Goal: Complete application form: Complete application form

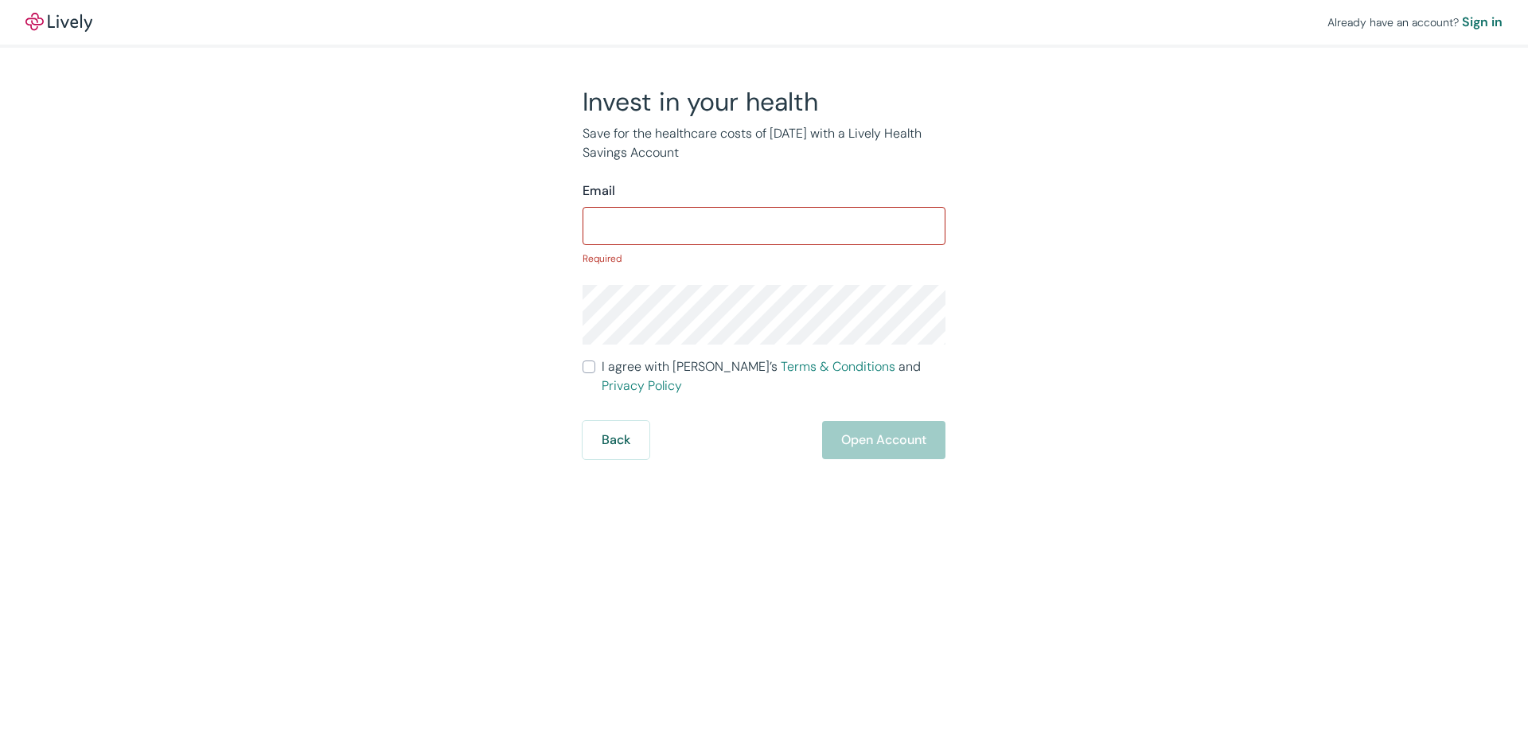
click at [634, 206] on div "Email ​ Required" at bounding box center [764, 223] width 363 height 84
click at [650, 214] on input "Email" at bounding box center [764, 226] width 363 height 32
type input "cstump@rcschool.org"
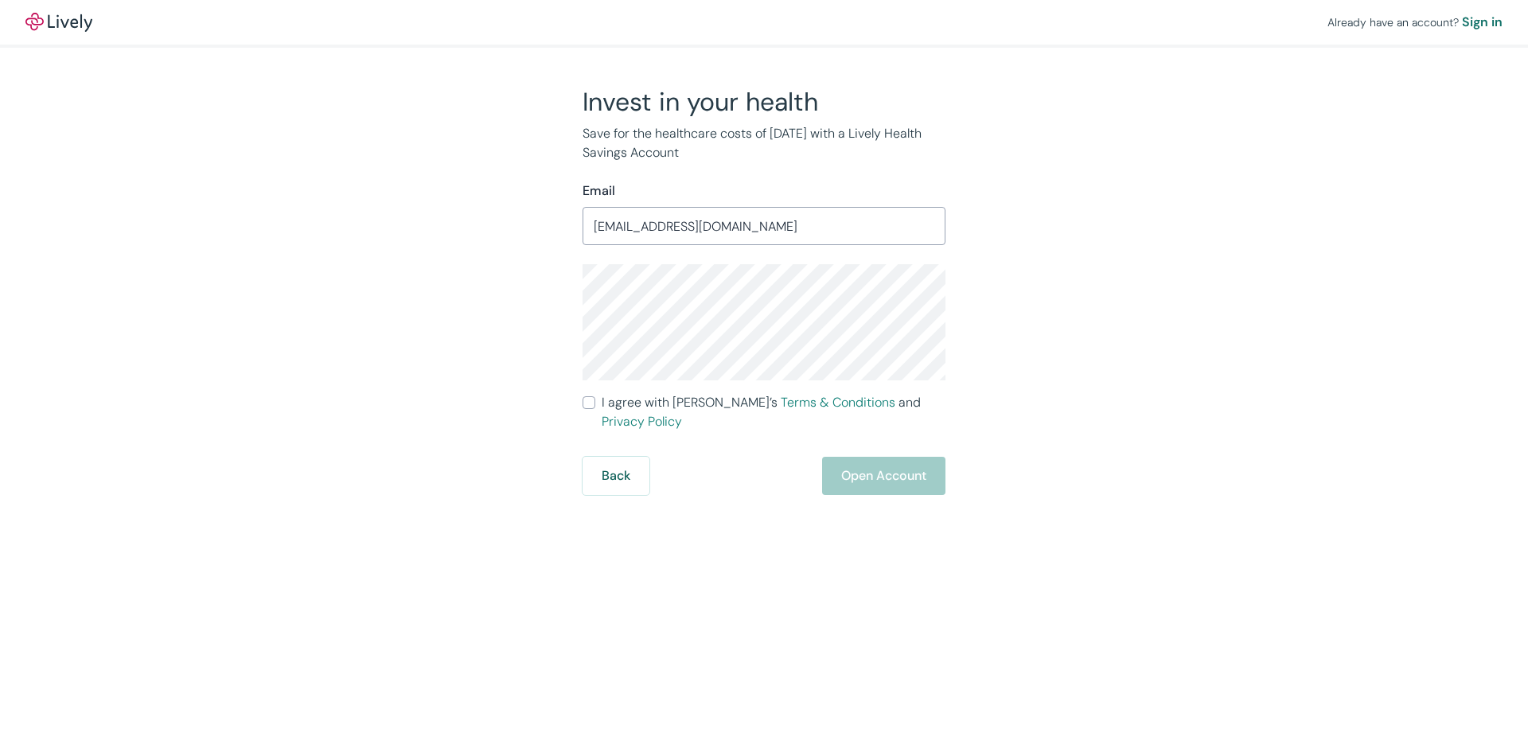
click at [587, 400] on input "I agree with Lively’s Terms & Conditions and Privacy Policy" at bounding box center [589, 402] width 13 height 13
checkbox input "true"
click at [885, 457] on button "Open Account" at bounding box center [883, 476] width 123 height 38
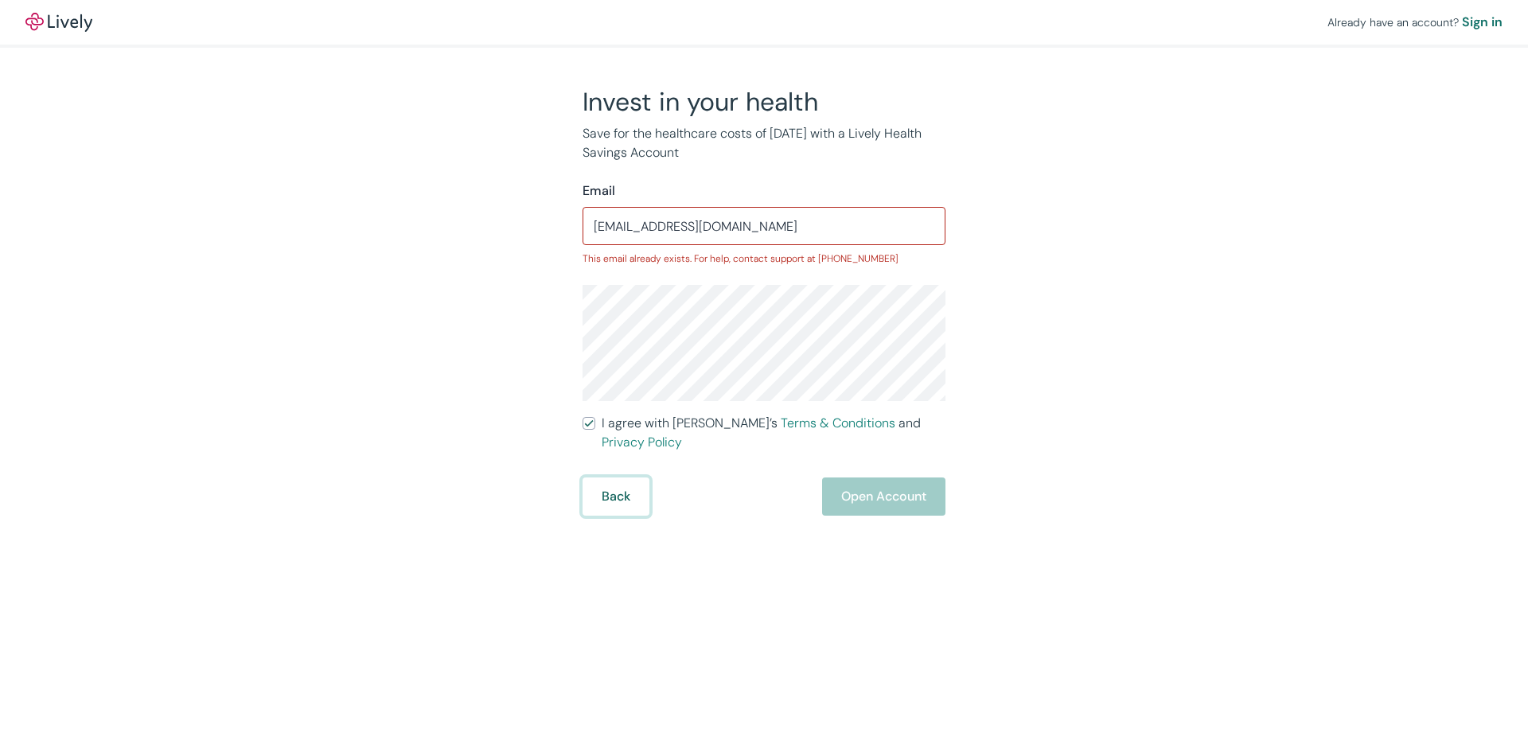
click at [609, 478] on button "Back" at bounding box center [616, 497] width 67 height 38
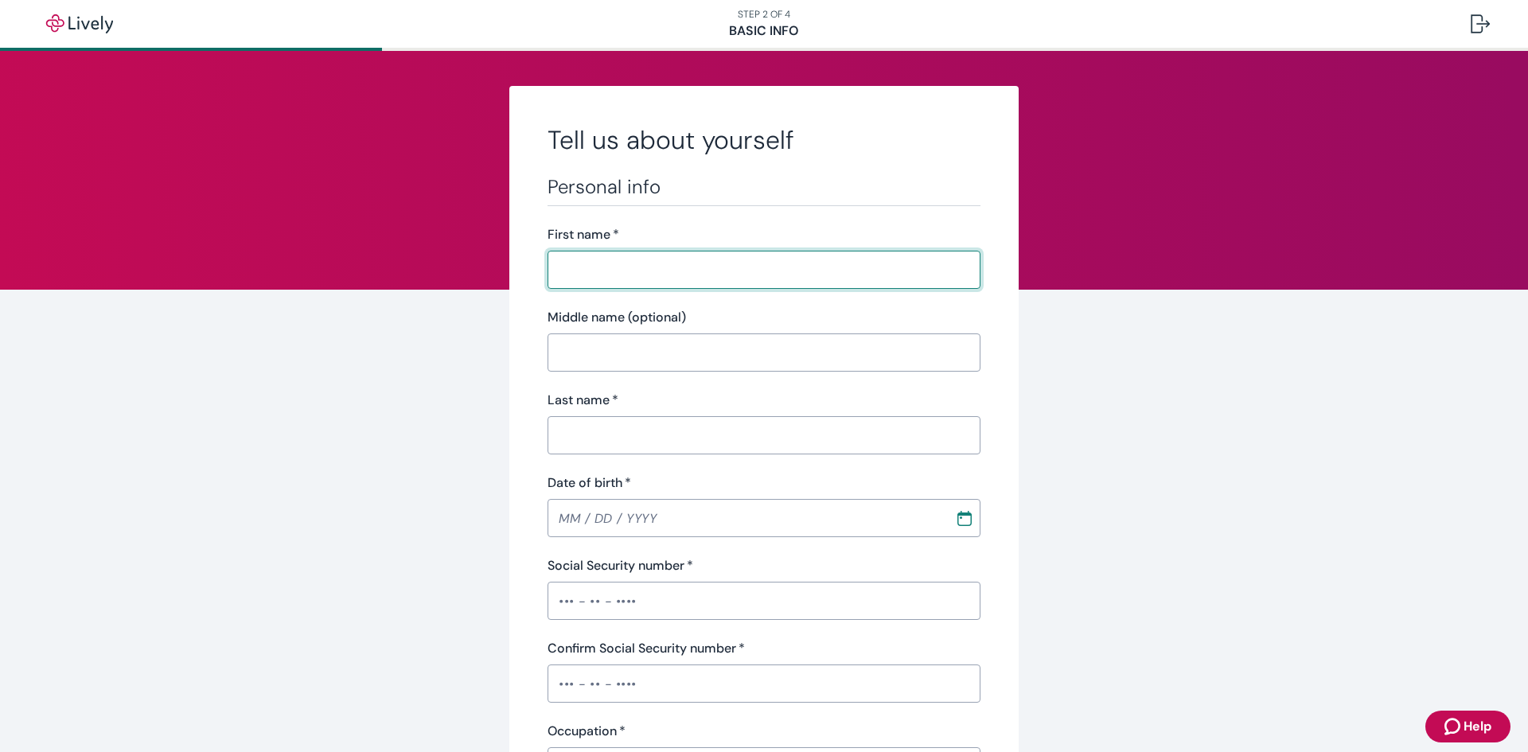
click at [610, 272] on input "First name   *" at bounding box center [764, 270] width 433 height 32
type input "Cynthia"
type input "Stump"
type input "(970) 518-6499"
type input "[STREET_ADDRESS]"
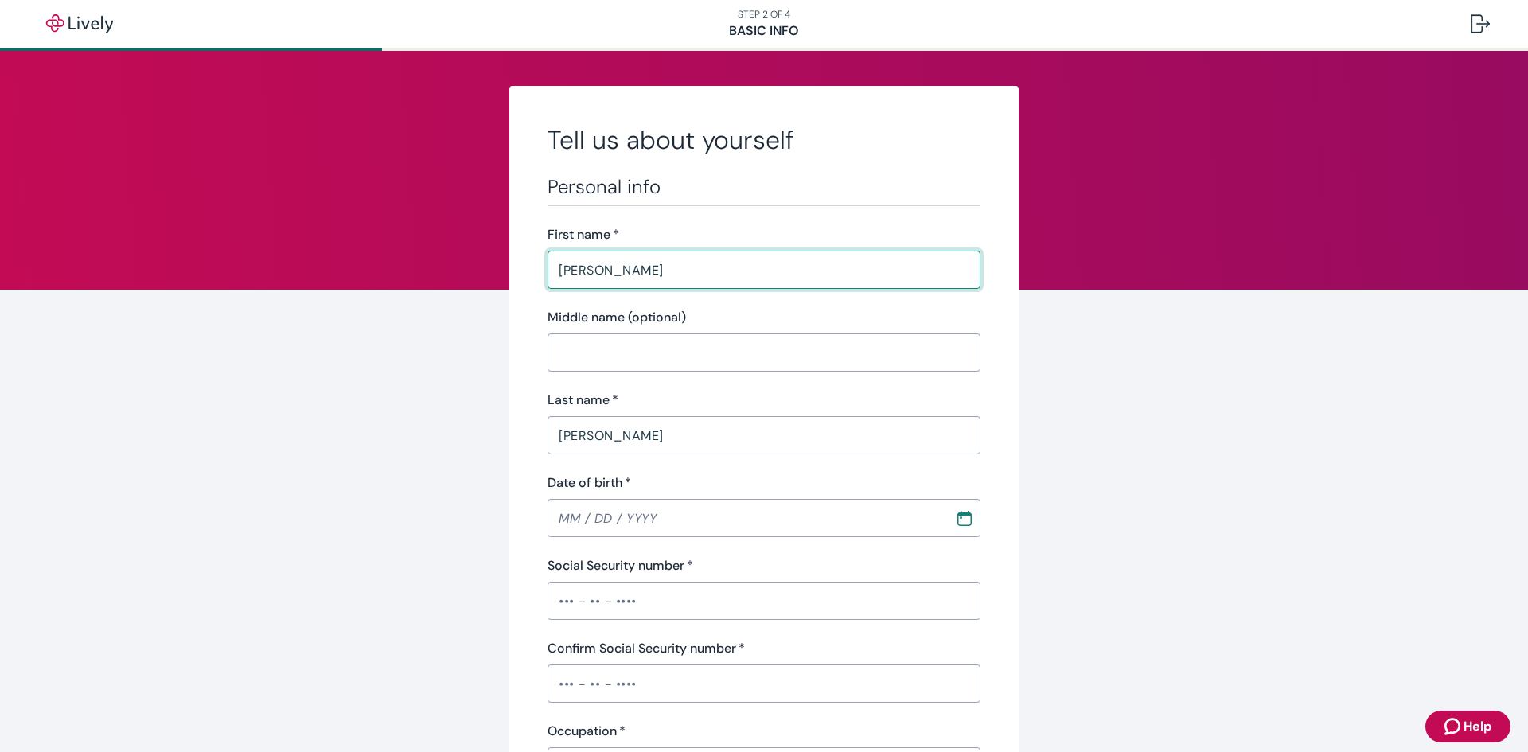
type input "Greeley"
type input "CO"
type input "80634"
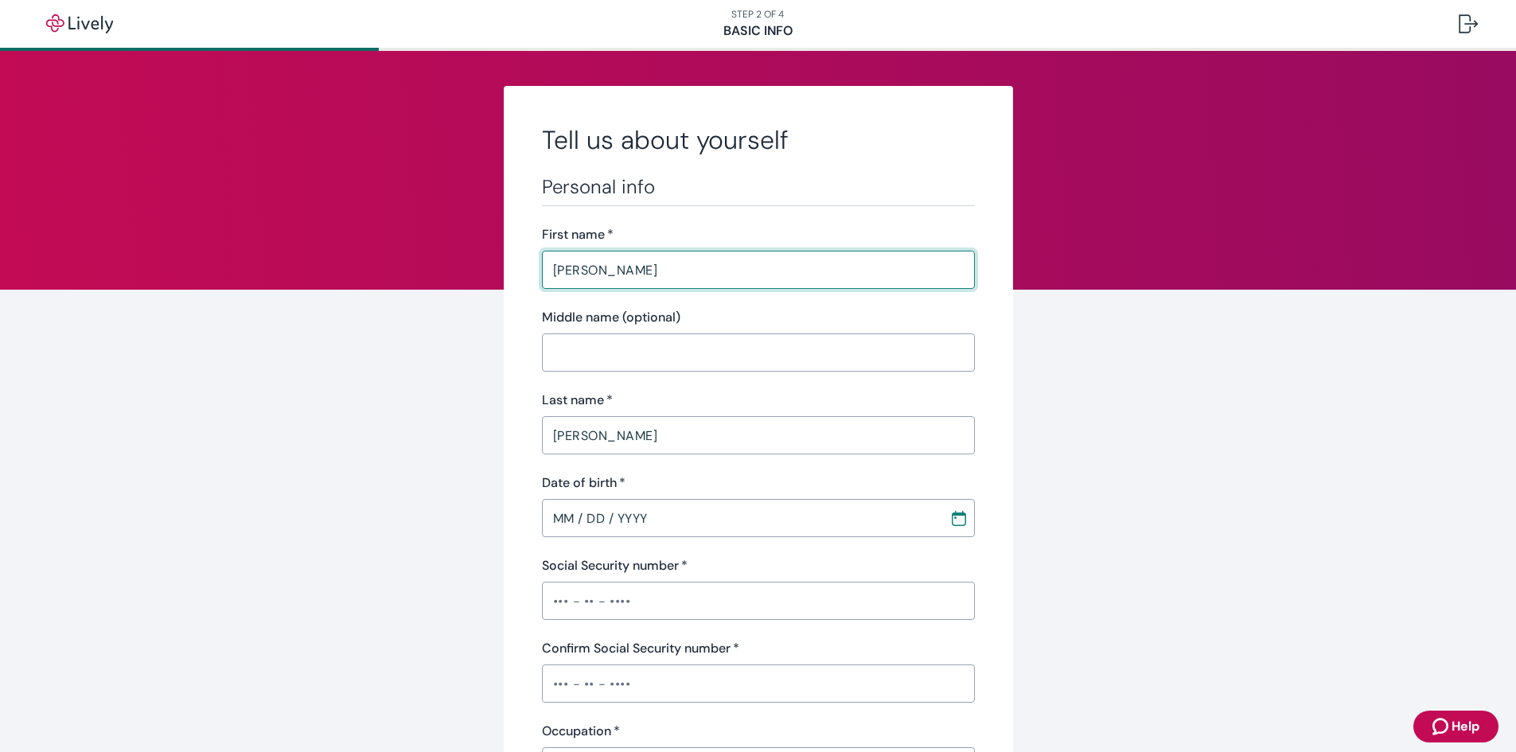
click at [575, 522] on input "MM / DD / YYYY" at bounding box center [740, 518] width 396 height 32
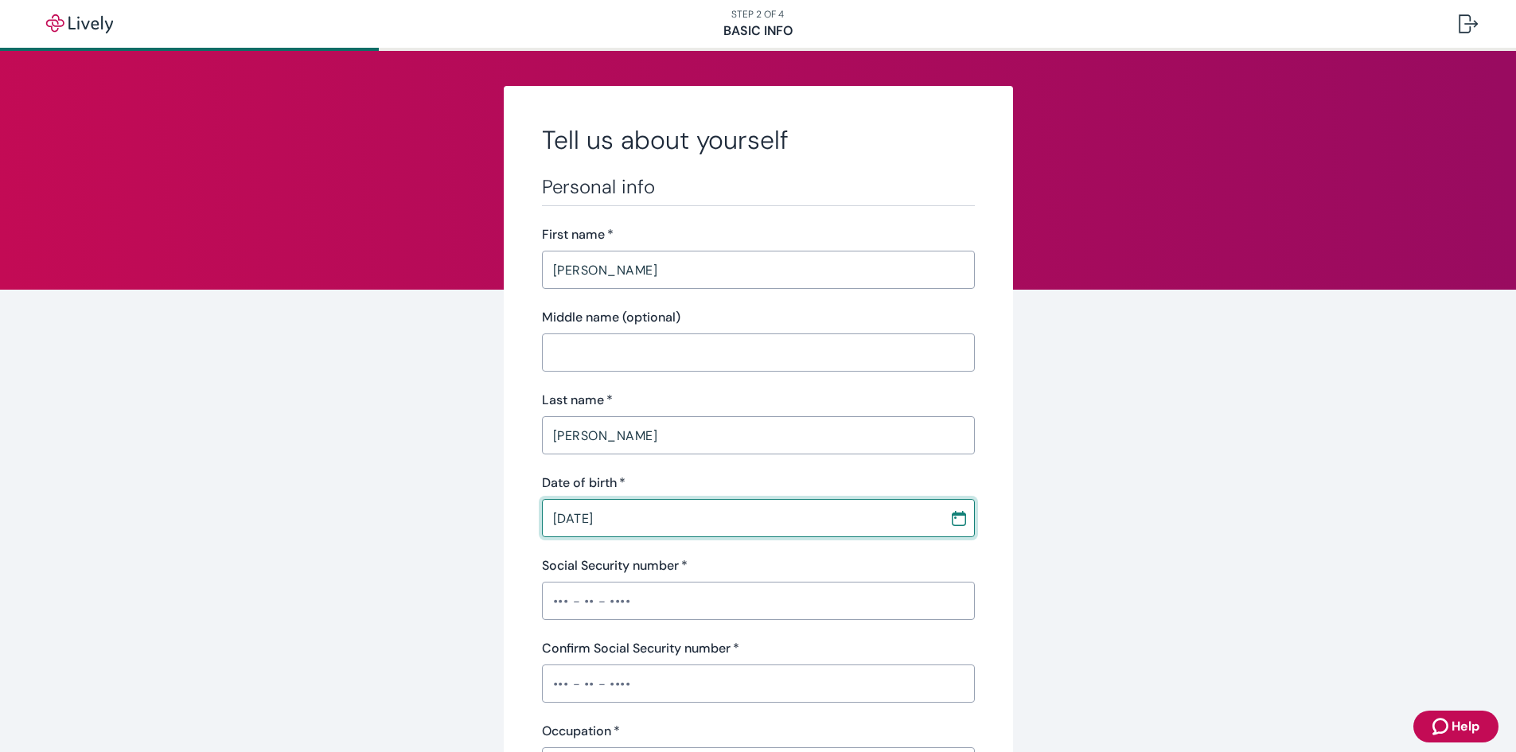
type input "[DATE]"
click at [609, 595] on input "Social Security number   *" at bounding box center [758, 601] width 433 height 32
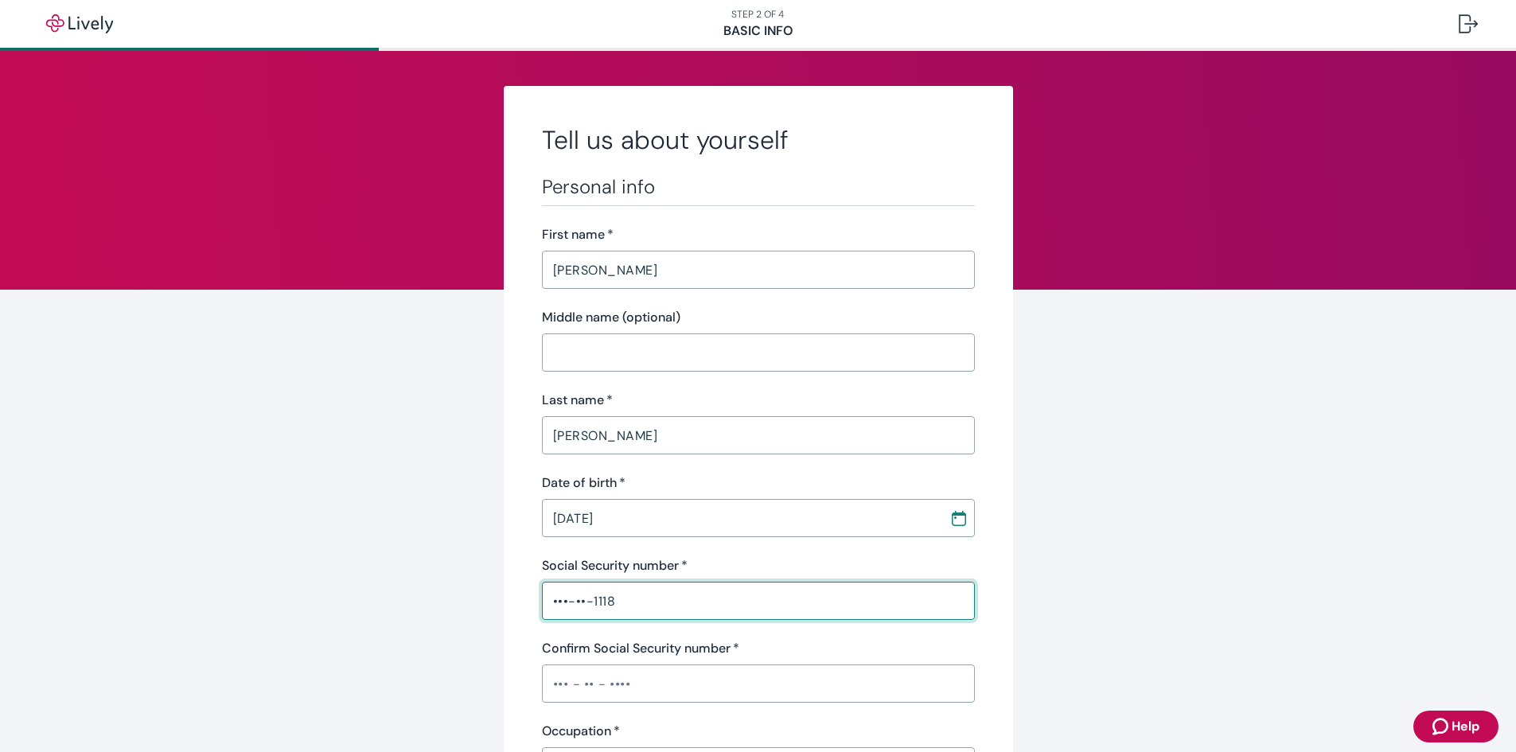
type input "•••-••-1118"
click at [634, 679] on input "Confirm Social Security number   *" at bounding box center [758, 684] width 433 height 32
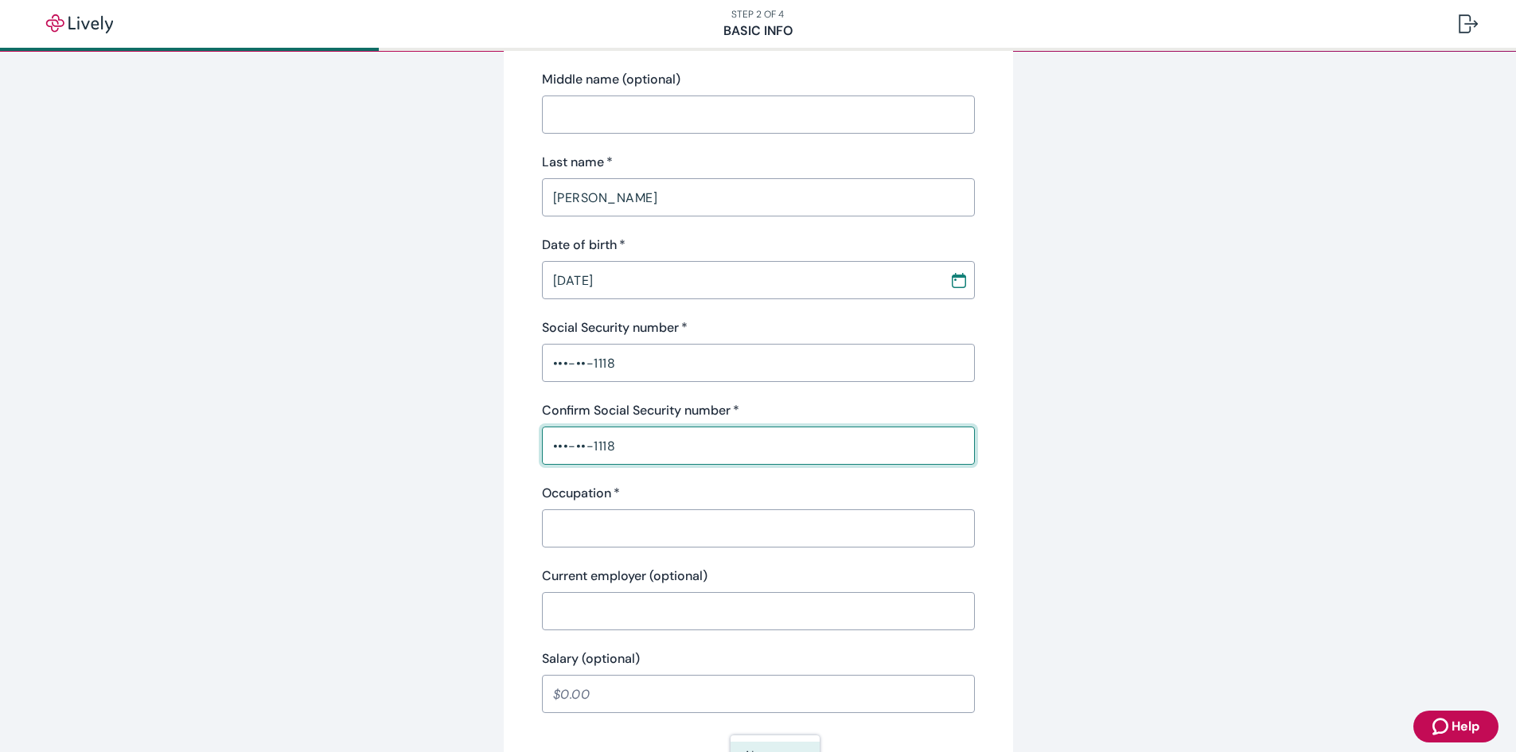
scroll to position [239, 0]
type input "•••-••-1118"
click at [630, 517] on input "Occupation   *" at bounding box center [758, 528] width 433 height 32
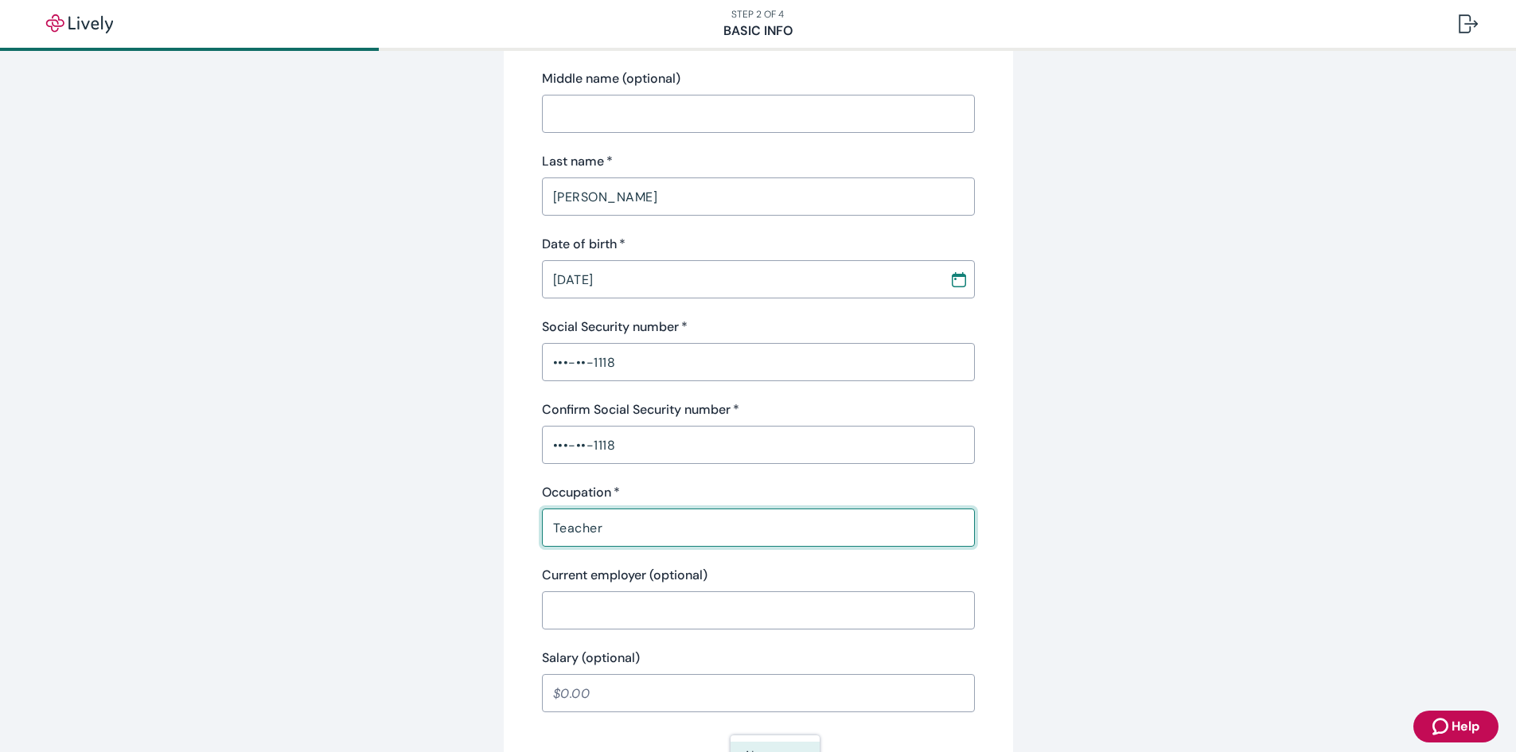
type input "Teacher"
click at [634, 594] on div "​" at bounding box center [758, 610] width 433 height 38
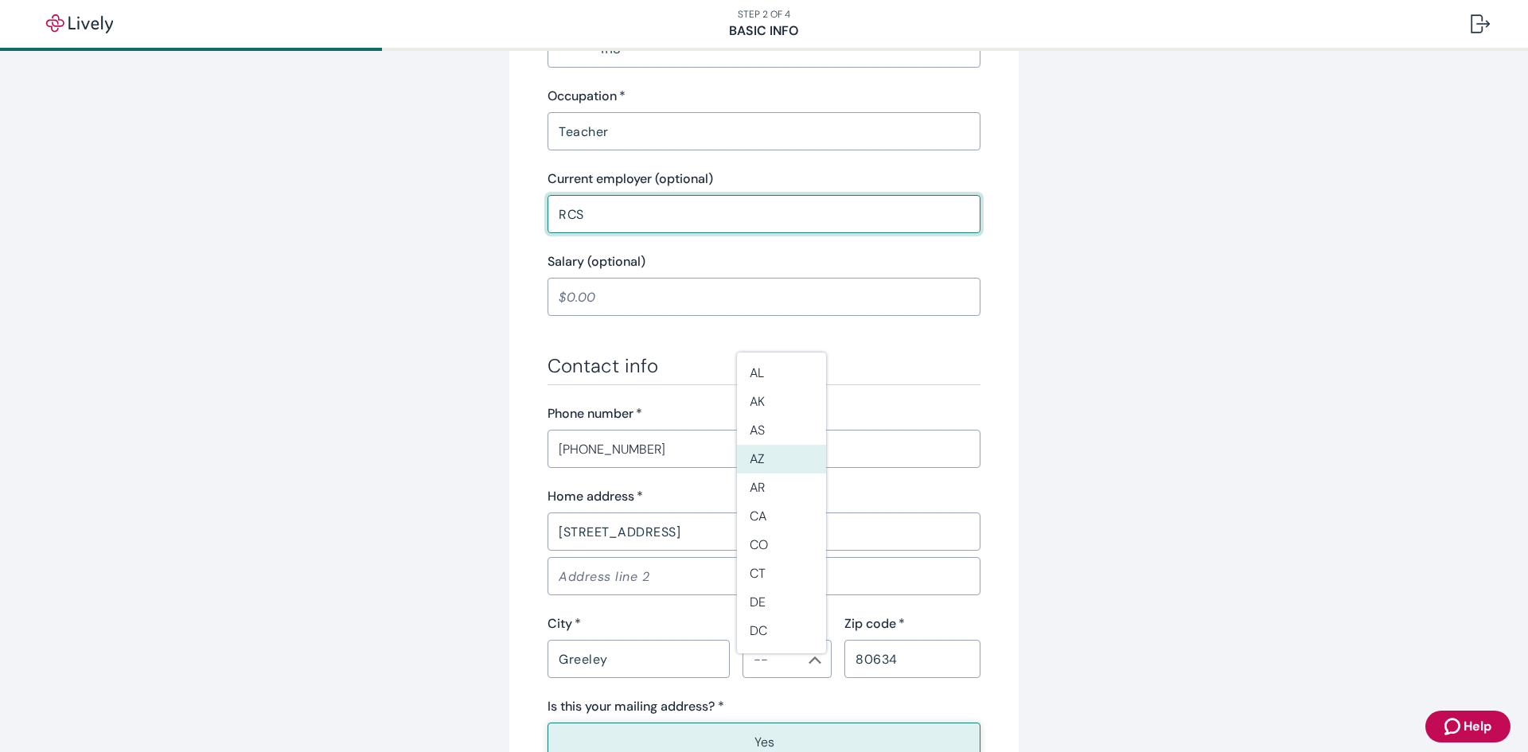
scroll to position [637, 0]
type input "RCS"
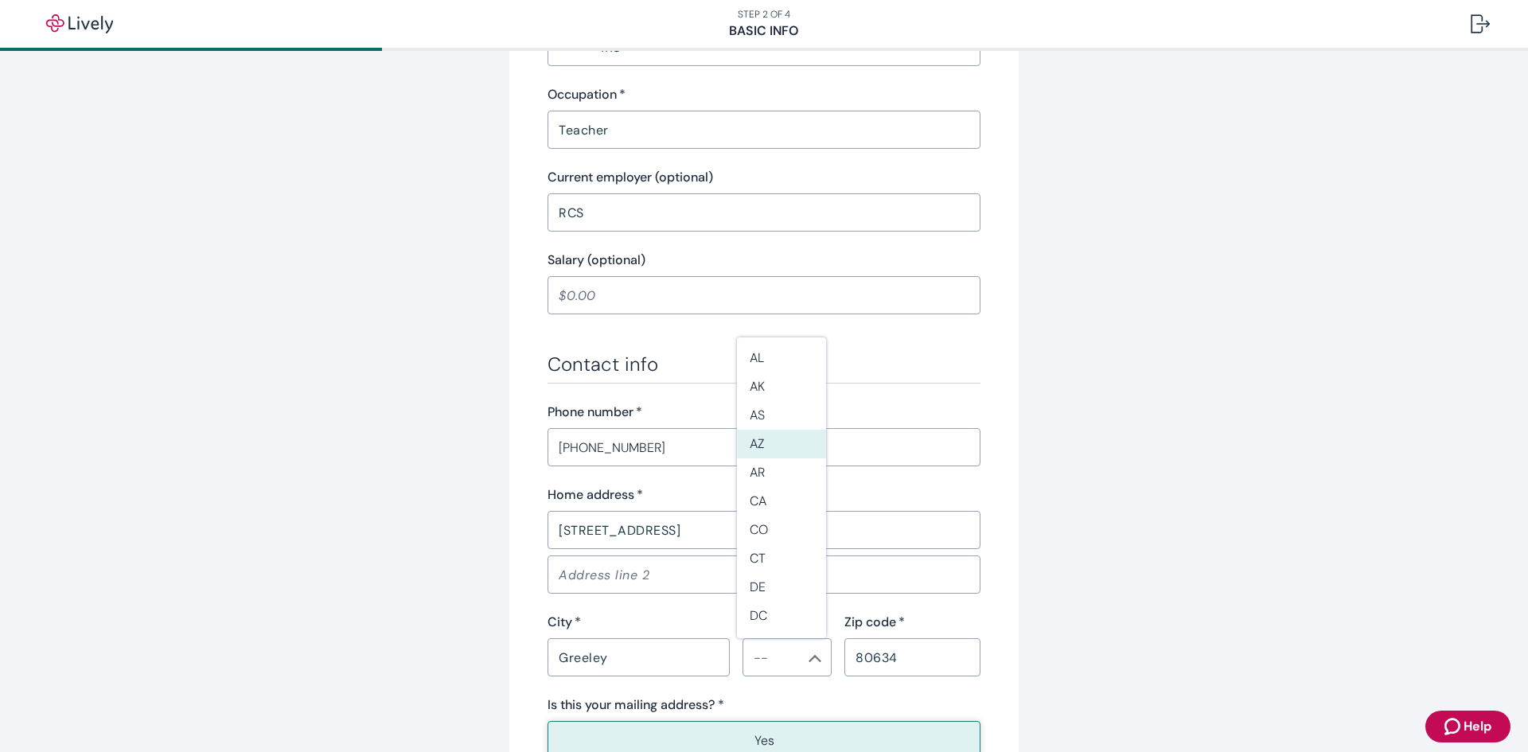
click at [1138, 420] on div "Tell us about yourself Personal info First name   * Cynthia ​ Middle name (opti…" at bounding box center [764, 191] width 764 height 1485
click at [776, 527] on li "CO" at bounding box center [781, 530] width 89 height 29
type input "CO"
click at [1145, 528] on div "Tell us about yourself Personal info First name   * Cynthia ​ Middle name (opti…" at bounding box center [764, 212] width 1528 height 1597
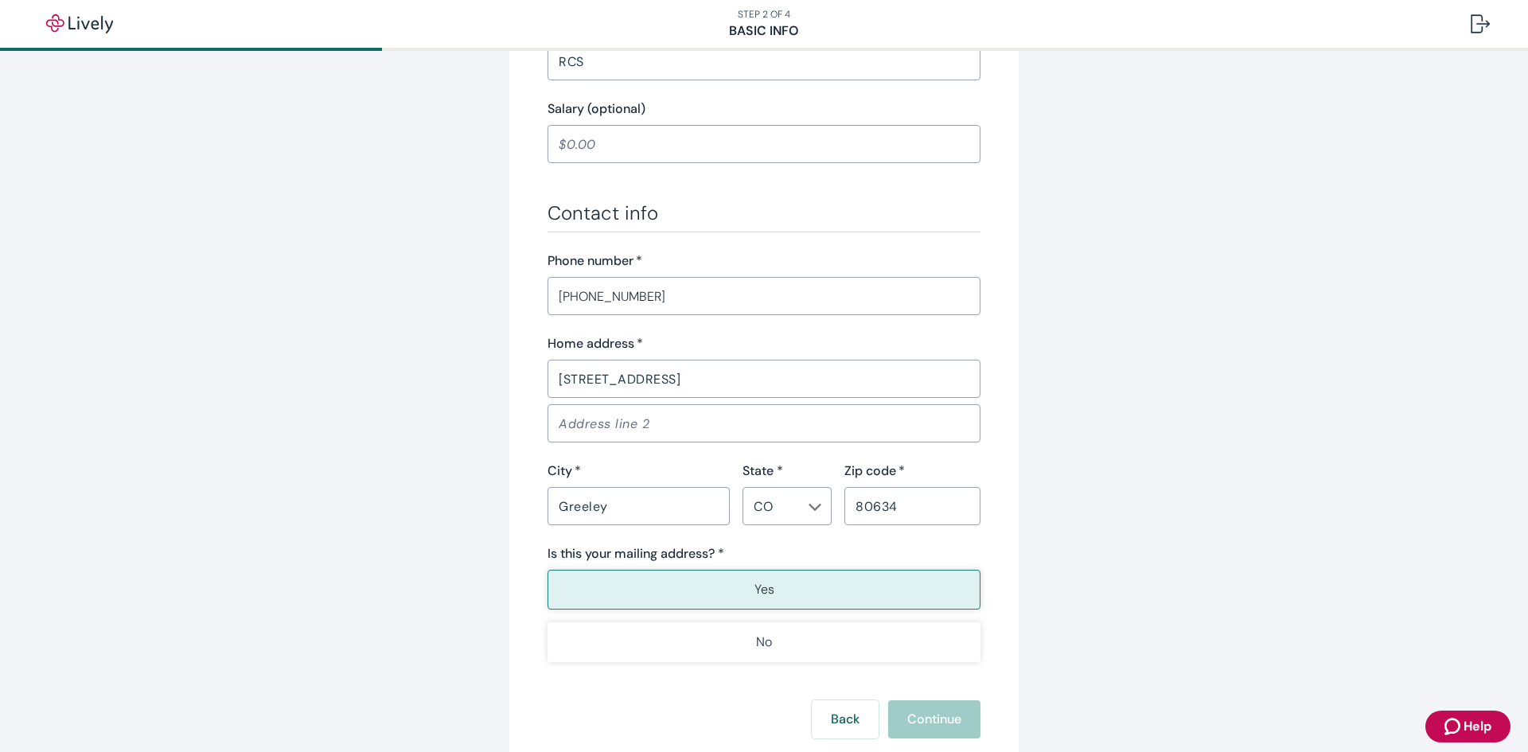
scroll to position [876, 0]
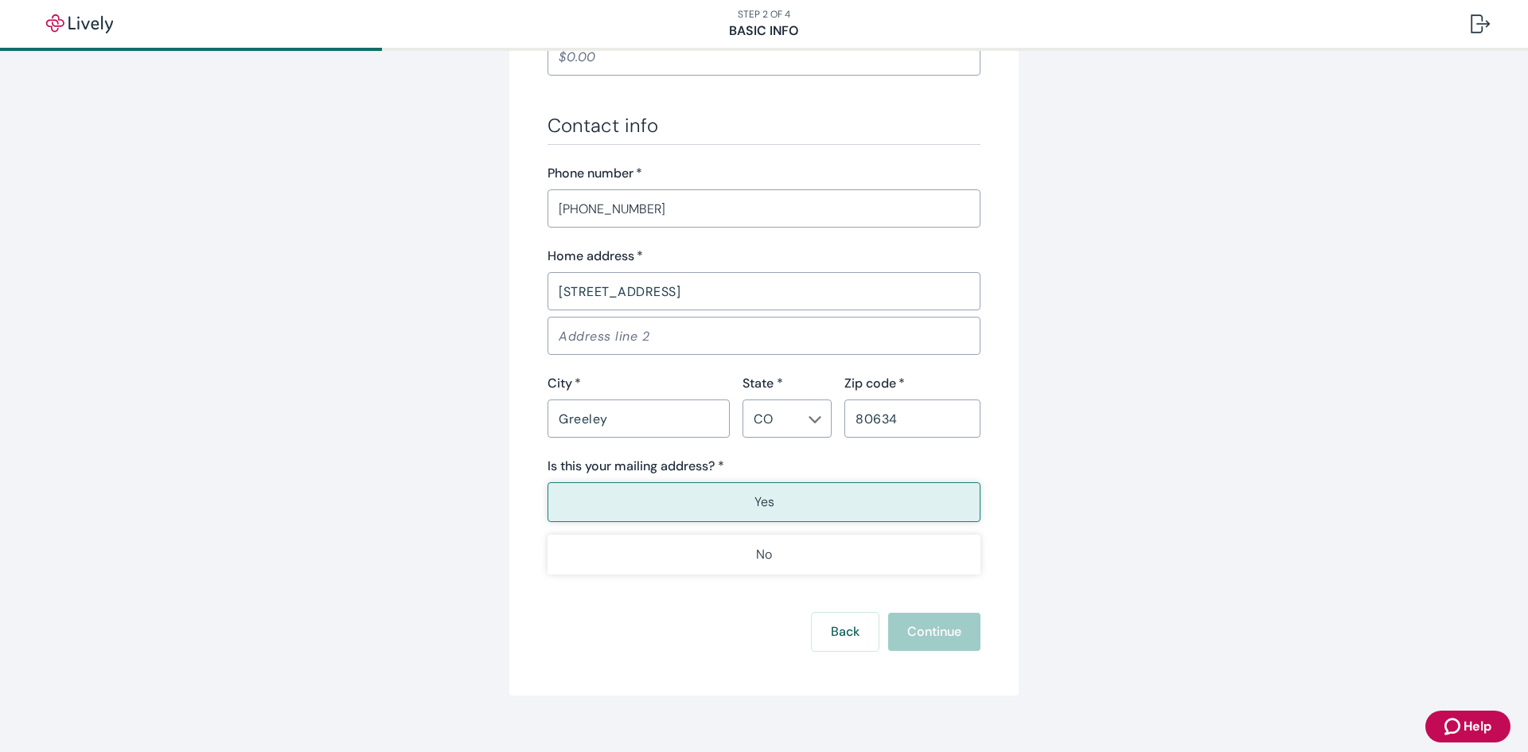
click at [781, 496] on button "Yes" at bounding box center [764, 502] width 433 height 40
click at [915, 630] on div "Back Continue" at bounding box center [764, 632] width 433 height 38
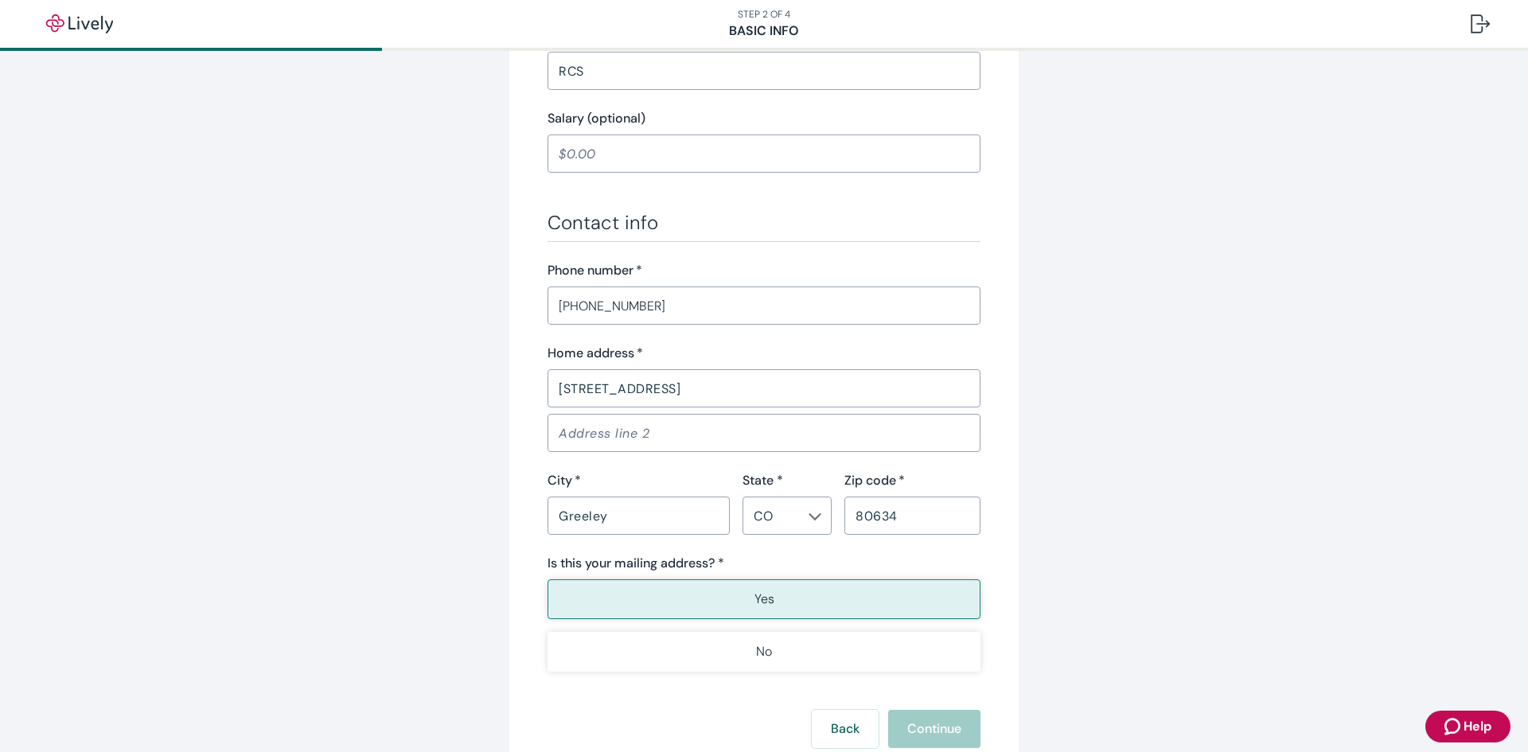
scroll to position [637, 0]
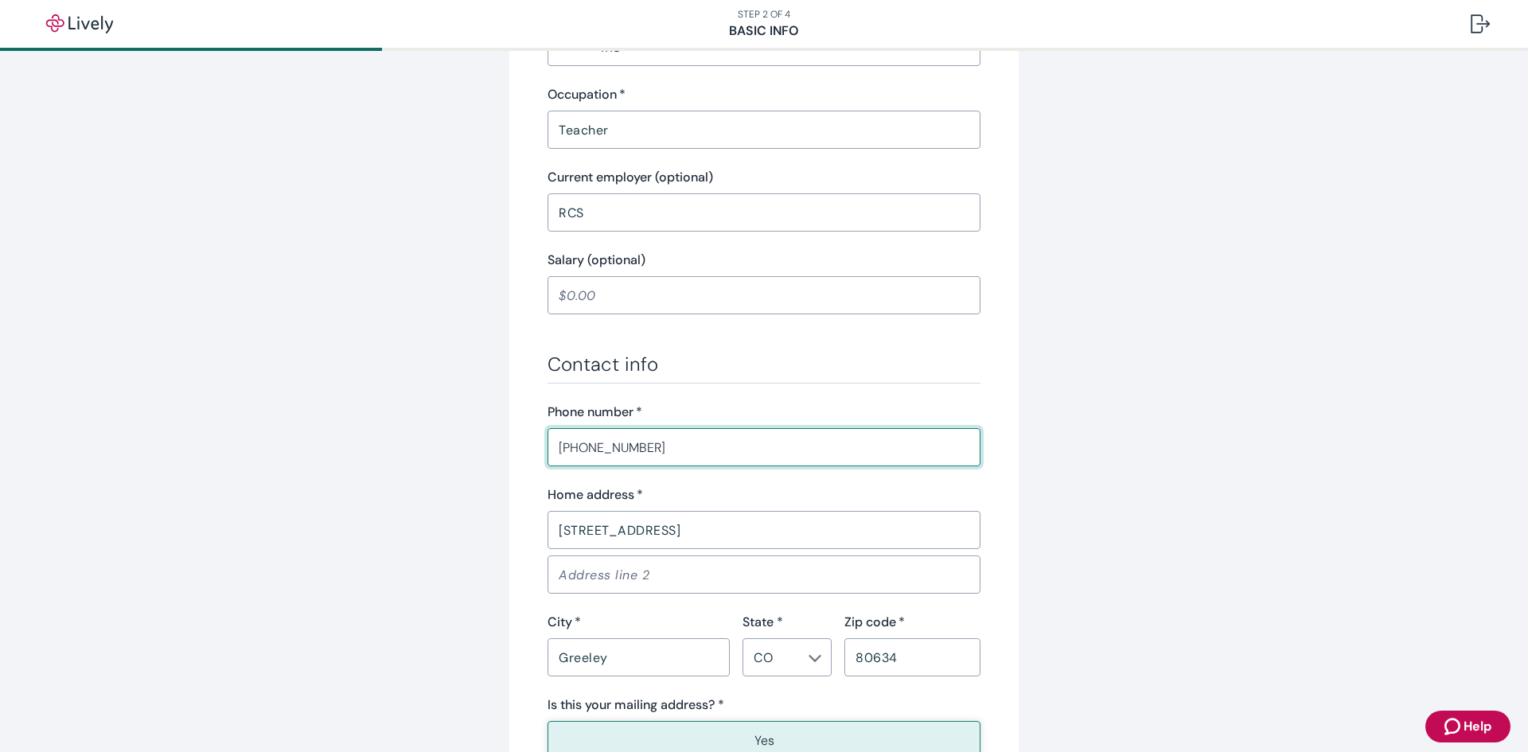
click at [743, 455] on input "(970) 518-6499" at bounding box center [764, 447] width 433 height 32
type input "[PHONE_NUMBER]"
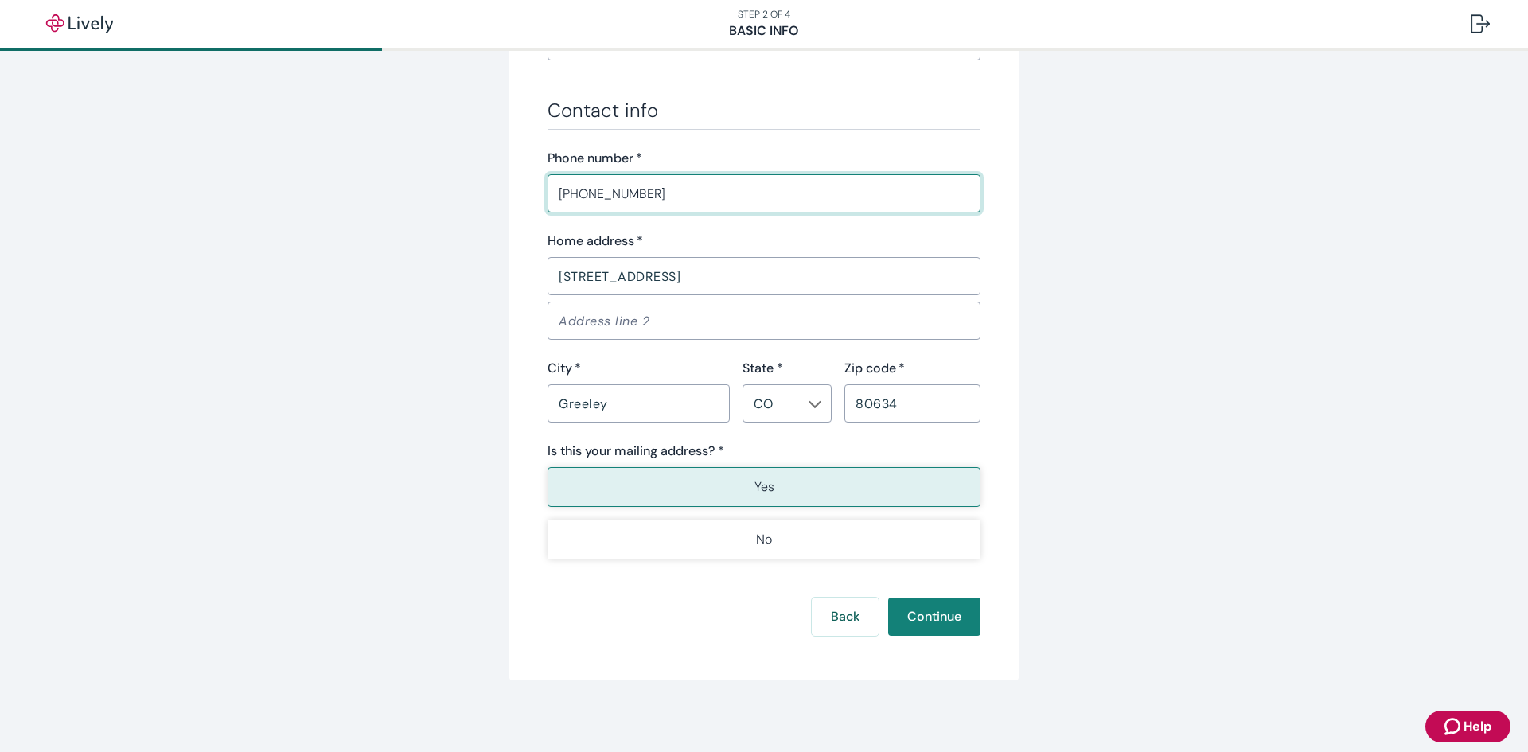
scroll to position [895, 0]
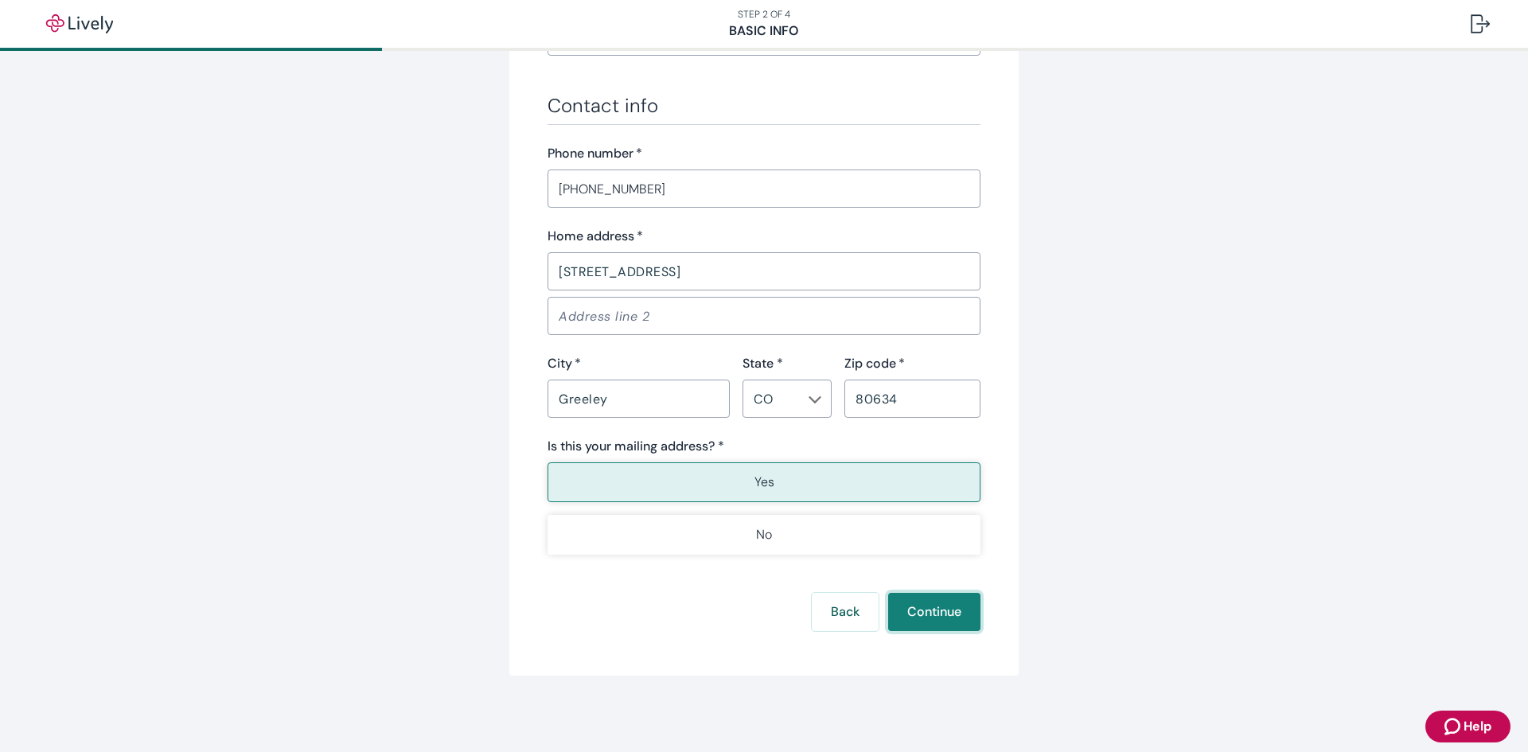
click at [916, 606] on button "Continue" at bounding box center [934, 612] width 92 height 38
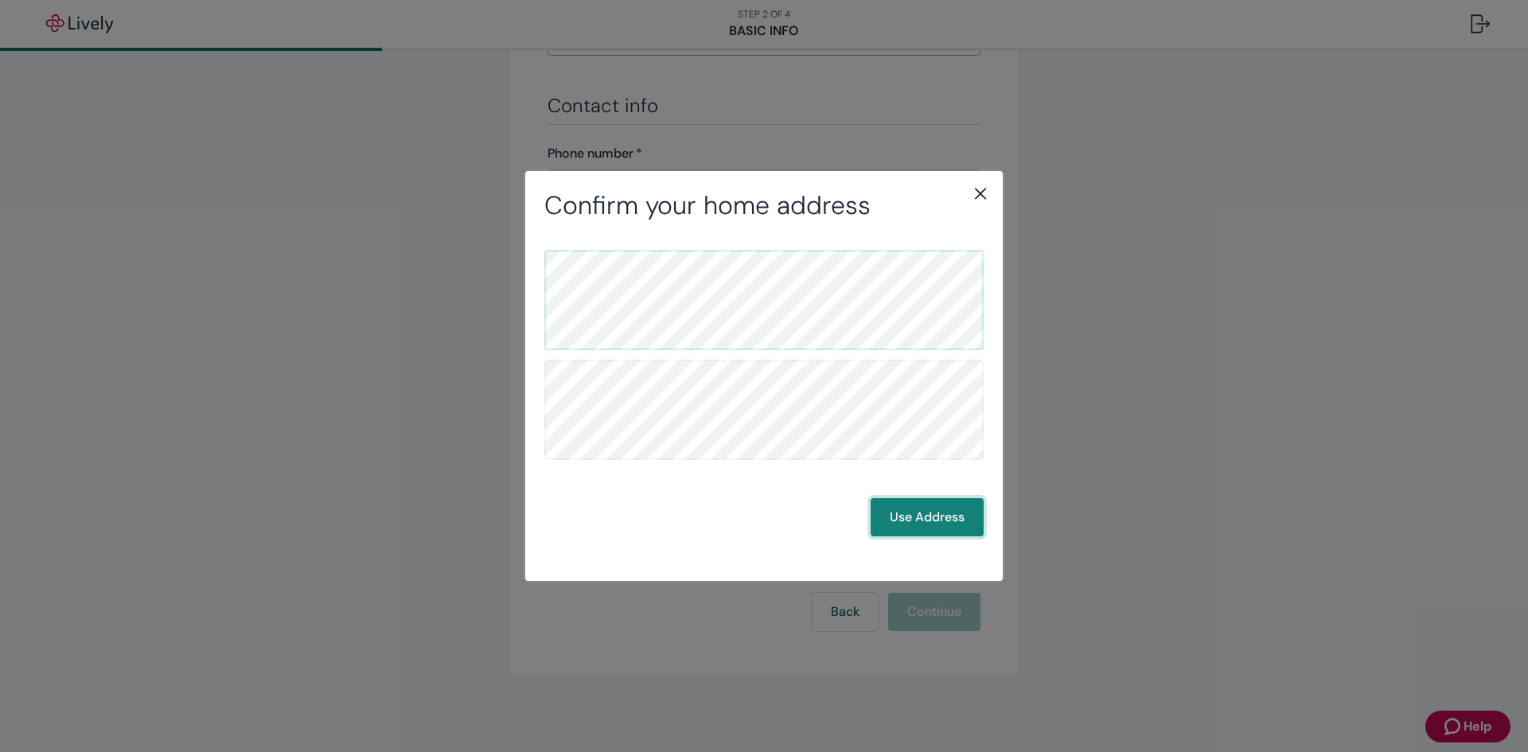
click at [921, 518] on button "Use Address" at bounding box center [927, 517] width 113 height 38
click at [937, 525] on button "Use Address" at bounding box center [927, 517] width 113 height 38
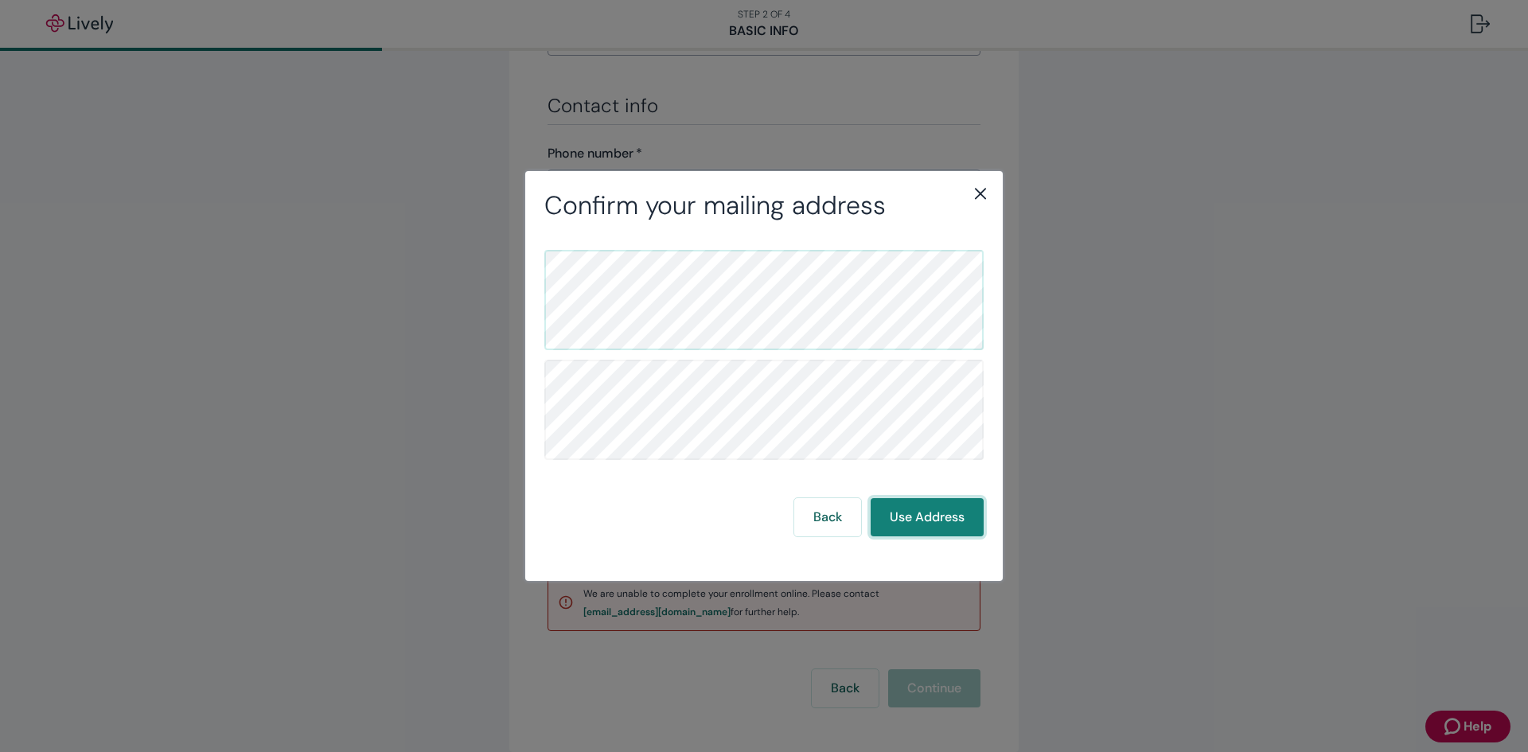
click at [933, 513] on button "Use Address" at bounding box center [927, 517] width 113 height 38
click at [922, 521] on button "Use Address" at bounding box center [927, 517] width 113 height 38
click at [976, 193] on icon "close" at bounding box center [980, 193] width 19 height 19
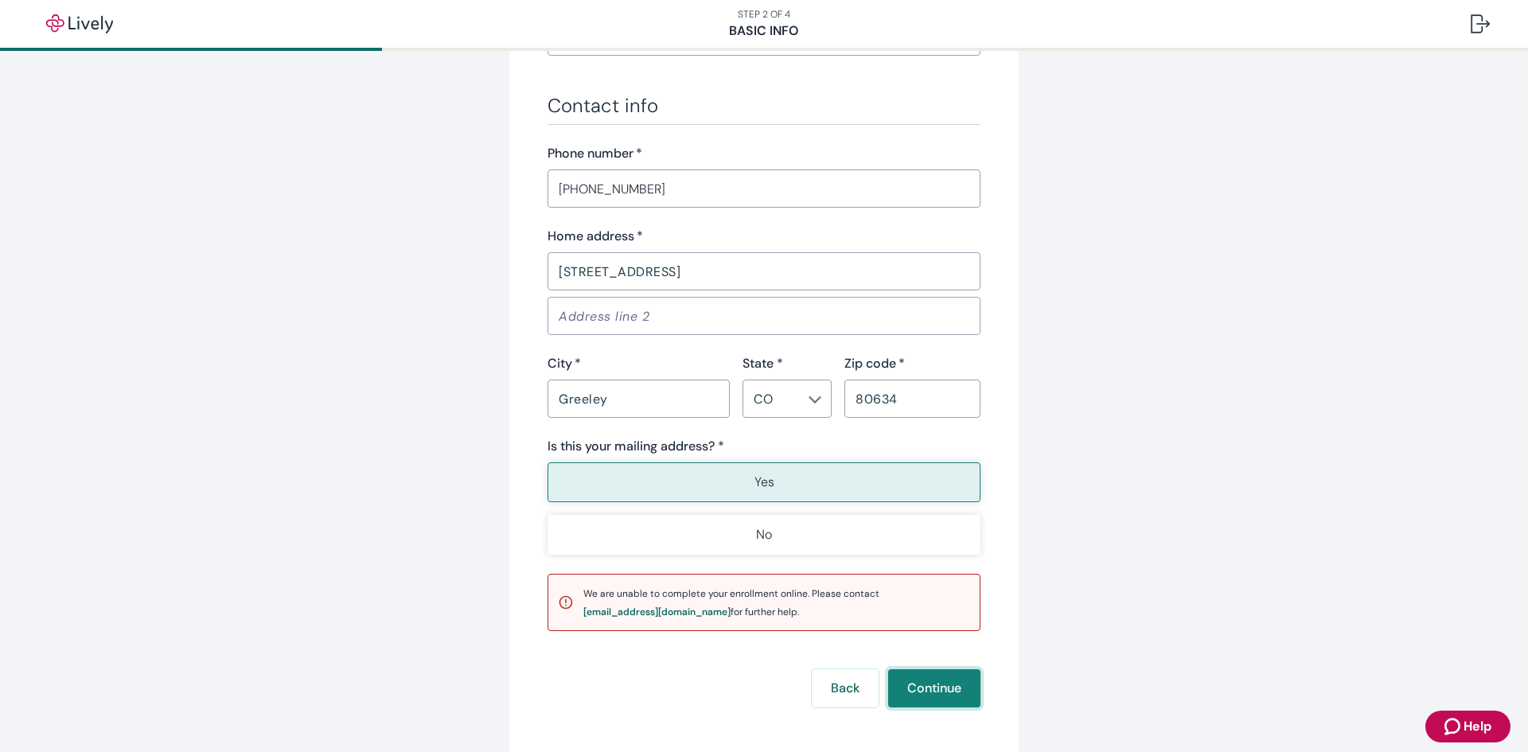
click at [935, 685] on button "Continue" at bounding box center [934, 688] width 92 height 38
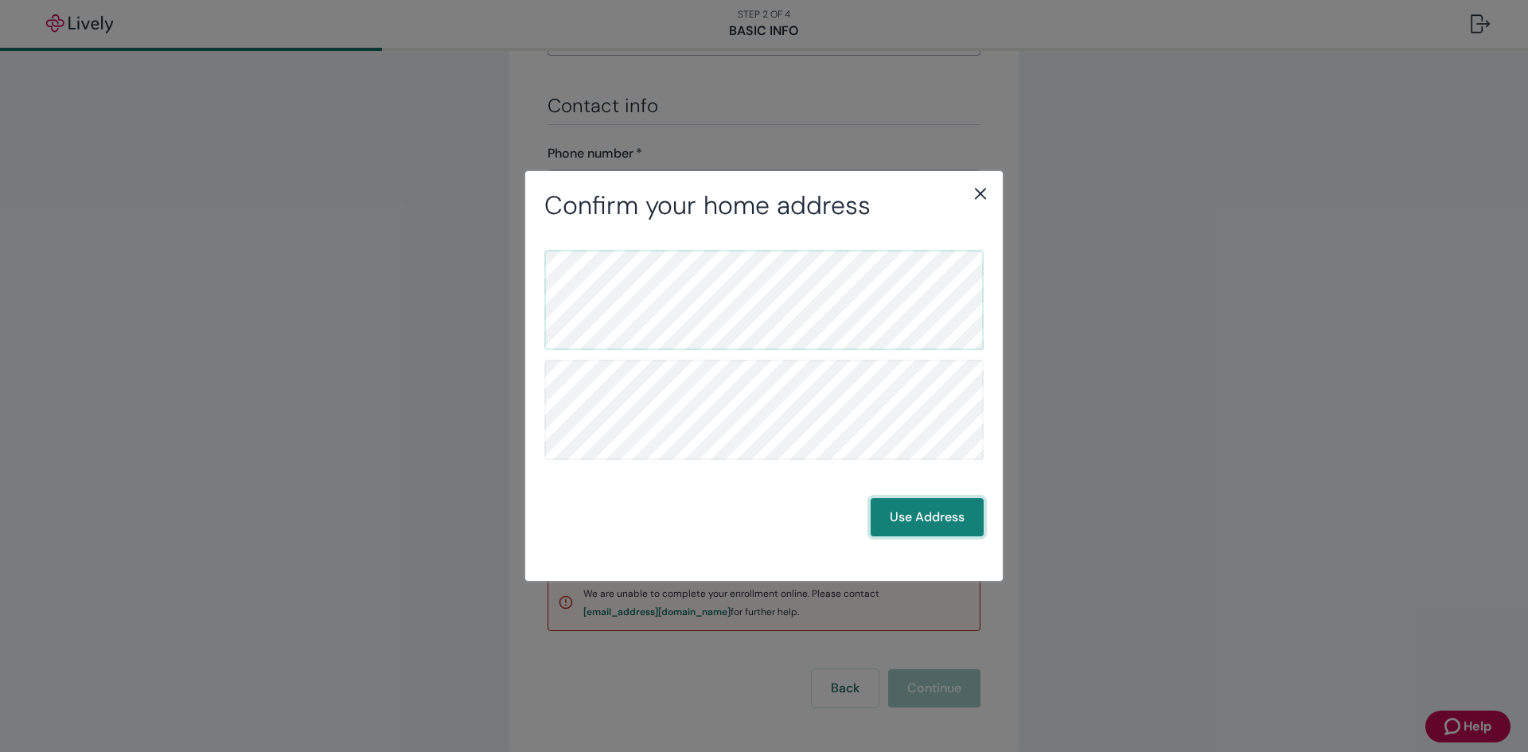
click at [923, 523] on button "Use Address" at bounding box center [927, 517] width 113 height 38
click at [837, 518] on button "Back" at bounding box center [827, 517] width 67 height 38
click at [935, 523] on button "Use Address" at bounding box center [927, 517] width 113 height 38
click at [981, 180] on div "Confirm your mailing address Back Use Address" at bounding box center [764, 375] width 478 height 409
click at [981, 190] on icon "close" at bounding box center [980, 193] width 19 height 19
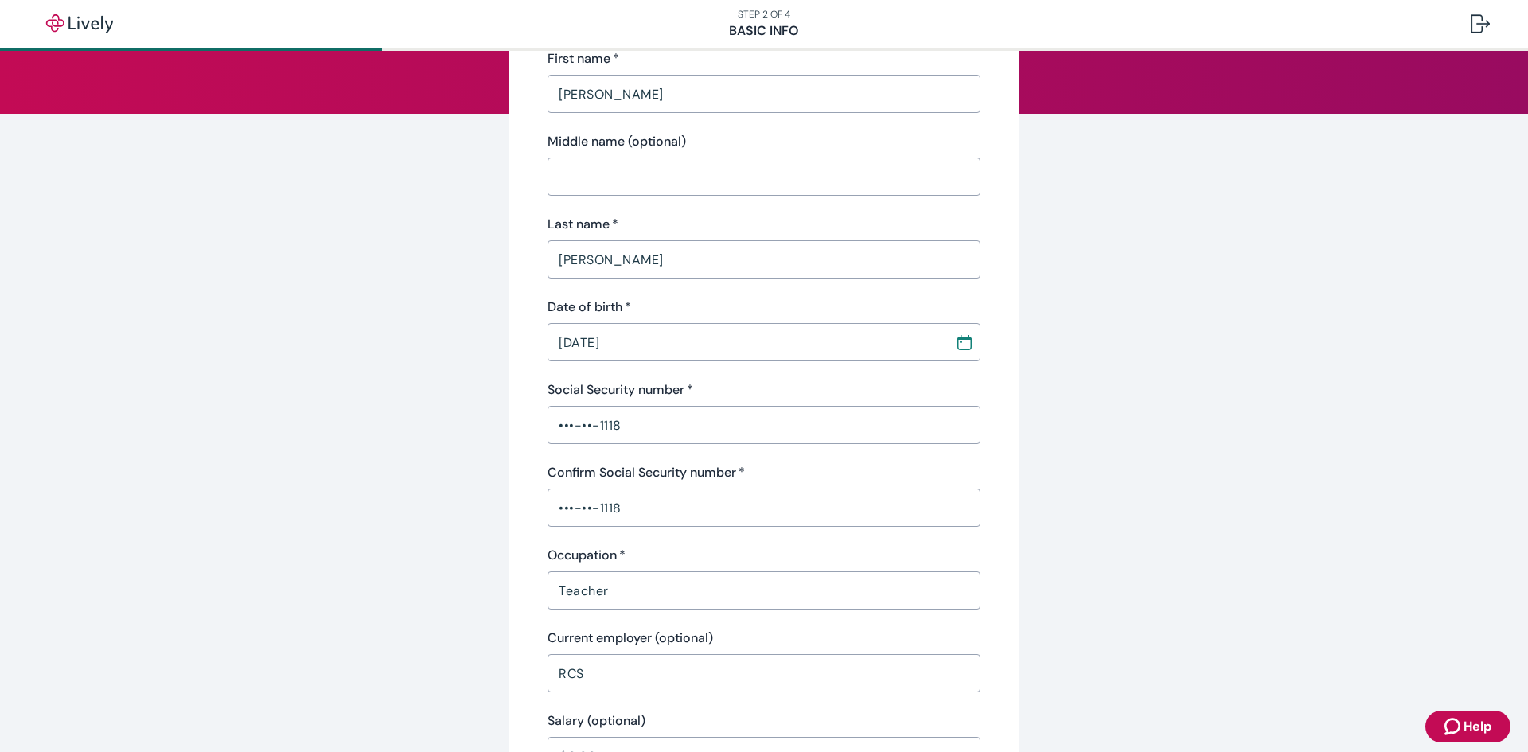
scroll to position [96, 0]
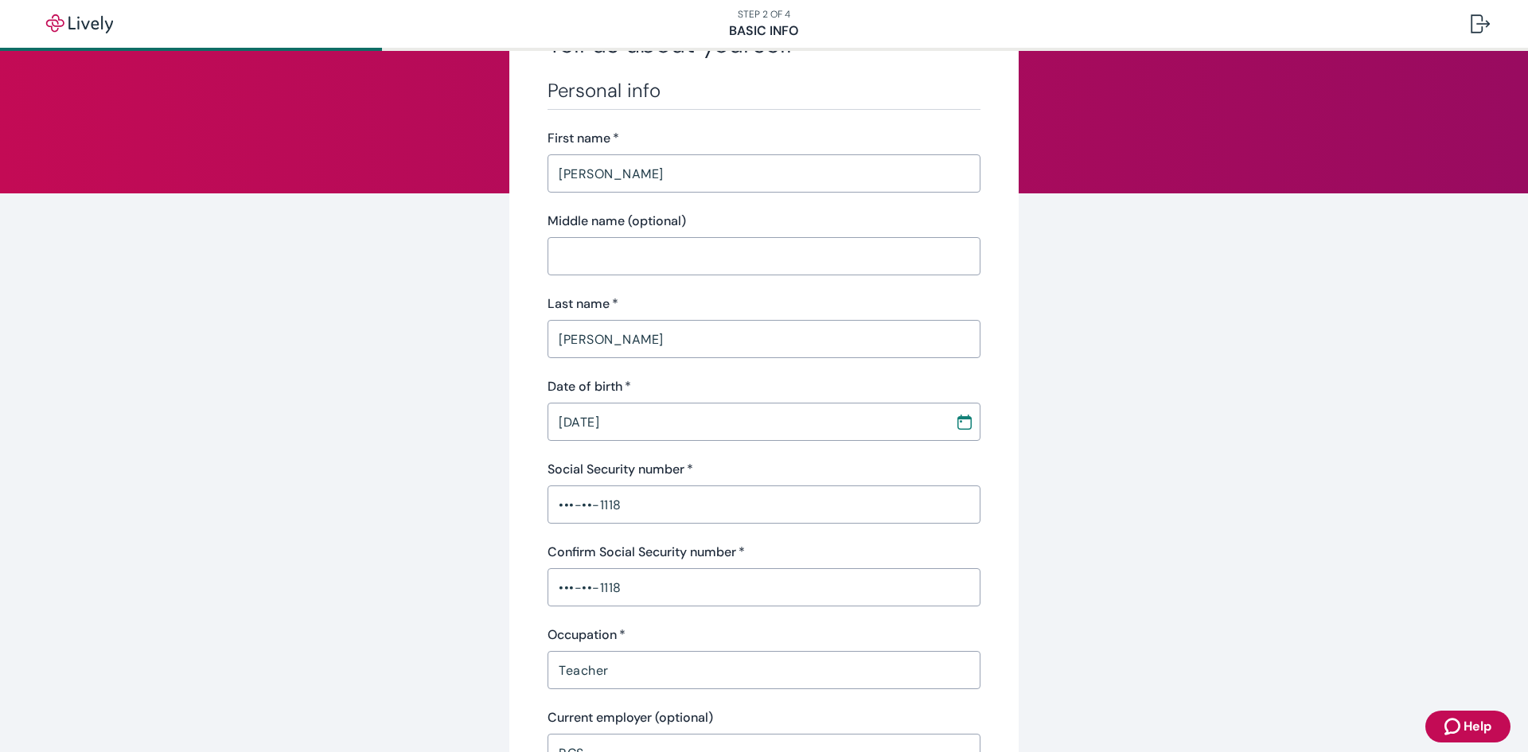
click at [597, 262] on input "Middle name (optional)" at bounding box center [764, 256] width 433 height 32
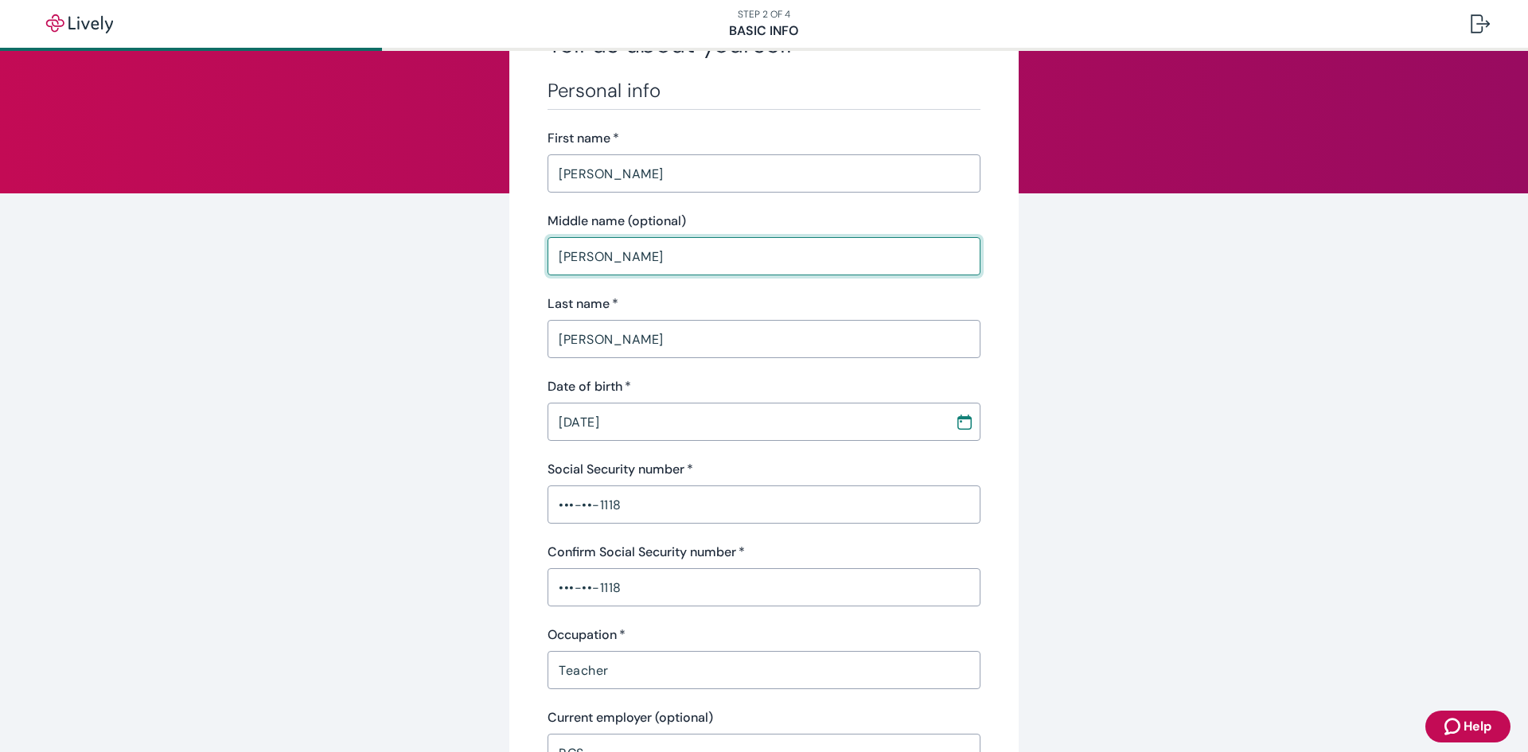
type input "[PERSON_NAME]"
click at [745, 333] on input "[PERSON_NAME]" at bounding box center [764, 339] width 433 height 32
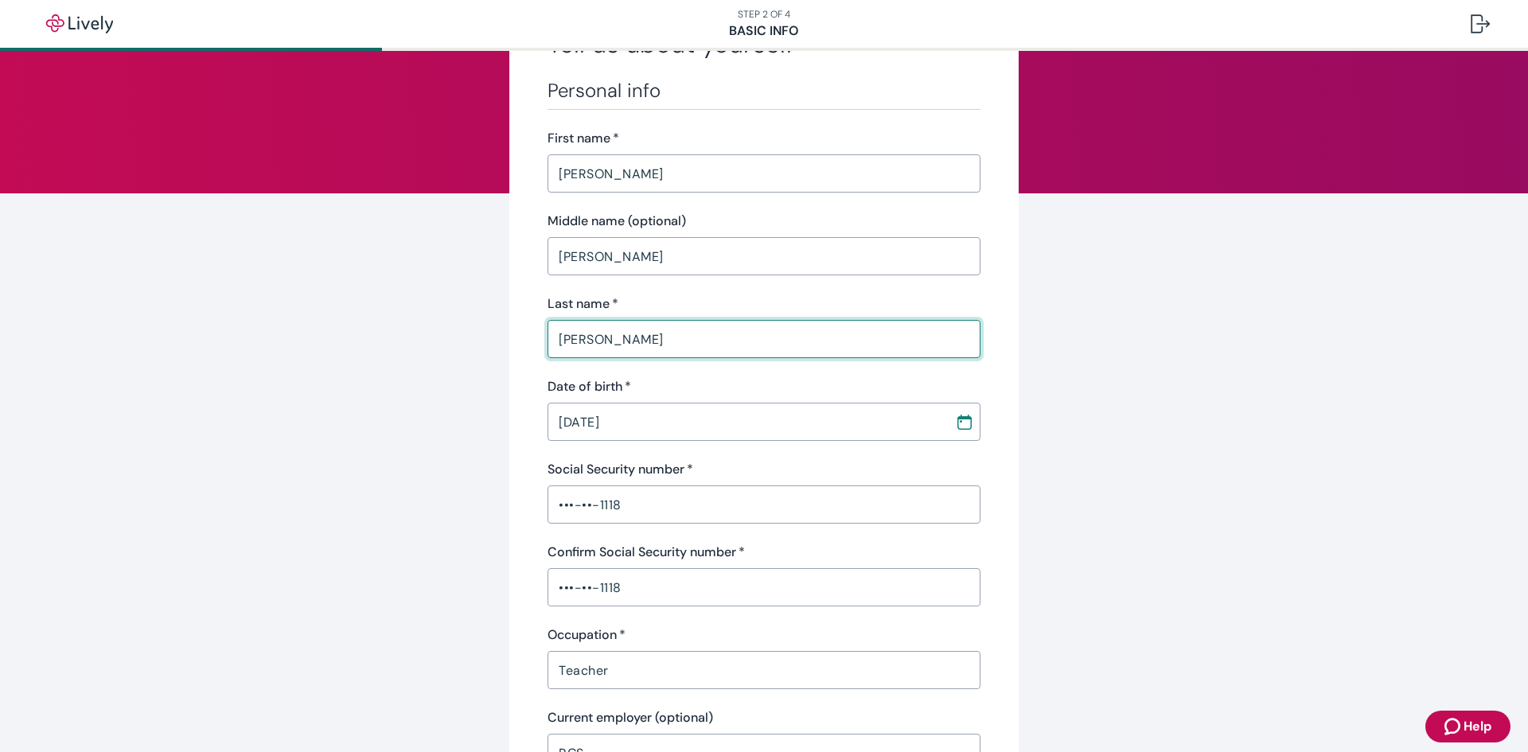
click at [684, 348] on input "[PERSON_NAME]" at bounding box center [764, 339] width 433 height 32
type input "[PERSON_NAME]"
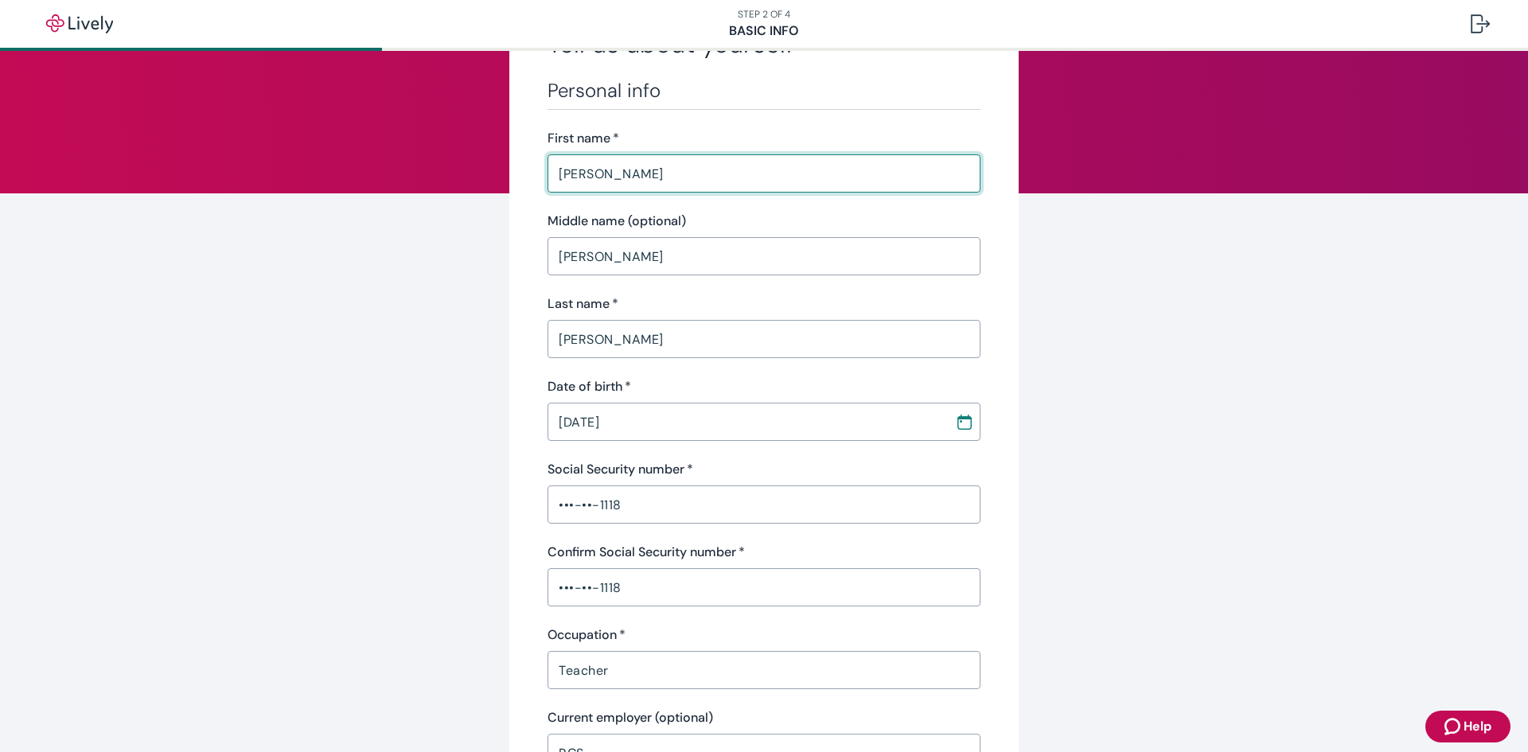
drag, startPoint x: 599, startPoint y: 177, endPoint x: 610, endPoint y: 174, distance: 10.8
click at [606, 174] on input "[PERSON_NAME]" at bounding box center [764, 174] width 433 height 32
type input "[PERSON_NAME]"
click at [812, 298] on div "Last name   *" at bounding box center [764, 303] width 433 height 19
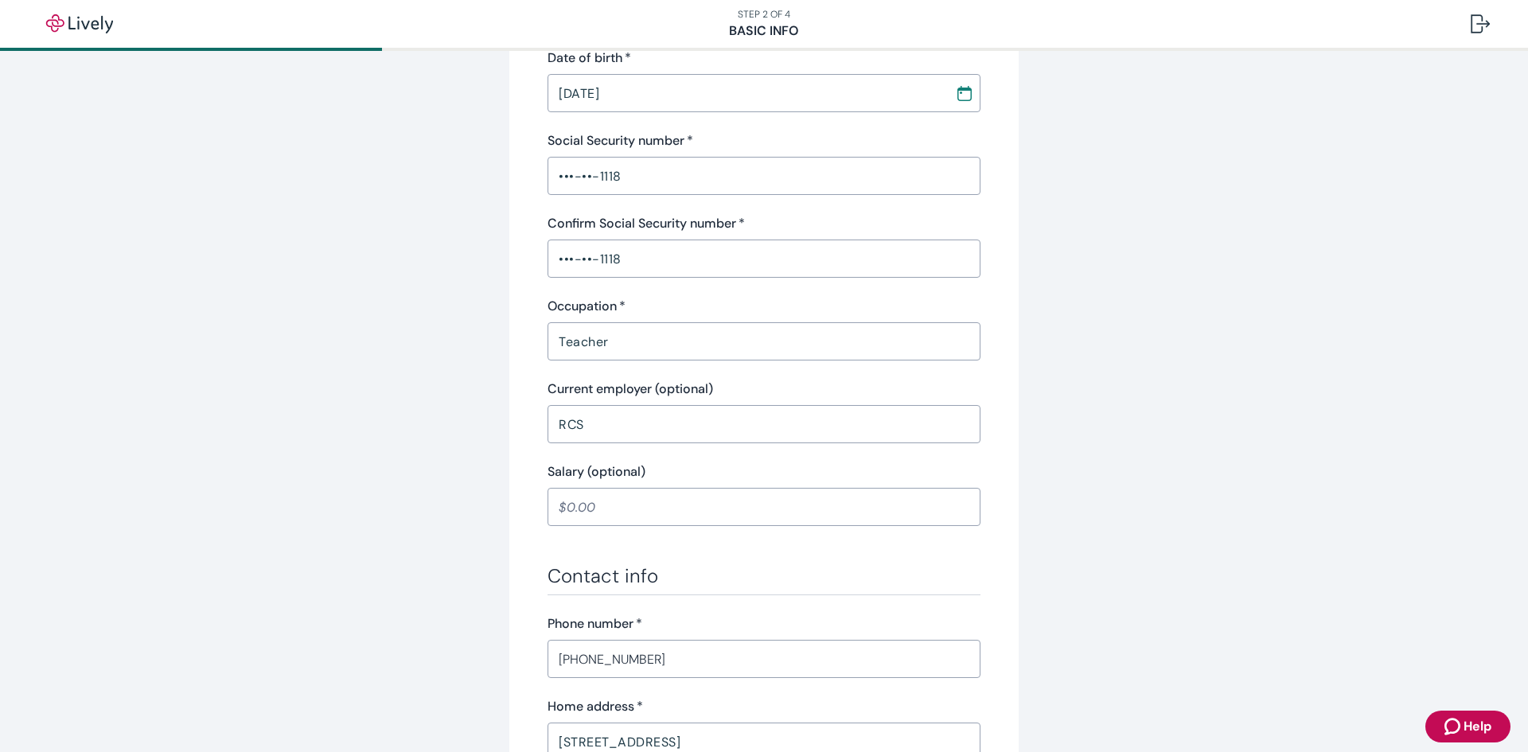
scroll to position [494, 0]
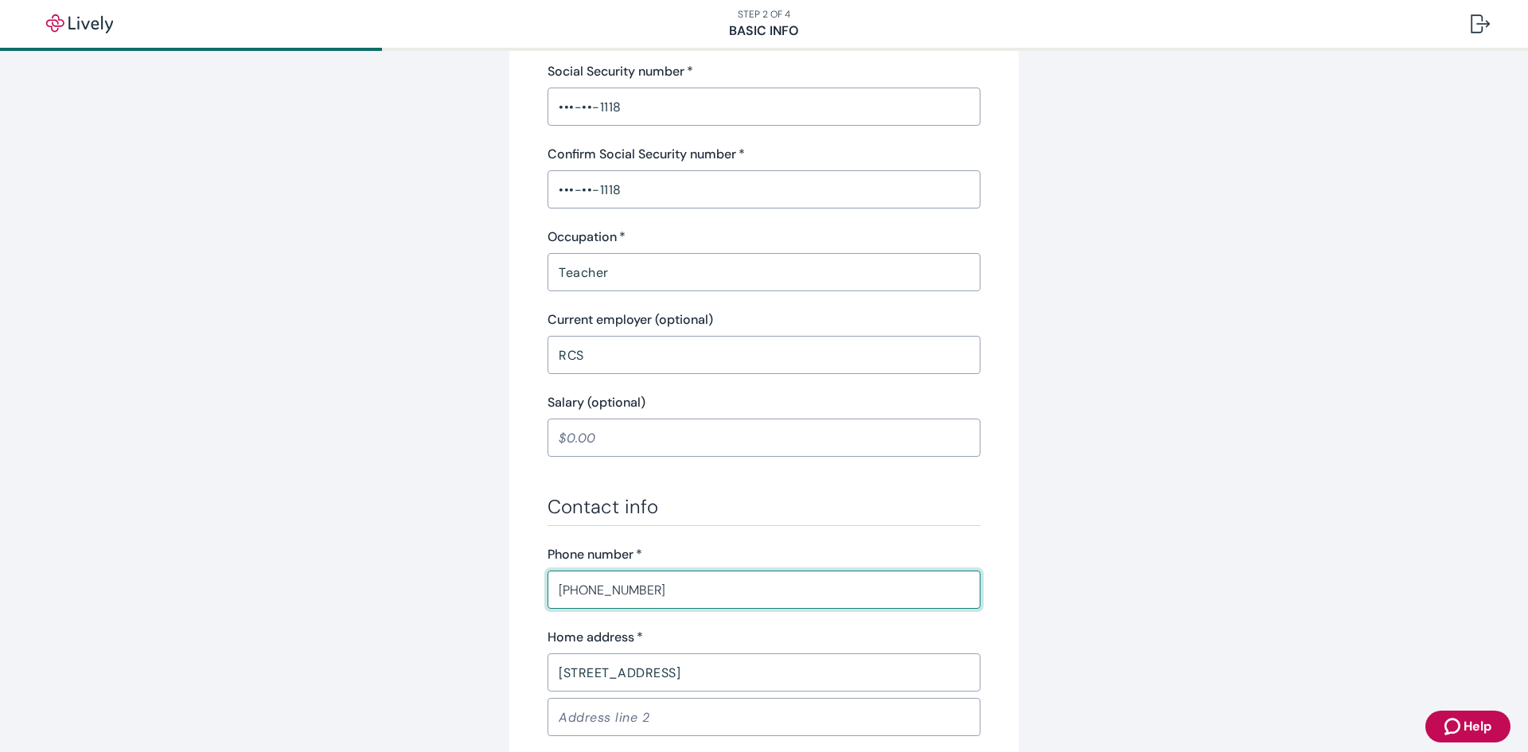
click at [711, 575] on input "[PHONE_NUMBER]" at bounding box center [764, 590] width 433 height 32
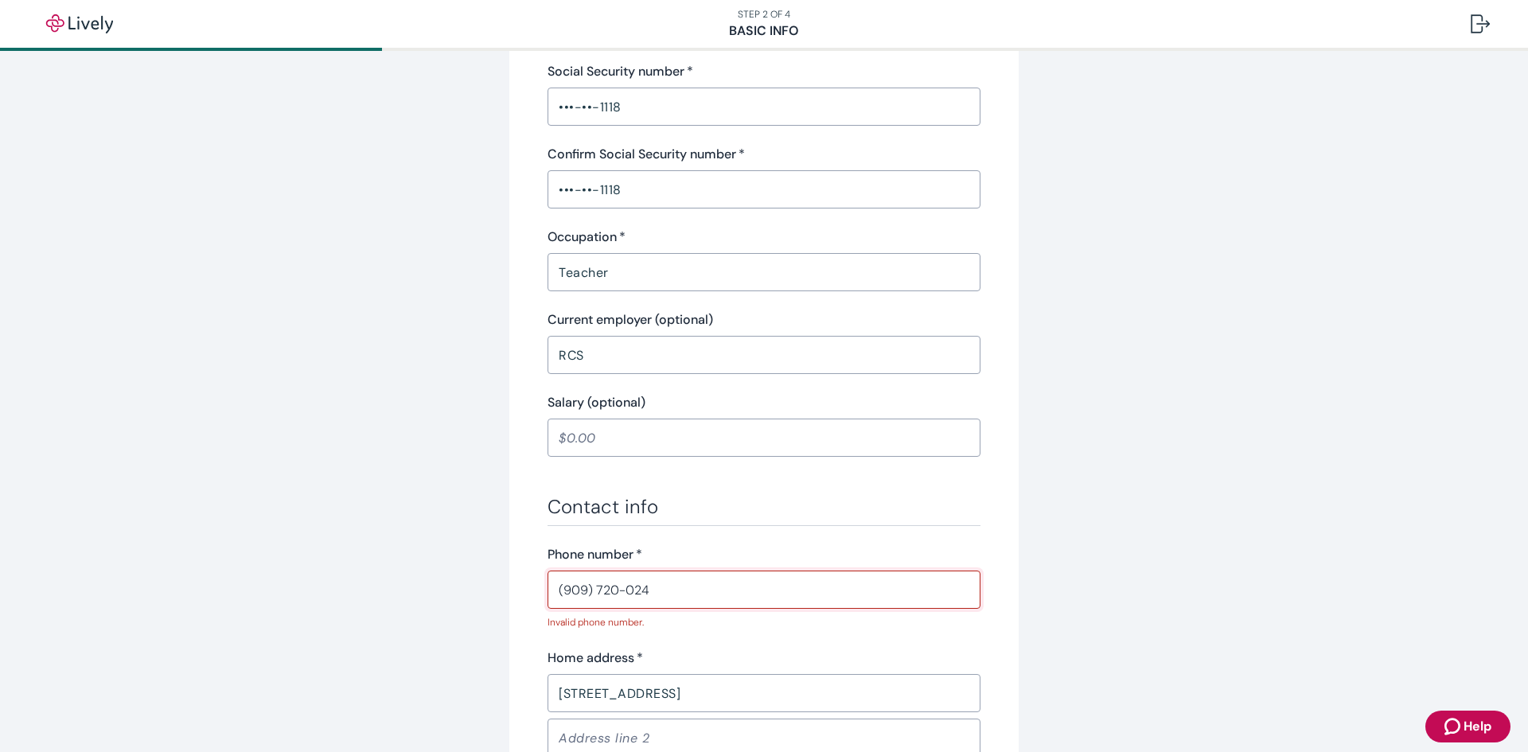
type input "[PHONE_NUMBER]"
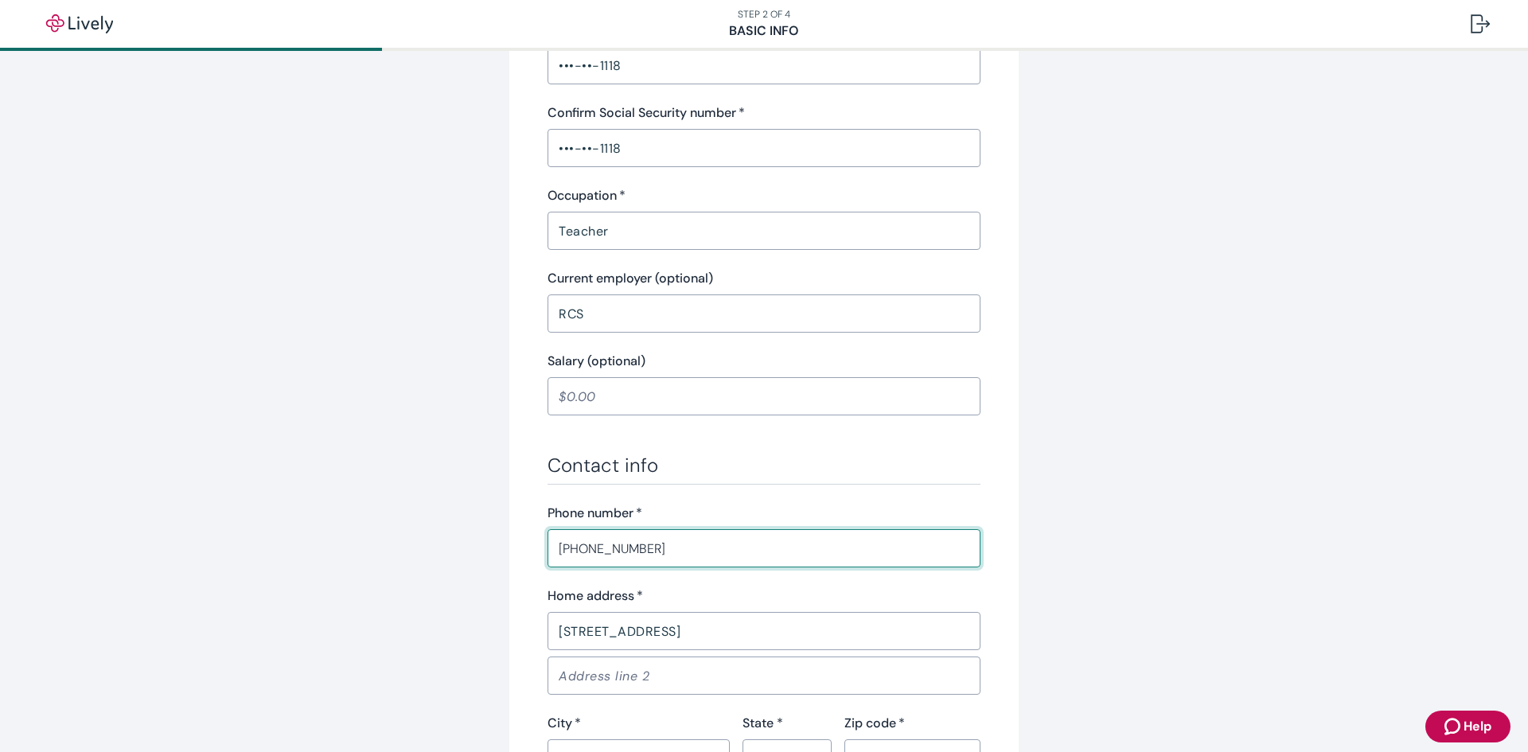
scroll to position [574, 0]
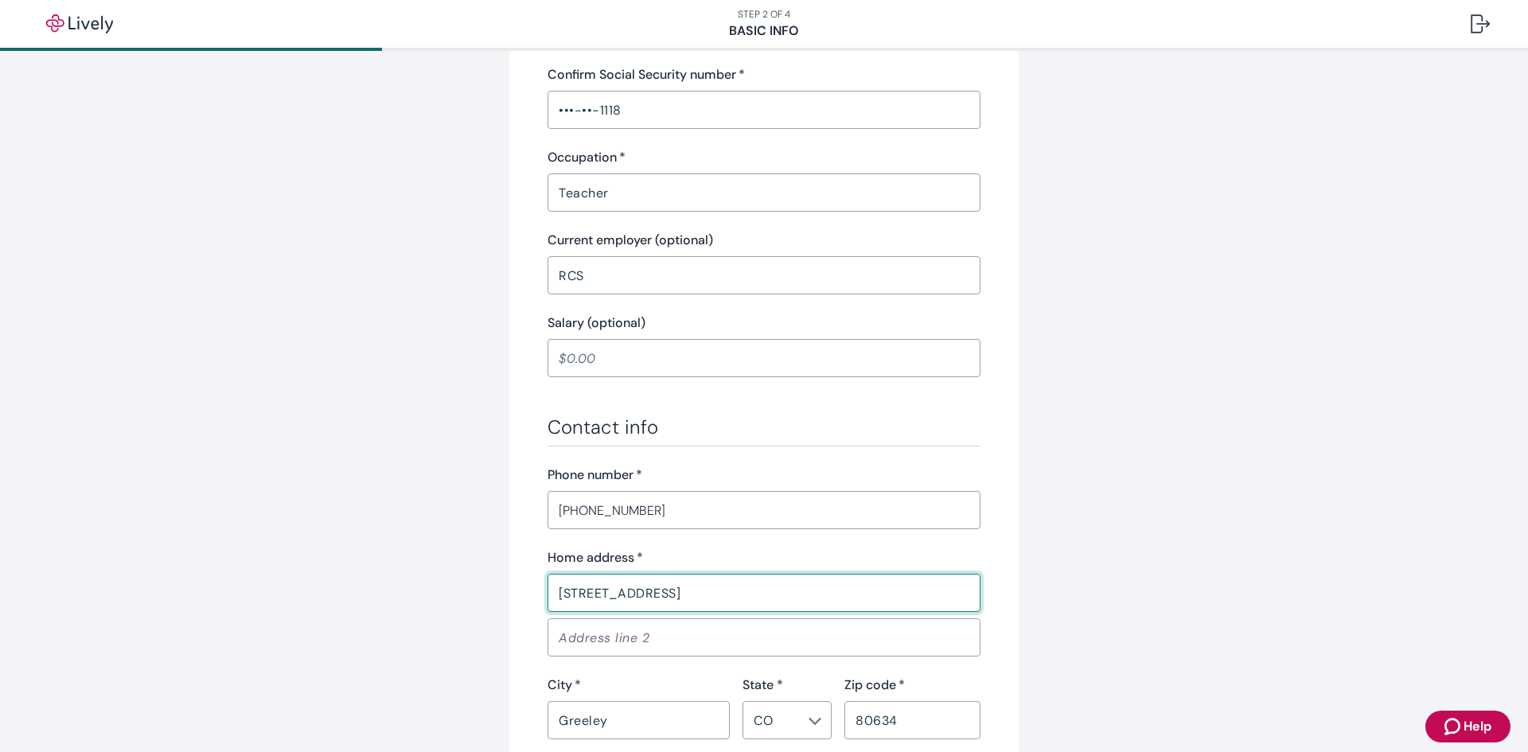
click at [731, 591] on input "[STREET_ADDRESS]" at bounding box center [764, 593] width 433 height 32
type input "[STREET_ADDRESS]"
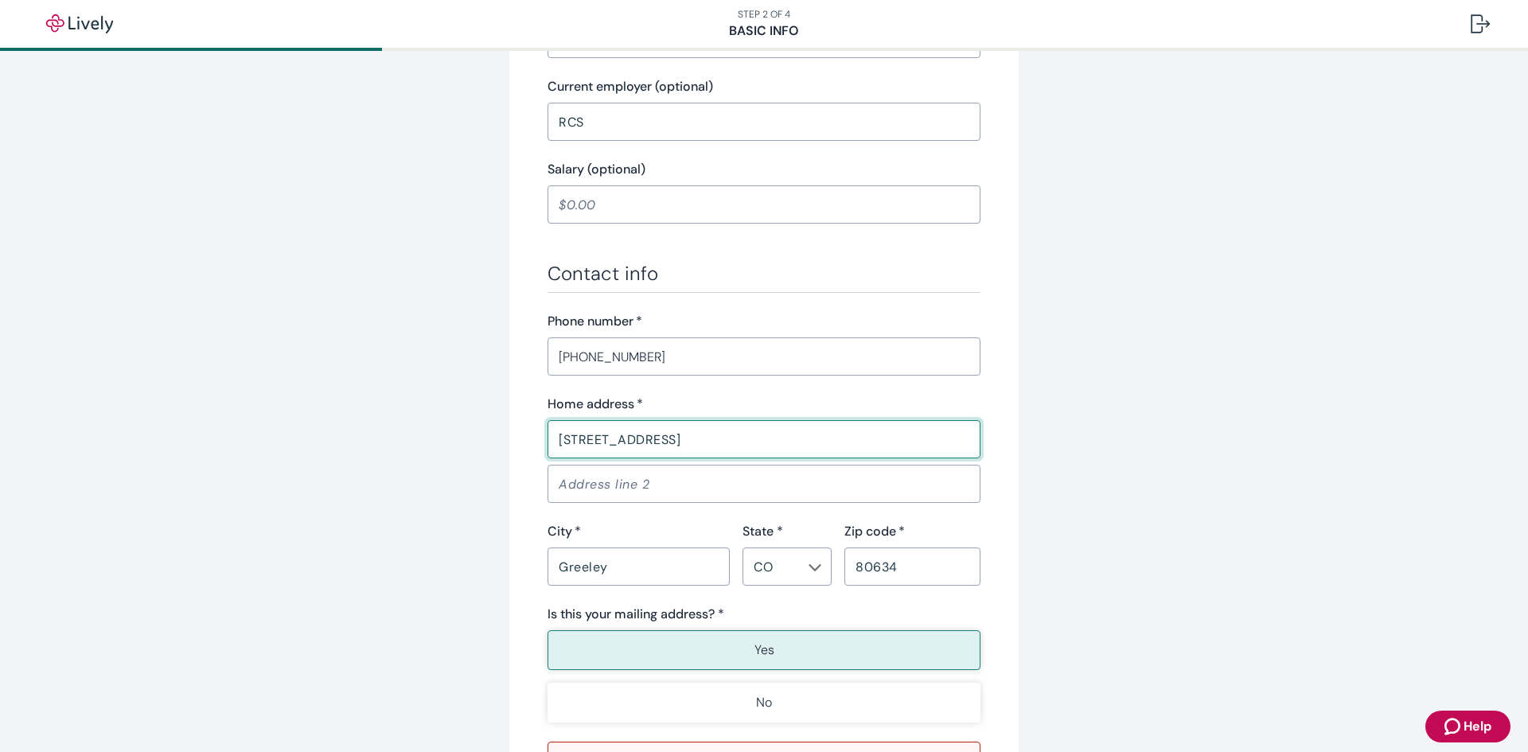
scroll to position [733, 0]
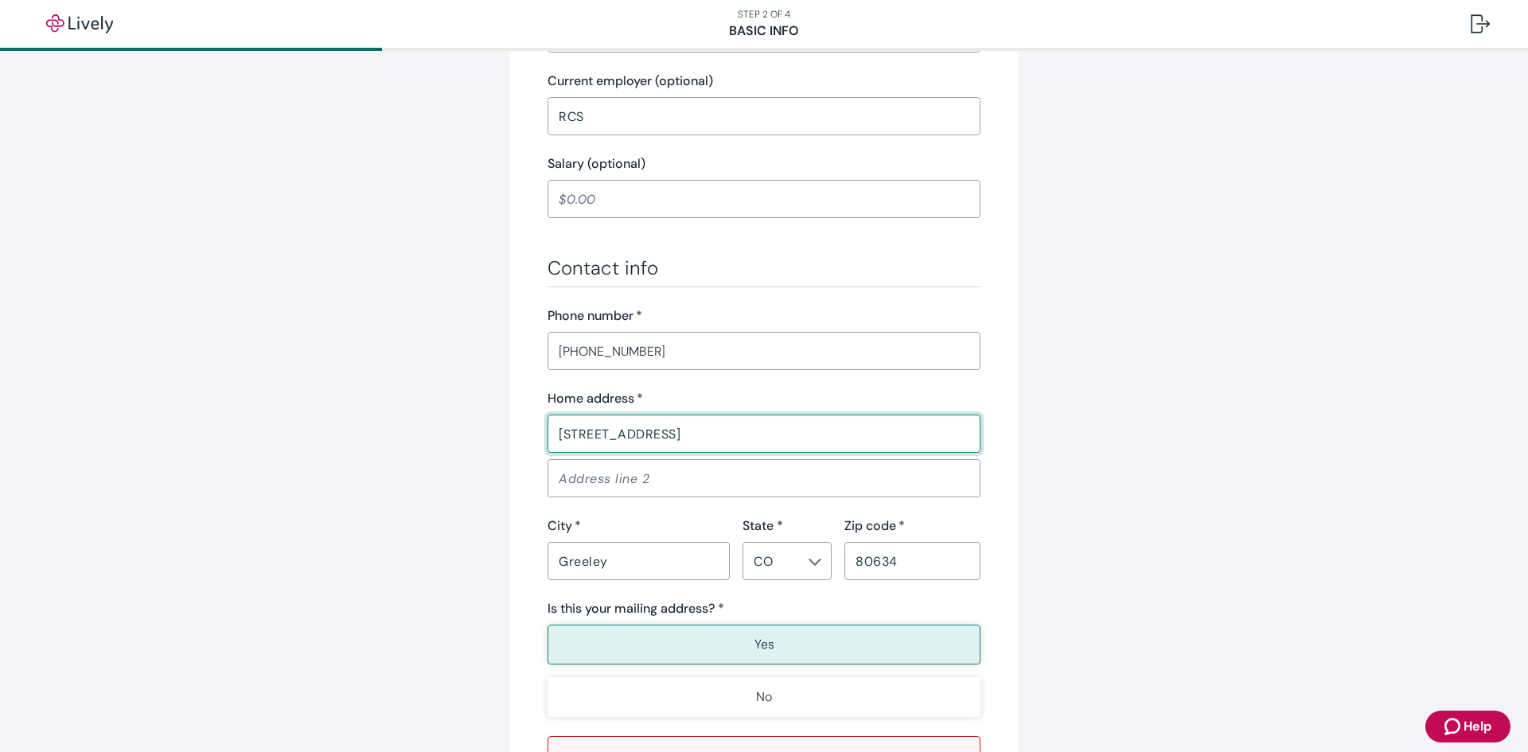
click at [623, 564] on input "Greeley" at bounding box center [639, 561] width 182 height 32
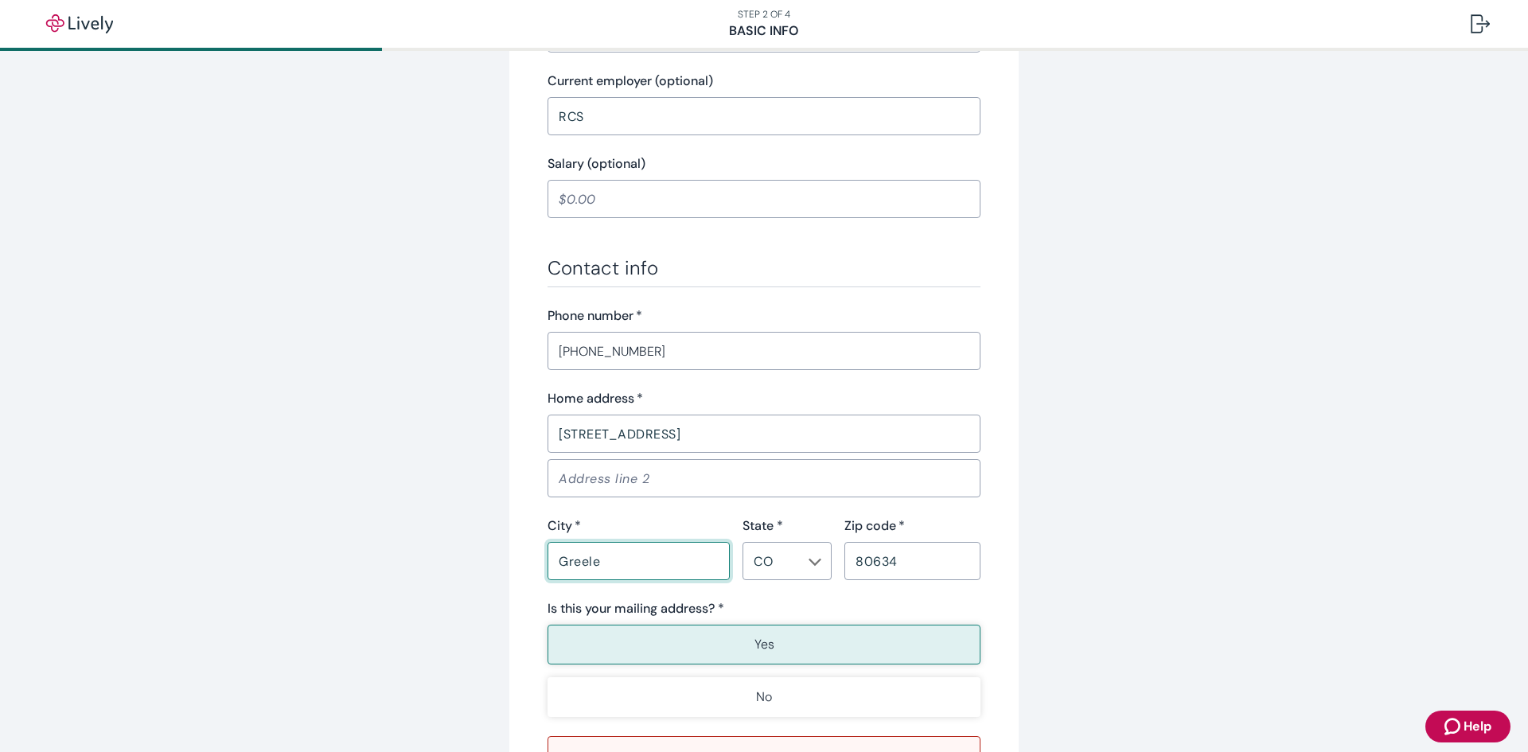
type input "Greeley"
click at [933, 568] on input "80634" at bounding box center [912, 561] width 136 height 32
type input "80634"
click at [821, 601] on div "Contact info Phone number   * (909) 720-0242 ​ Home address   * 6711 West 21st …" at bounding box center [764, 524] width 433 height 537
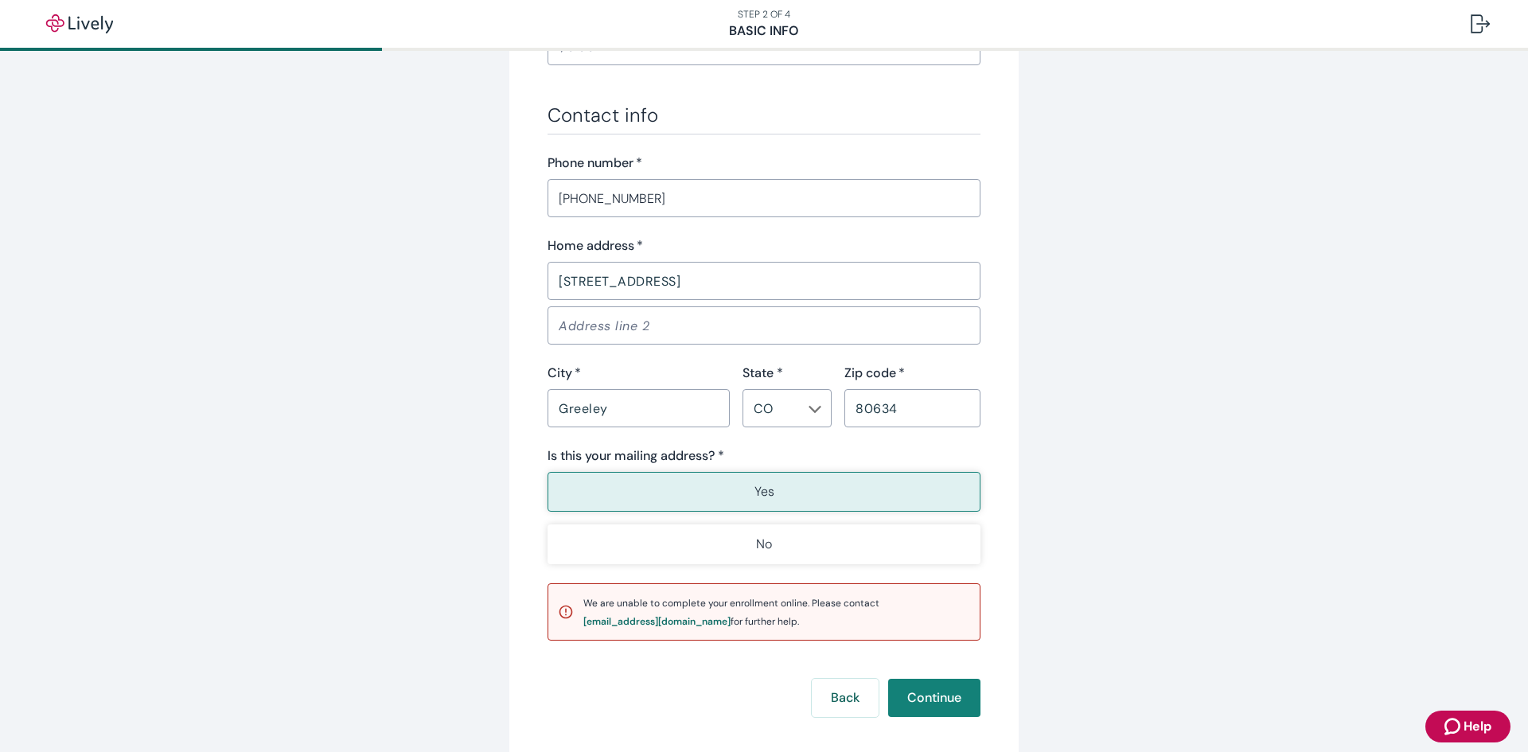
scroll to position [892, 0]
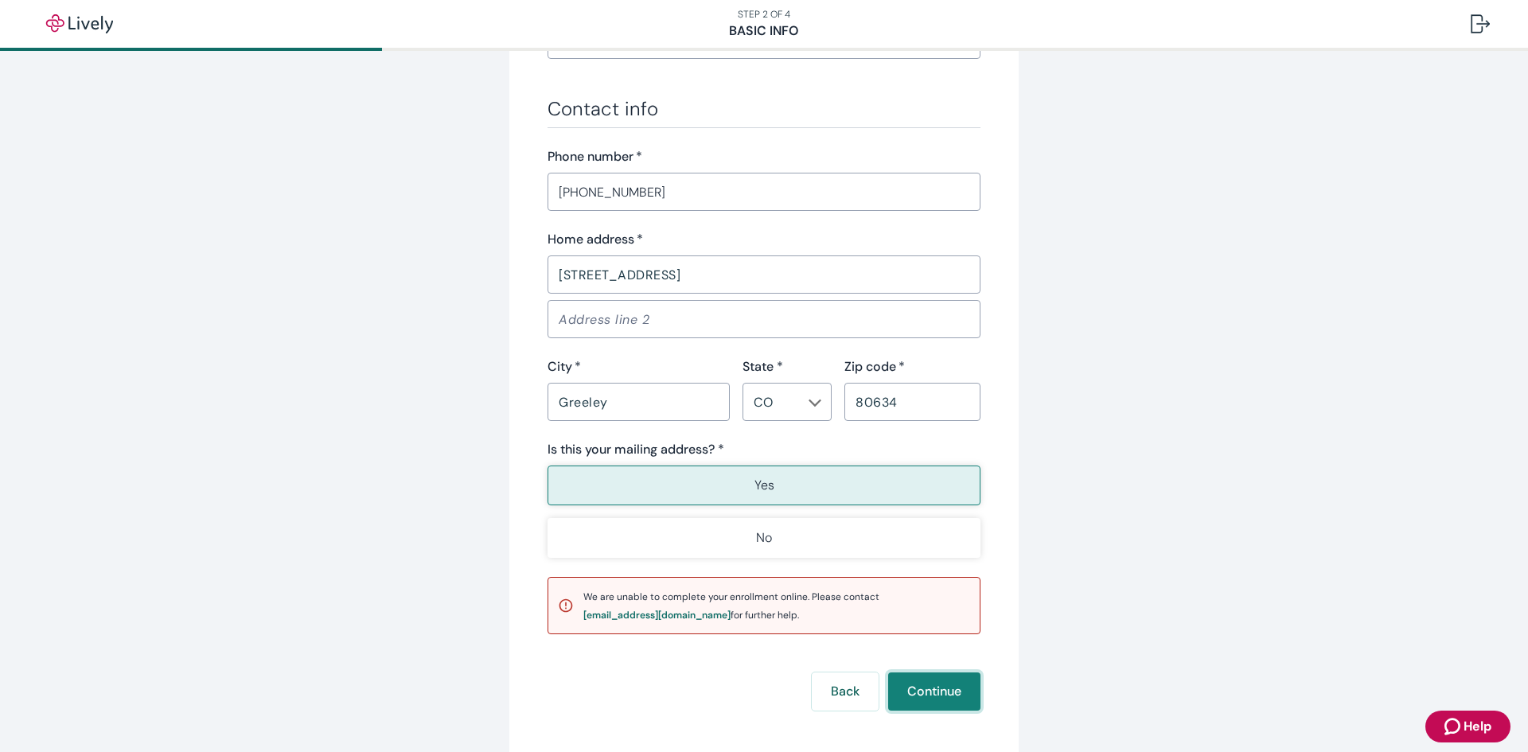
click at [926, 687] on button "Continue" at bounding box center [934, 692] width 92 height 38
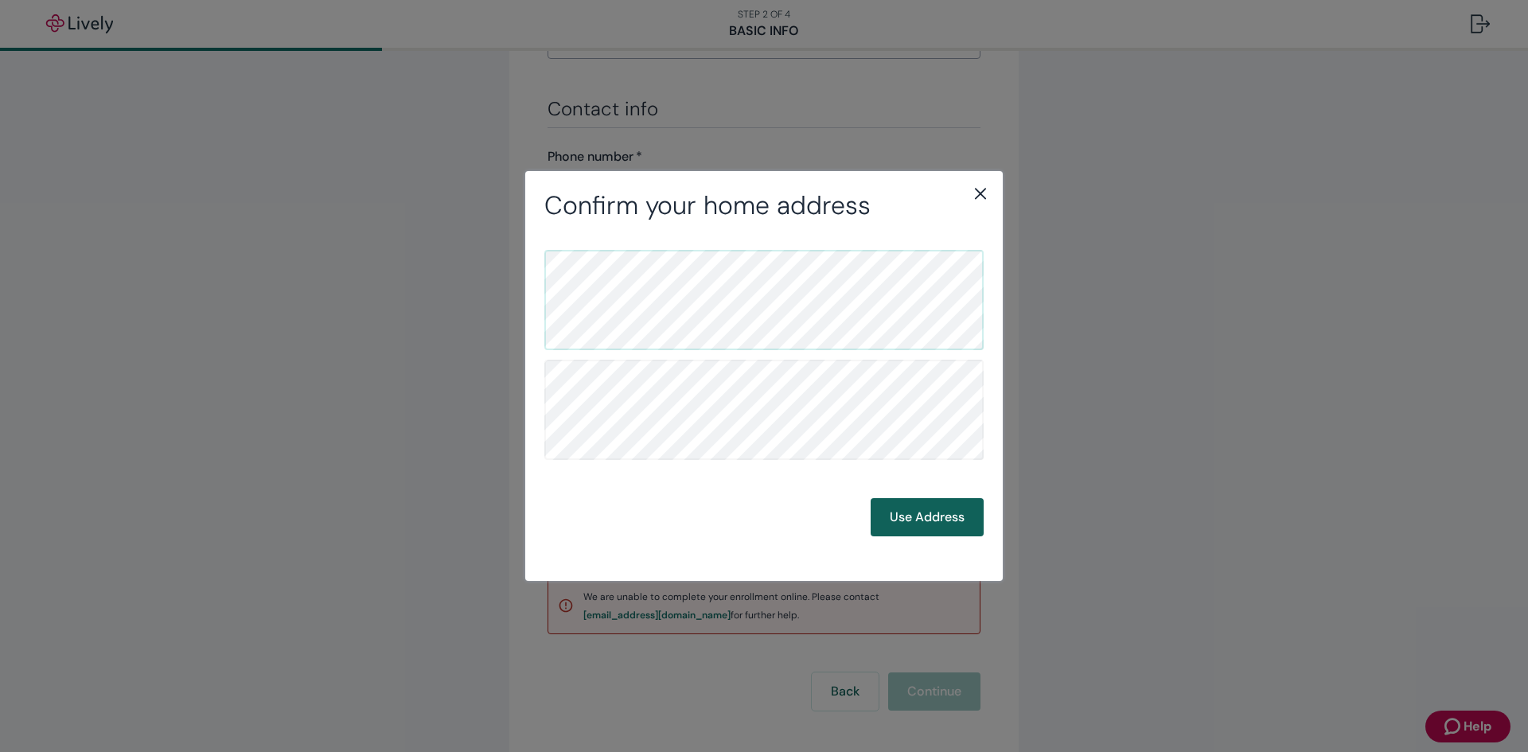
click at [926, 513] on button "Use Address" at bounding box center [927, 517] width 113 height 38
click at [941, 532] on button "Use Address" at bounding box center [927, 517] width 113 height 38
click at [941, 515] on button "Use Address" at bounding box center [927, 517] width 113 height 38
click at [977, 185] on icon "close" at bounding box center [980, 193] width 19 height 19
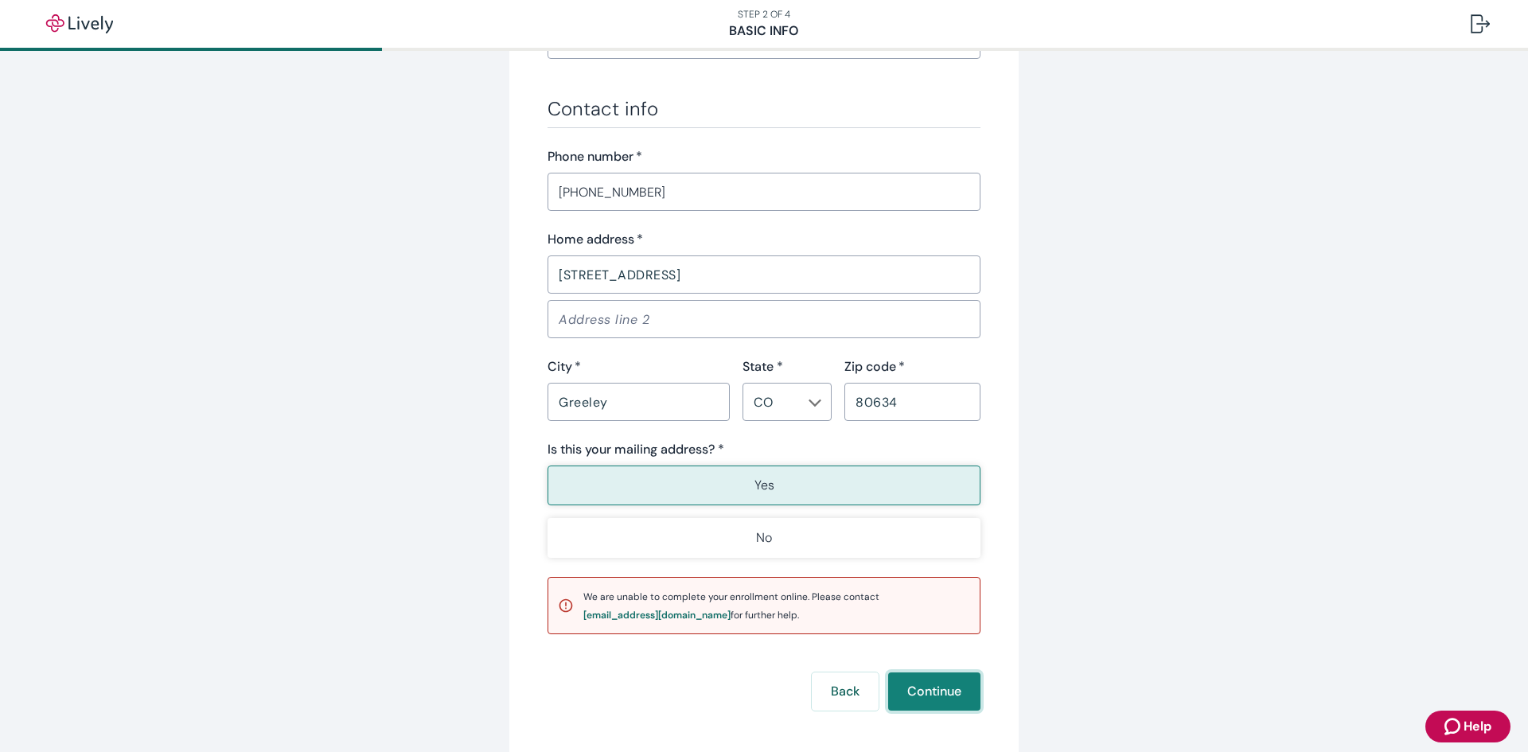
click at [932, 692] on button "Continue" at bounding box center [934, 692] width 92 height 38
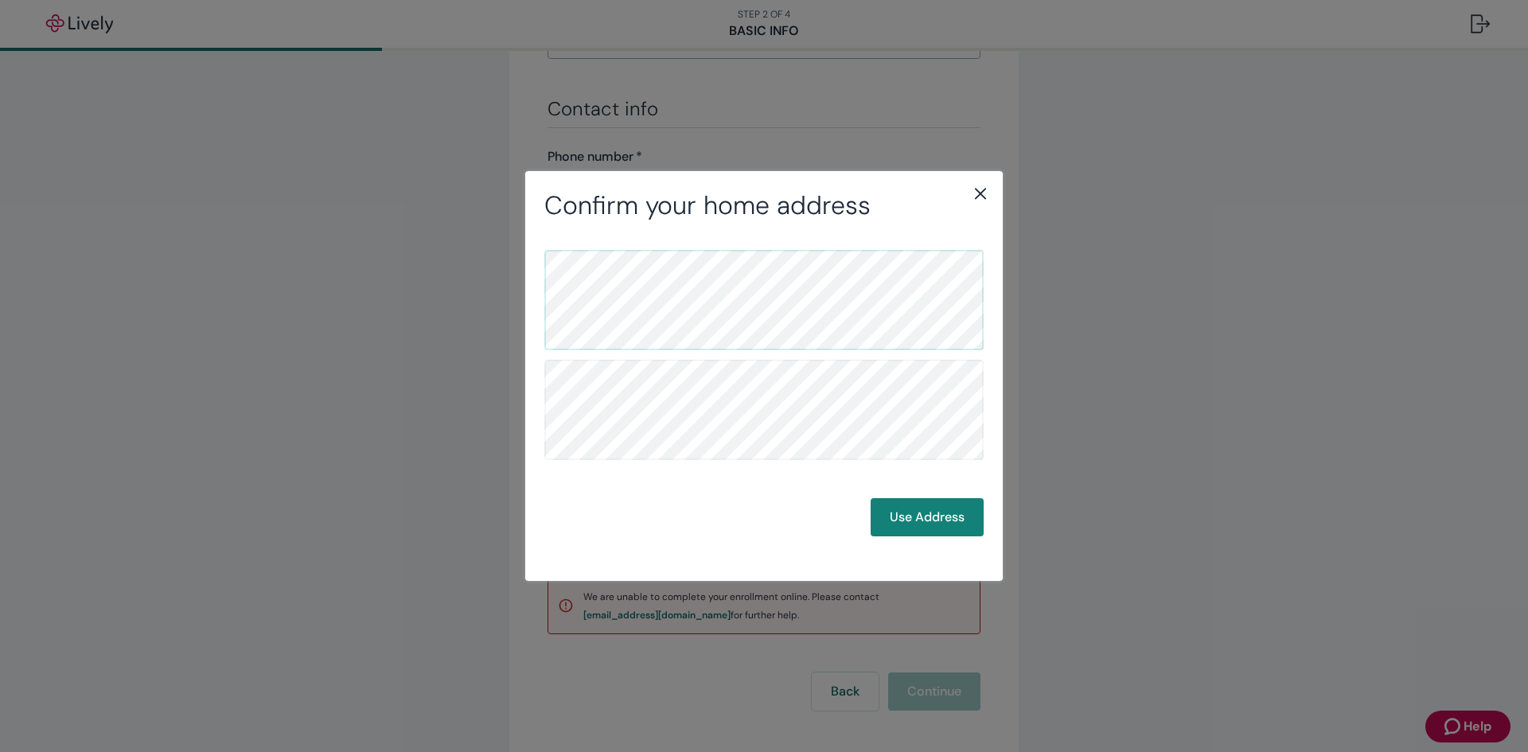
click at [981, 193] on icon "close" at bounding box center [980, 194] width 11 height 11
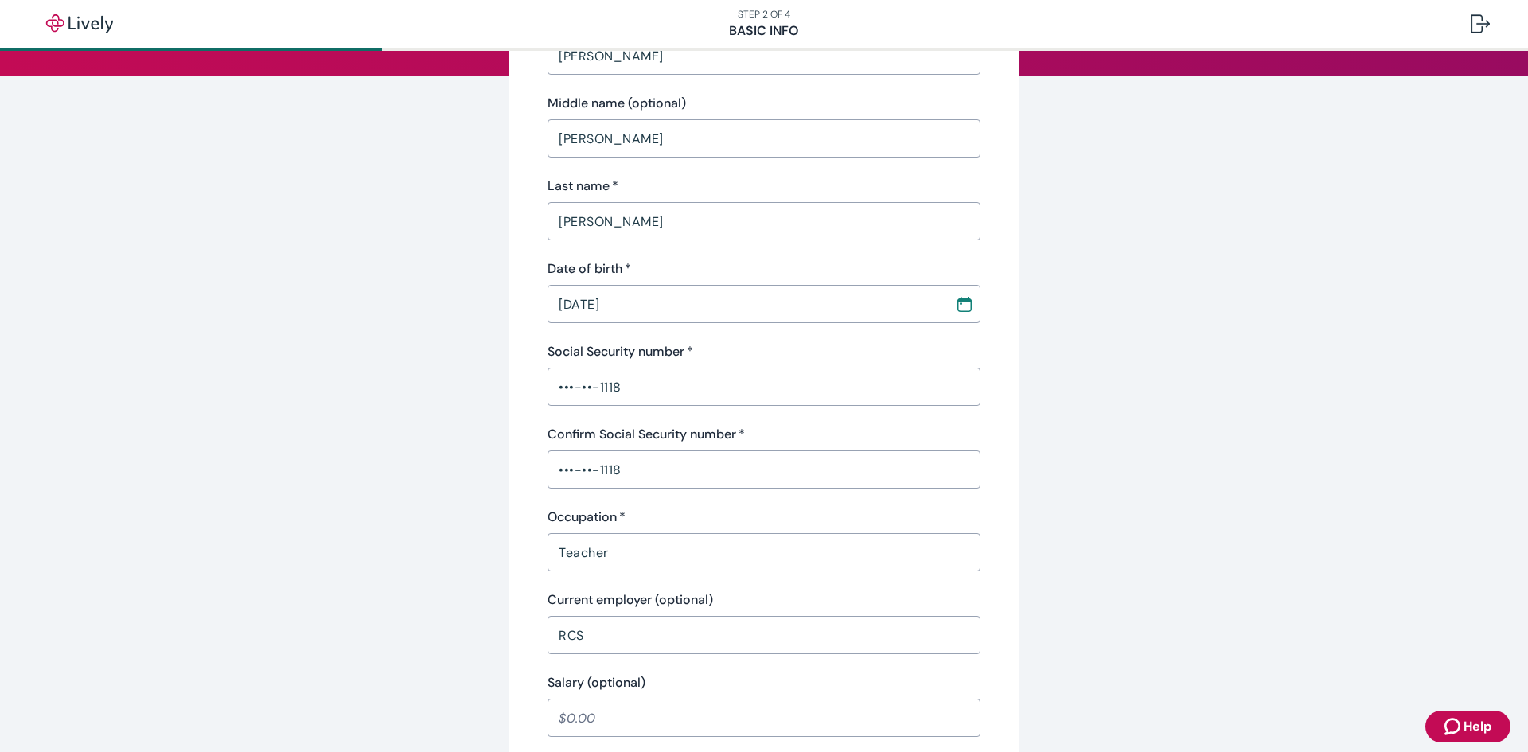
scroll to position [17, 0]
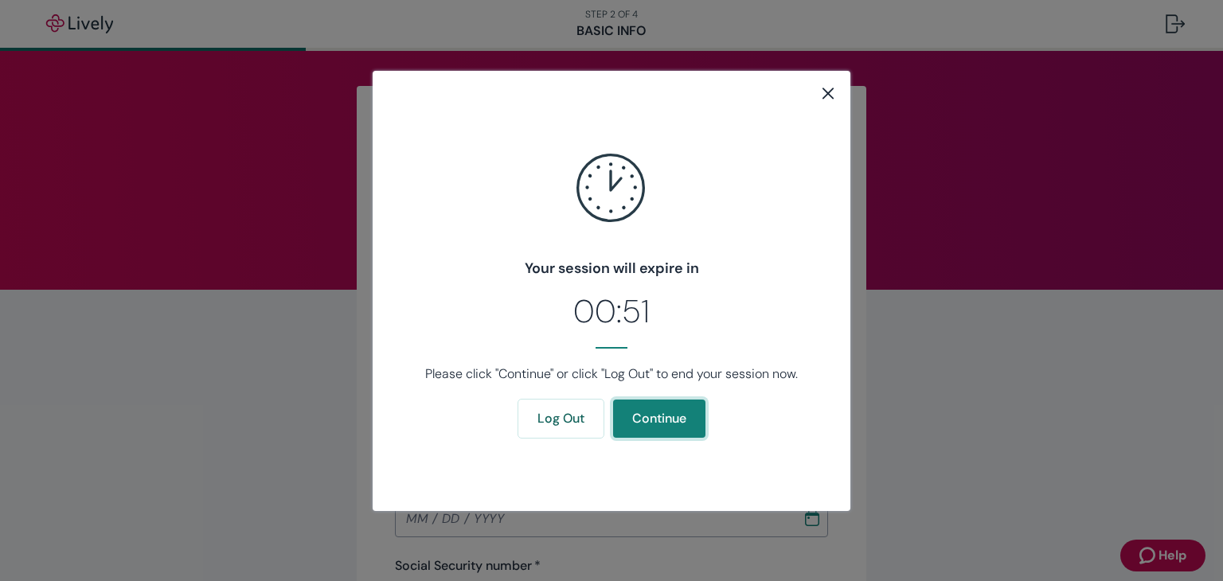
drag, startPoint x: 677, startPoint y: 431, endPoint x: 833, endPoint y: 361, distance: 171.0
click at [677, 431] on button "Continue" at bounding box center [659, 419] width 92 height 38
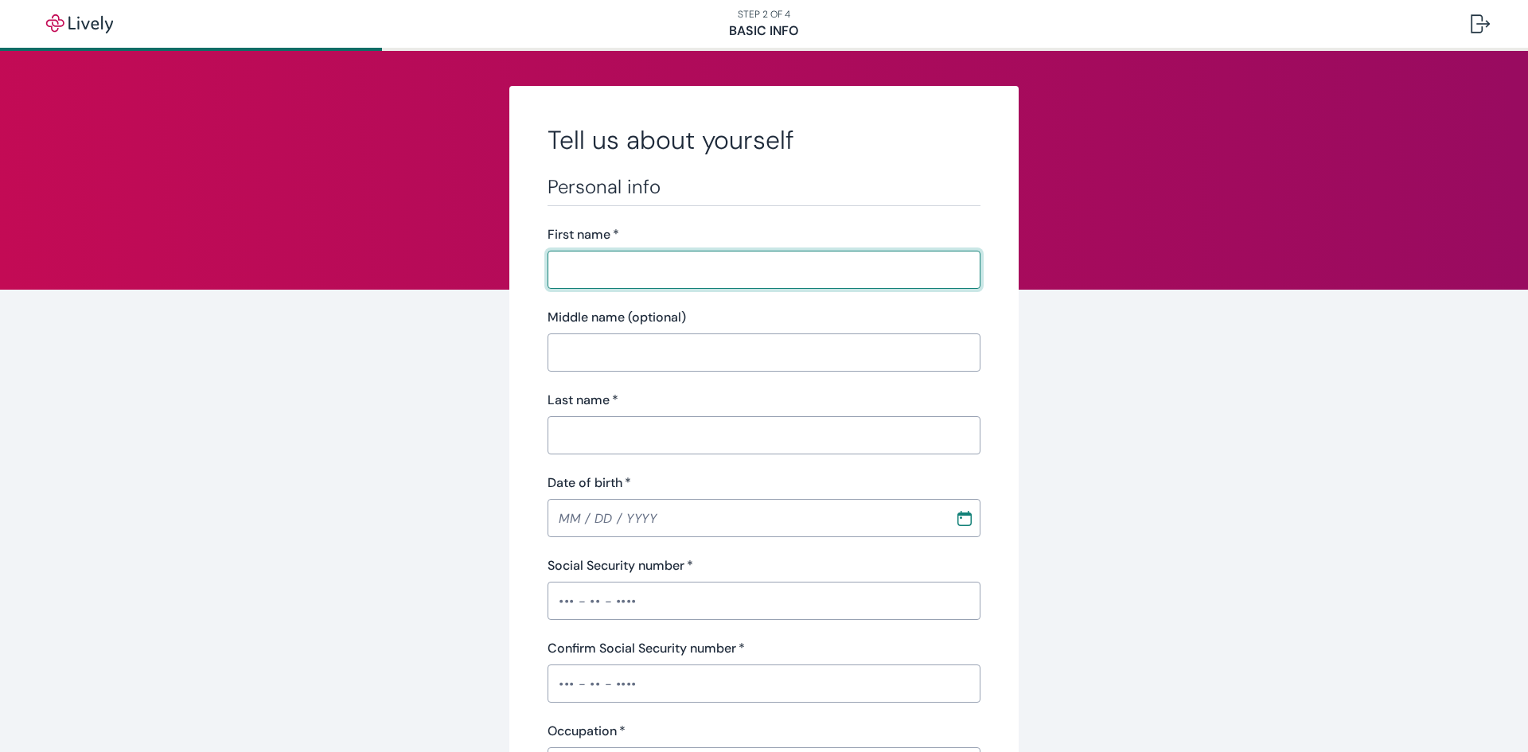
click at [627, 255] on input "First name   *" at bounding box center [764, 270] width 433 height 32
type input "Cynthia"
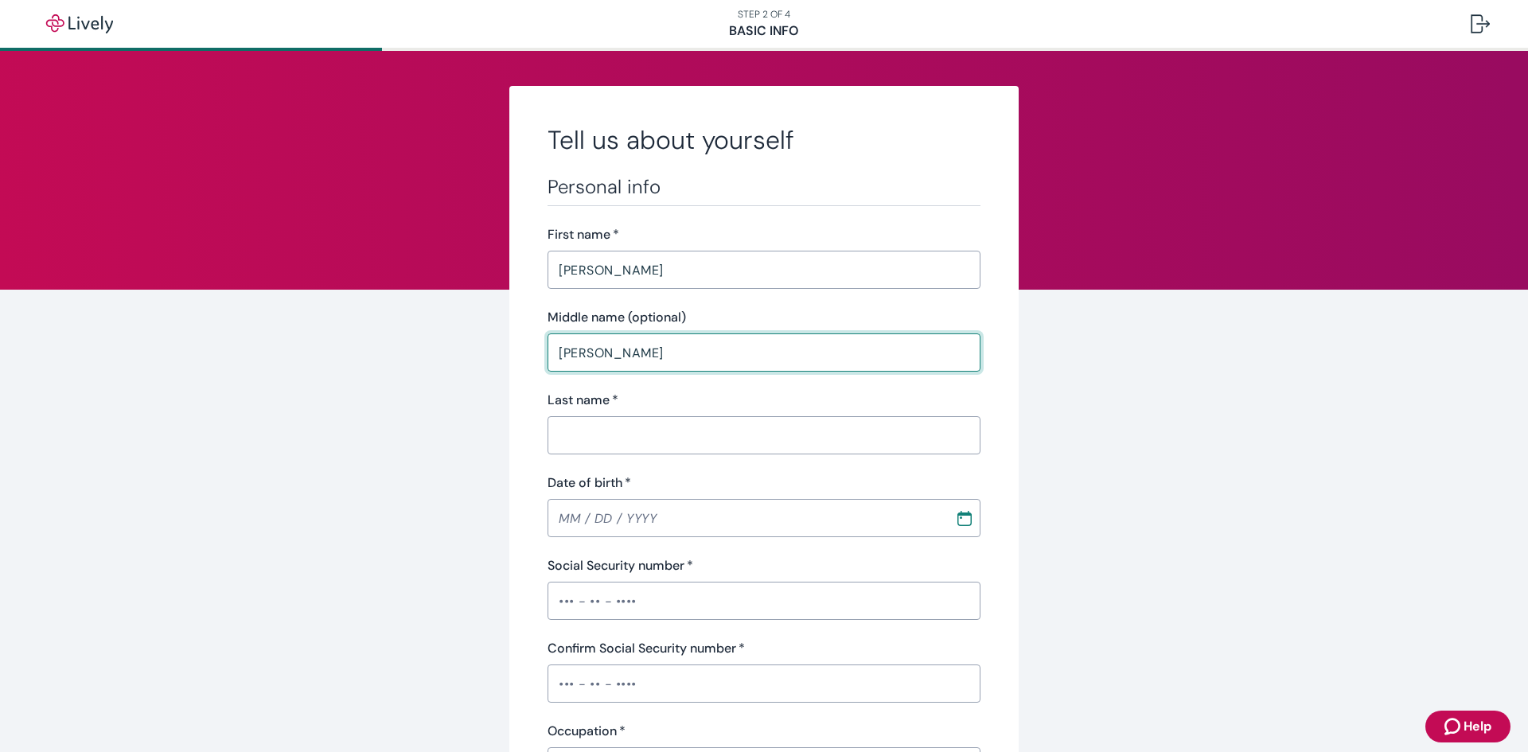
type input "Ann"
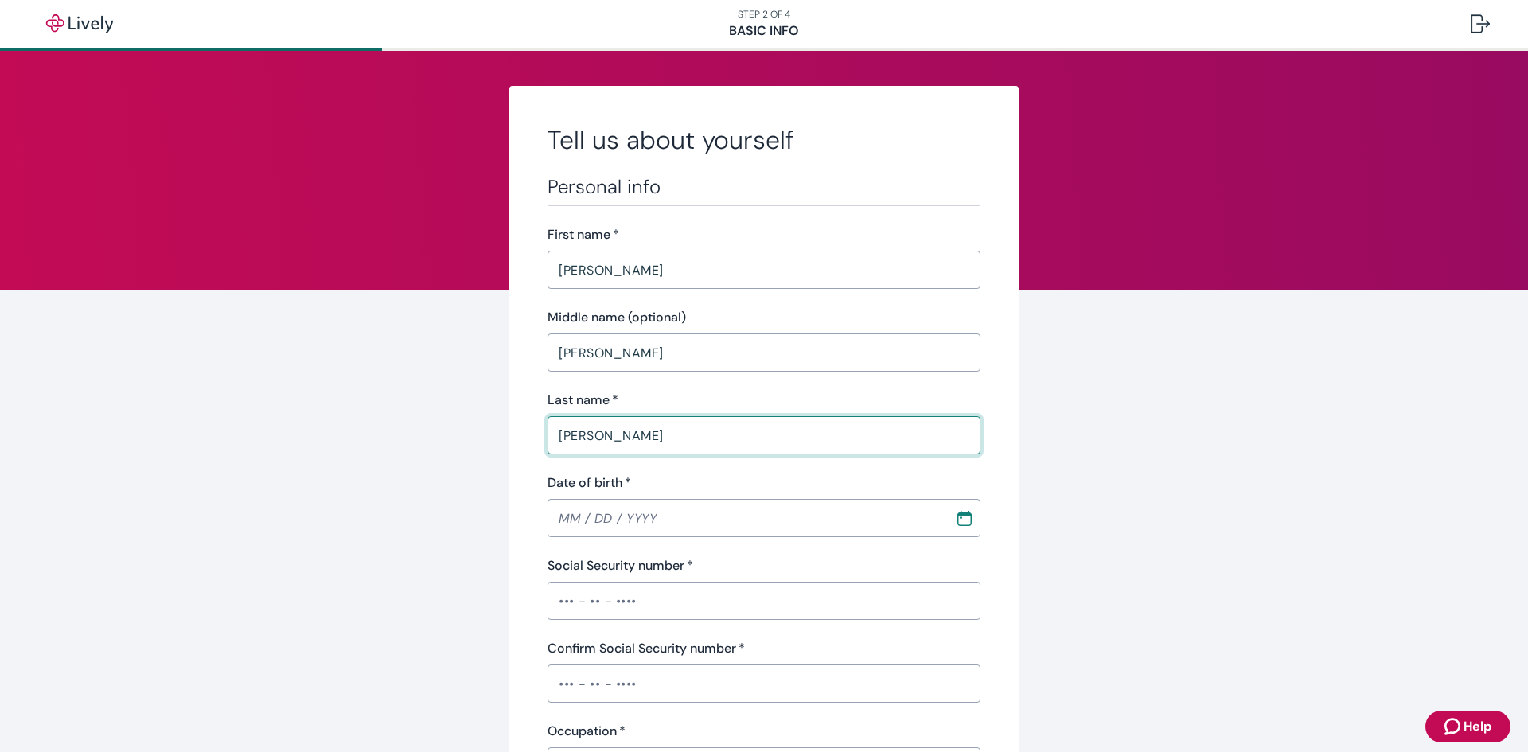
type input "[PERSON_NAME]"
click at [567, 518] on input "Date of birth   *" at bounding box center [746, 518] width 396 height 32
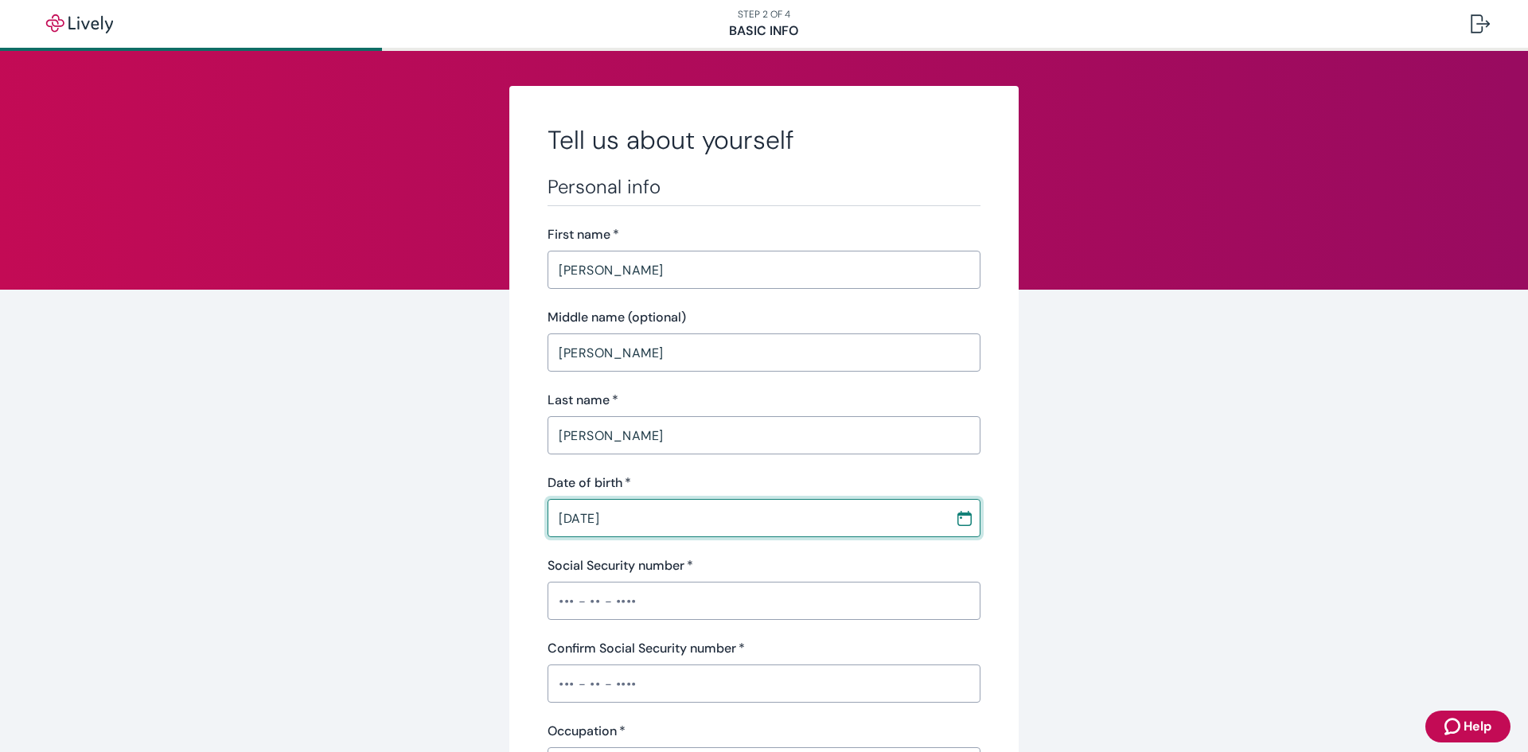
type input "[DATE]"
click at [622, 610] on input "Social Security number   *" at bounding box center [764, 601] width 433 height 32
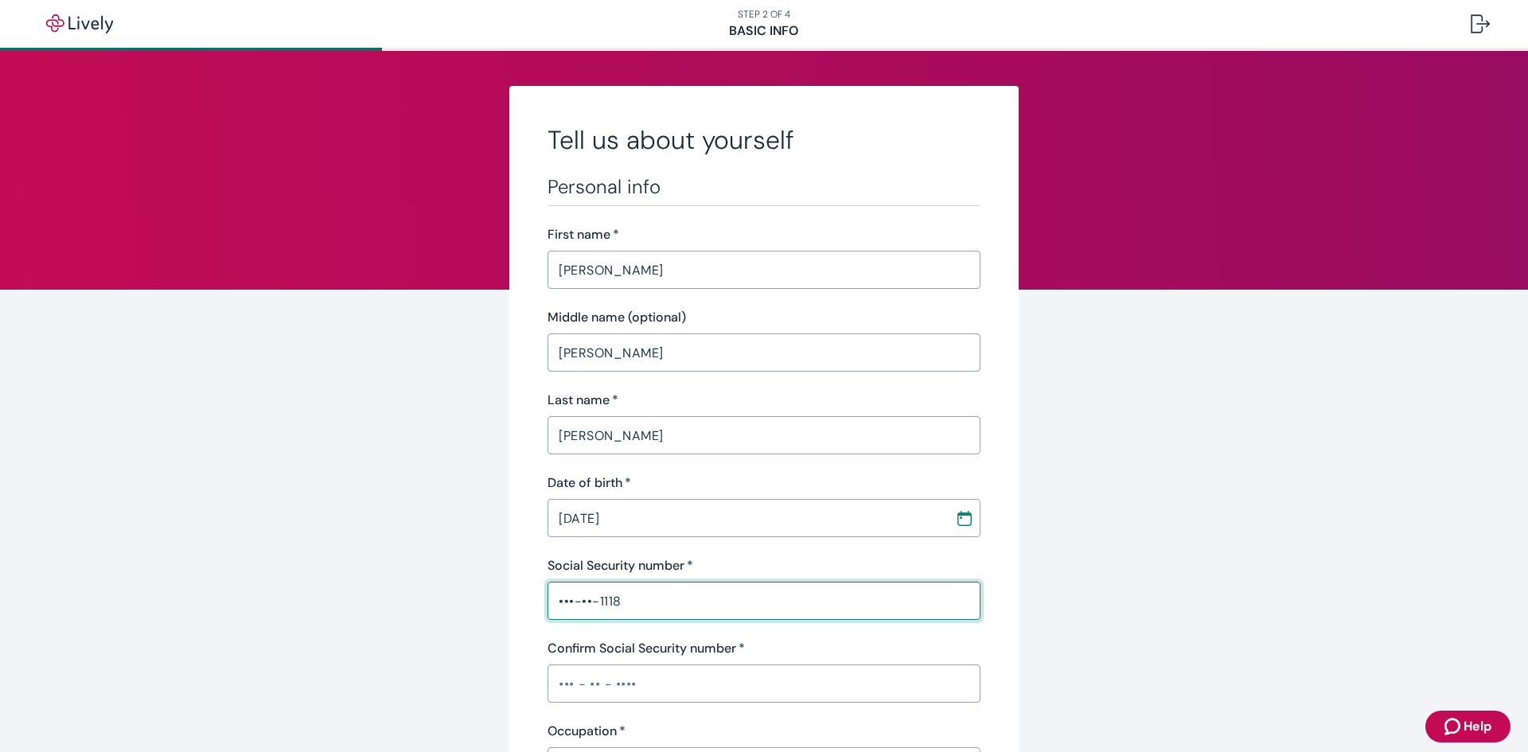
type input "•••-••-1118"
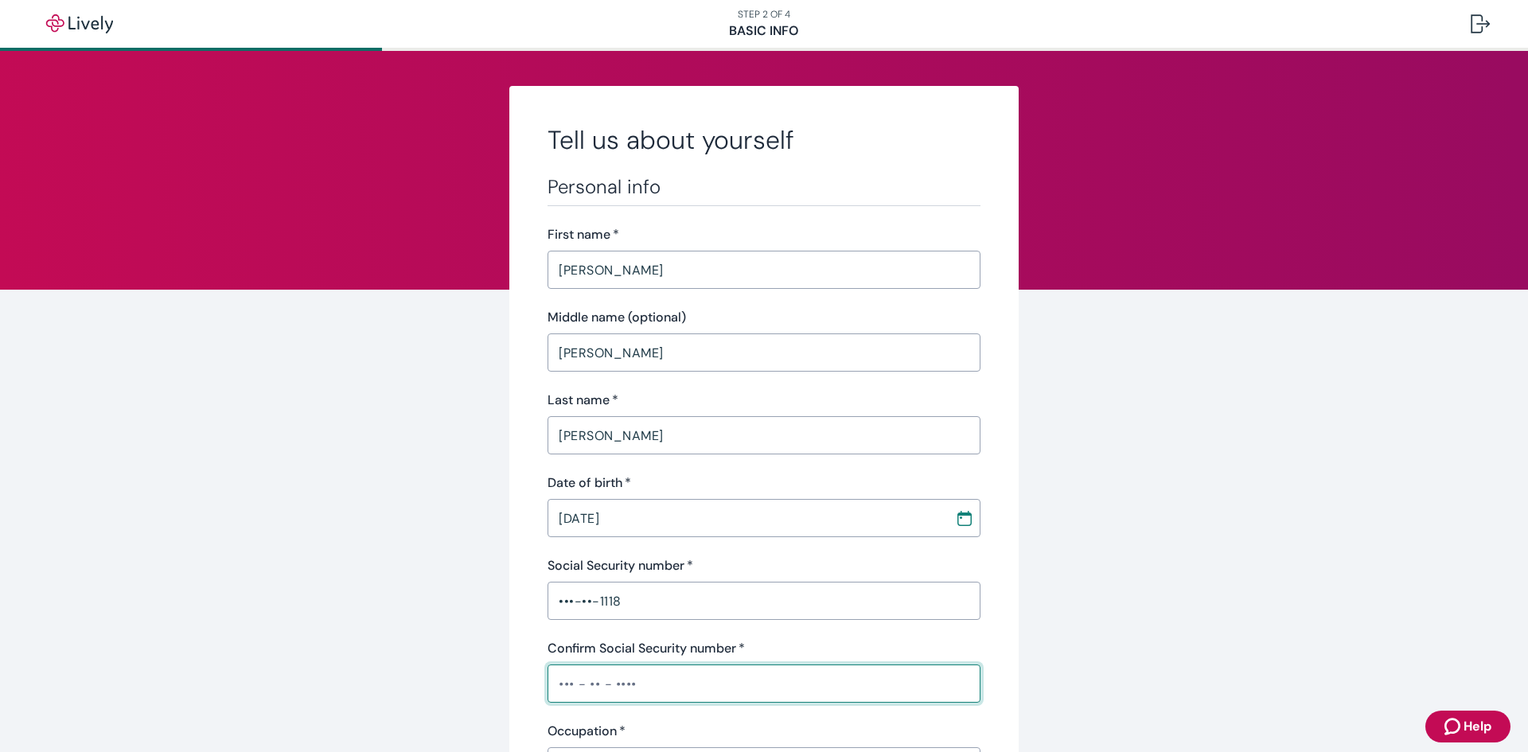
click at [628, 677] on input "Confirm Social Security number   *" at bounding box center [764, 684] width 433 height 32
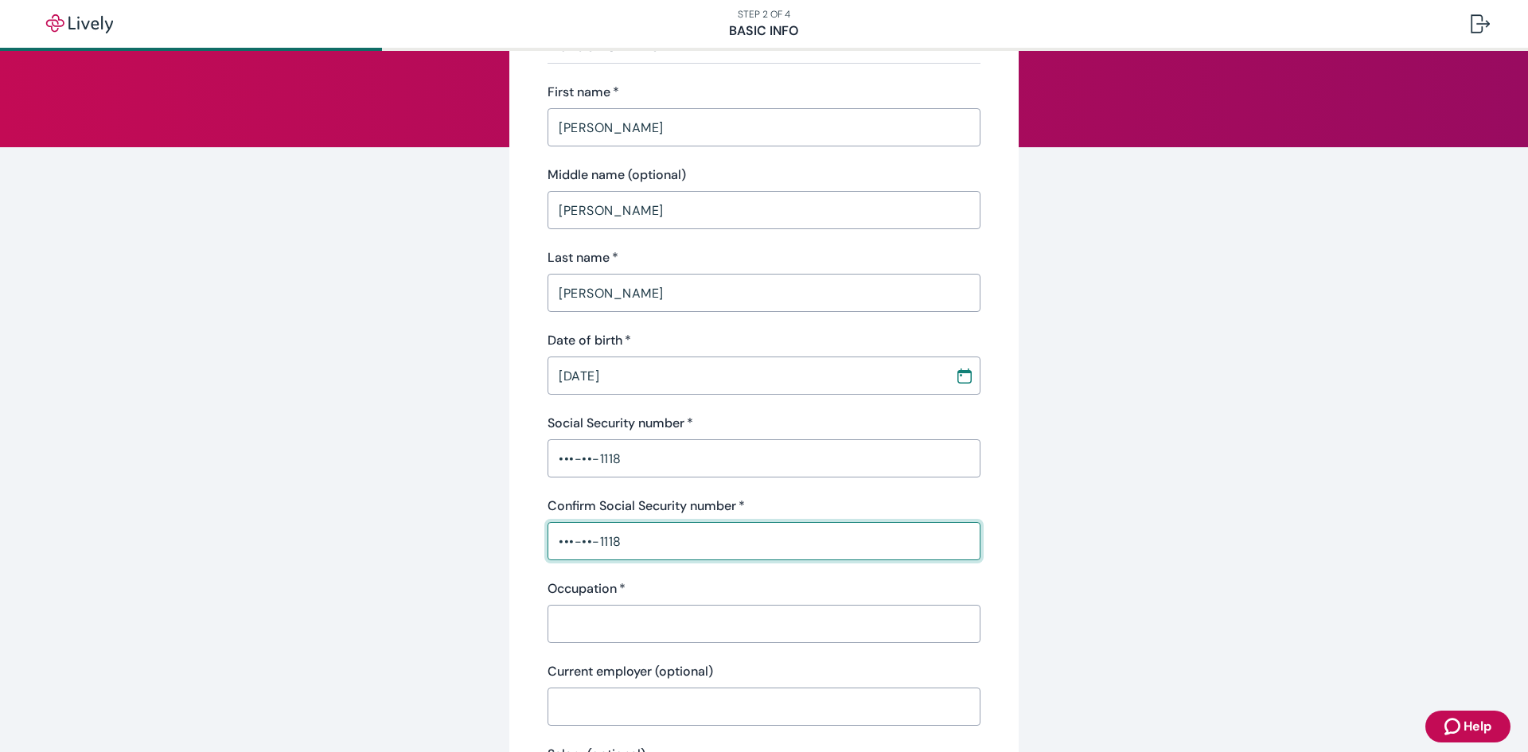
scroll to position [159, 0]
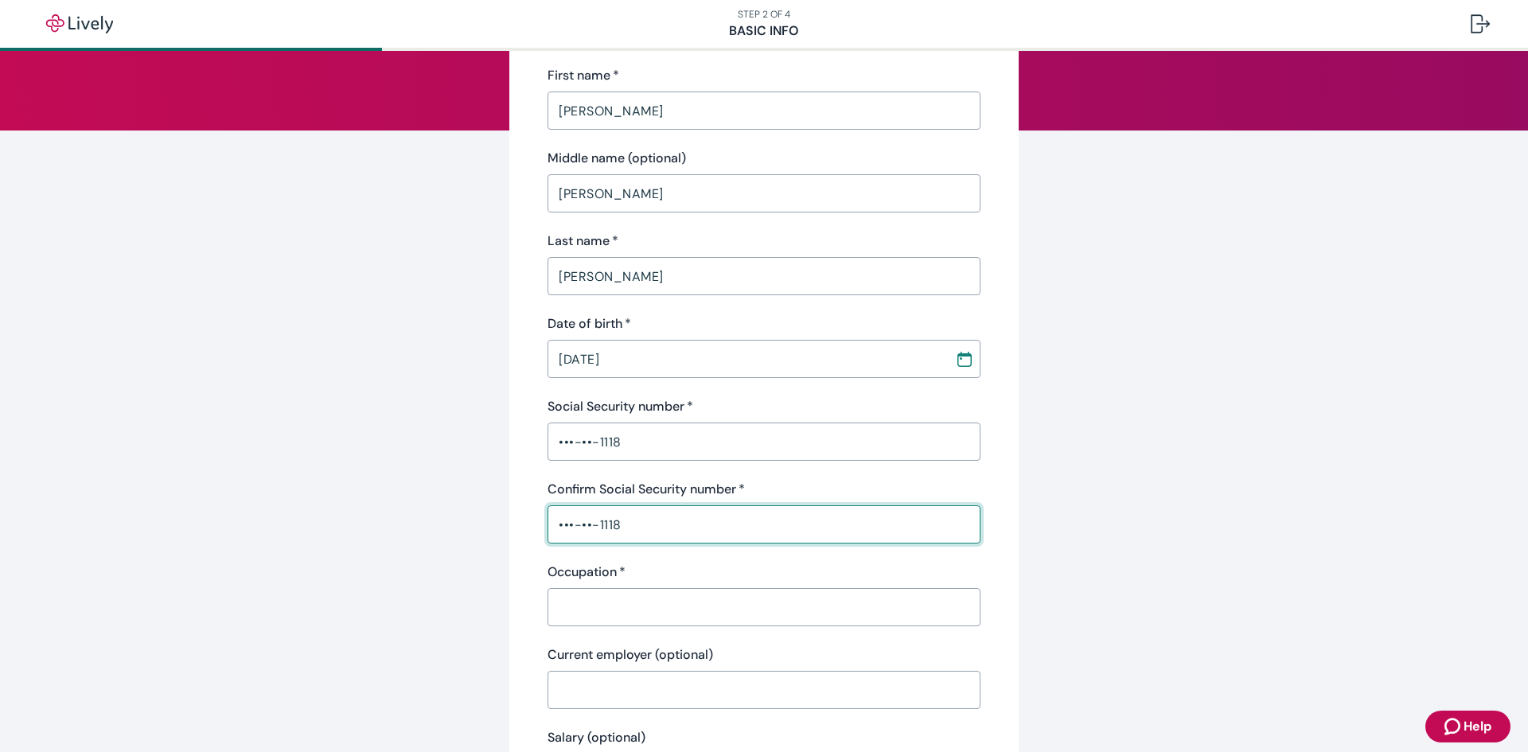
type input "•••-••-1118"
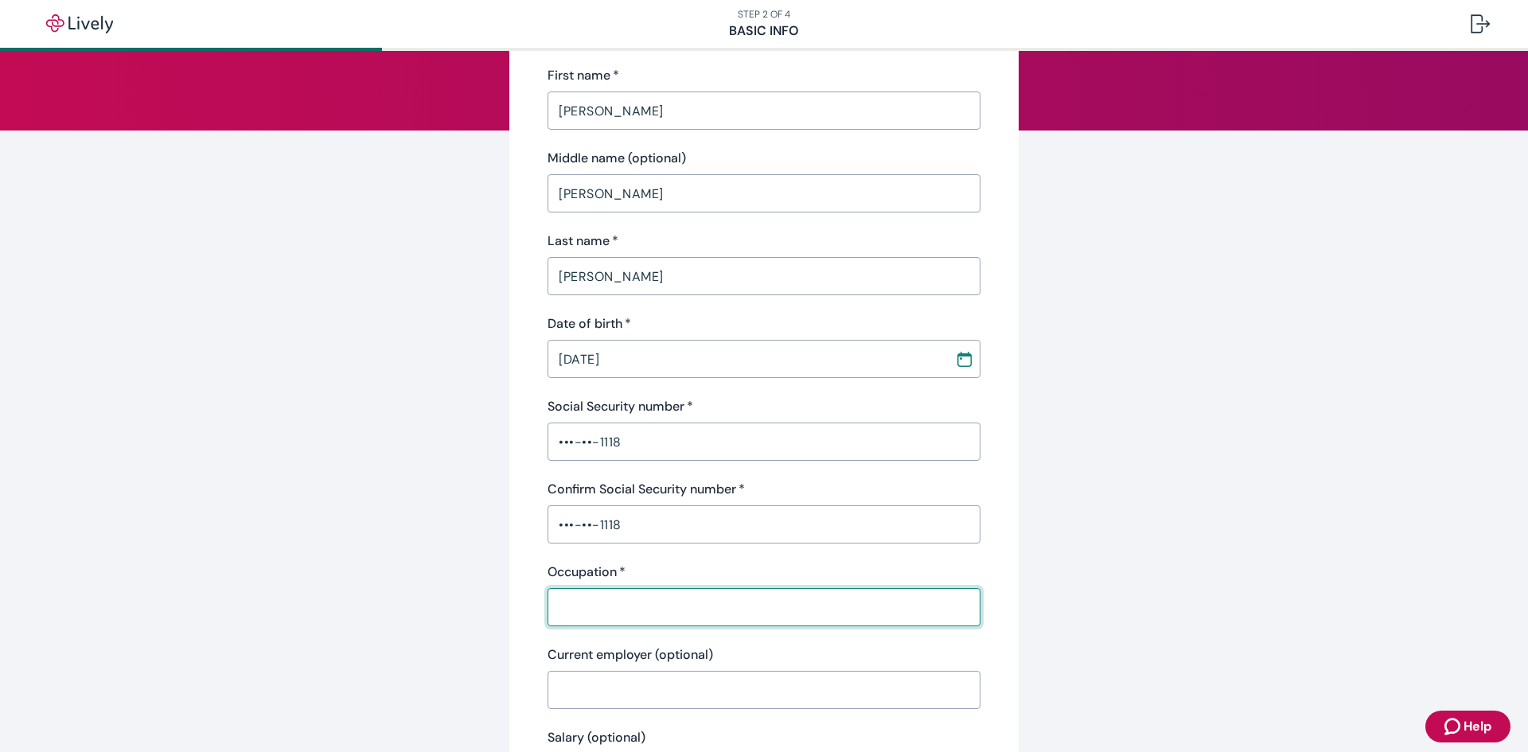
click at [688, 598] on input "Occupation   *" at bounding box center [764, 607] width 433 height 32
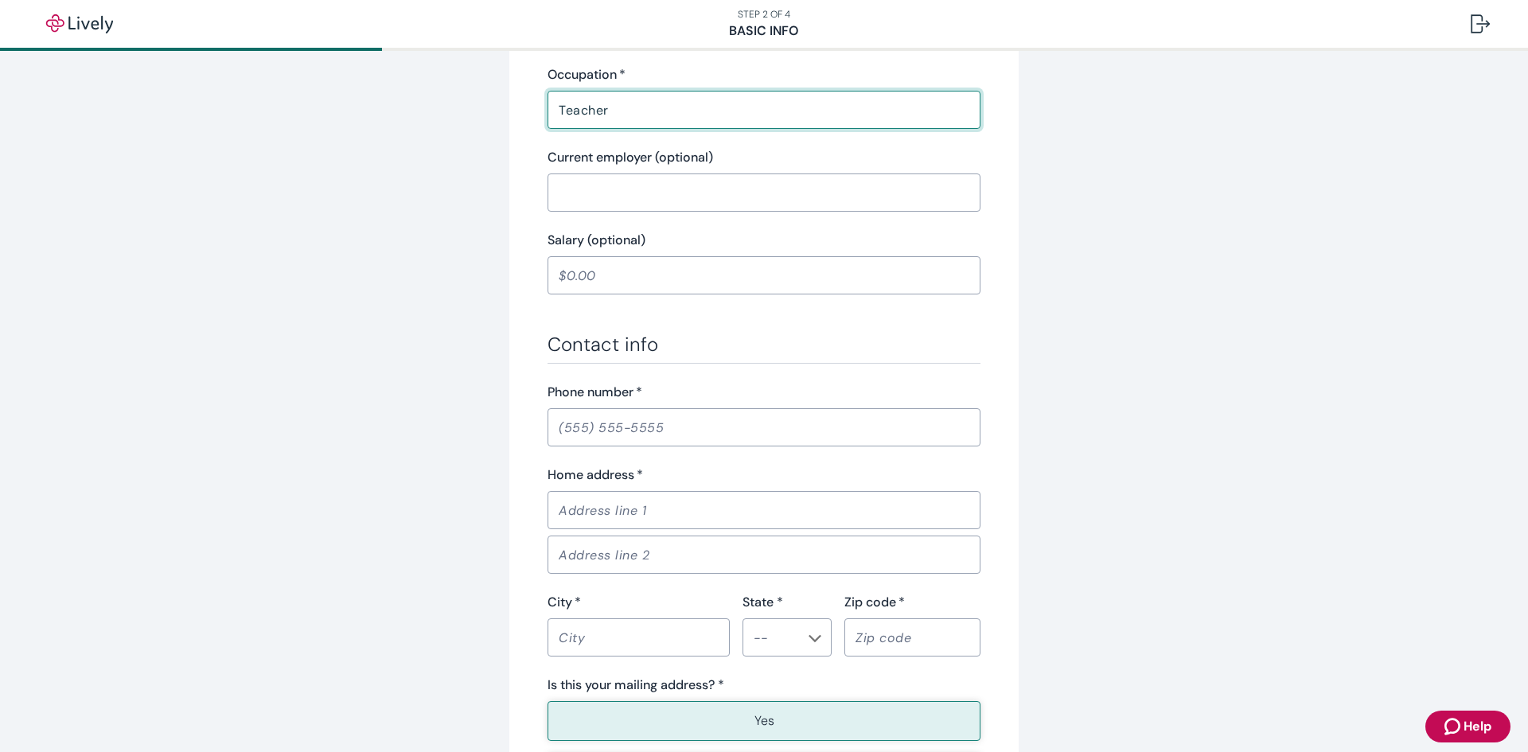
scroll to position [497, 0]
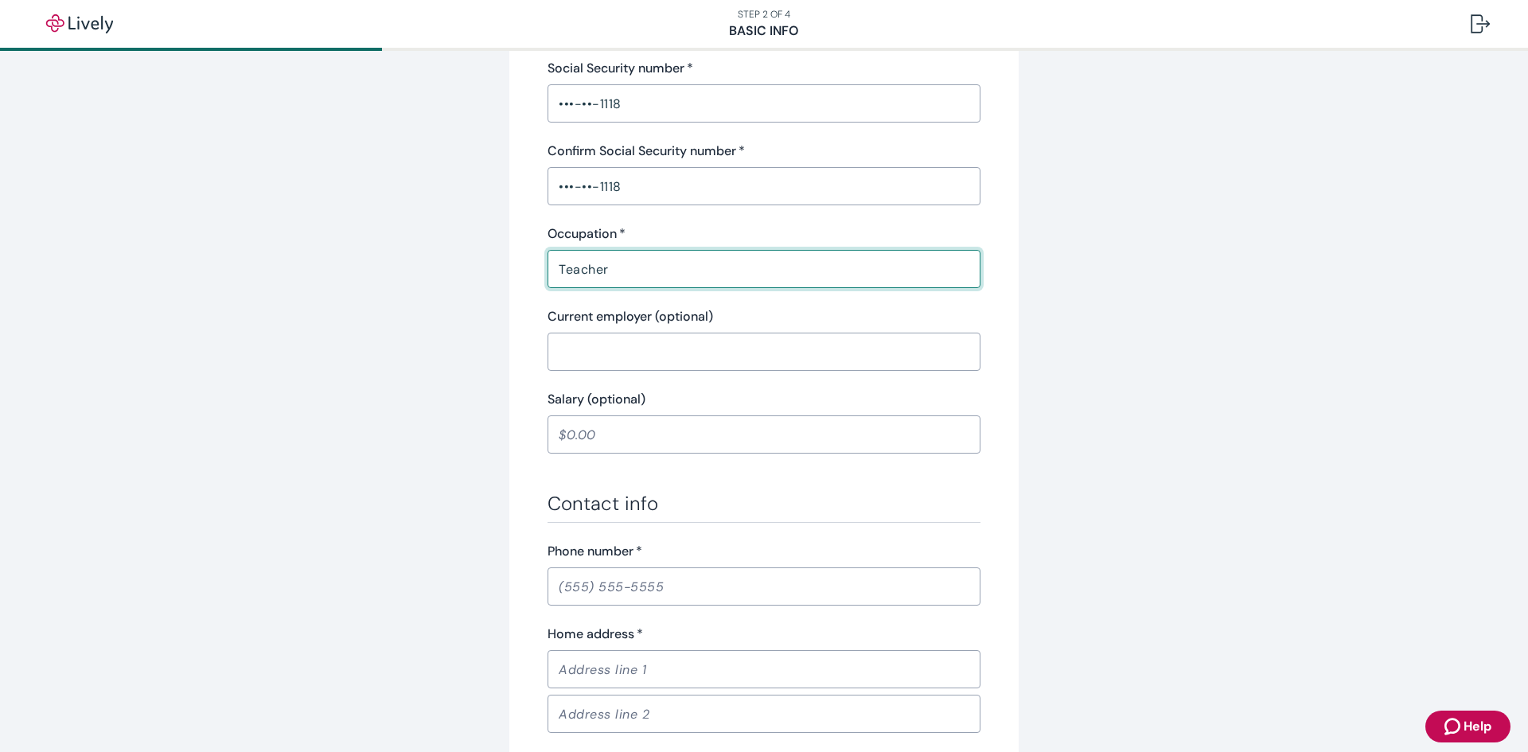
type input "Teacher"
click at [630, 353] on input "Current employer (optional)" at bounding box center [764, 352] width 433 height 32
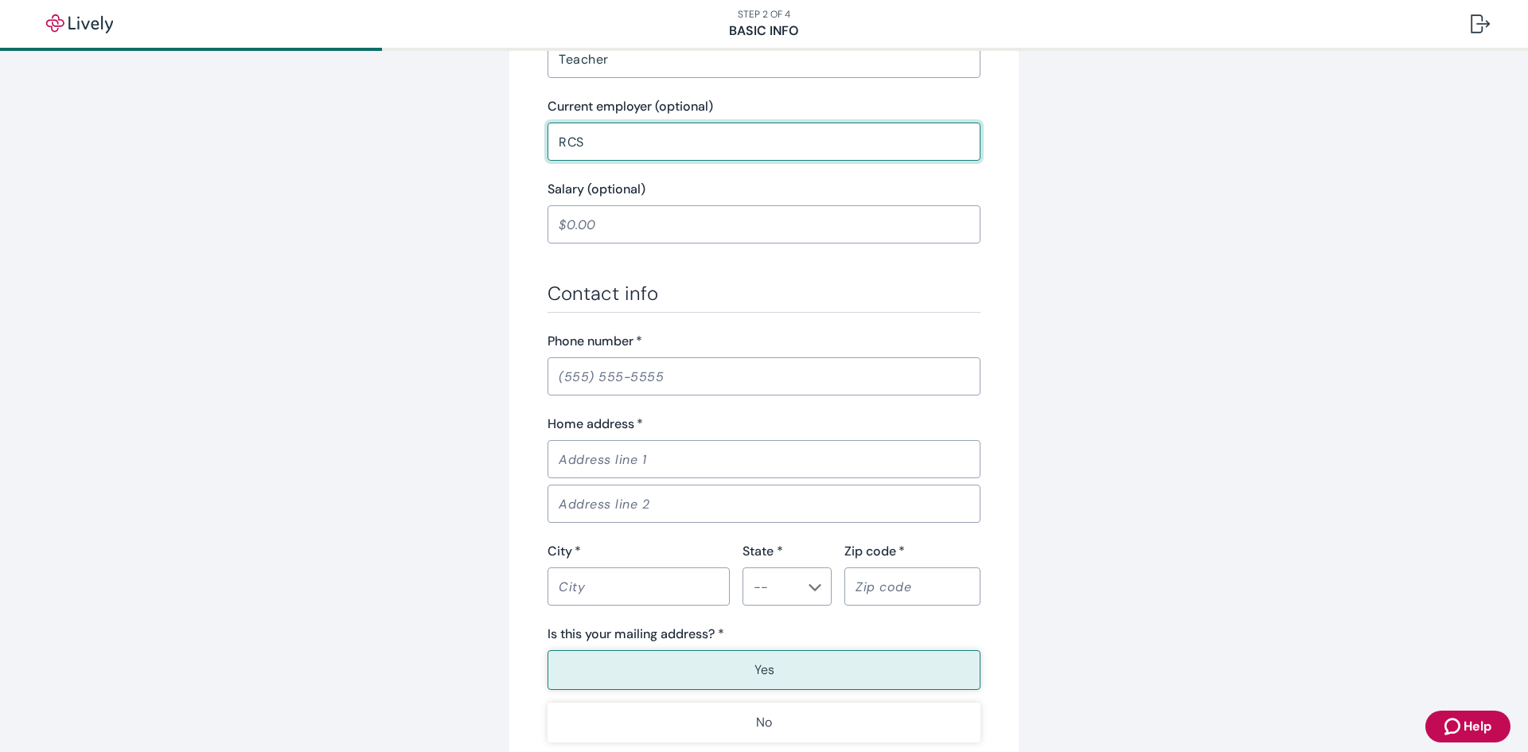
scroll to position [736, 0]
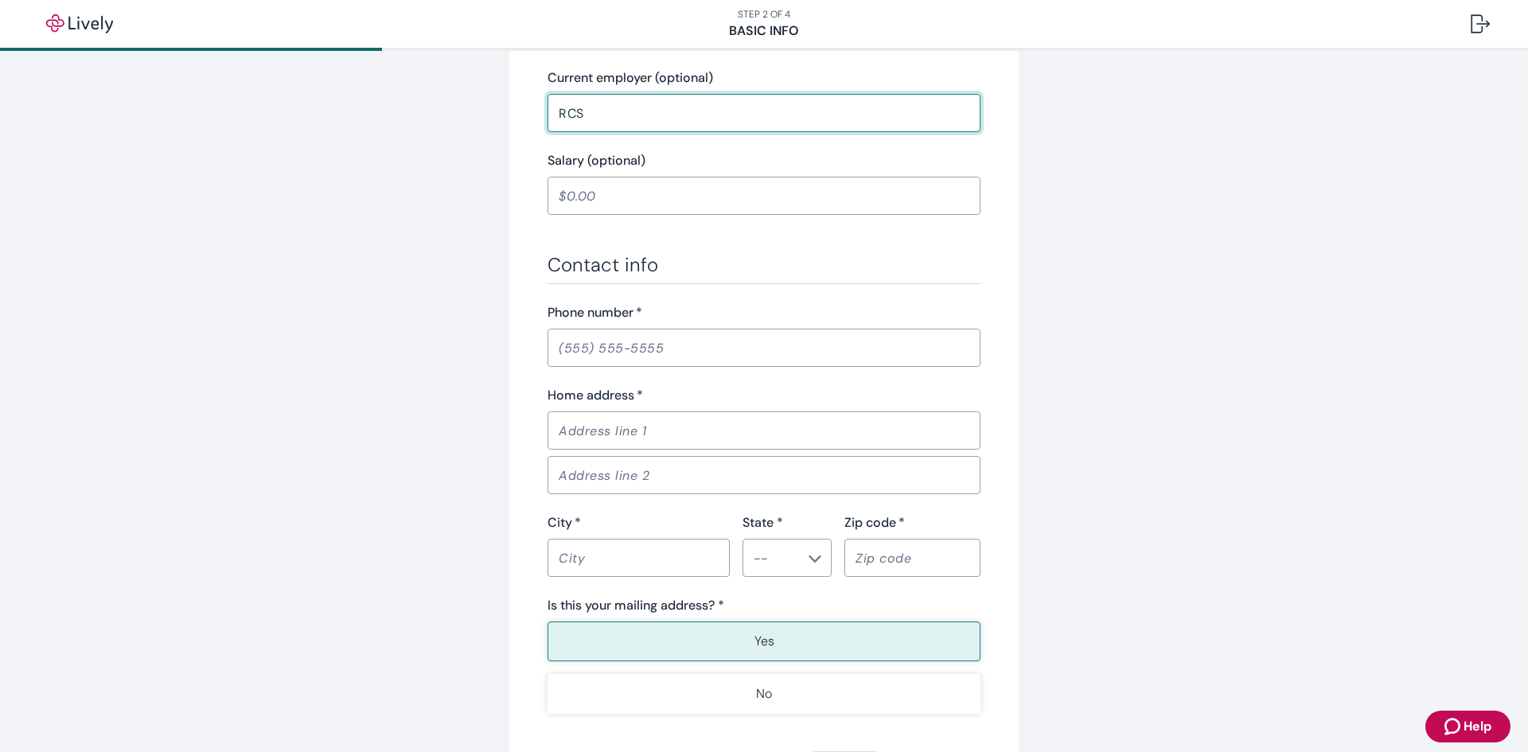
type input "RCS"
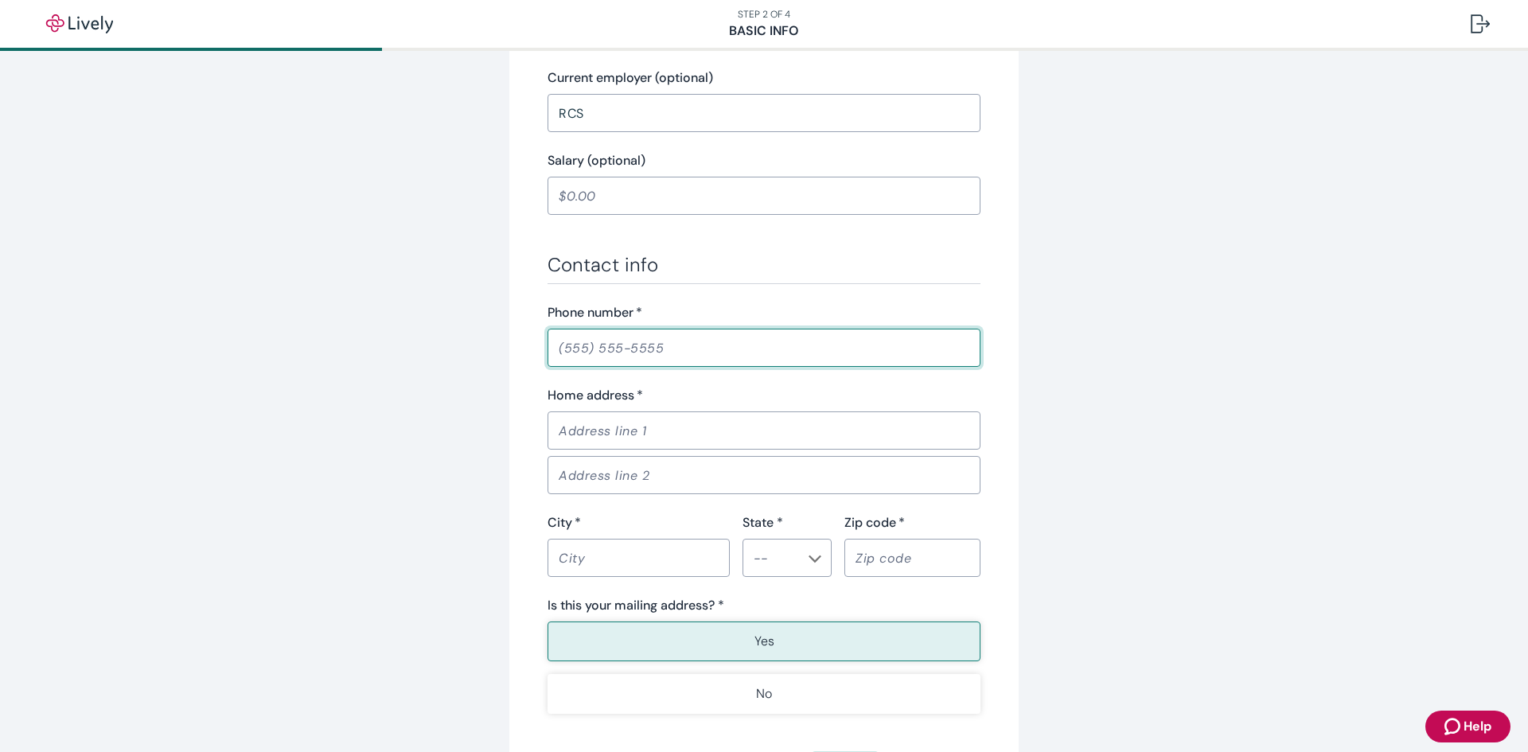
click at [669, 337] on input "Phone number   *" at bounding box center [764, 348] width 433 height 32
type input "(903) 720-0242"
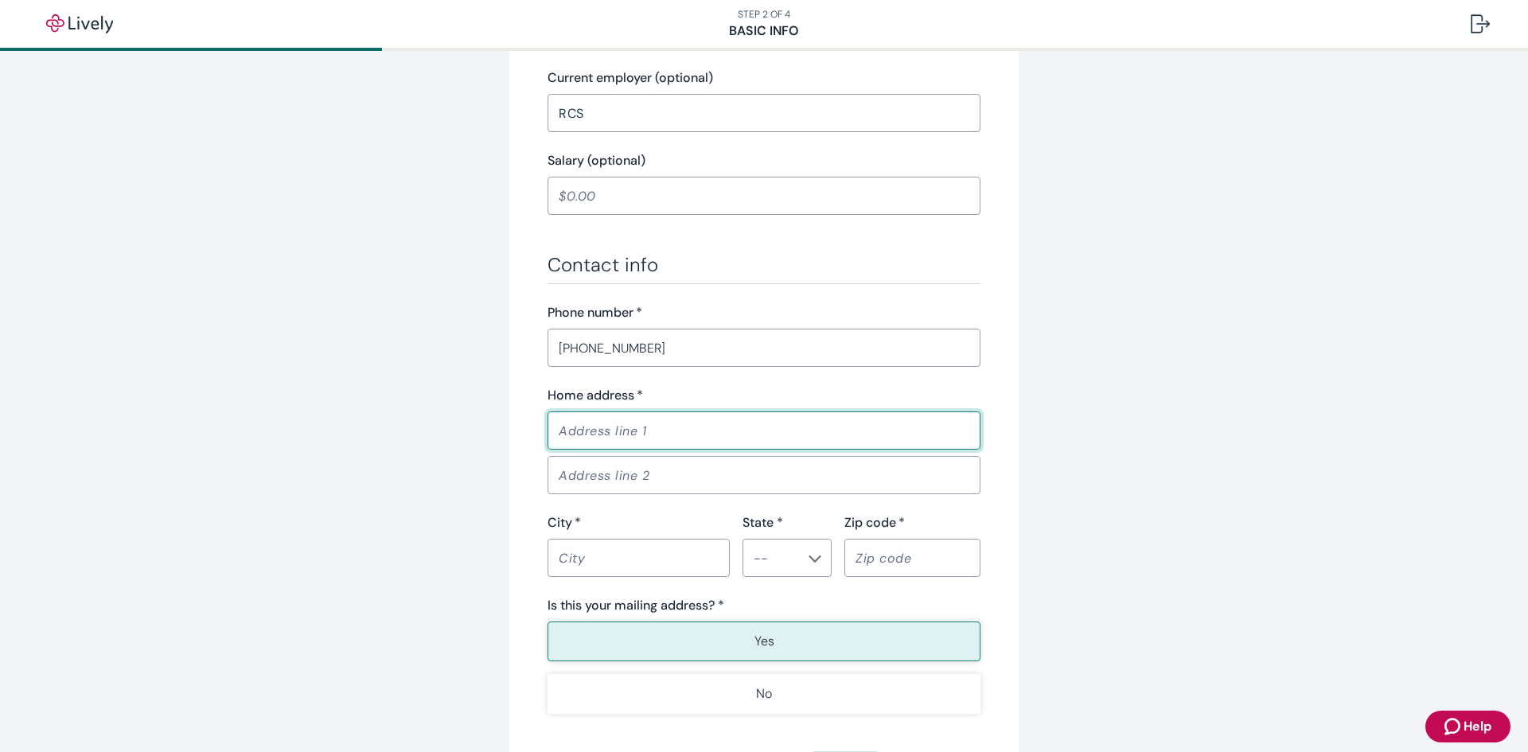
click at [657, 429] on input "Home address   *" at bounding box center [764, 431] width 433 height 32
type input "6711 West 21st Street Lane"
type input "Greeley"
type input "CO"
type input "80634"
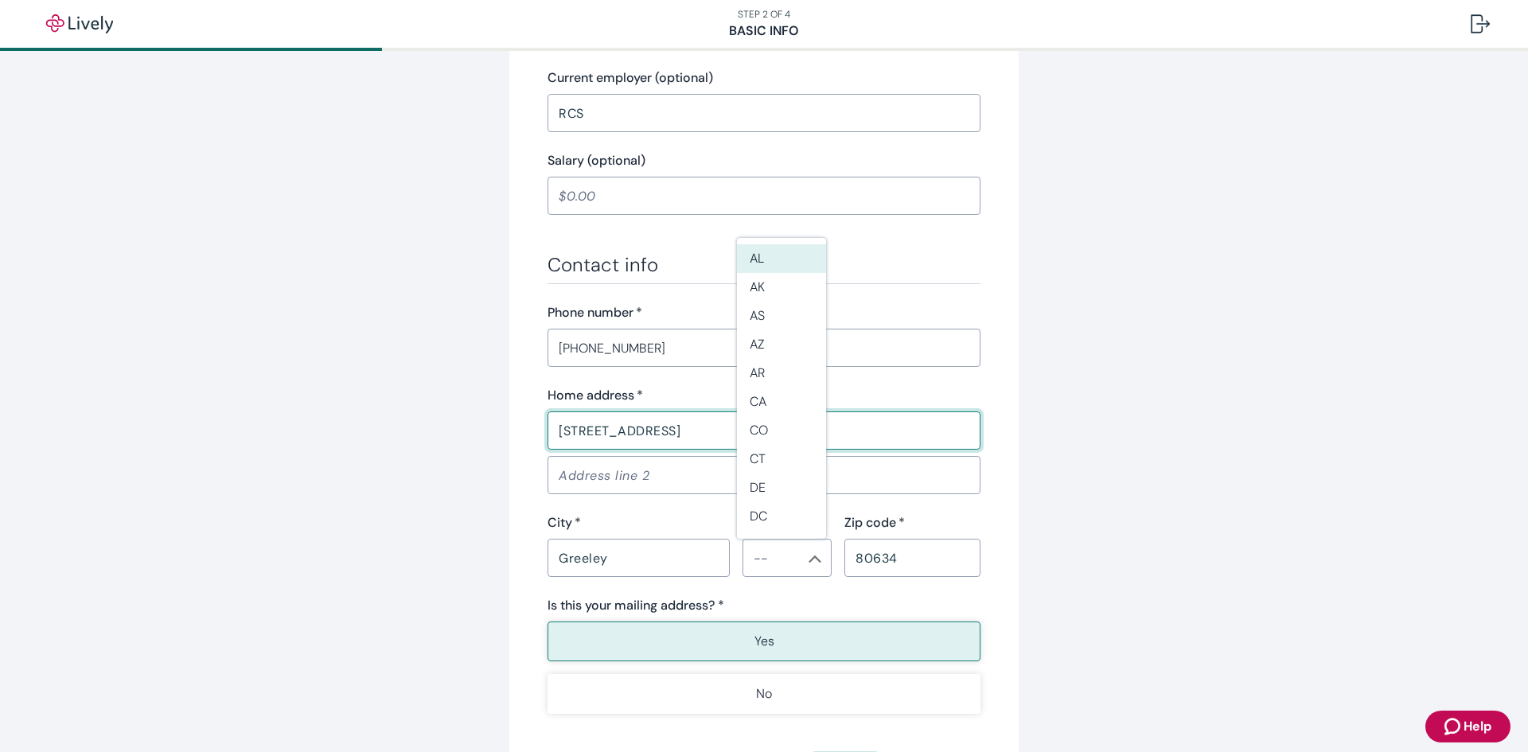
click at [727, 426] on input "6711 West 21st Street Lane" at bounding box center [764, 431] width 433 height 32
click at [759, 425] on li "CO" at bounding box center [781, 430] width 89 height 29
type input "CO"
click at [1085, 432] on div "Tell us about yourself Personal info First name   * Cynthia ​ Middle name (opti…" at bounding box center [764, 92] width 764 height 1485
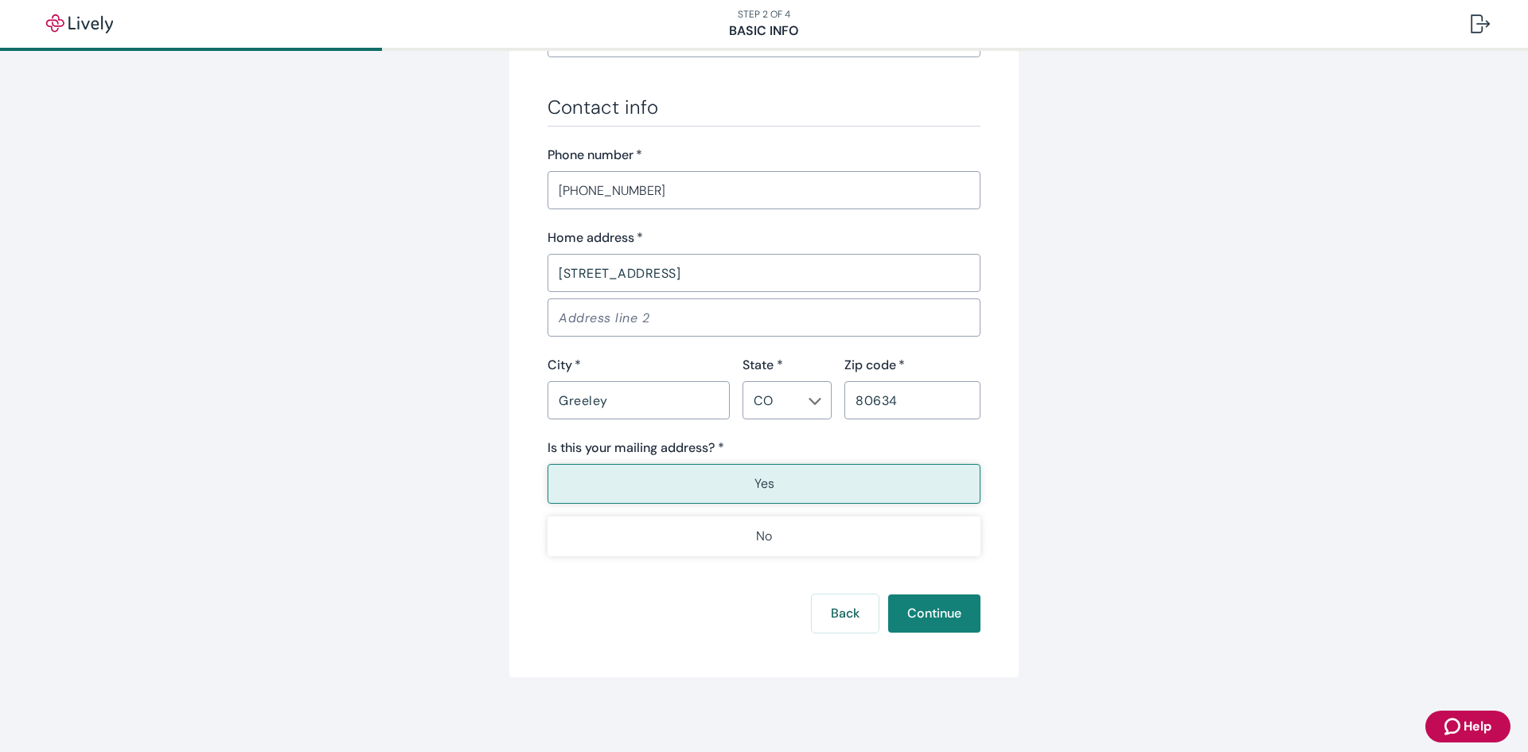
scroll to position [895, 0]
click at [911, 603] on button "Continue" at bounding box center [934, 612] width 92 height 38
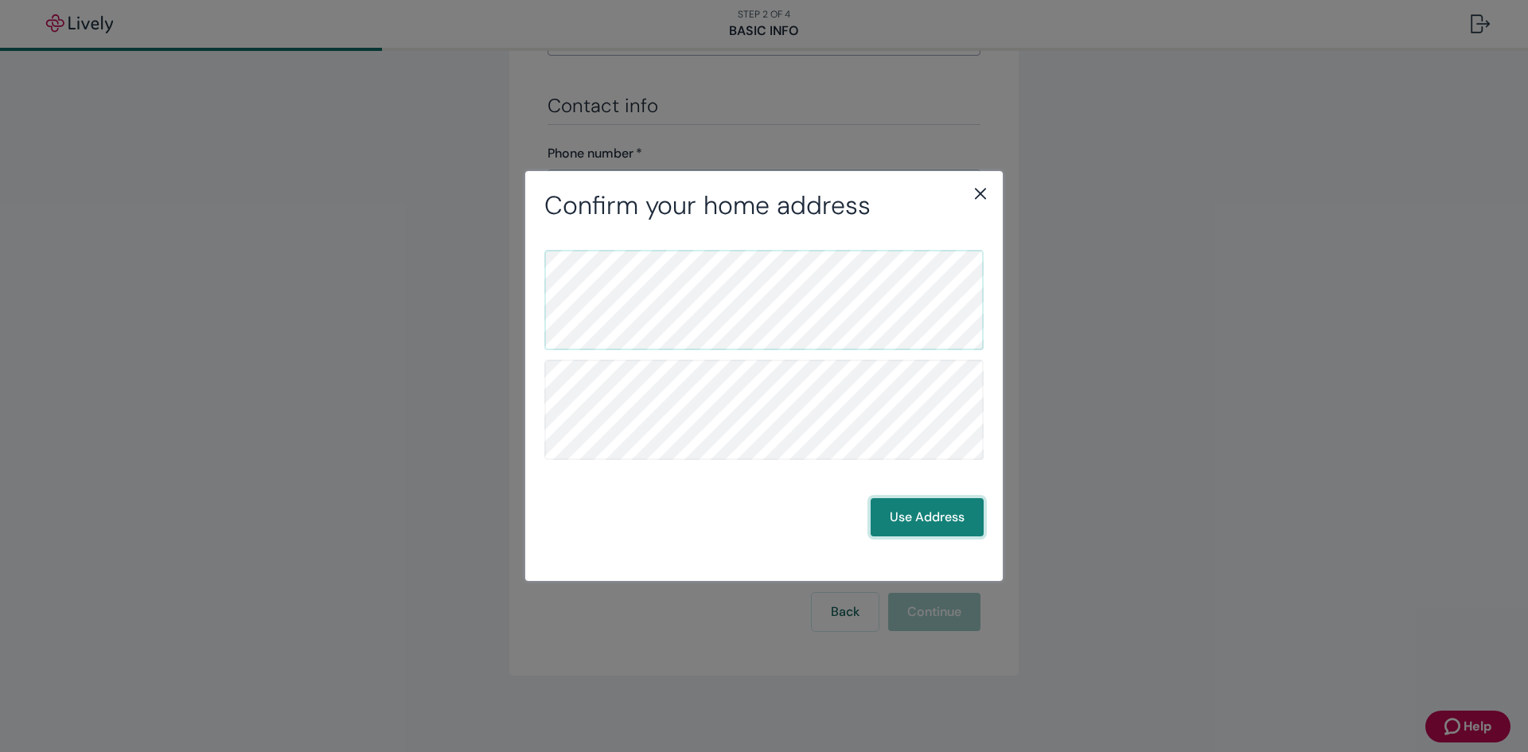
click at [894, 509] on button "Use Address" at bounding box center [927, 517] width 113 height 38
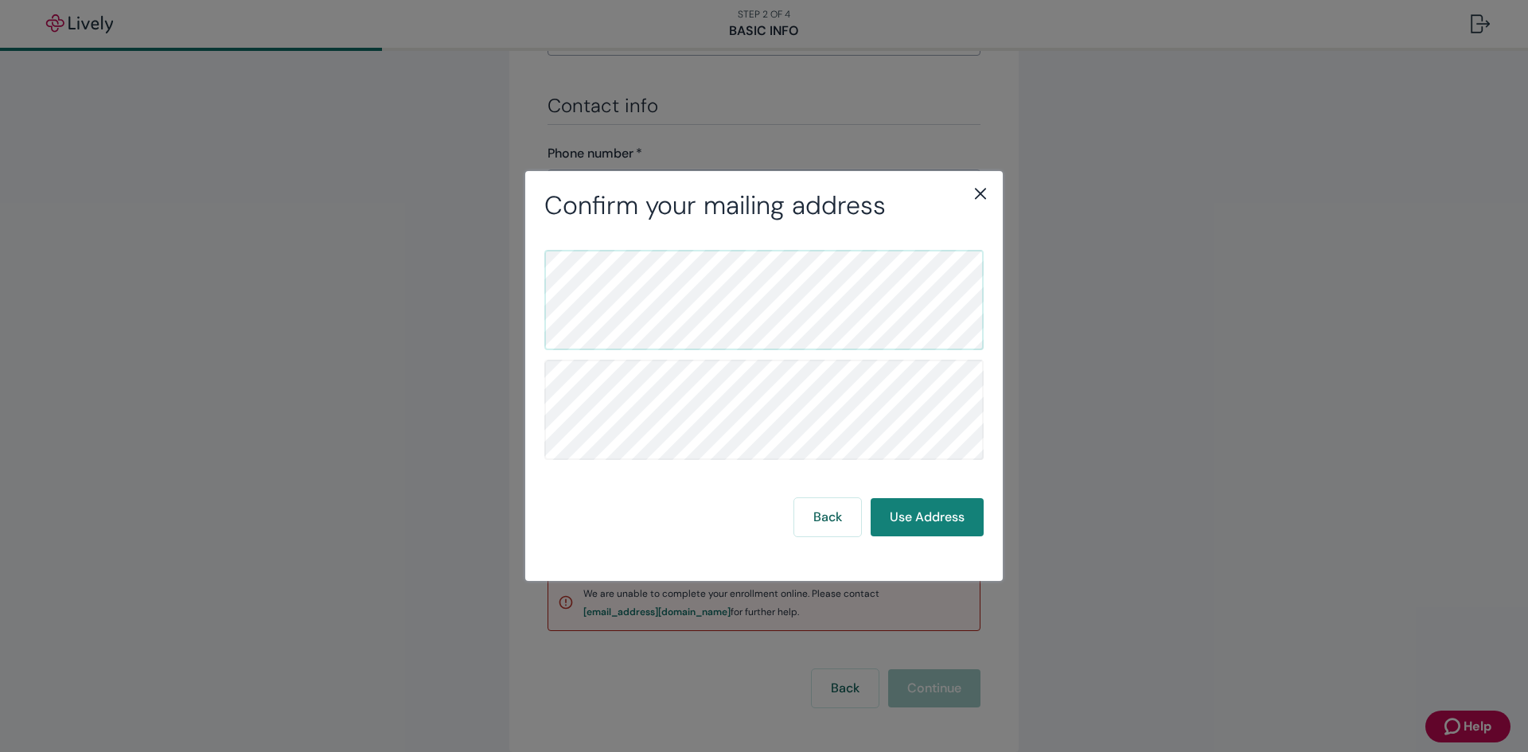
click at [986, 193] on icon "close" at bounding box center [980, 193] width 19 height 19
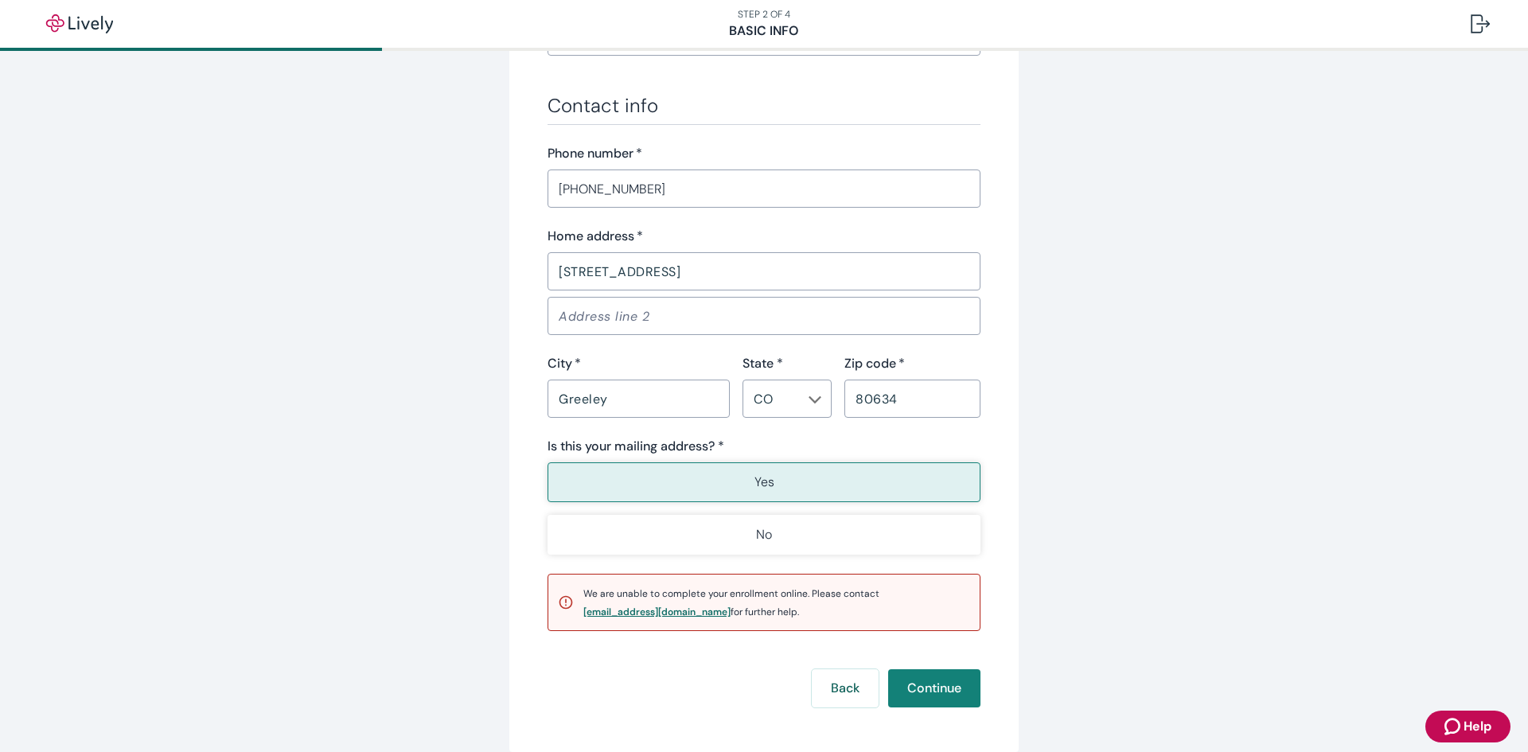
click at [618, 614] on div "[EMAIL_ADDRESS][DOMAIN_NAME]" at bounding box center [656, 612] width 147 height 10
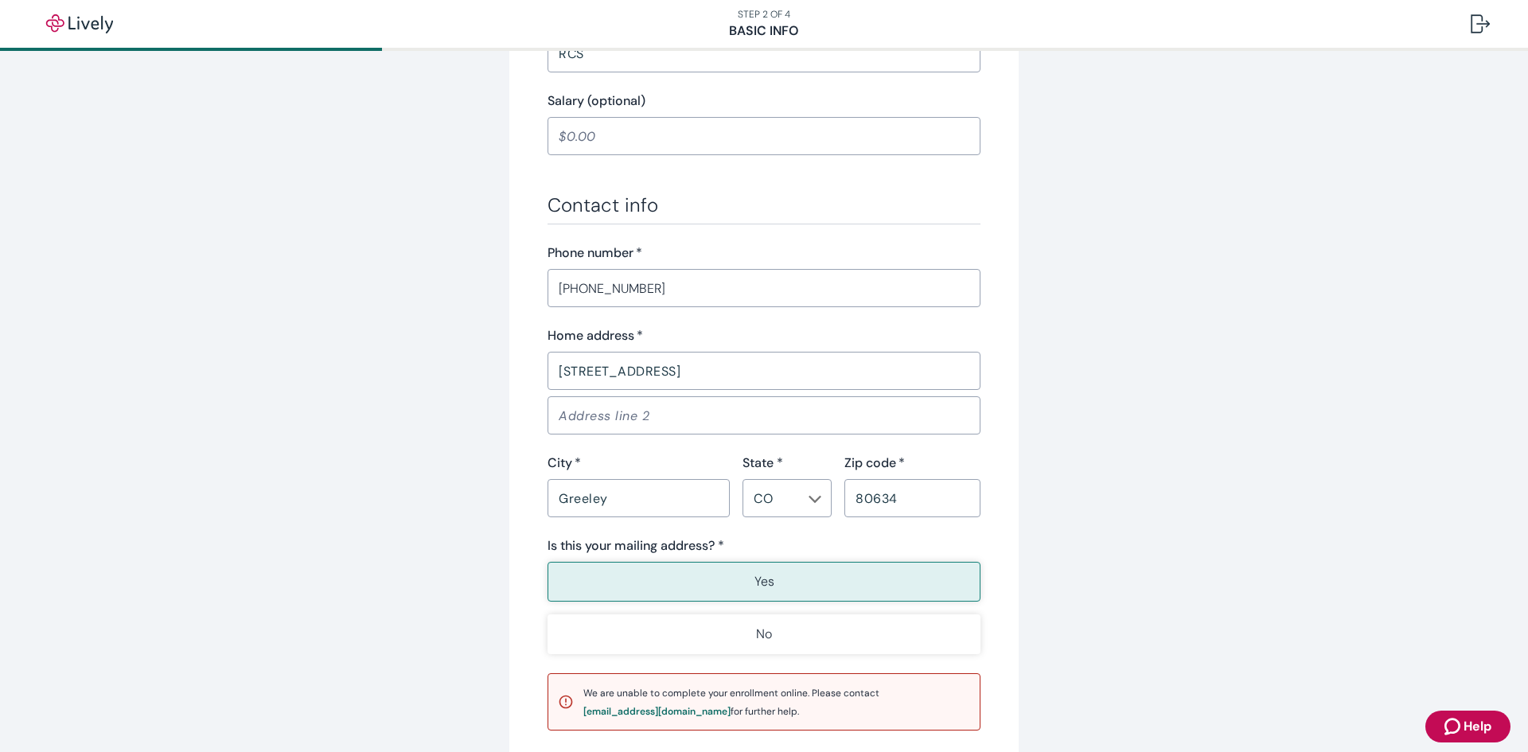
scroll to position [972, 0]
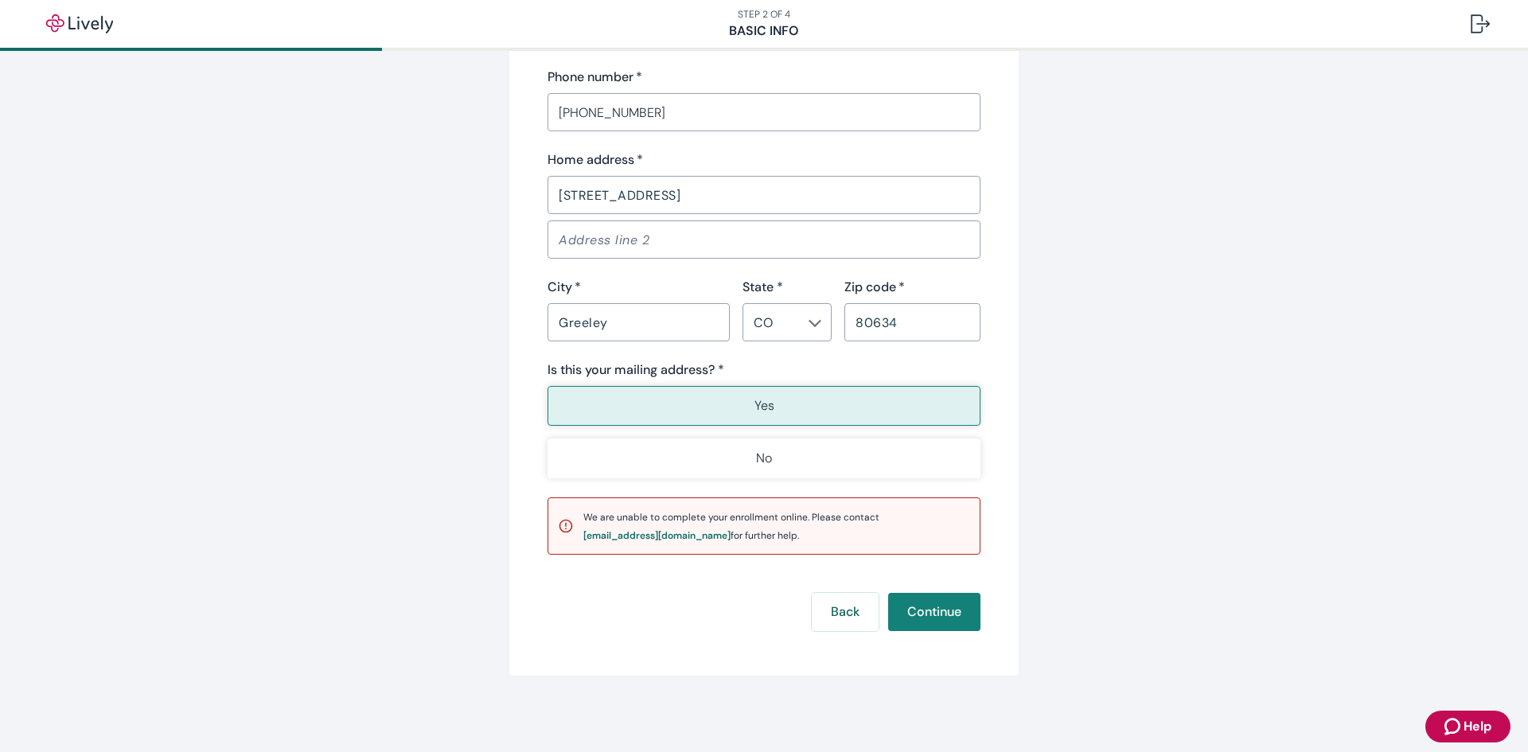
click at [1468, 720] on span "Help" at bounding box center [1478, 726] width 28 height 19
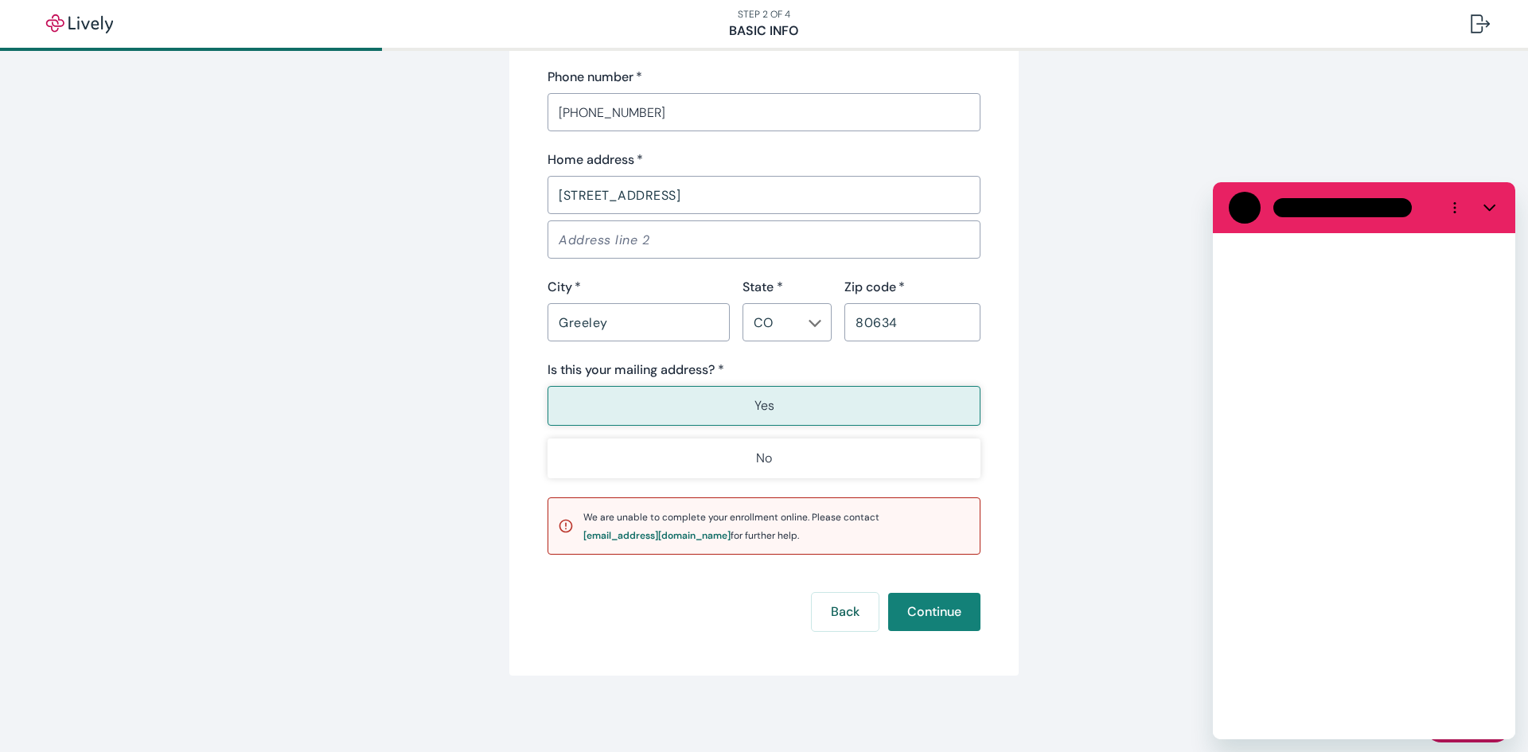
scroll to position [0, 0]
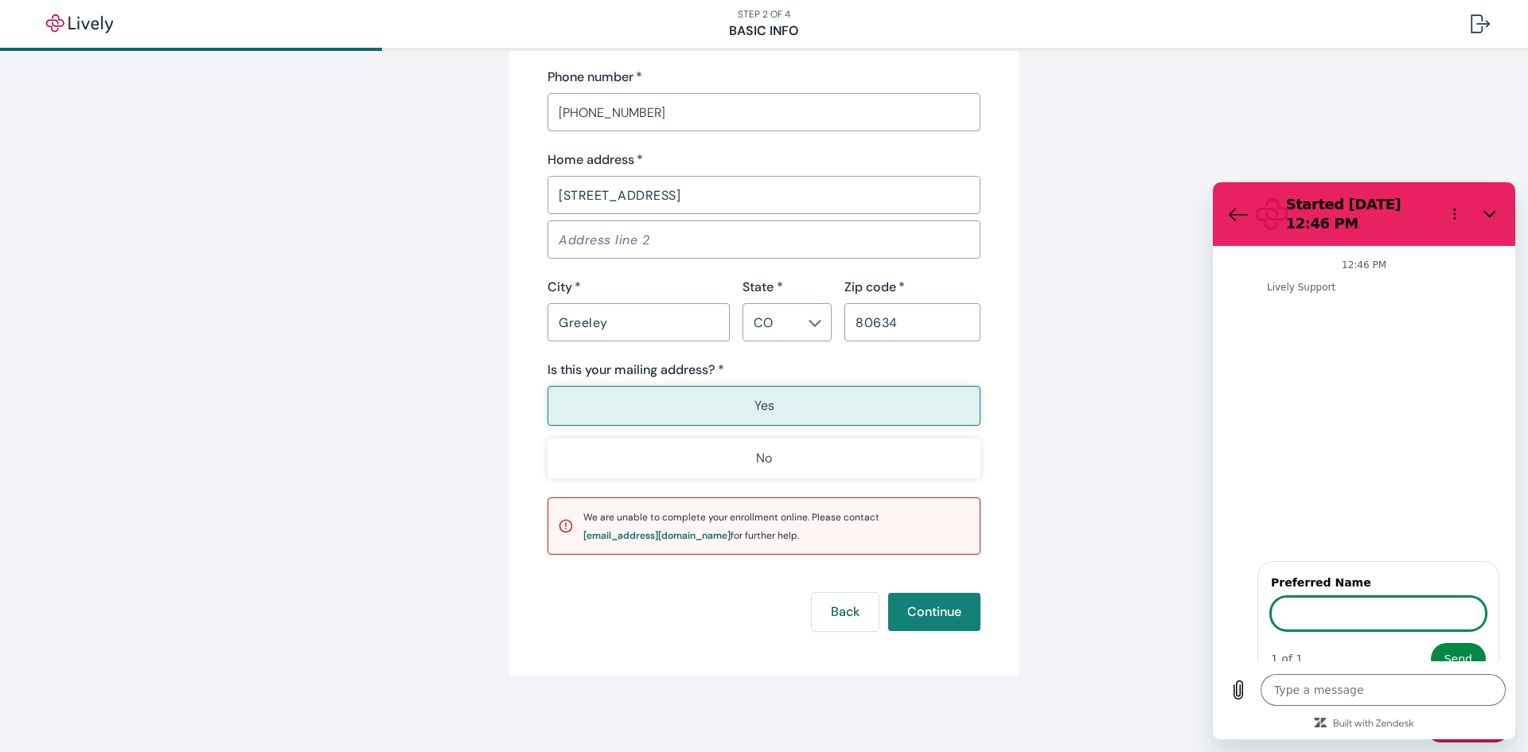
type textarea "x"
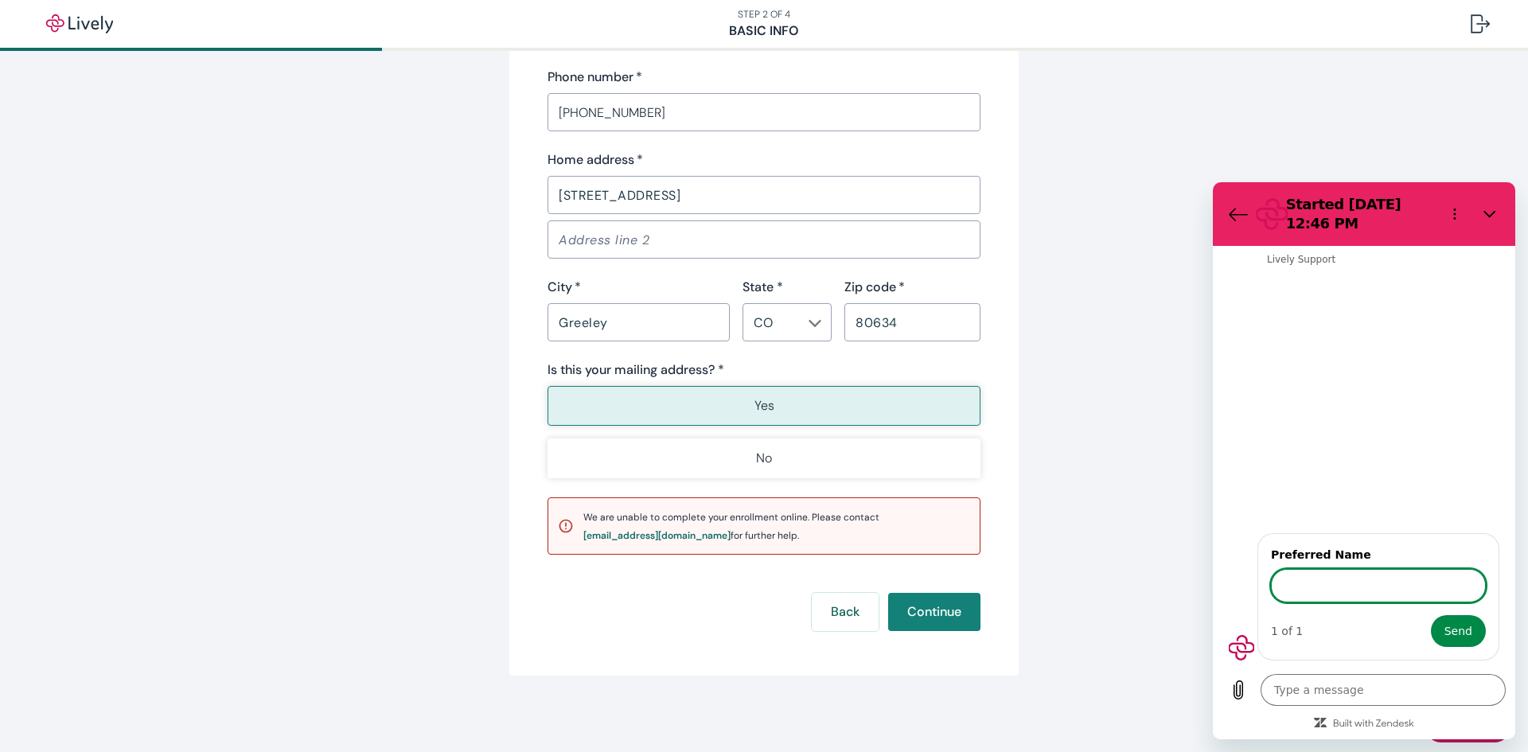
scroll to position [42, 0]
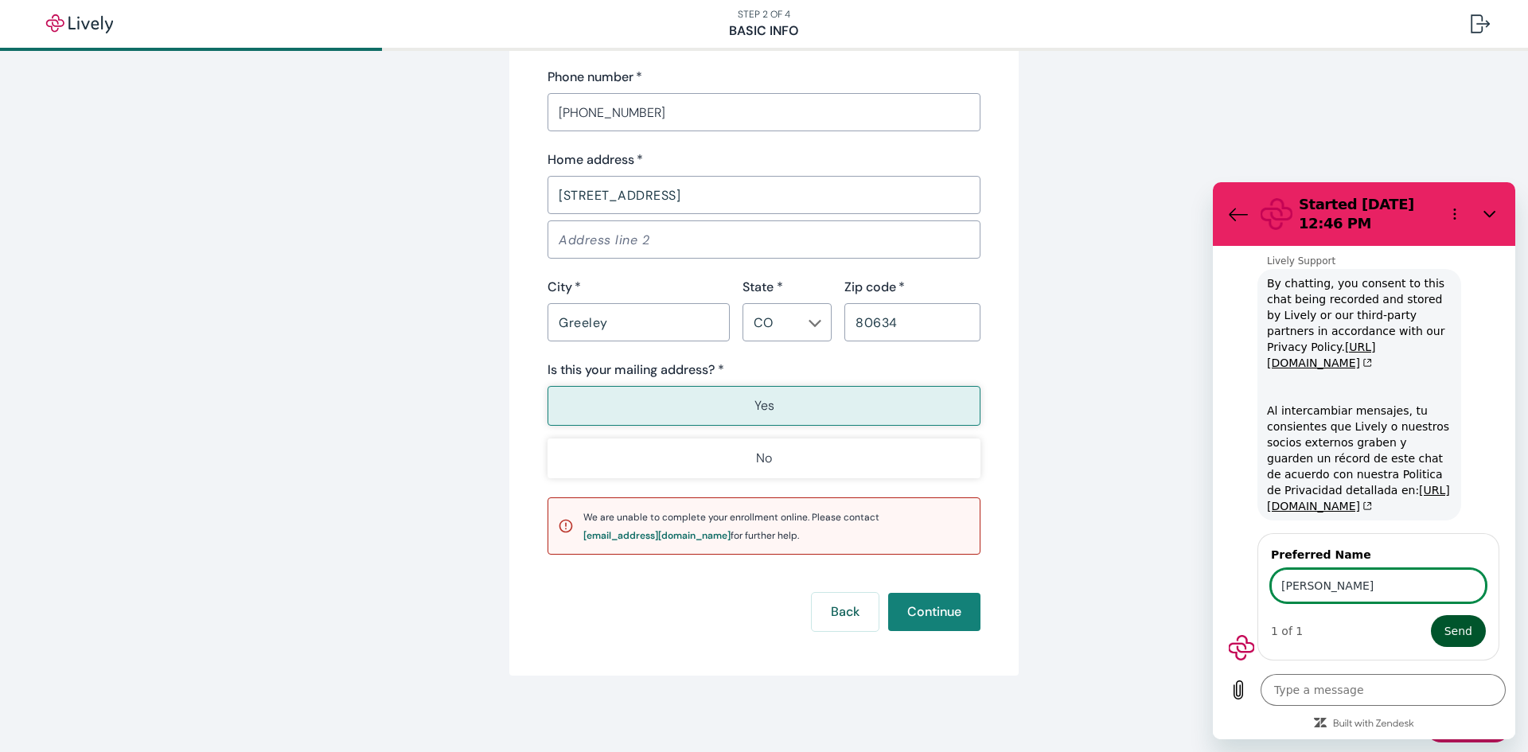
type input "[PERSON_NAME]"
click at [1445, 627] on span "Send" at bounding box center [1459, 631] width 28 height 19
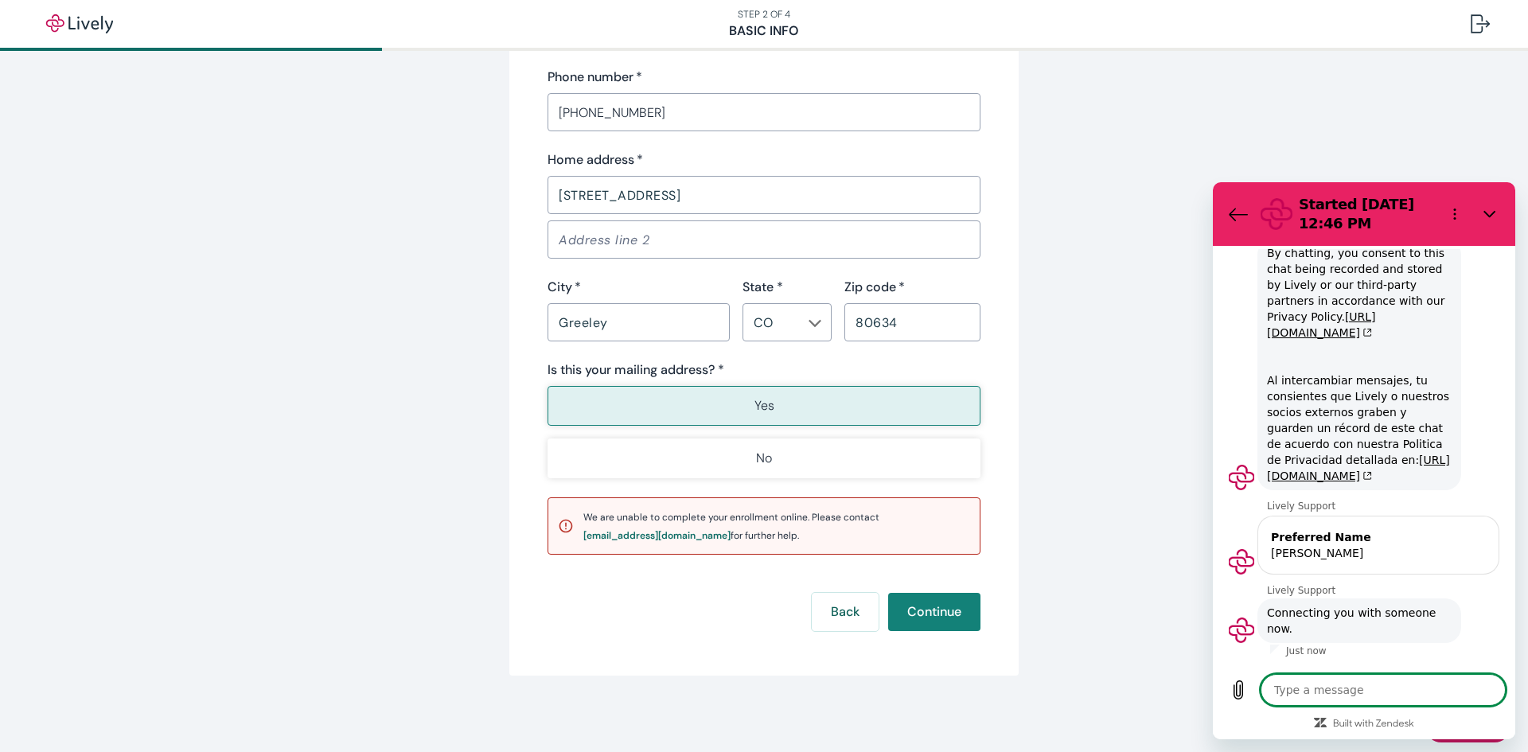
scroll to position [72, 0]
type textarea "x"
type textarea "W"
type textarea "x"
type textarea "Wh"
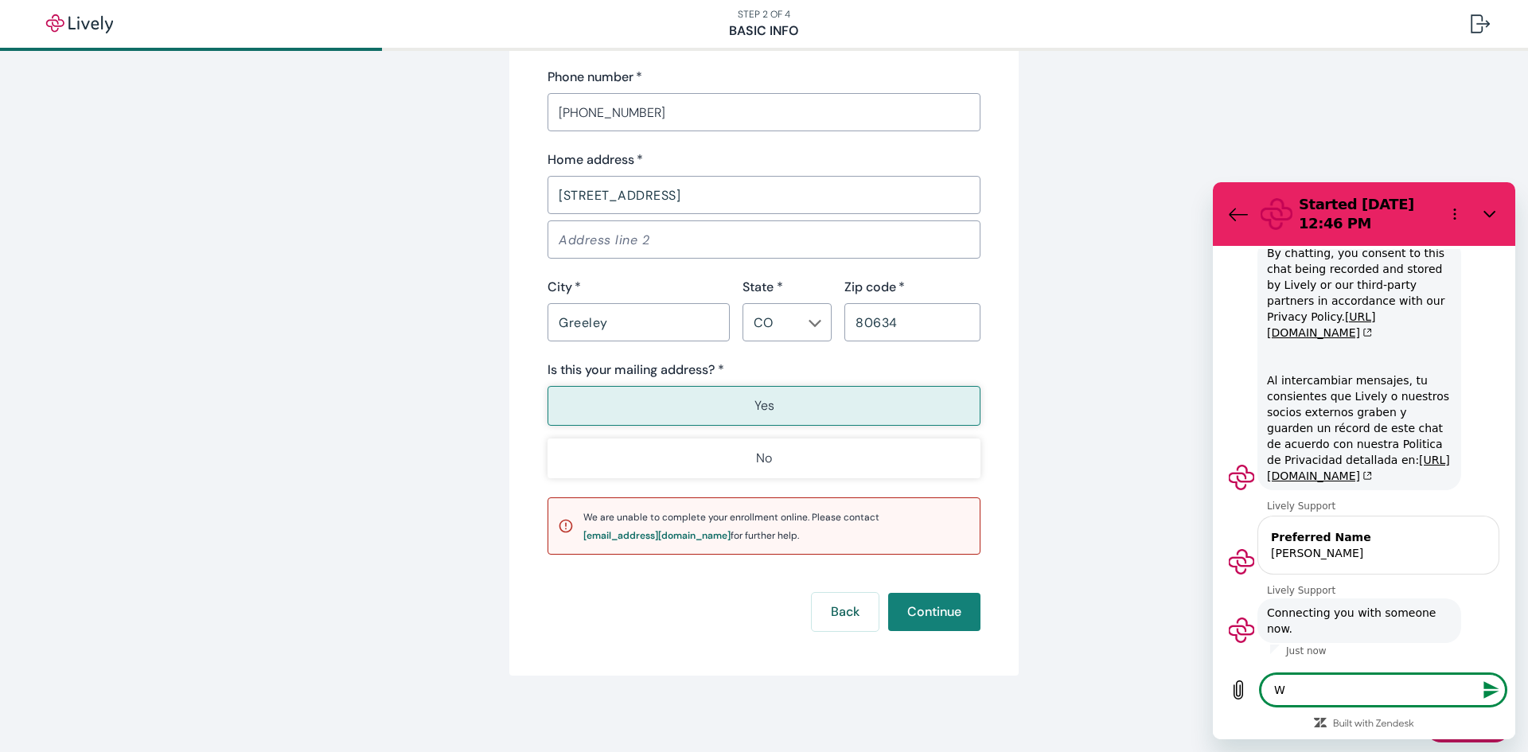
type textarea "x"
type textarea "Why"
type textarea "x"
type textarea "Why"
type textarea "x"
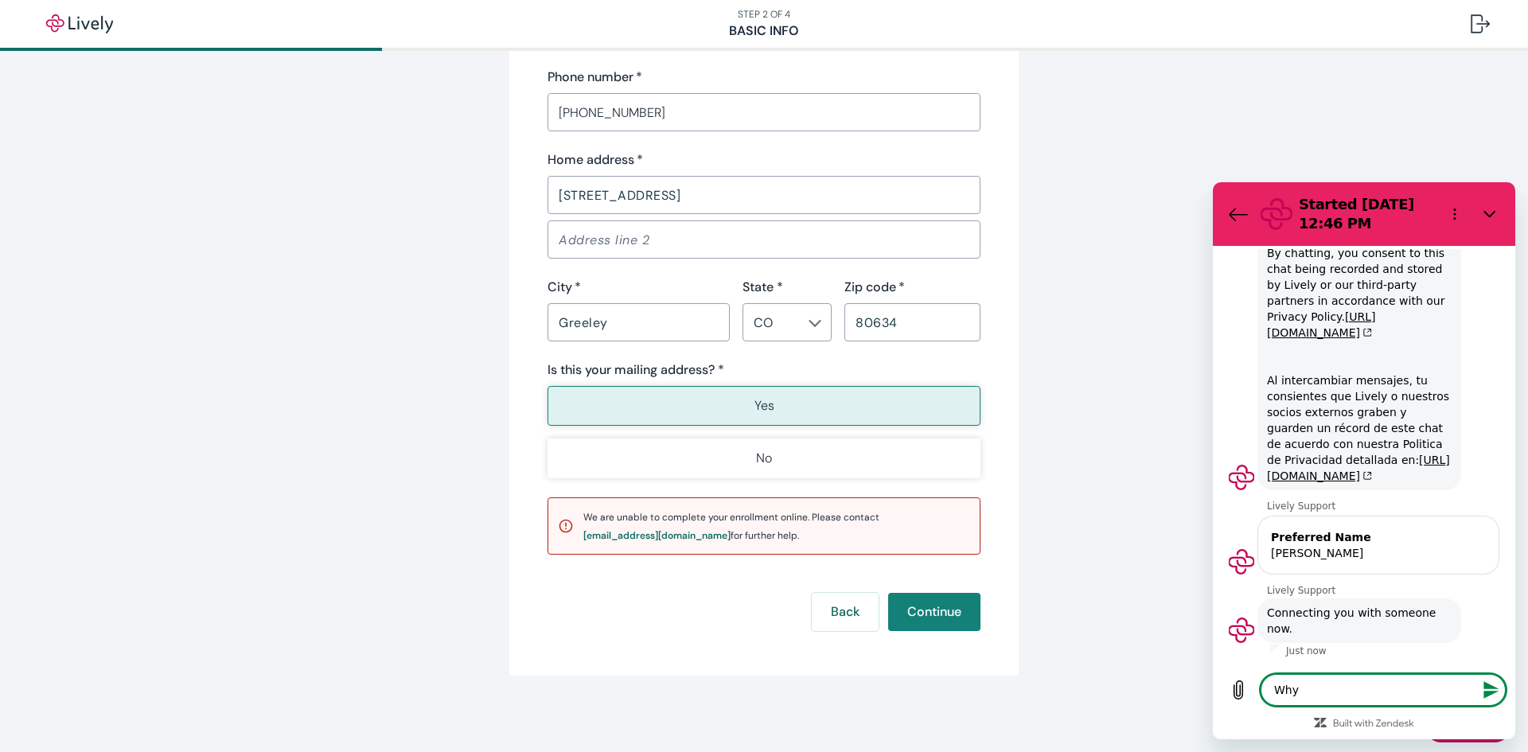
type textarea "Why c"
type textarea "x"
type textarea "Why ca"
type textarea "x"
type textarea "Why can"
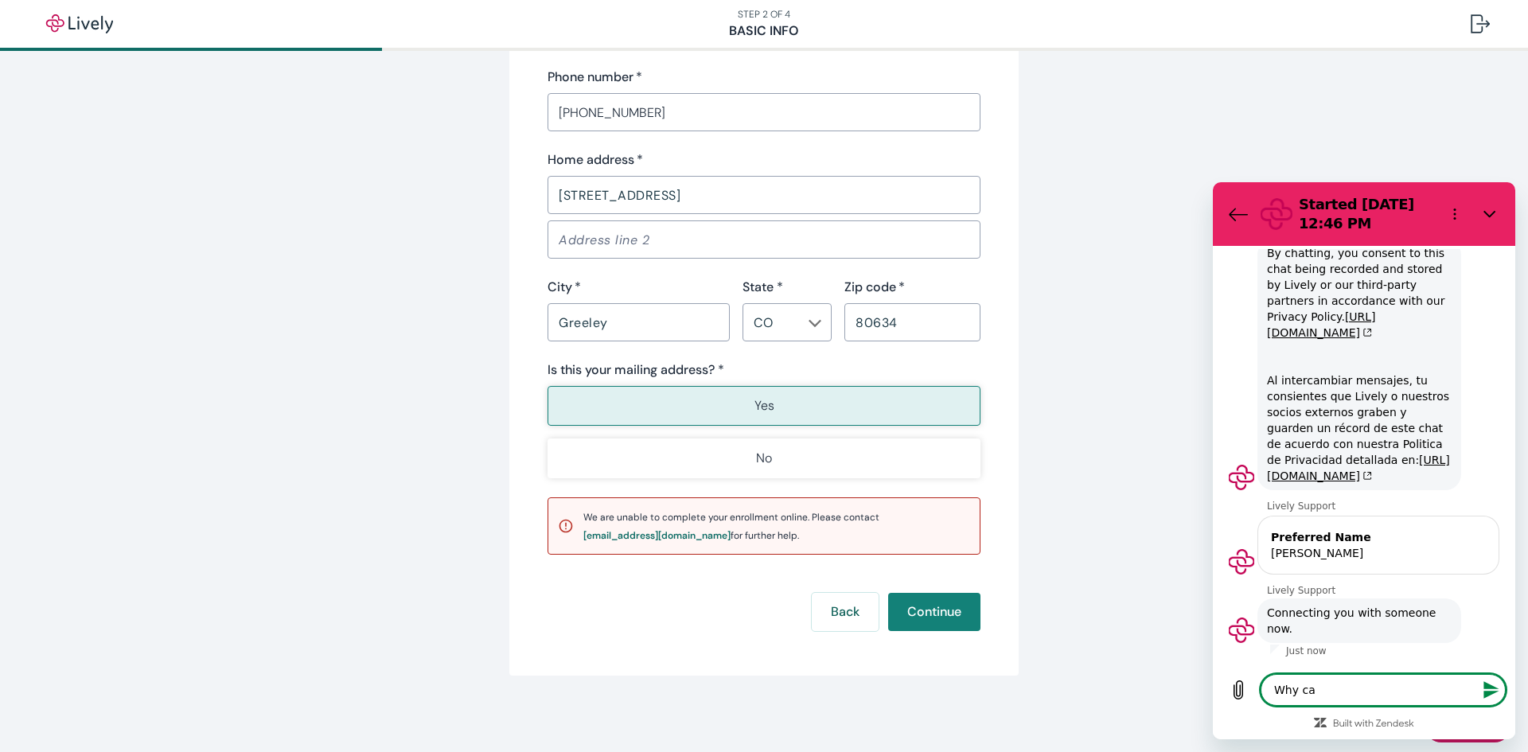
type textarea "x"
type textarea "Why can'"
type textarea "x"
type textarea "Why can't"
type textarea "x"
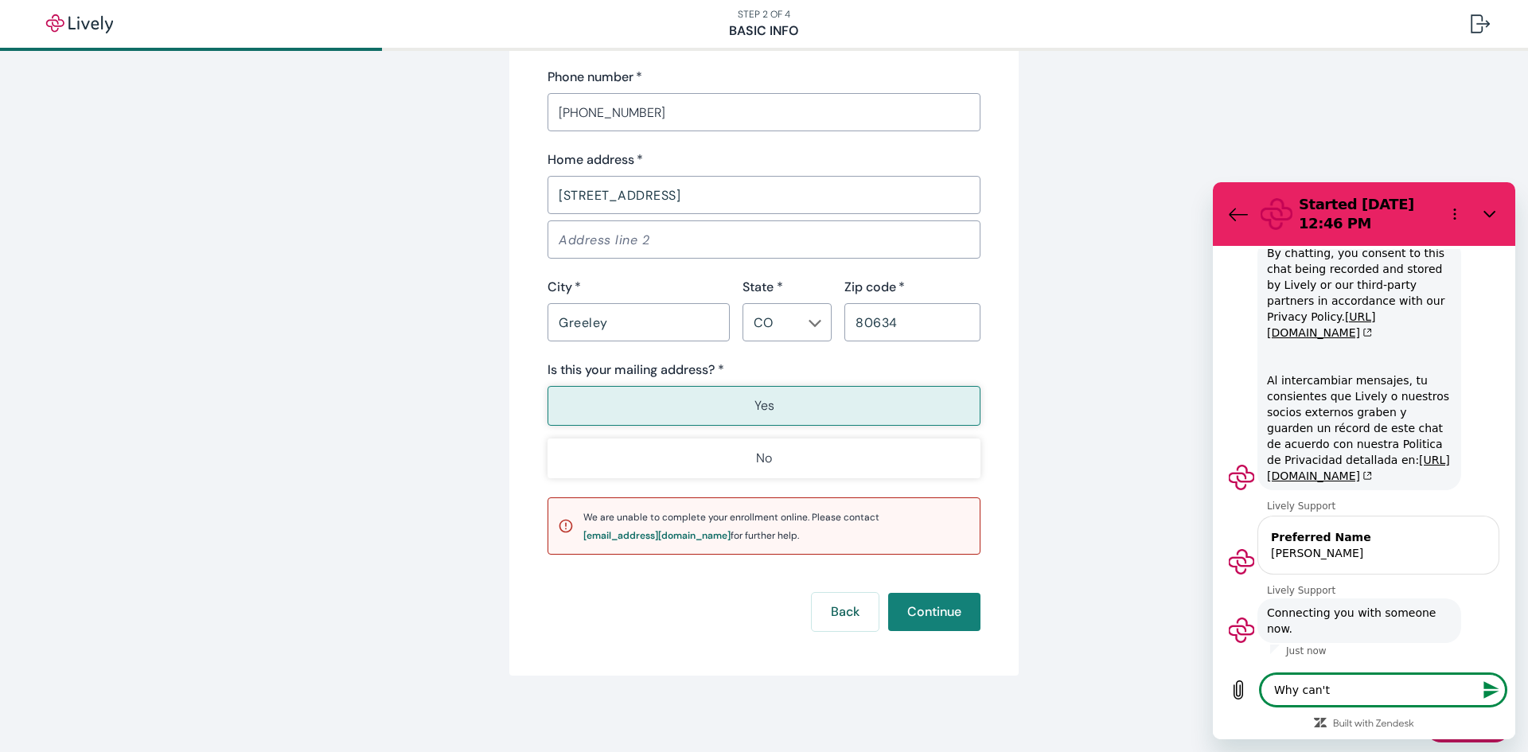
type textarea "Why can't"
type textarea "x"
type textarea "Why can't I"
type textarea "x"
type textarea "Why can't I"
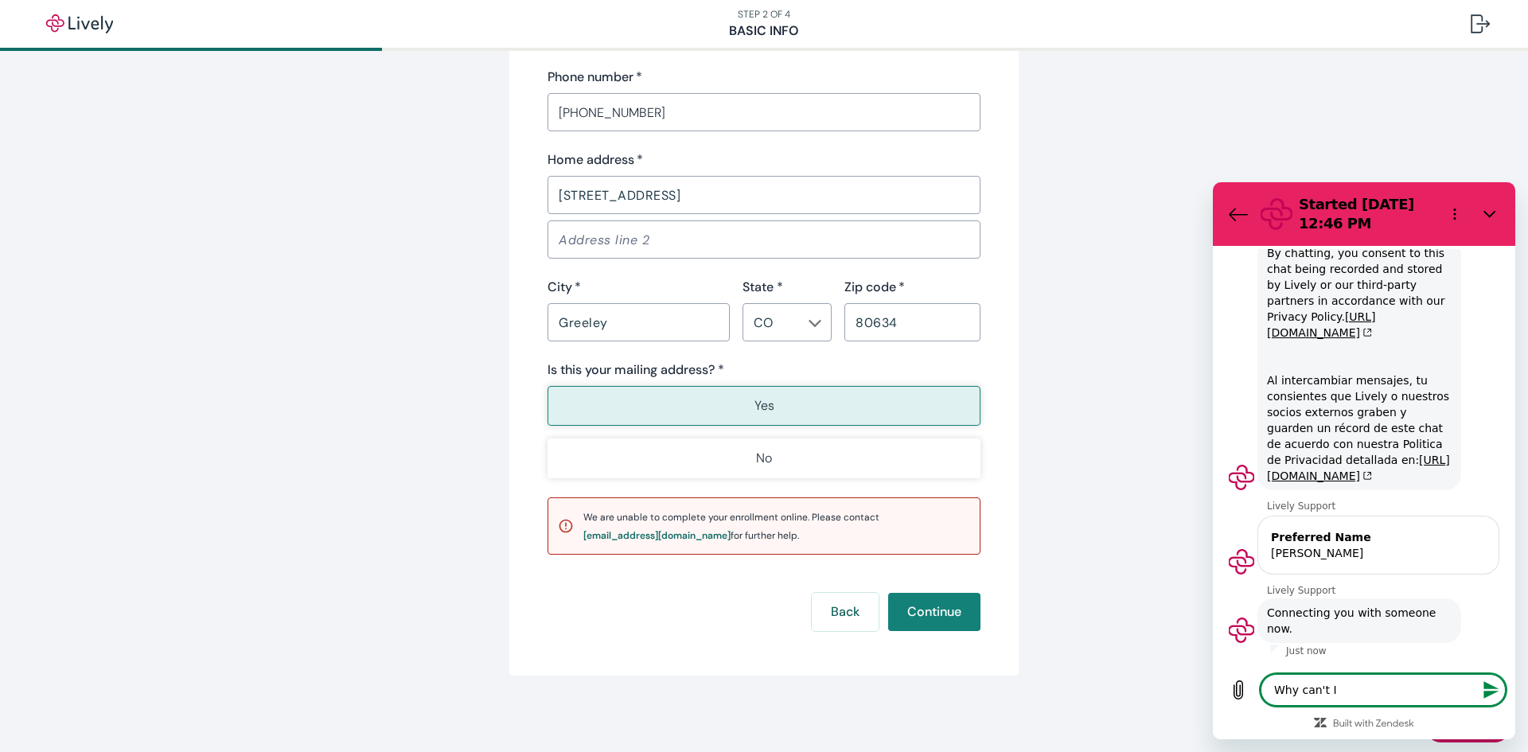
type textarea "x"
type textarea "Why can't I c"
type textarea "x"
type textarea "Why can't I co"
type textarea "x"
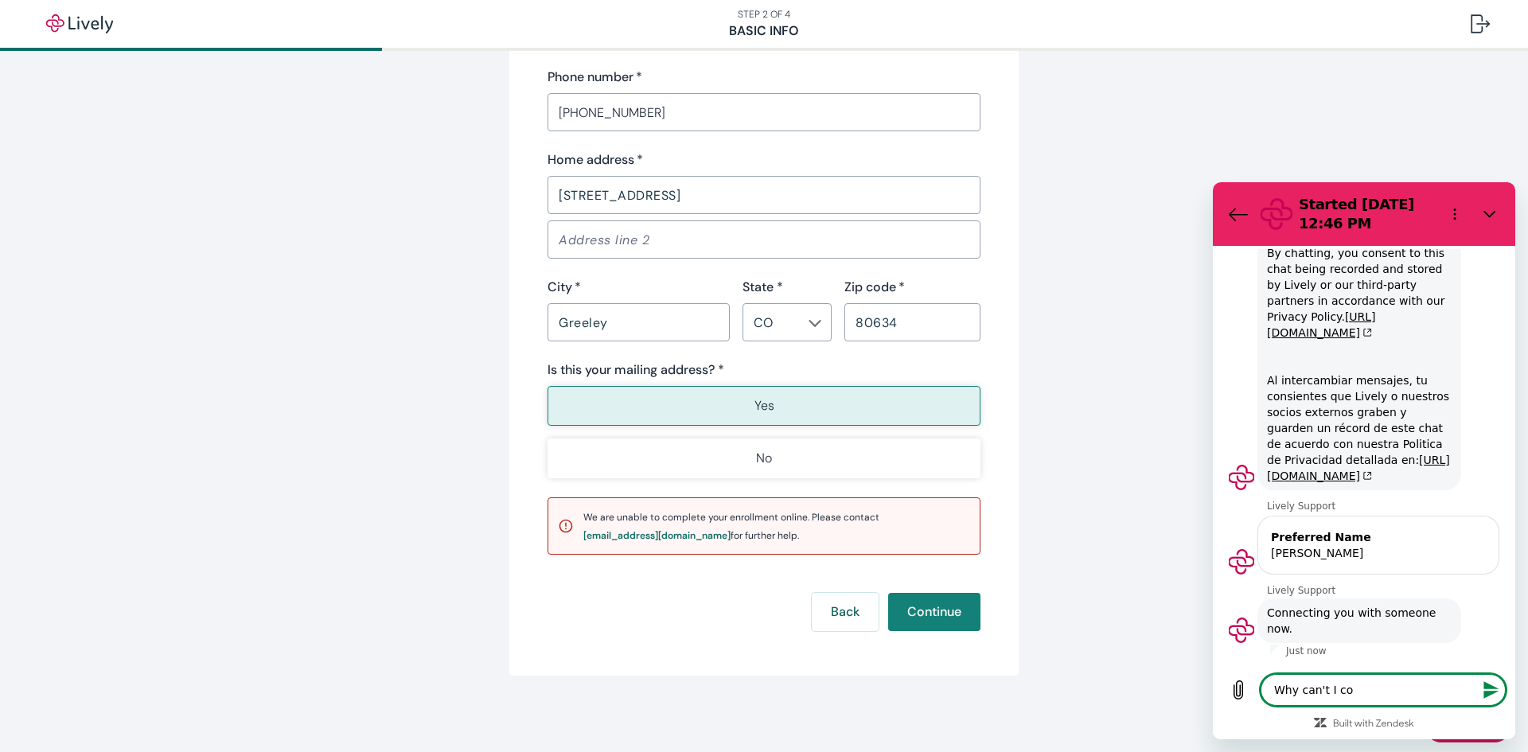
type textarea "Why can't I com"
type textarea "x"
type textarea "Why can't I comp"
type textarea "x"
type textarea "Why can't I compl"
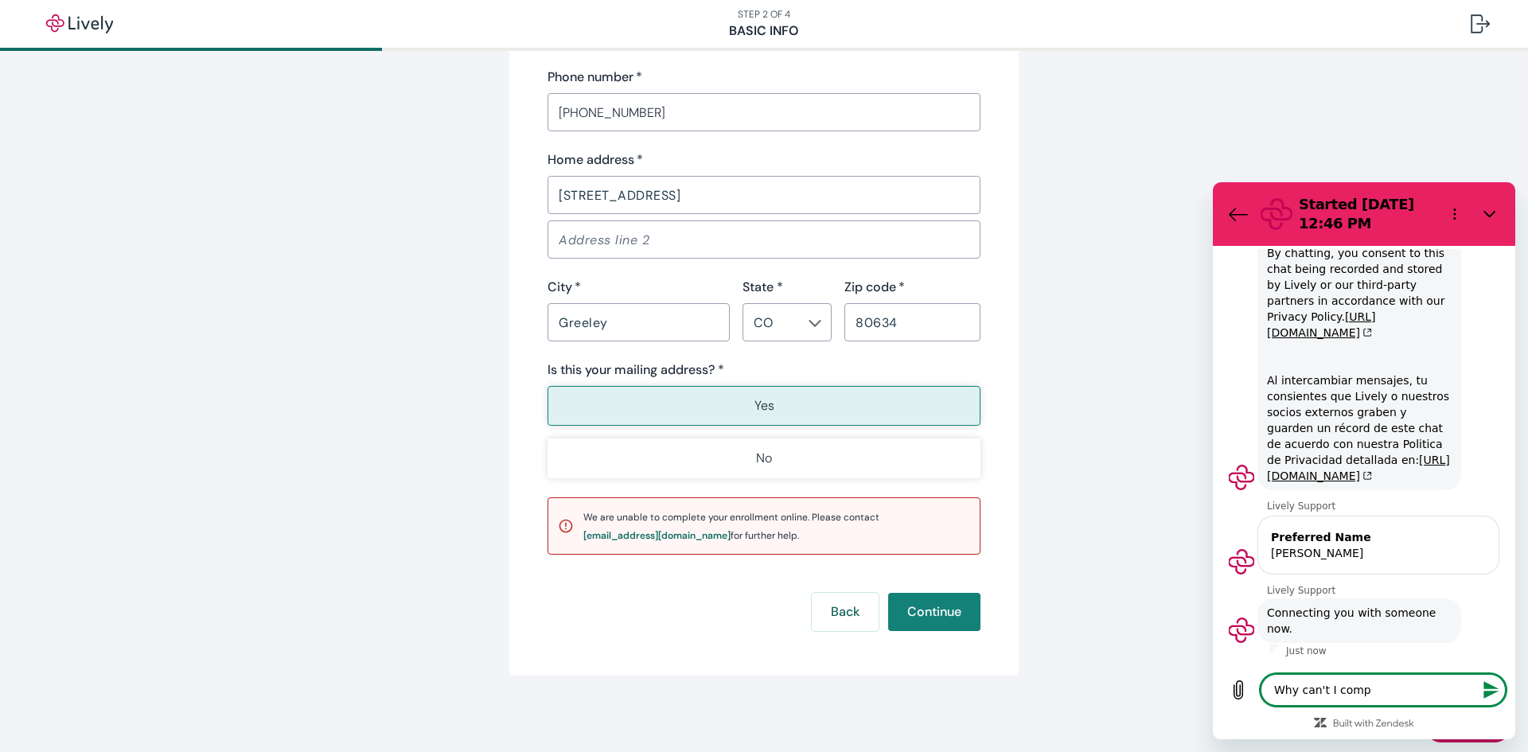
type textarea "x"
type textarea "Why can't I comple"
type textarea "x"
type textarea "Why can't I complet"
type textarea "x"
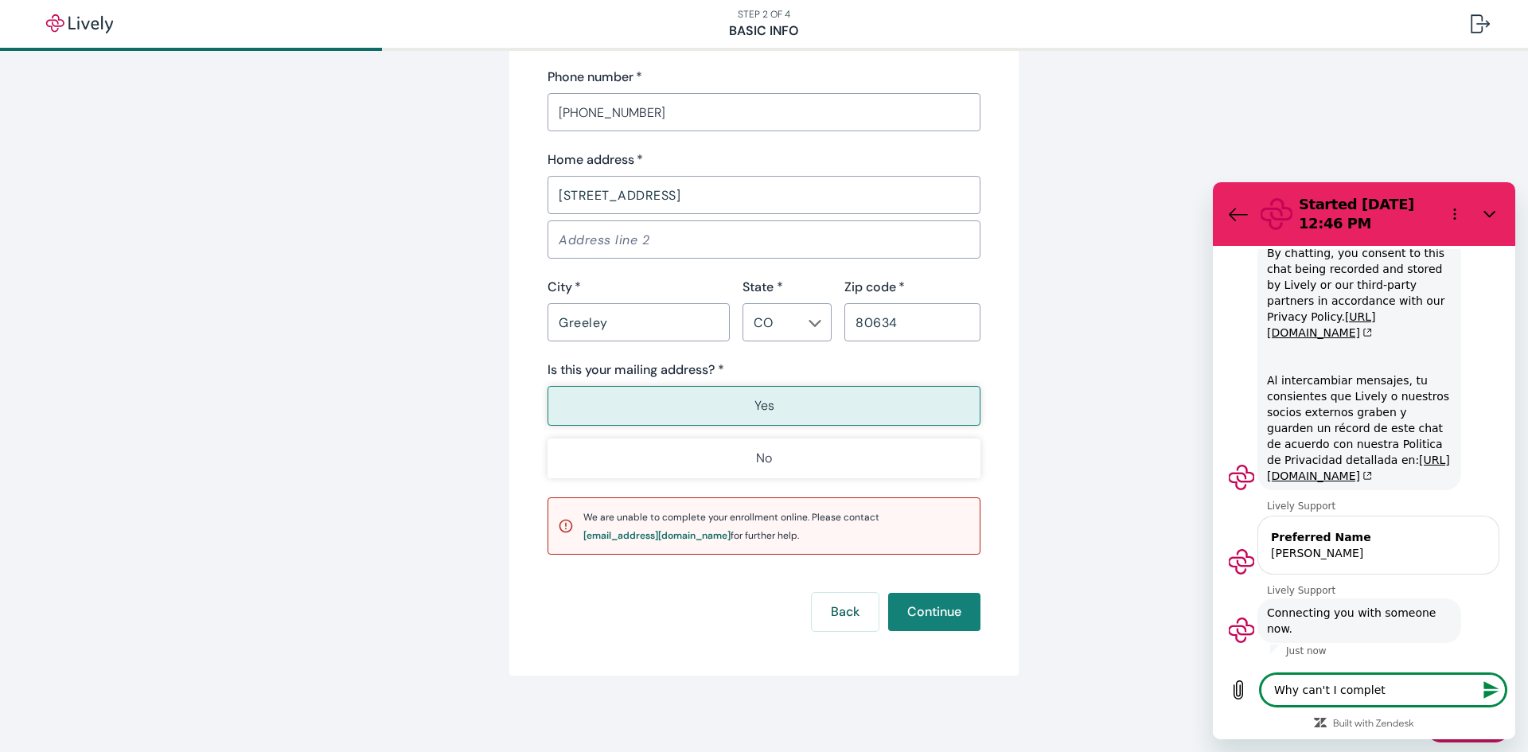
type textarea "Why can't I complete"
type textarea "x"
type textarea "Why can't I complete"
type textarea "x"
type textarea "Why can't I complete m"
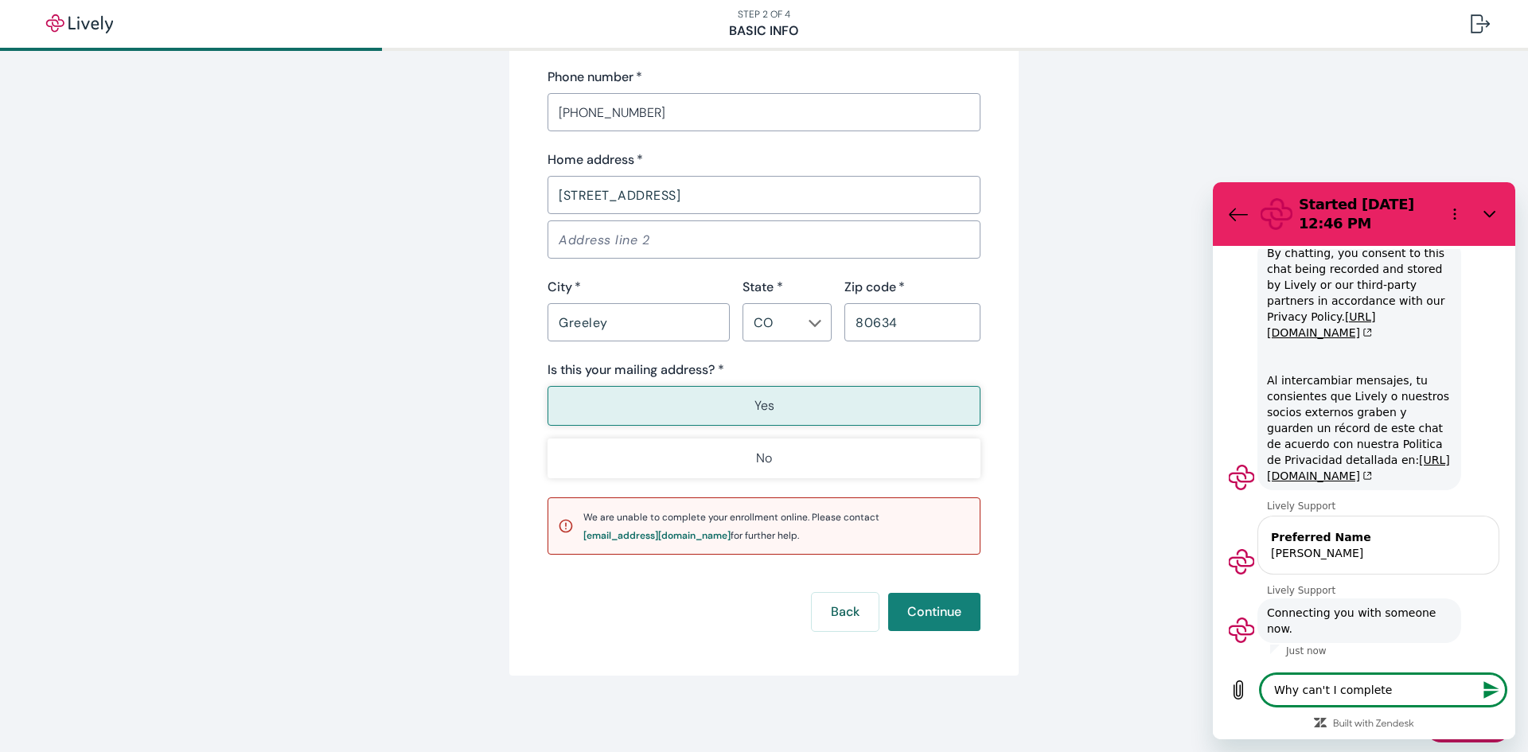
type textarea "x"
type textarea "Why can't I complete my"
type textarea "x"
type textarea "Why can't I complete my"
type textarea "x"
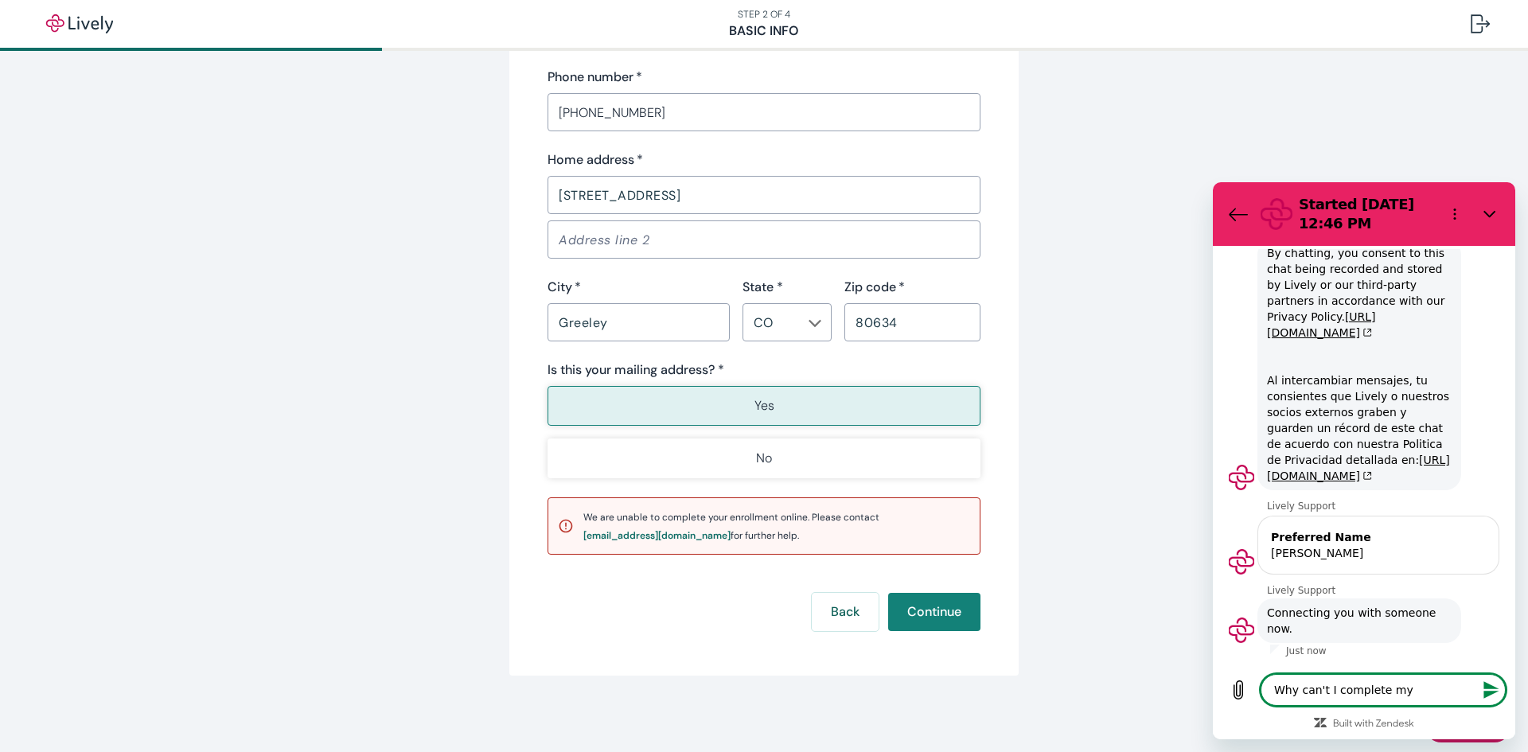
type textarea "Why can't I complete my e"
type textarea "x"
type textarea "Why can't I complete my en"
type textarea "x"
type textarea "Why can't I complete my enr"
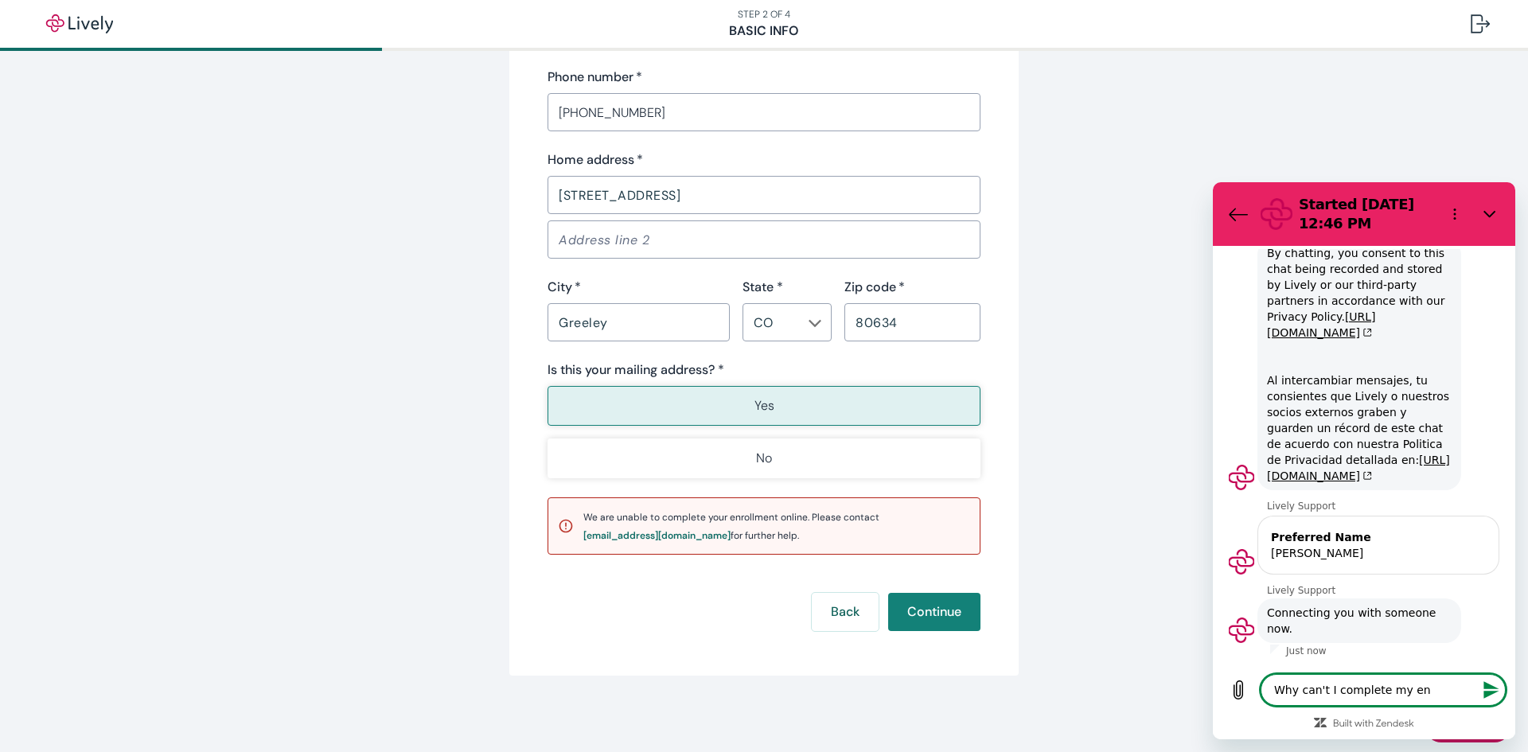
type textarea "x"
type textarea "Why can't I complete my enro"
type textarea "x"
type textarea "Why can't I complete my enrol"
type textarea "x"
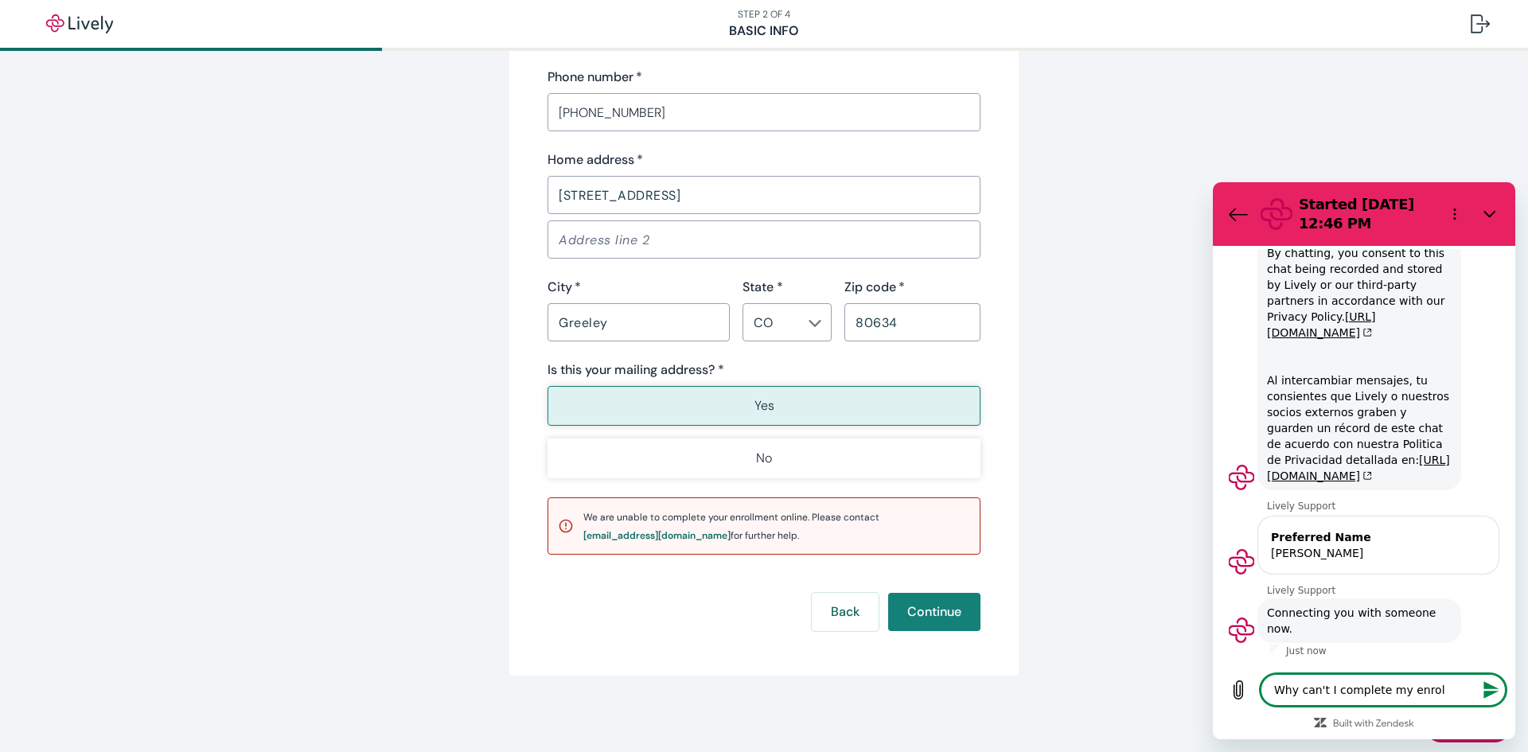
type textarea "Why can't I complete my enroll"
type textarea "x"
type textarea "Why can't I complete my enroll,"
type textarea "x"
type textarea "Why can't I complete my enroll,e"
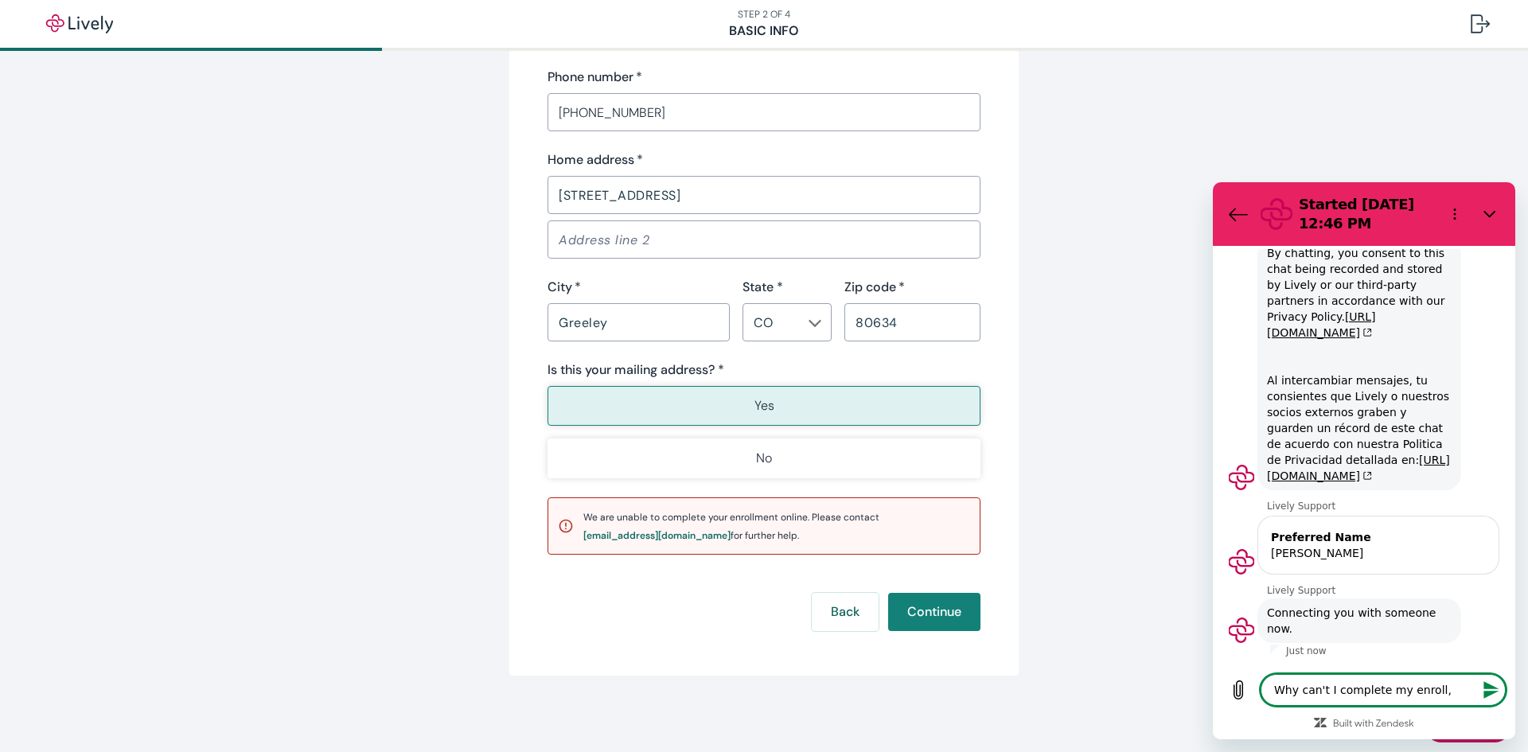
type textarea "x"
type textarea "Why can't I complete my enroll,en"
type textarea "x"
type textarea "Why can't I complete my enroll,ent"
type textarea "x"
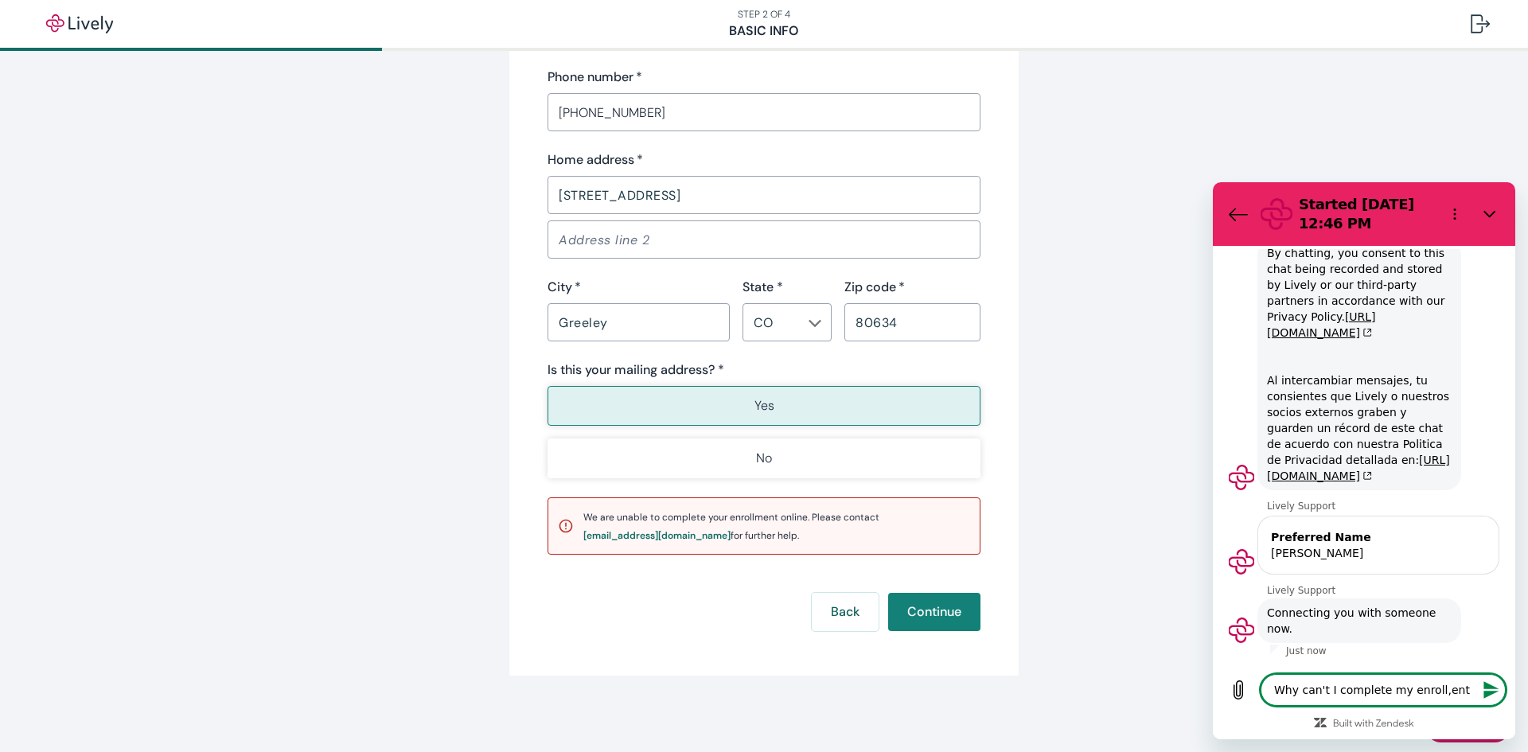
type textarea "Why can't I complete my enroll,en"
type textarea "x"
type textarea "Why can't I complete my enroll,e"
type textarea "x"
type textarea "Why can't I complete my enroll,"
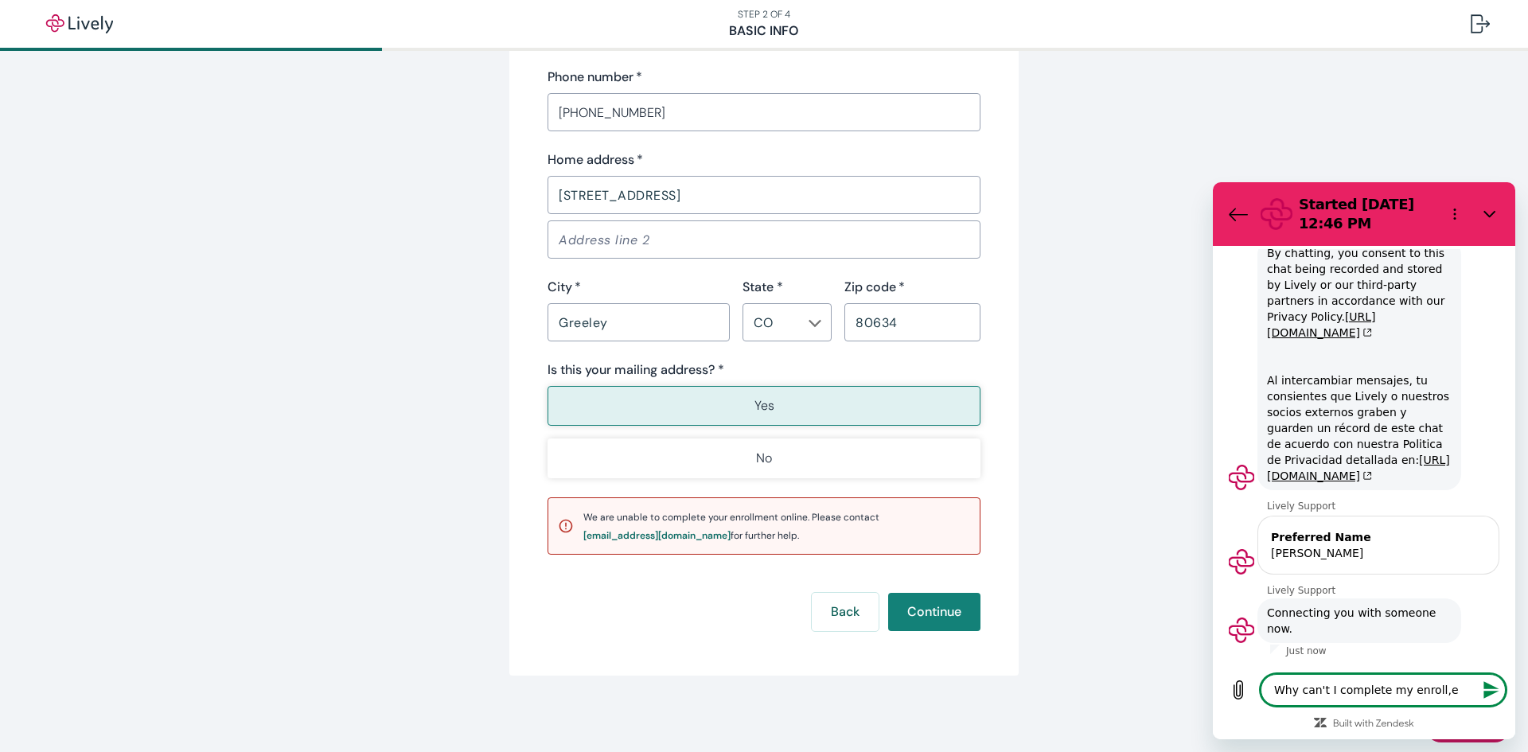
type textarea "x"
type textarea "Why can't I complete my enroll"
type textarea "x"
type textarea "Why can't I complete my enrollm"
type textarea "x"
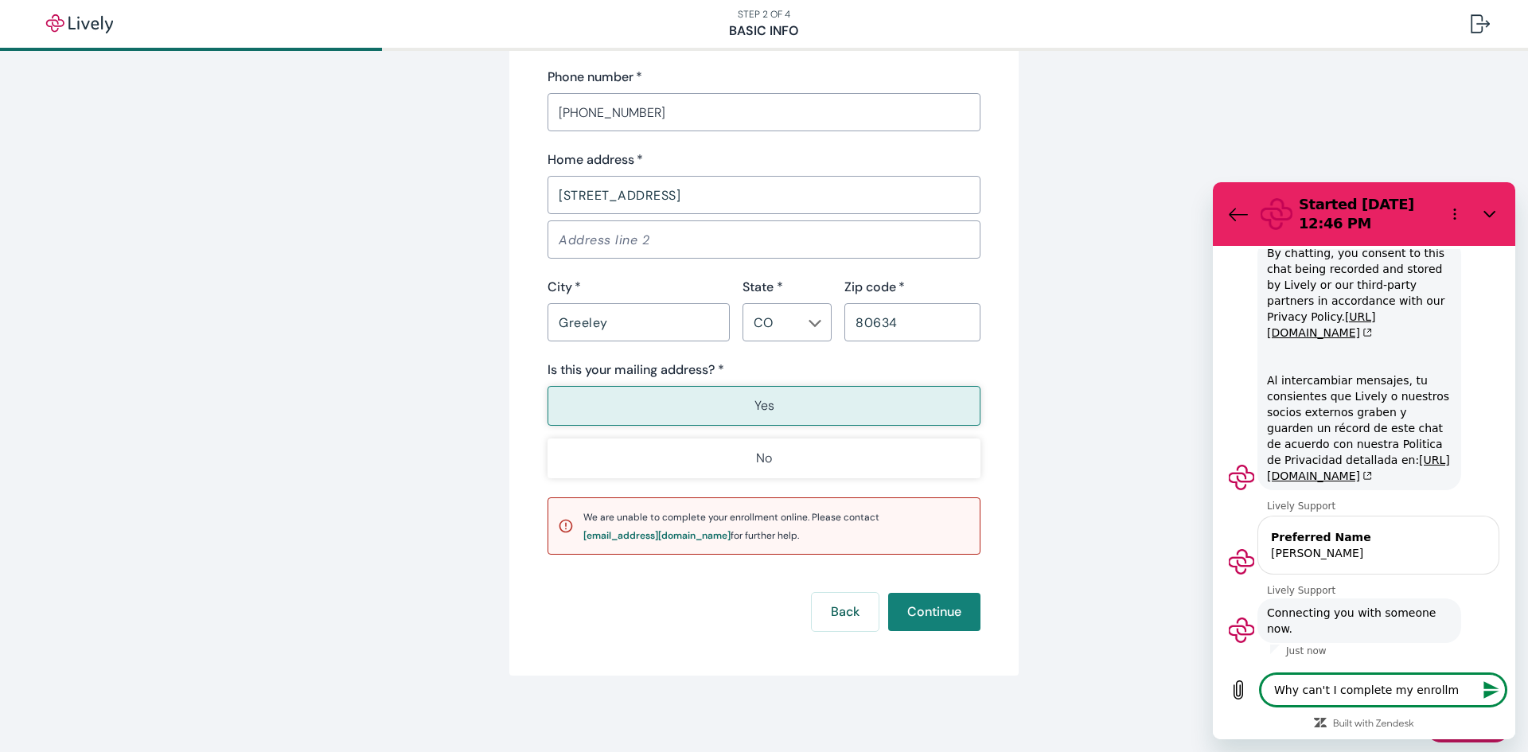
type textarea "Why can't I complete my enrollme"
type textarea "x"
type textarea "Why can't I complete my enrollmen"
type textarea "x"
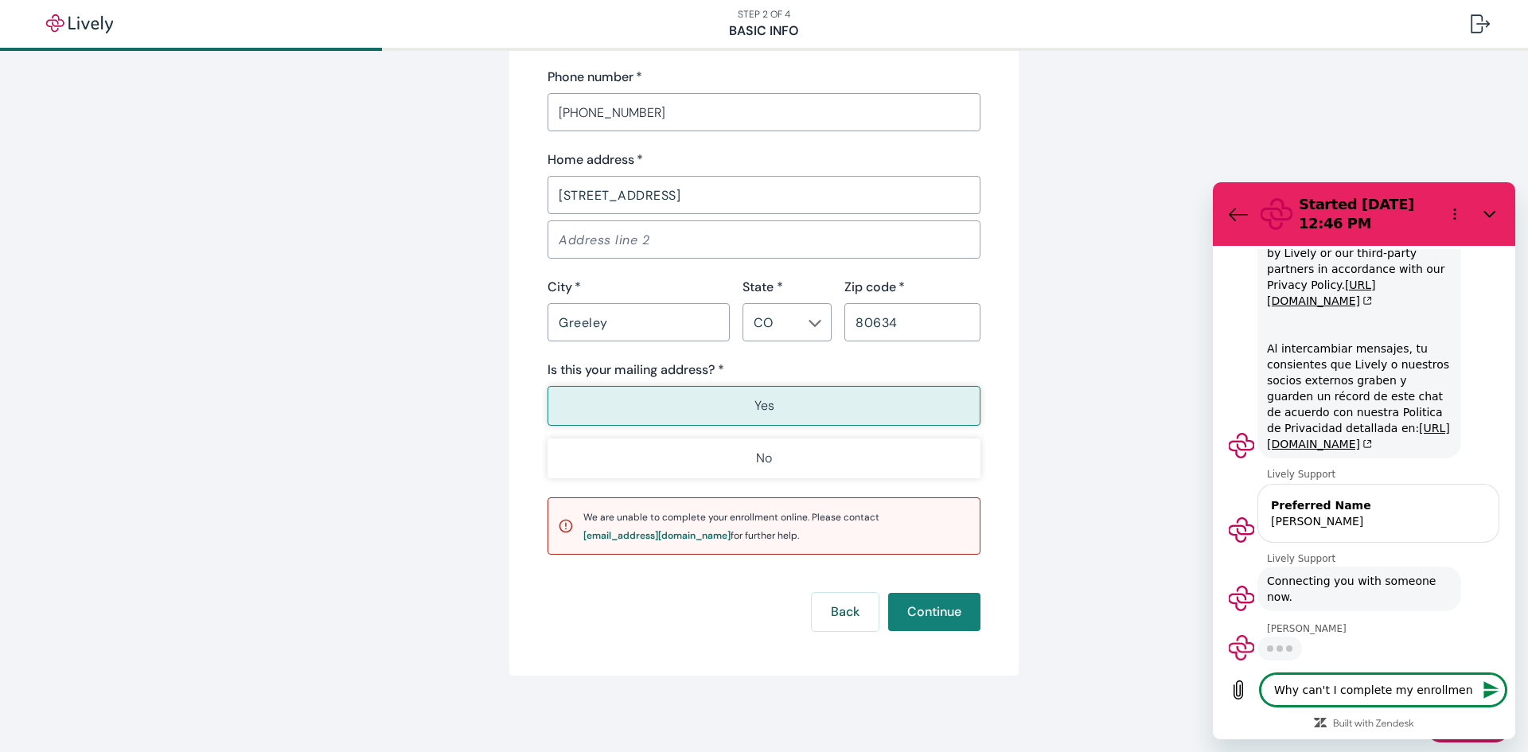
type textarea "Why can't I complete my enrollment"
type textarea "x"
type textarea "Why can't I complete my enrollment?"
type textarea "x"
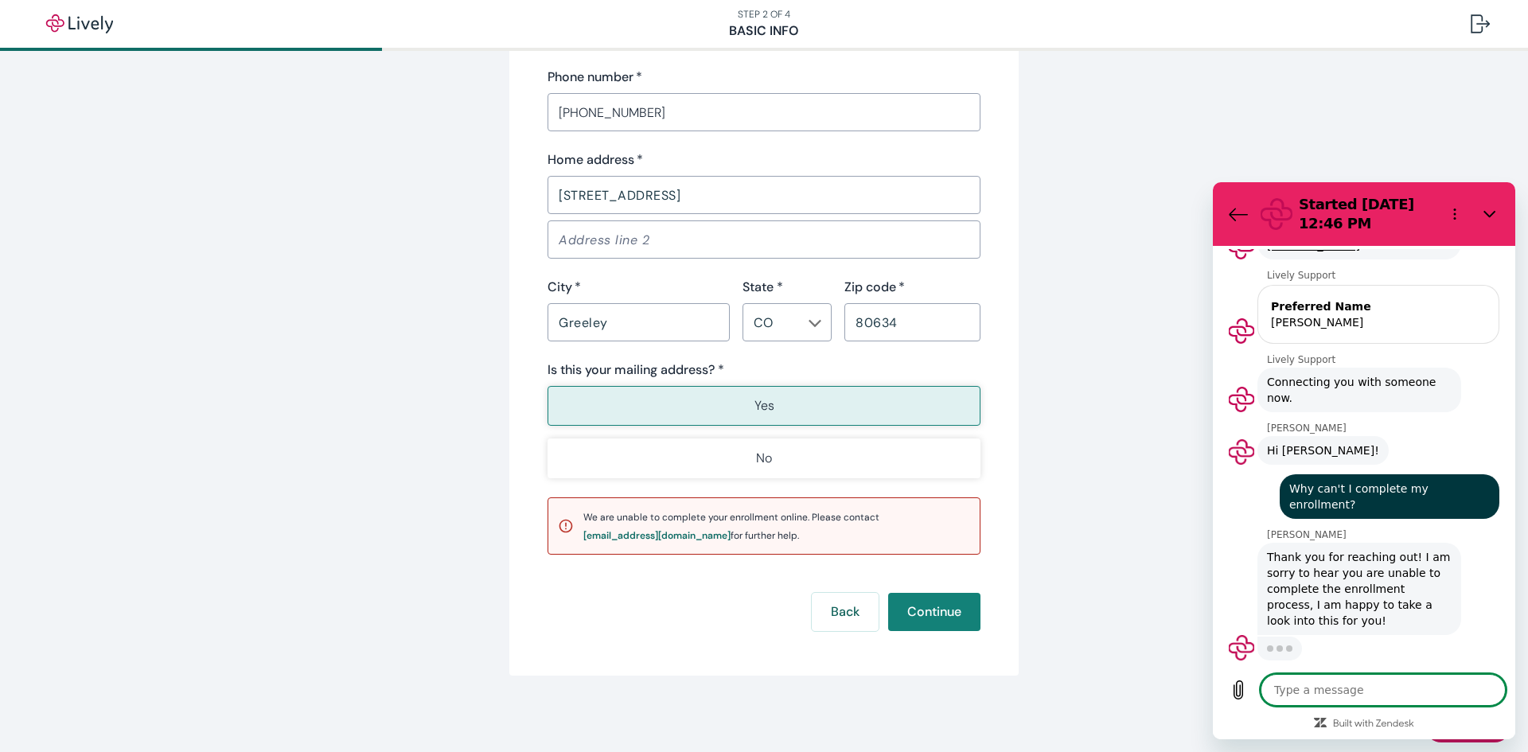
scroll to position [287, 0]
type textarea "x"
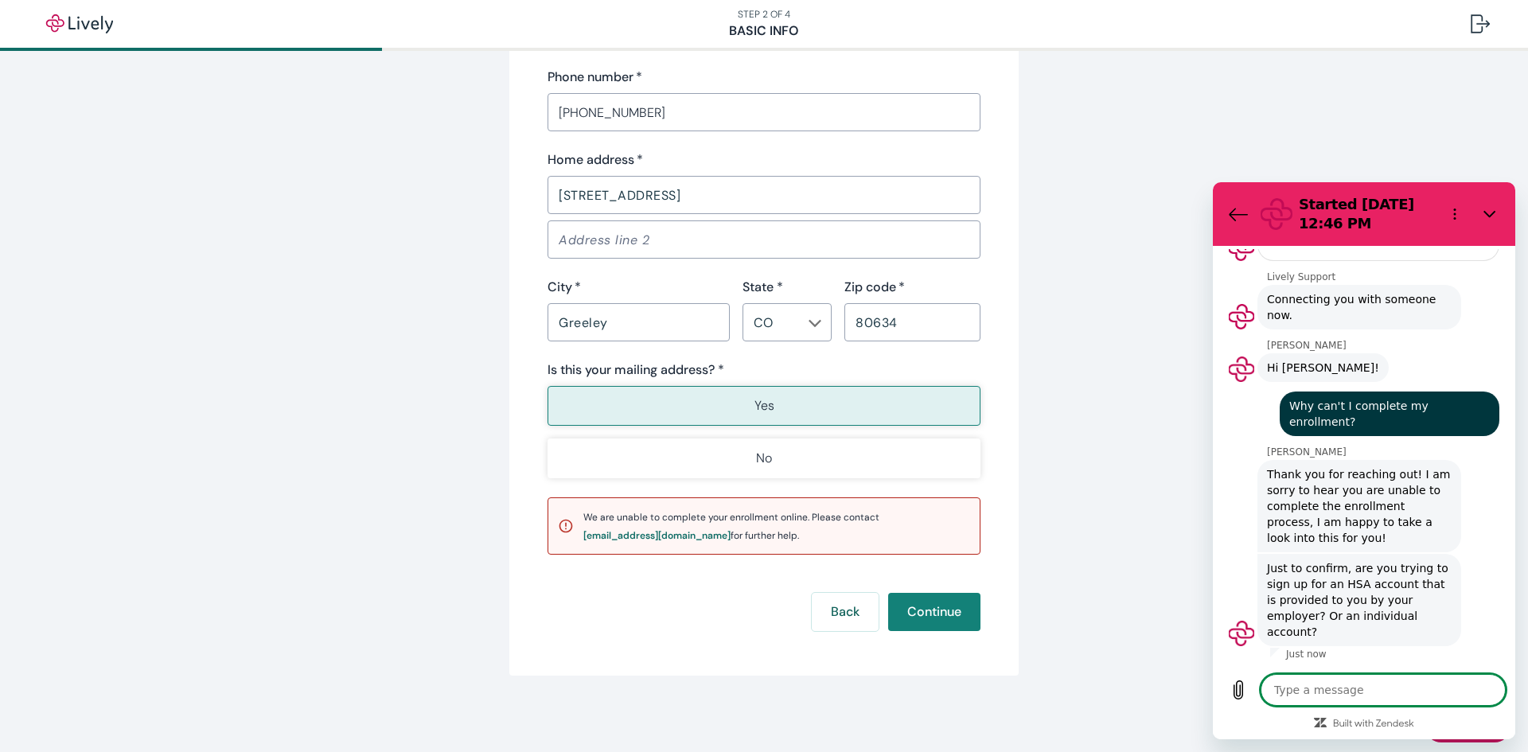
scroll to position [373, 0]
type textarea "i"
type textarea "x"
type textarea "in"
type textarea "x"
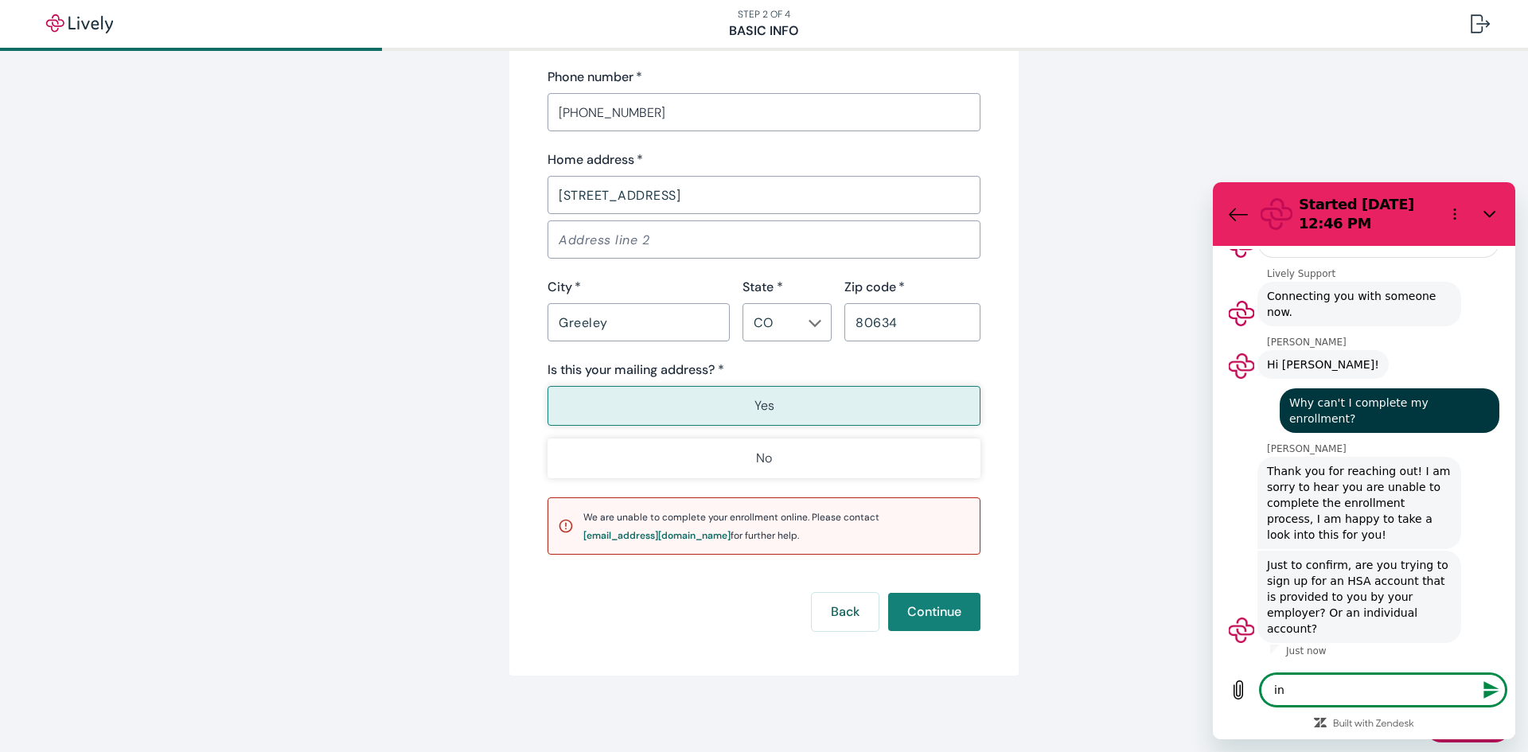
type textarea "ind"
type textarea "x"
type textarea "indi"
type textarea "x"
type textarea "indiv"
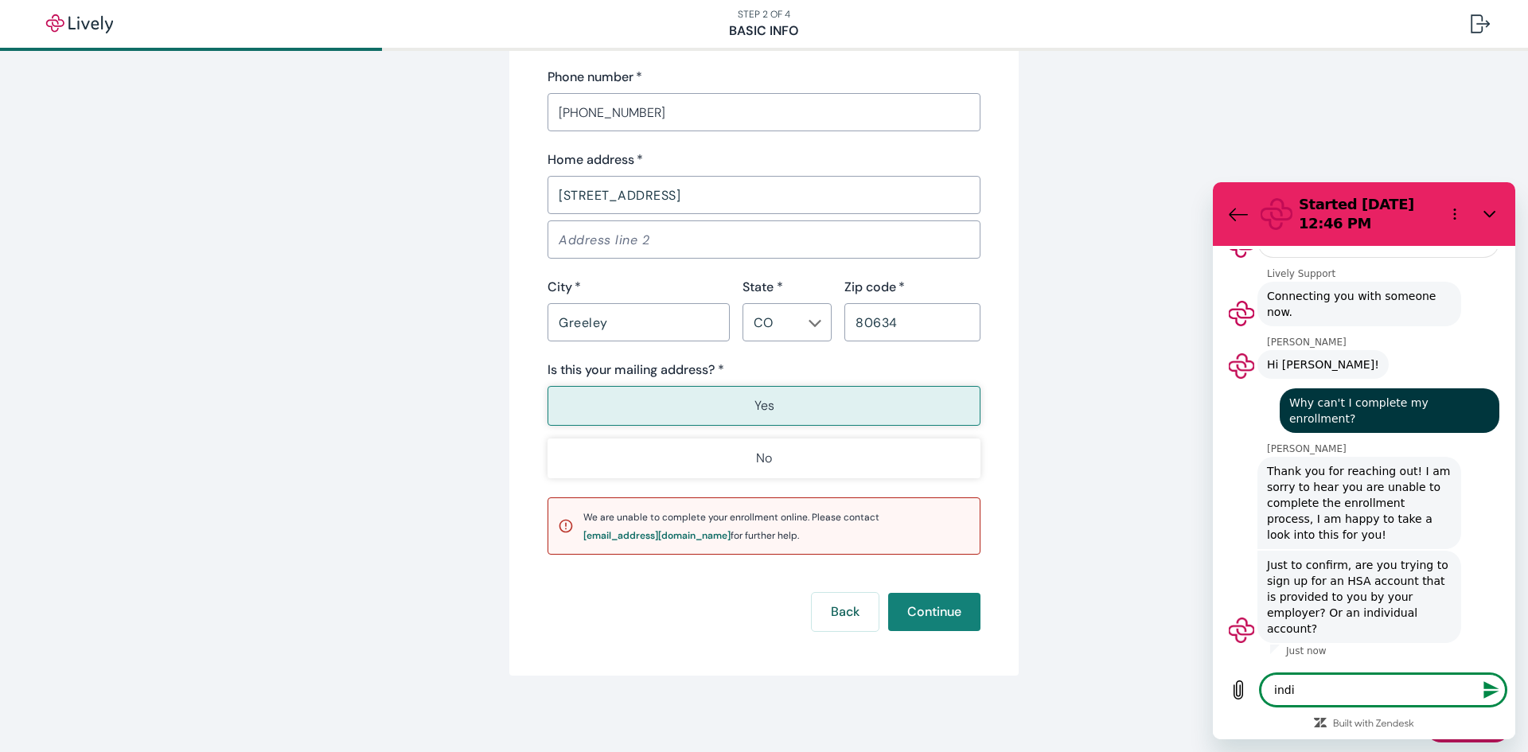
type textarea "x"
type textarea "indivi"
type textarea "x"
type textarea "individ"
type textarea "x"
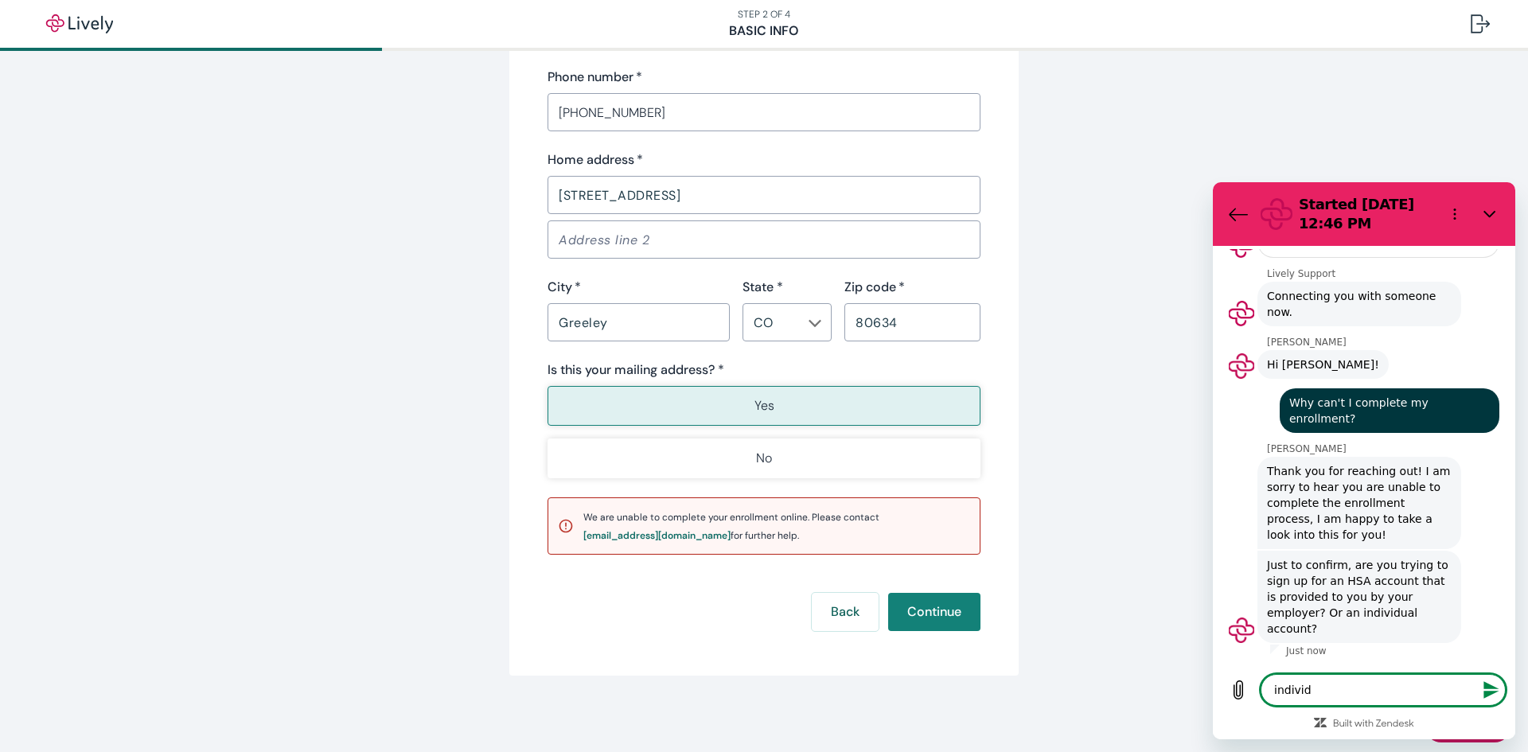
type textarea "individu"
type textarea "x"
type textarea "individua"
type textarea "x"
type textarea "individual"
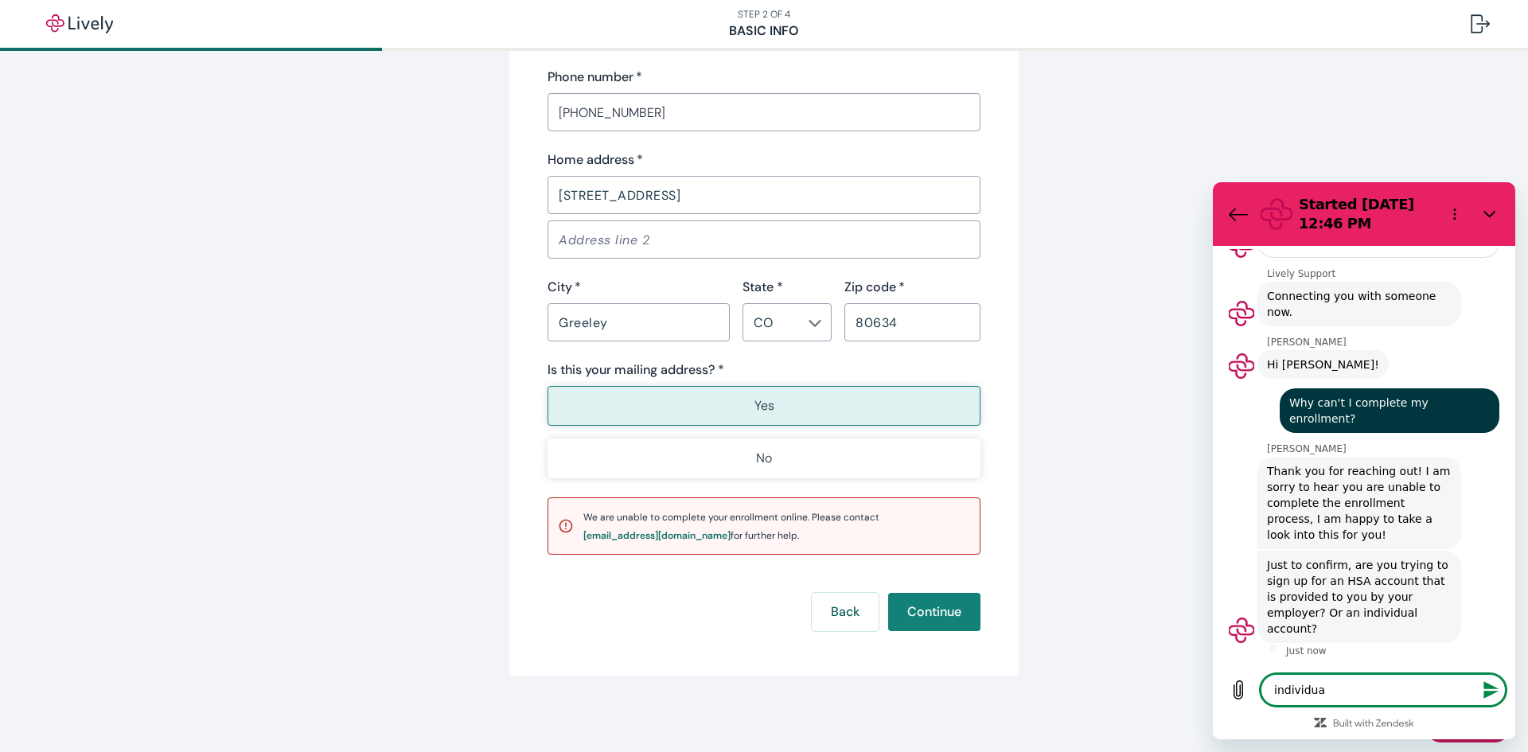
type textarea "x"
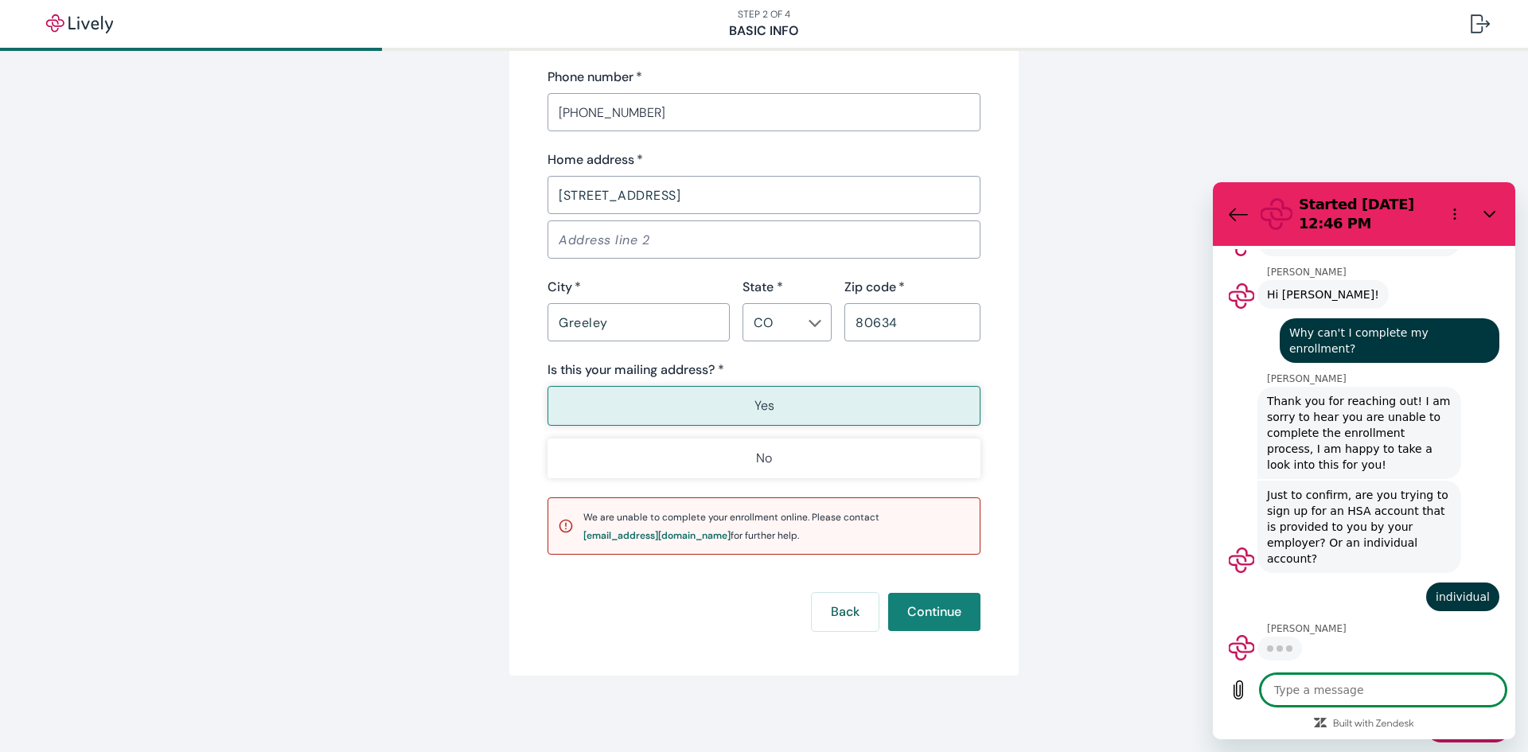
scroll to position [442, 0]
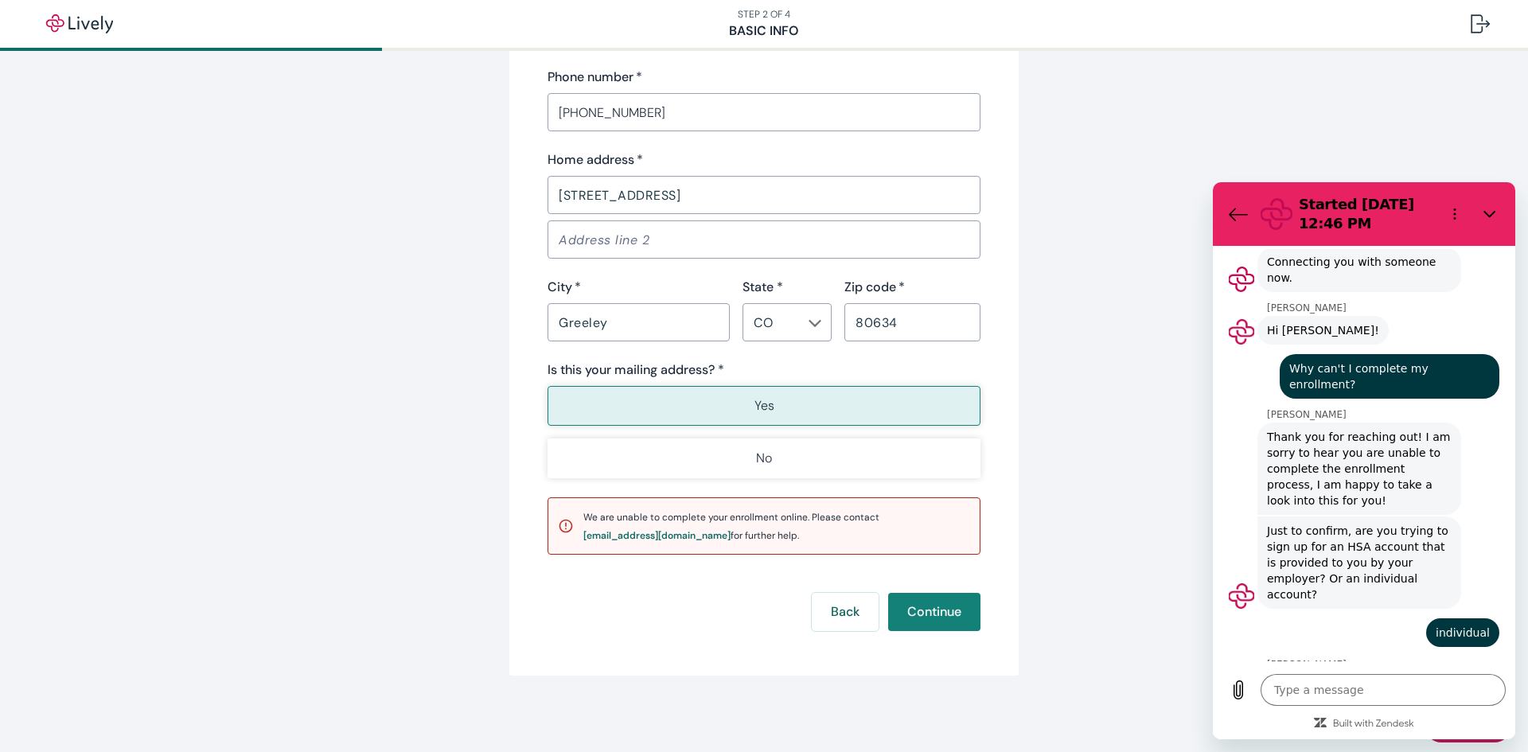
type textarea "x"
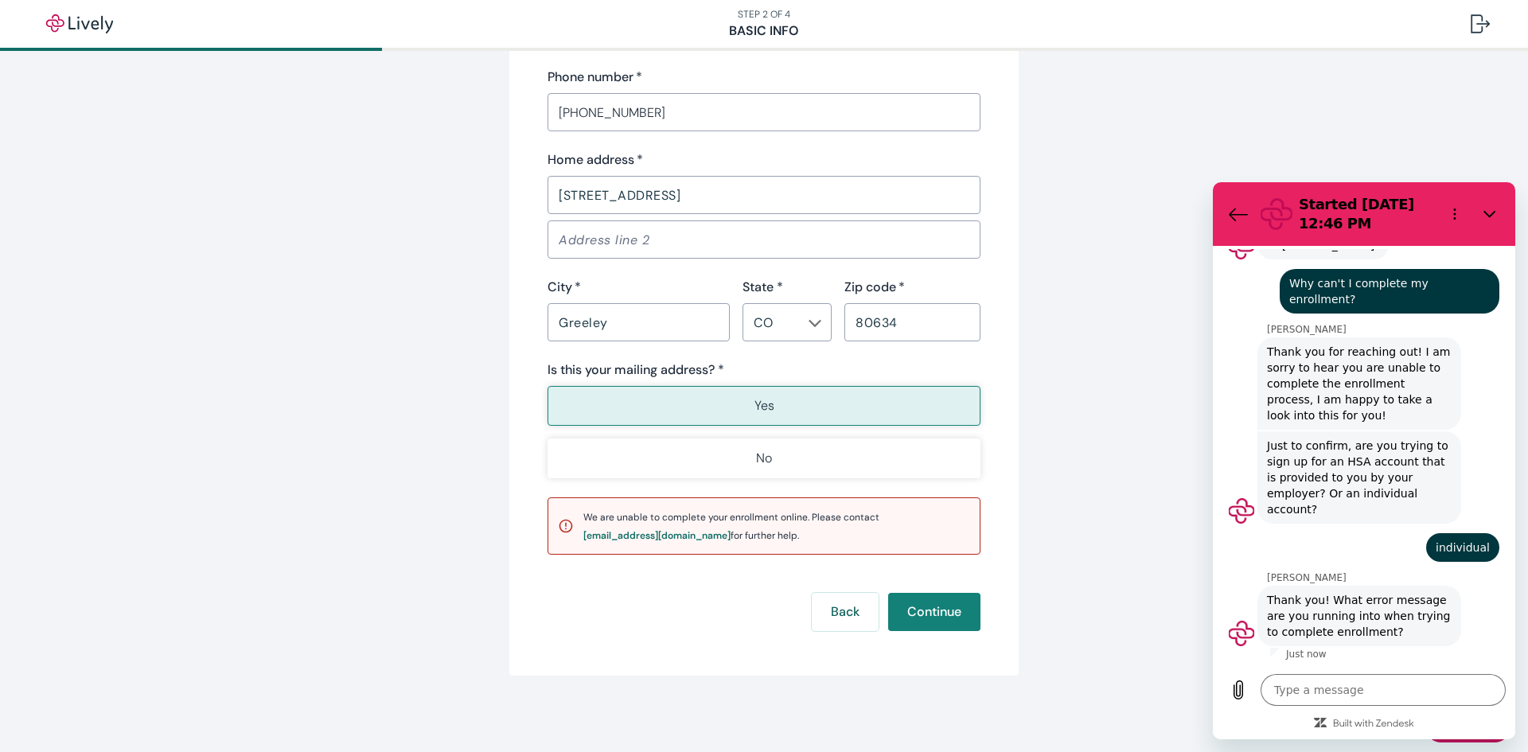
scroll to position [496, 0]
click at [1316, 693] on textarea at bounding box center [1383, 690] width 245 height 32
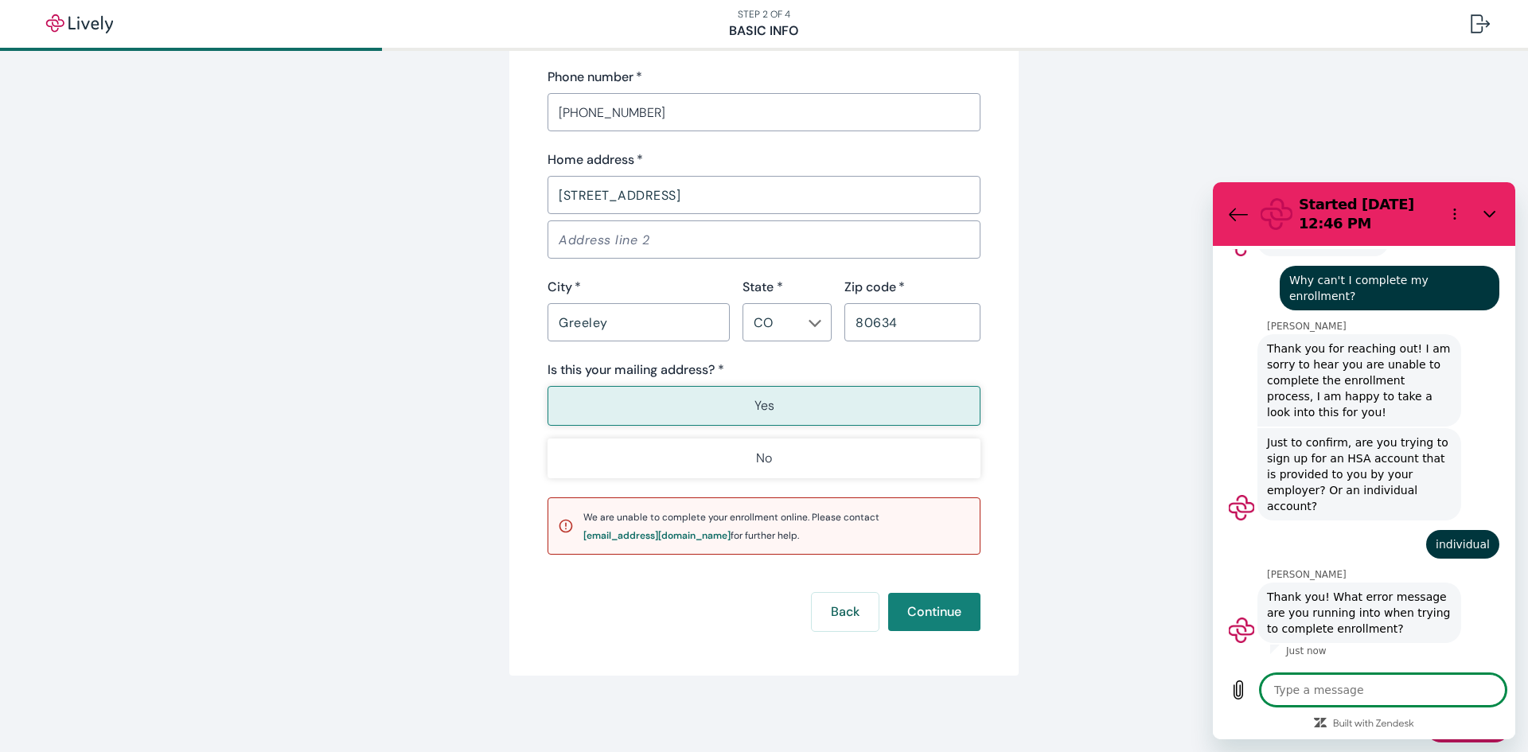
type textarea "W"
type textarea "x"
type textarea "We"
type textarea "x"
type textarea "We"
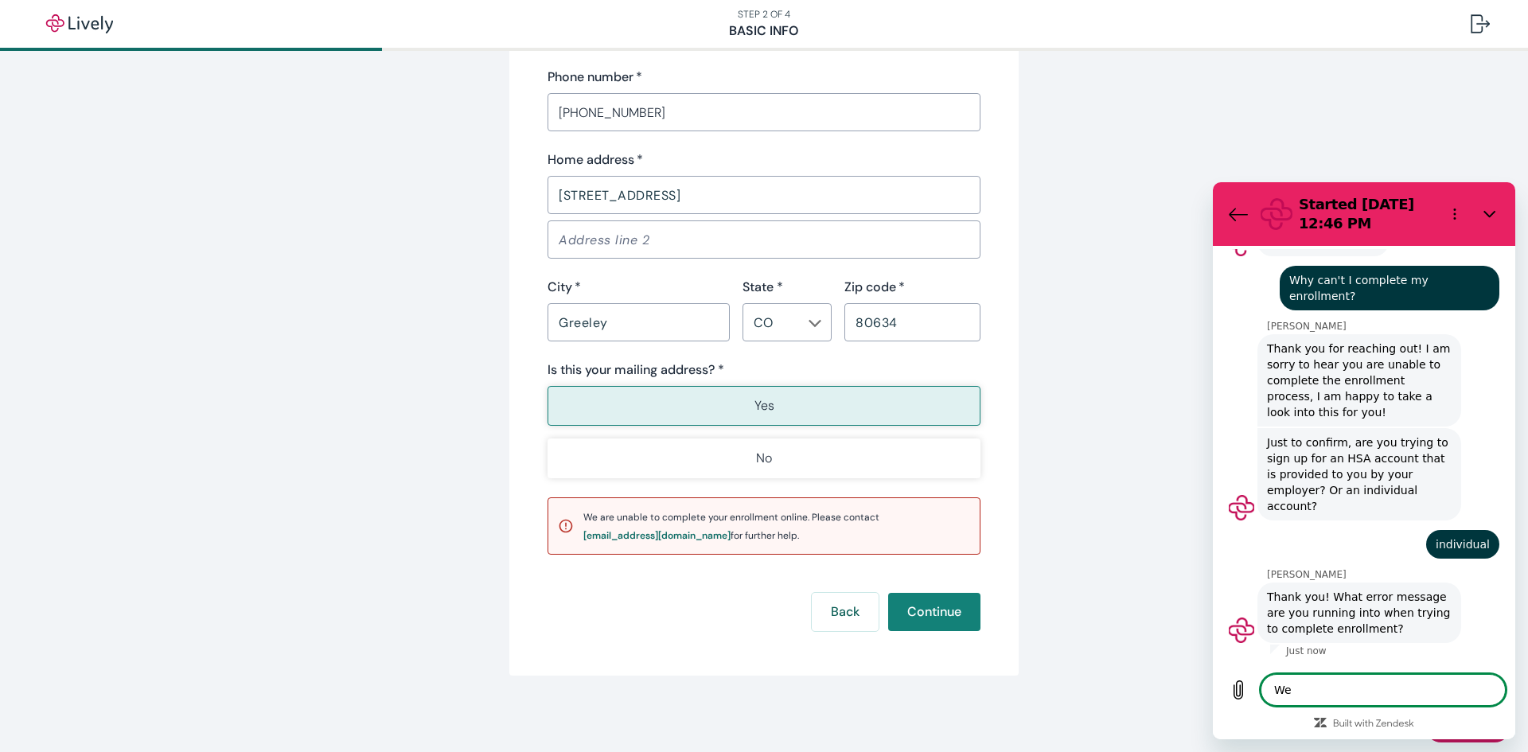
type textarea "x"
type textarea "We a"
type textarea "x"
type textarea "We ar"
type textarea "x"
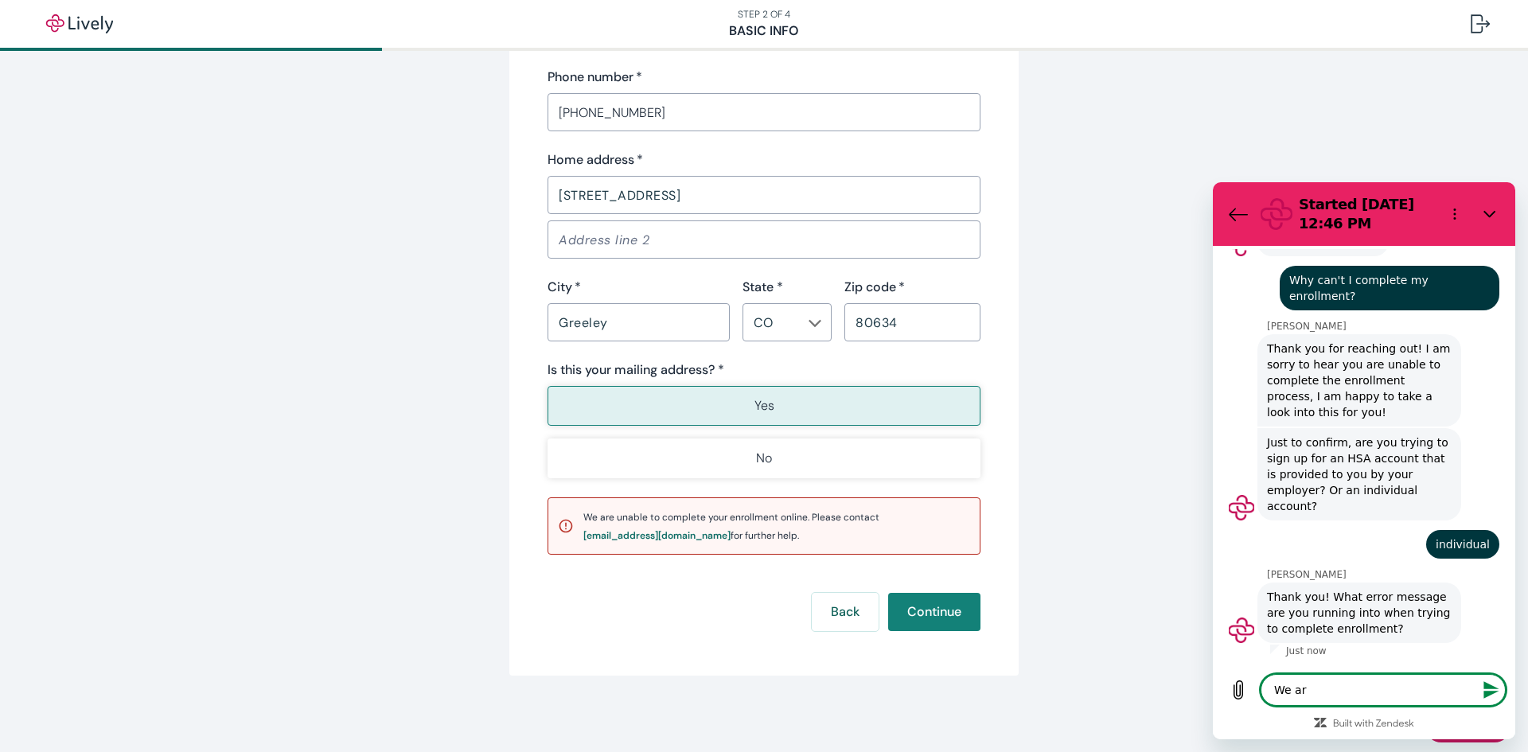
type textarea "We are"
type textarea "x"
type textarea "We are"
type textarea "x"
type textarea "We are u"
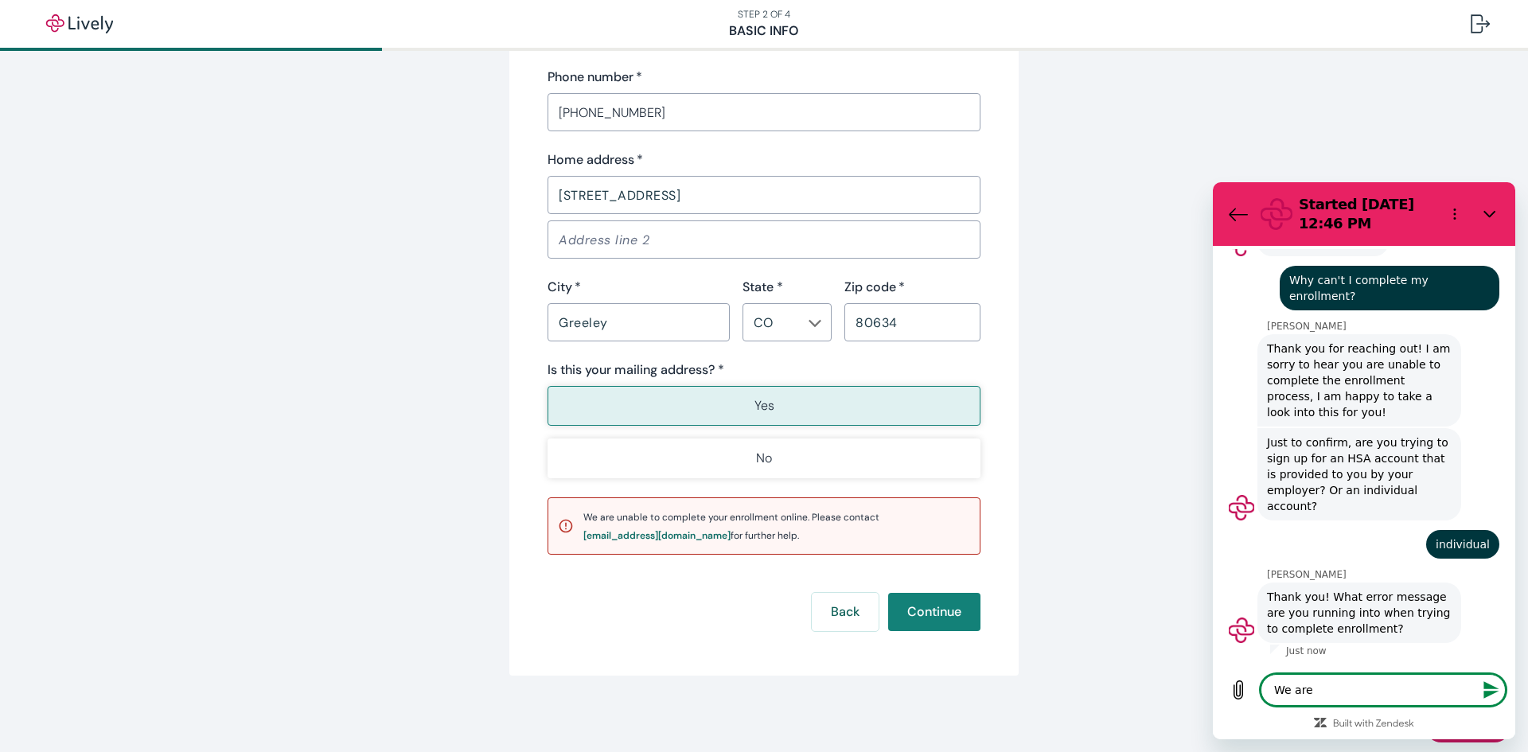
type textarea "x"
type textarea "We are un"
type textarea "x"
type textarea "We are una"
type textarea "x"
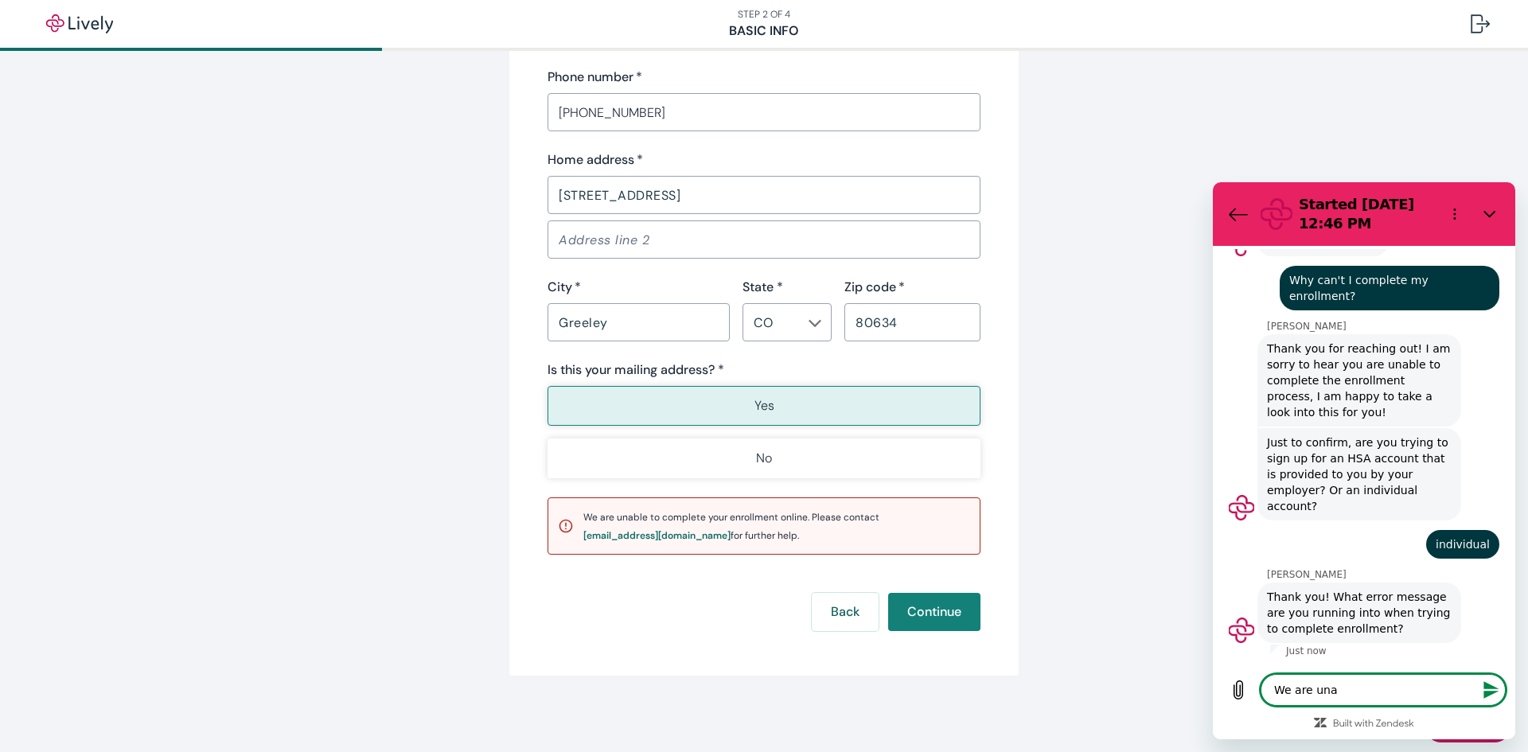
type textarea "We are unab"
type textarea "x"
type textarea "We are unabl"
type textarea "x"
type textarea "We are unable"
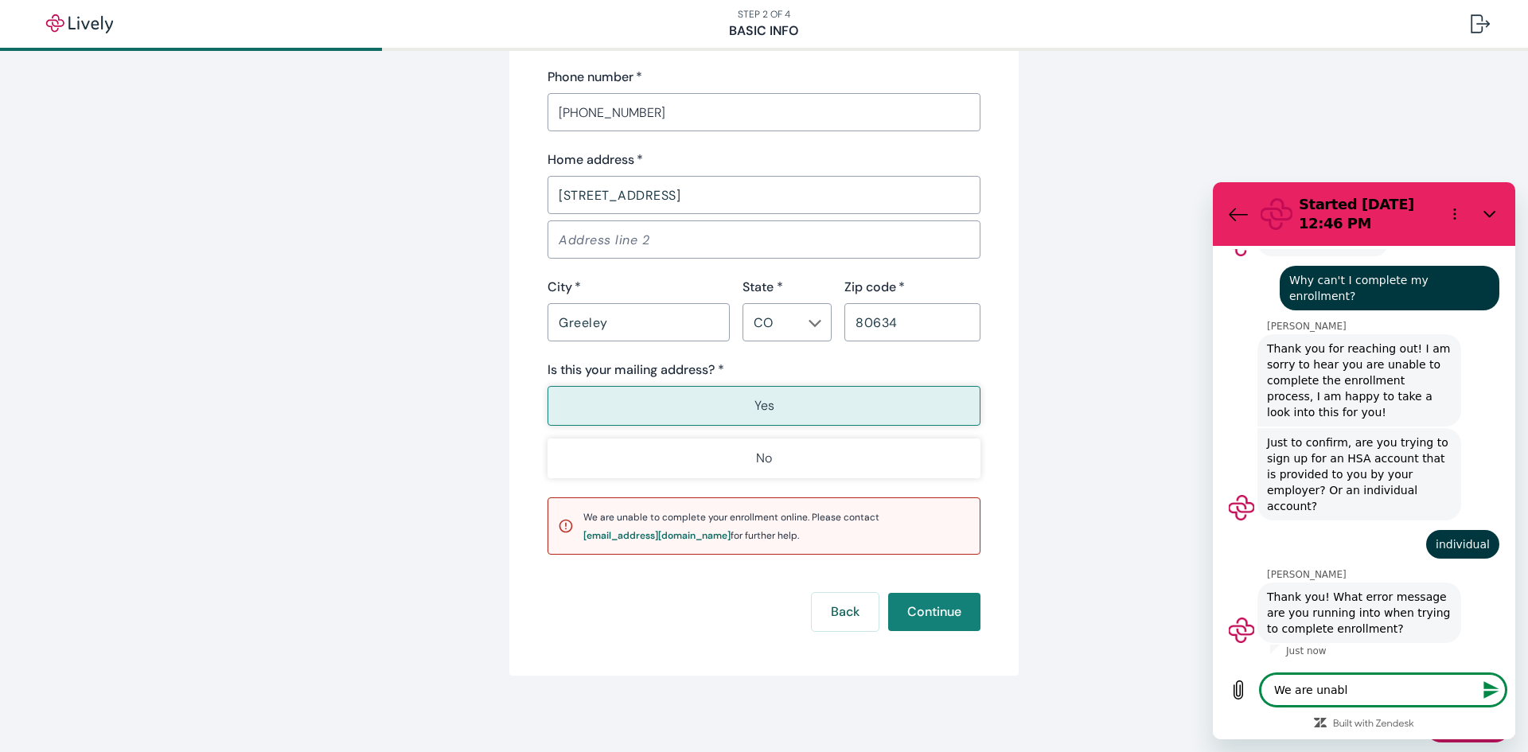
type textarea "x"
type textarea "We are unable"
type textarea "x"
type textarea "We are unable t"
type textarea "x"
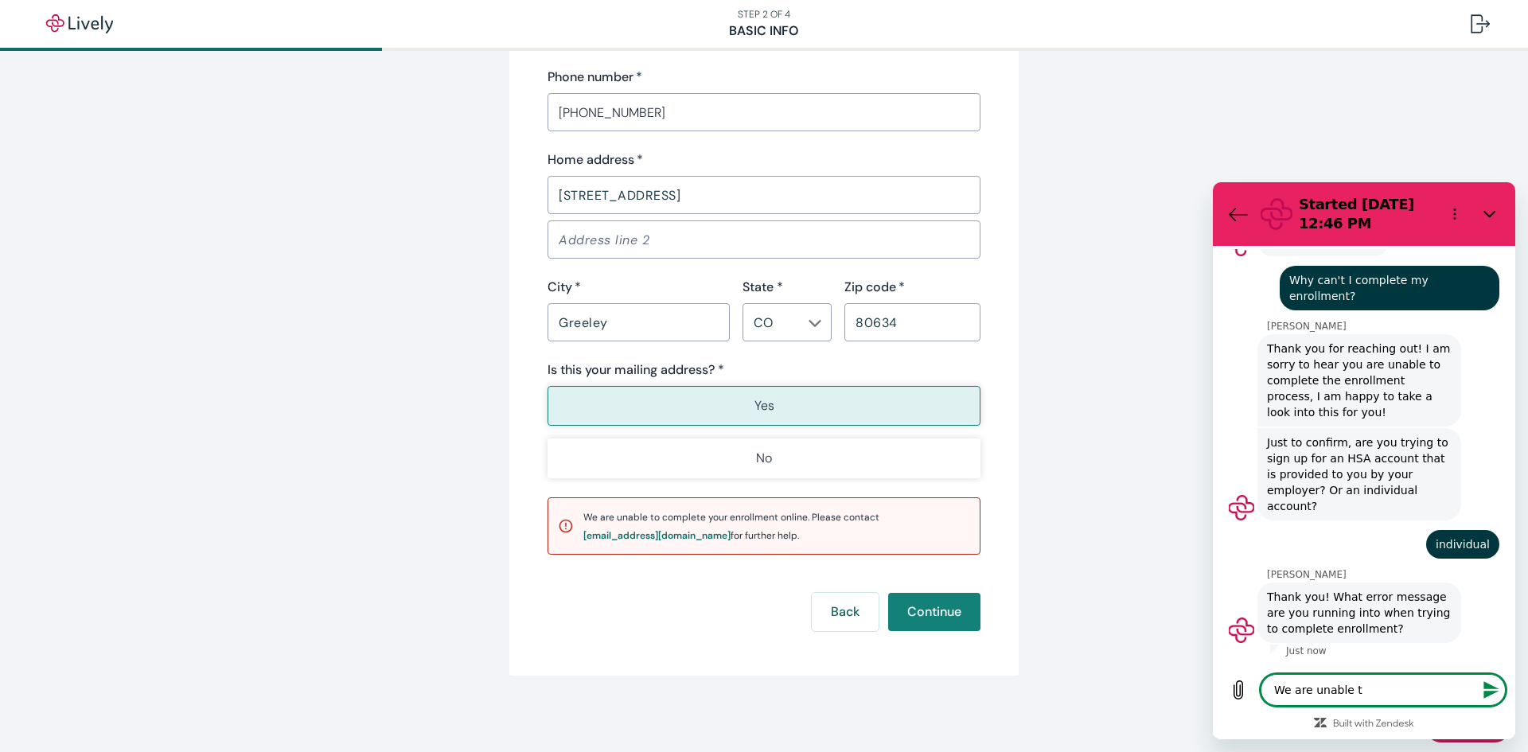
type textarea "We are unable to"
type textarea "x"
type textarea "We are unable to"
type textarea "x"
type textarea "We are unable to c"
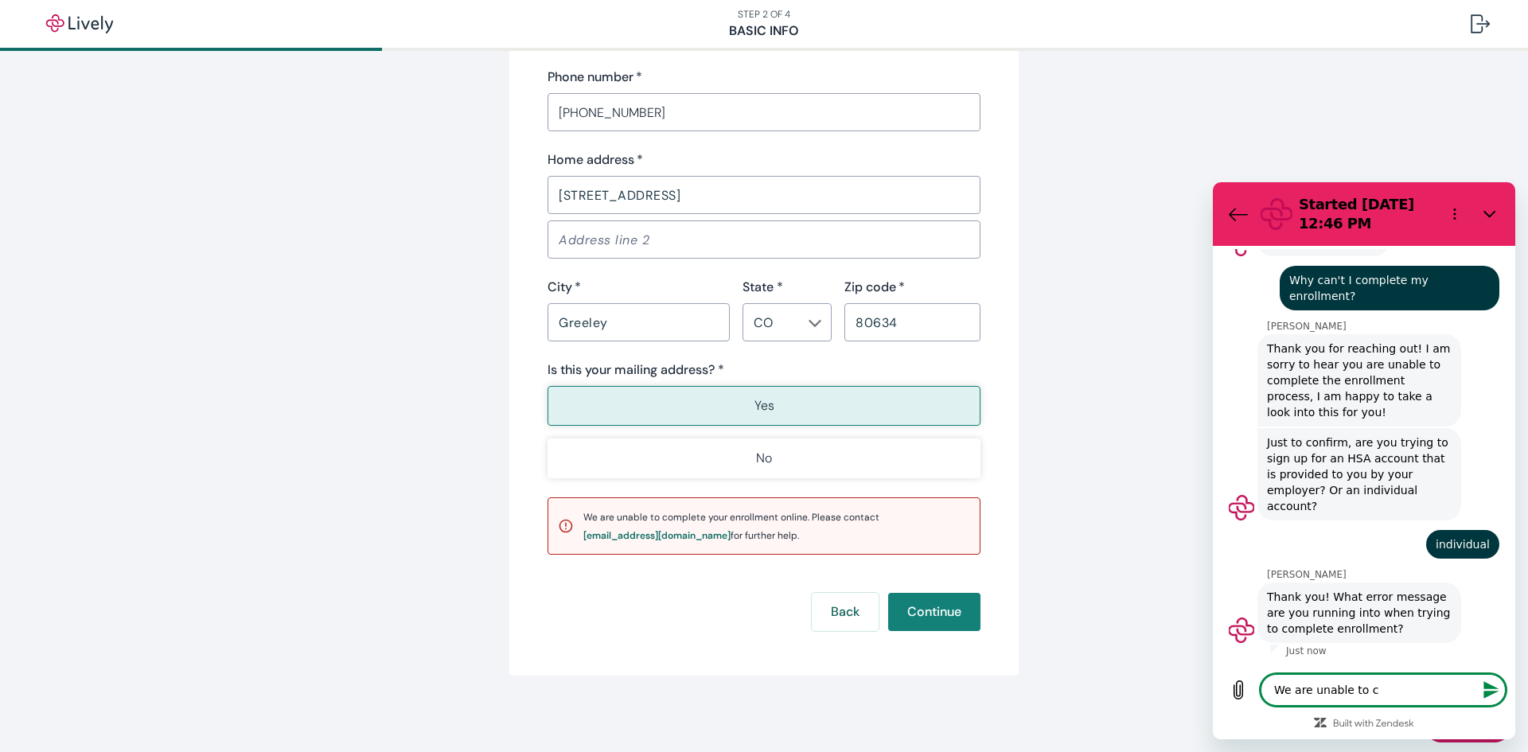
type textarea "x"
type textarea "We are unable to co"
type textarea "x"
type textarea "We are unable to com"
type textarea "x"
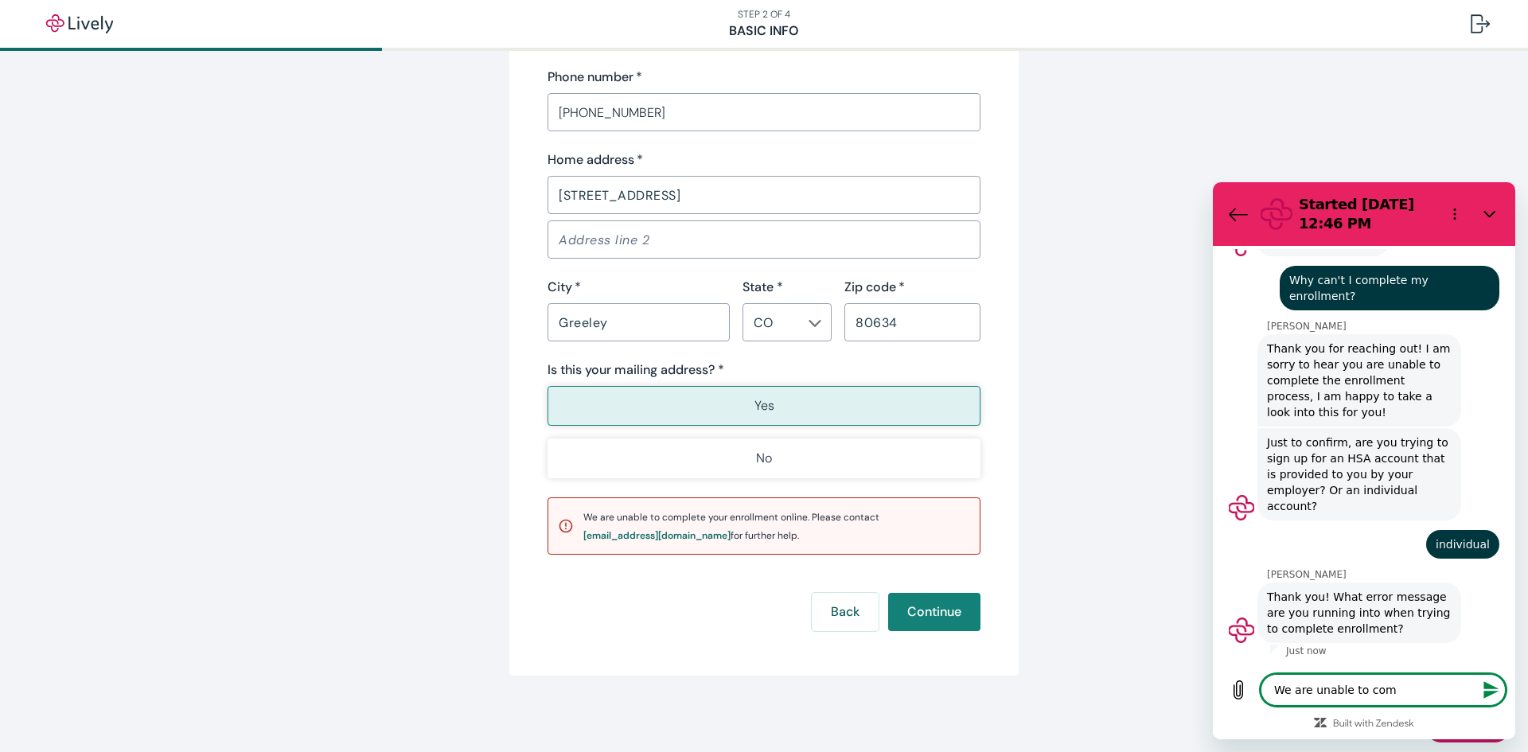
type textarea "We are unable to comp"
type textarea "x"
type textarea "We are unable to compl"
type textarea "x"
type textarea "We are unable to comple"
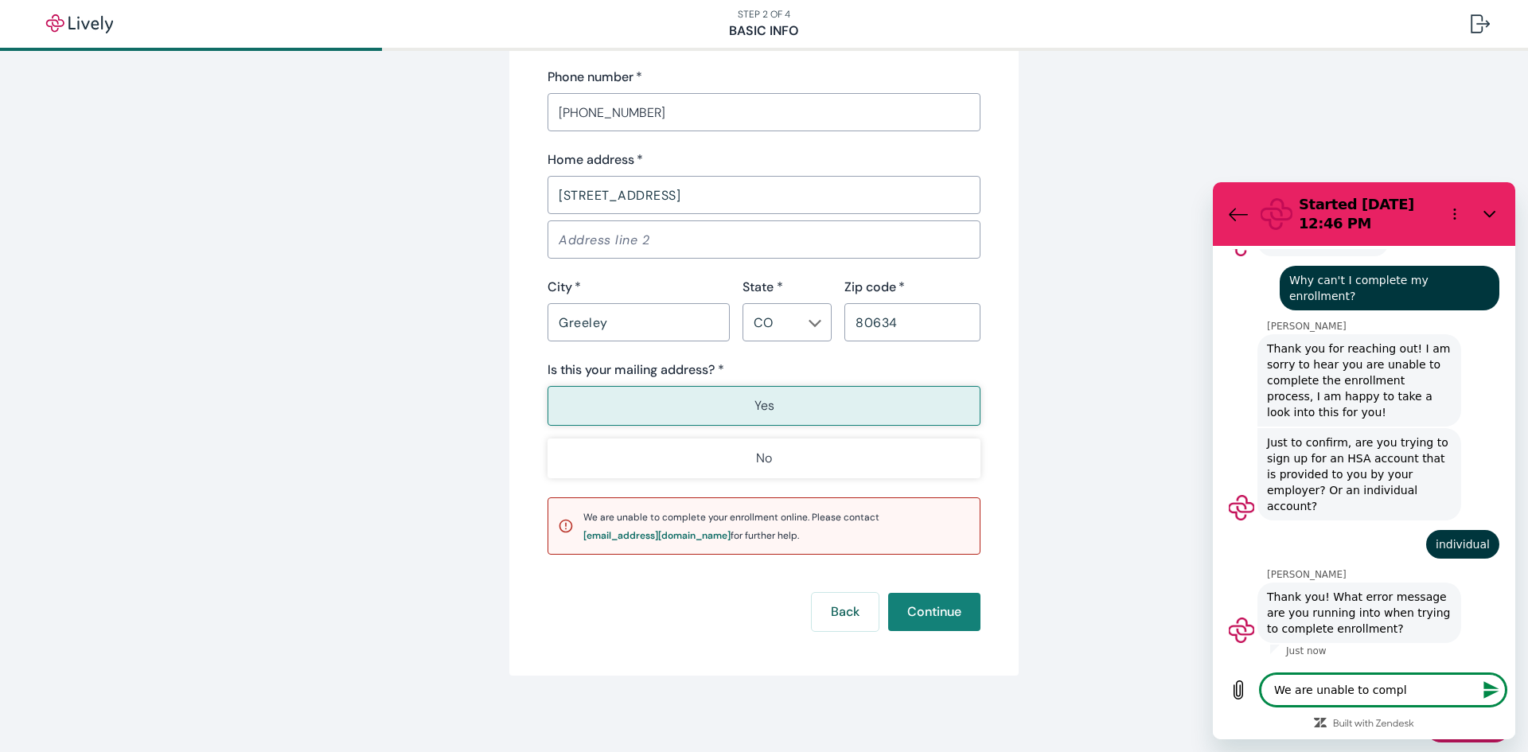
type textarea "x"
type textarea "We are unable to complet"
type textarea "x"
type textarea "We are unable to complete"
type textarea "x"
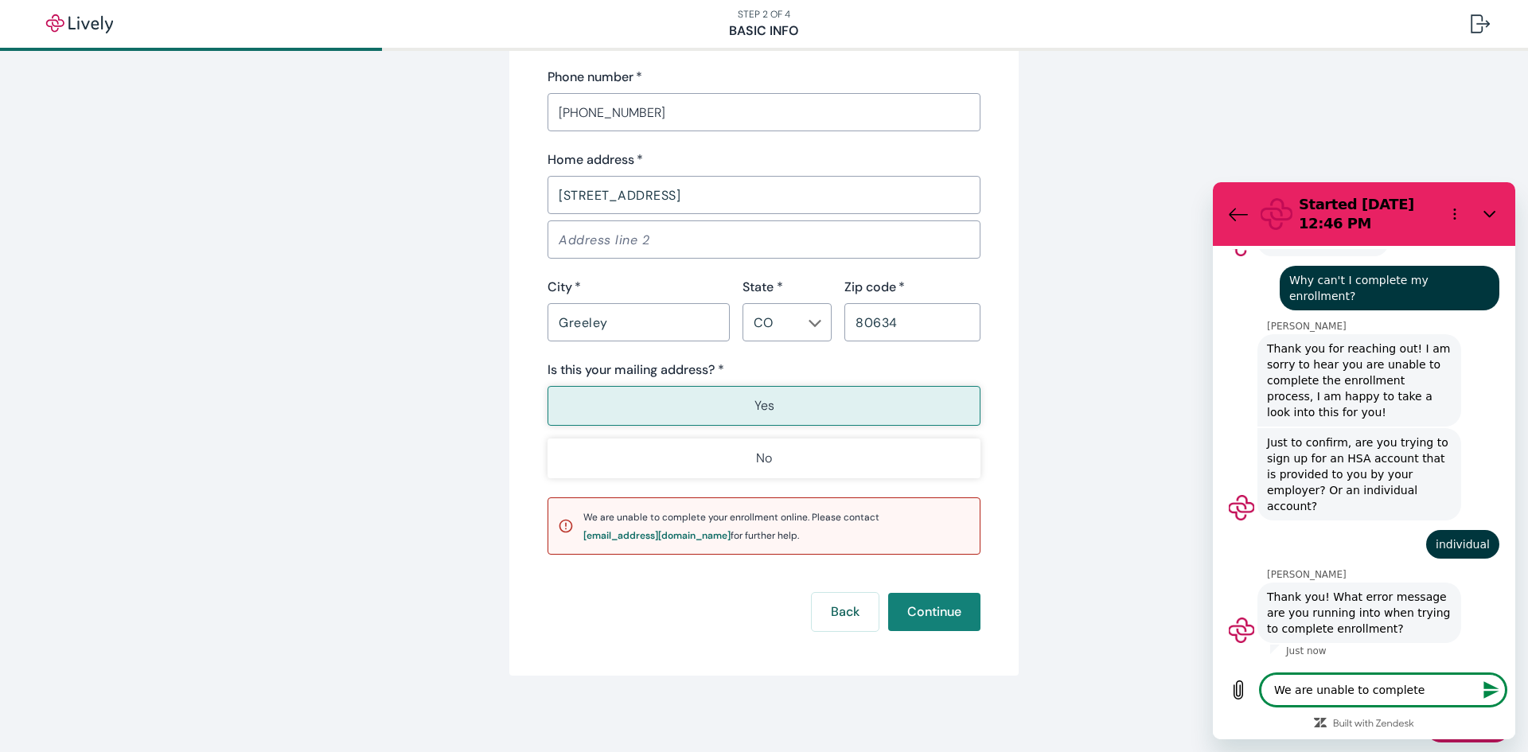
type textarea "We are unable to complete"
type textarea "x"
type textarea "We are unable to complete y"
type textarea "x"
type textarea "We are unable to complete yo"
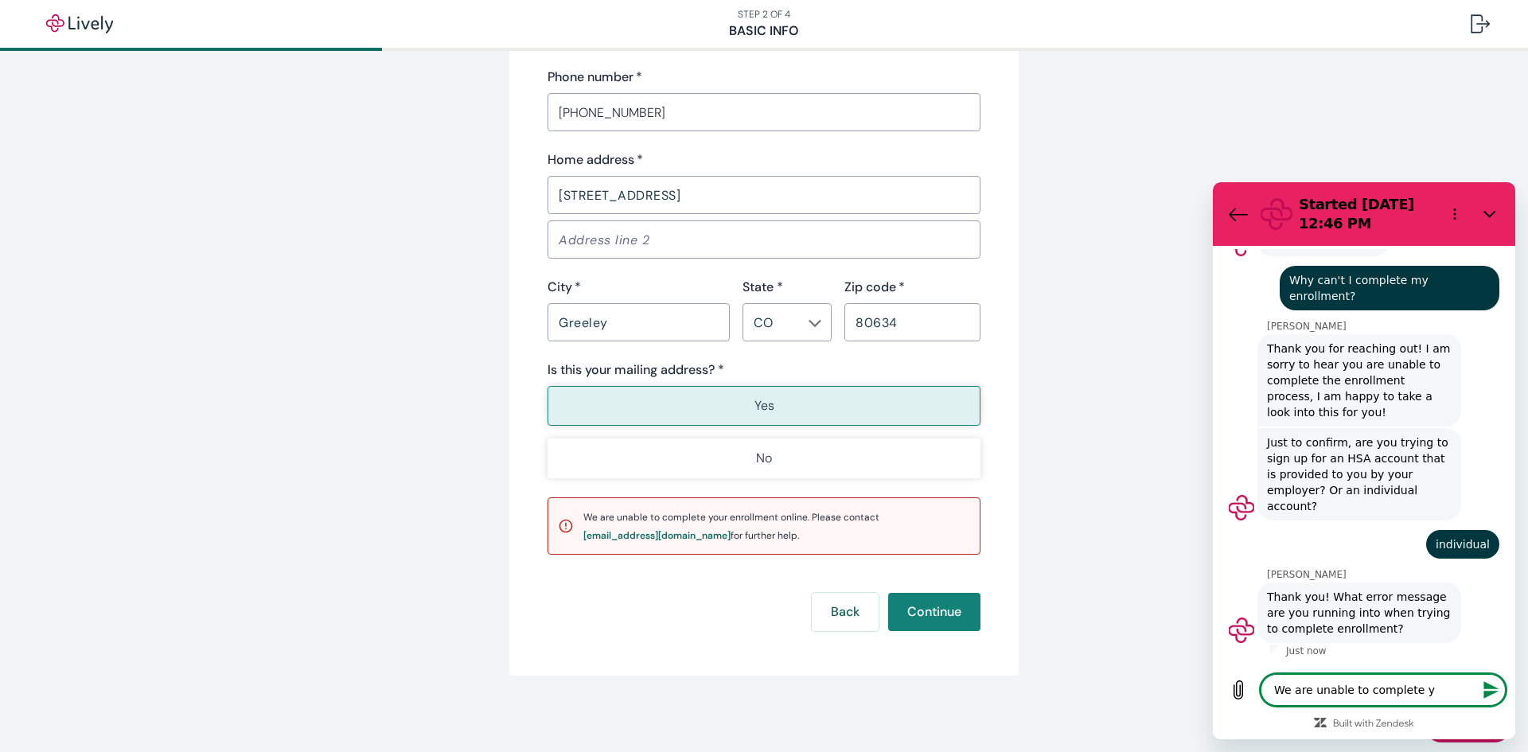
type textarea "x"
type textarea "We are unable to complete you"
type textarea "x"
type textarea "We are unable to complete your"
type textarea "x"
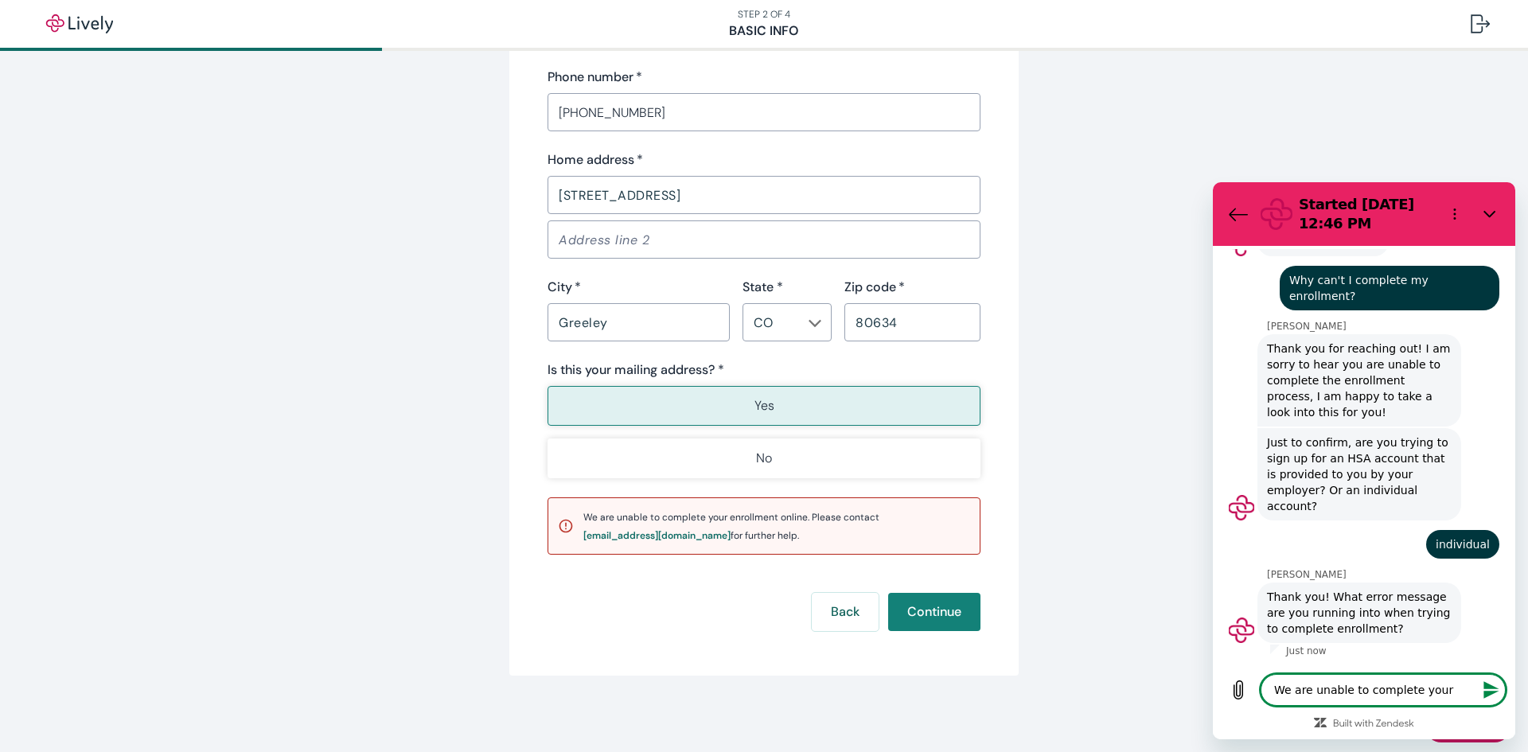
type textarea "We are unable to complete your"
type textarea "x"
type textarea "We are unable to complete your r"
type textarea "x"
type textarea "We are unable to complete your"
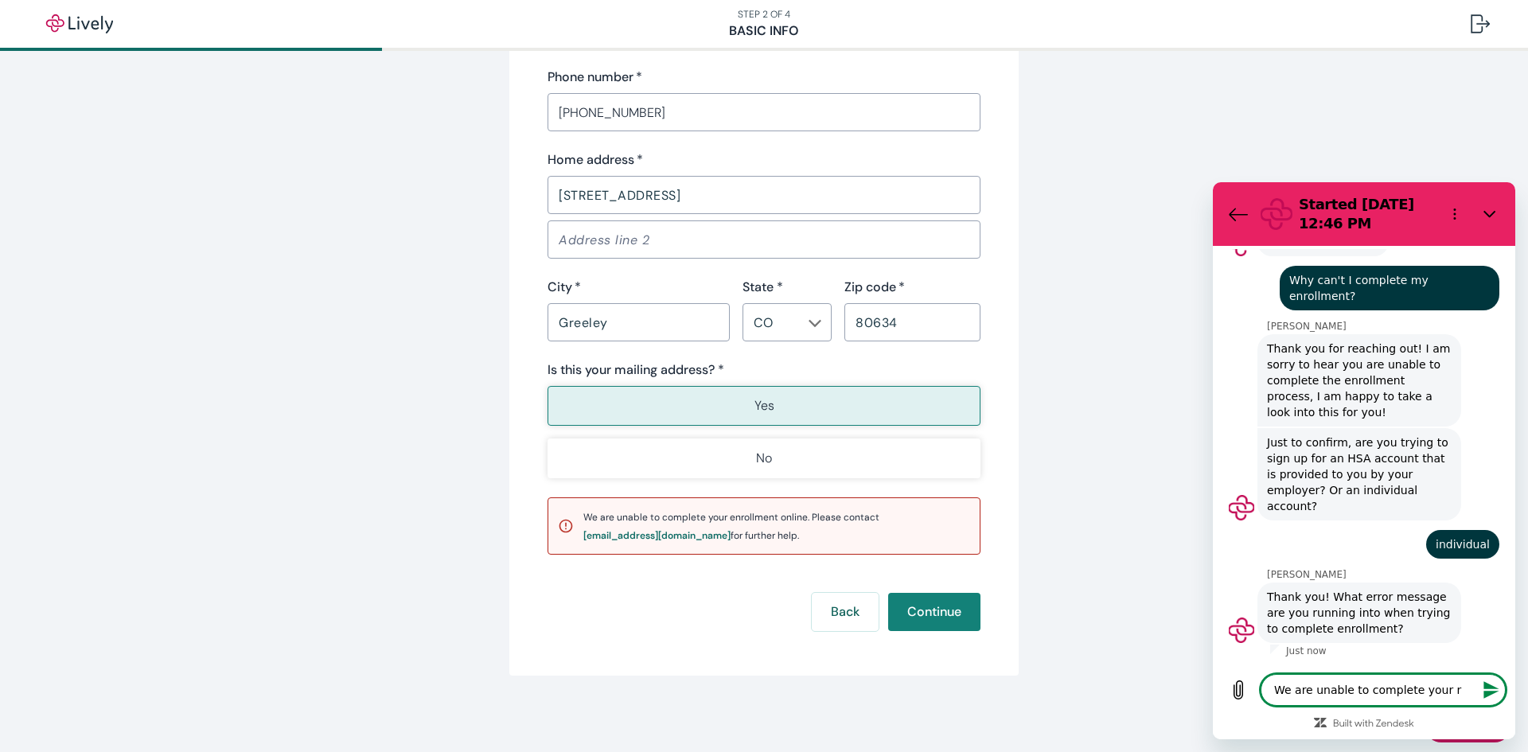
type textarea "x"
type textarea "We are unable to complete your e"
type textarea "x"
type textarea "We are unable to complete your en"
type textarea "x"
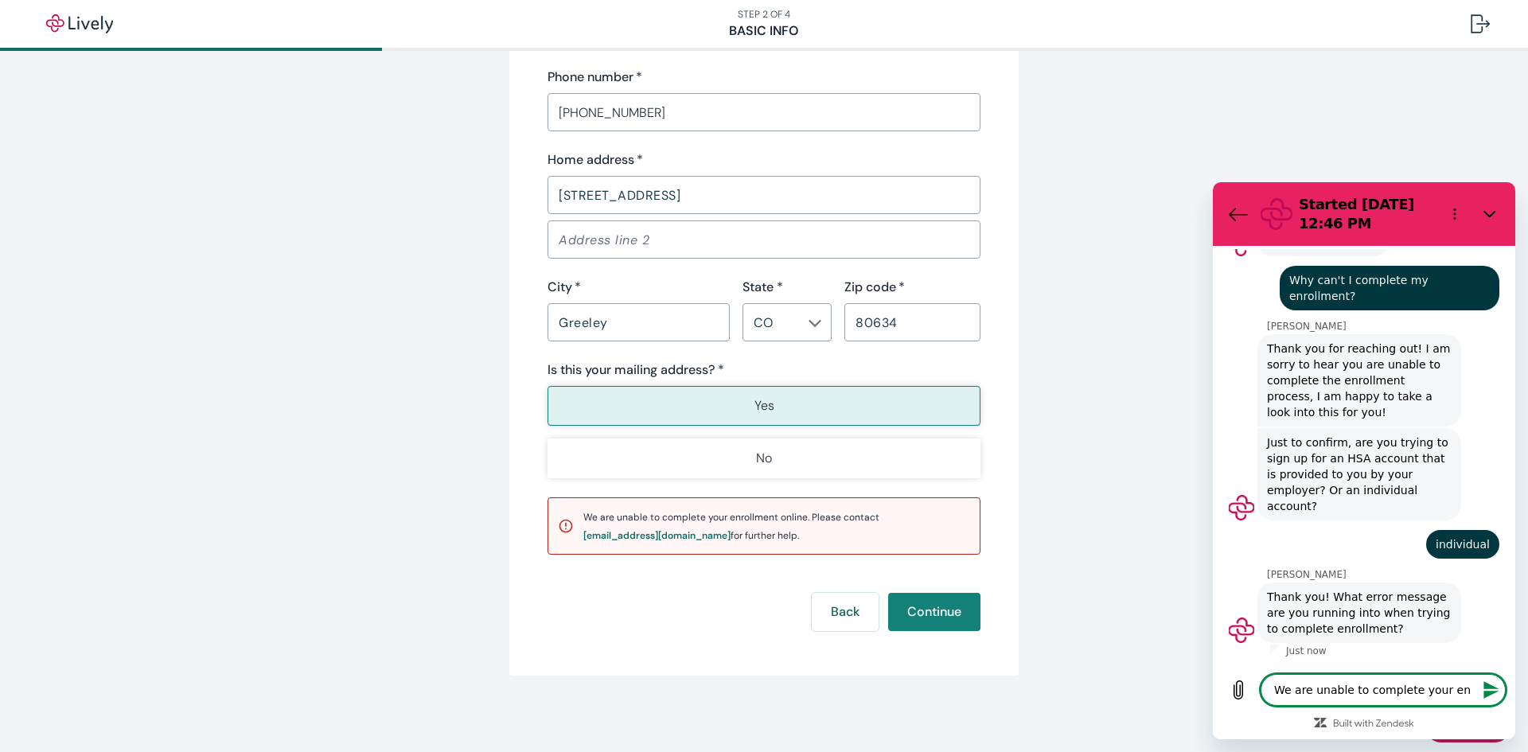
type textarea "We are unable to complete your enr"
type textarea "x"
type textarea "We are unable to complete your enro"
click at [1499, 700] on button "Send message" at bounding box center [1490, 690] width 32 height 32
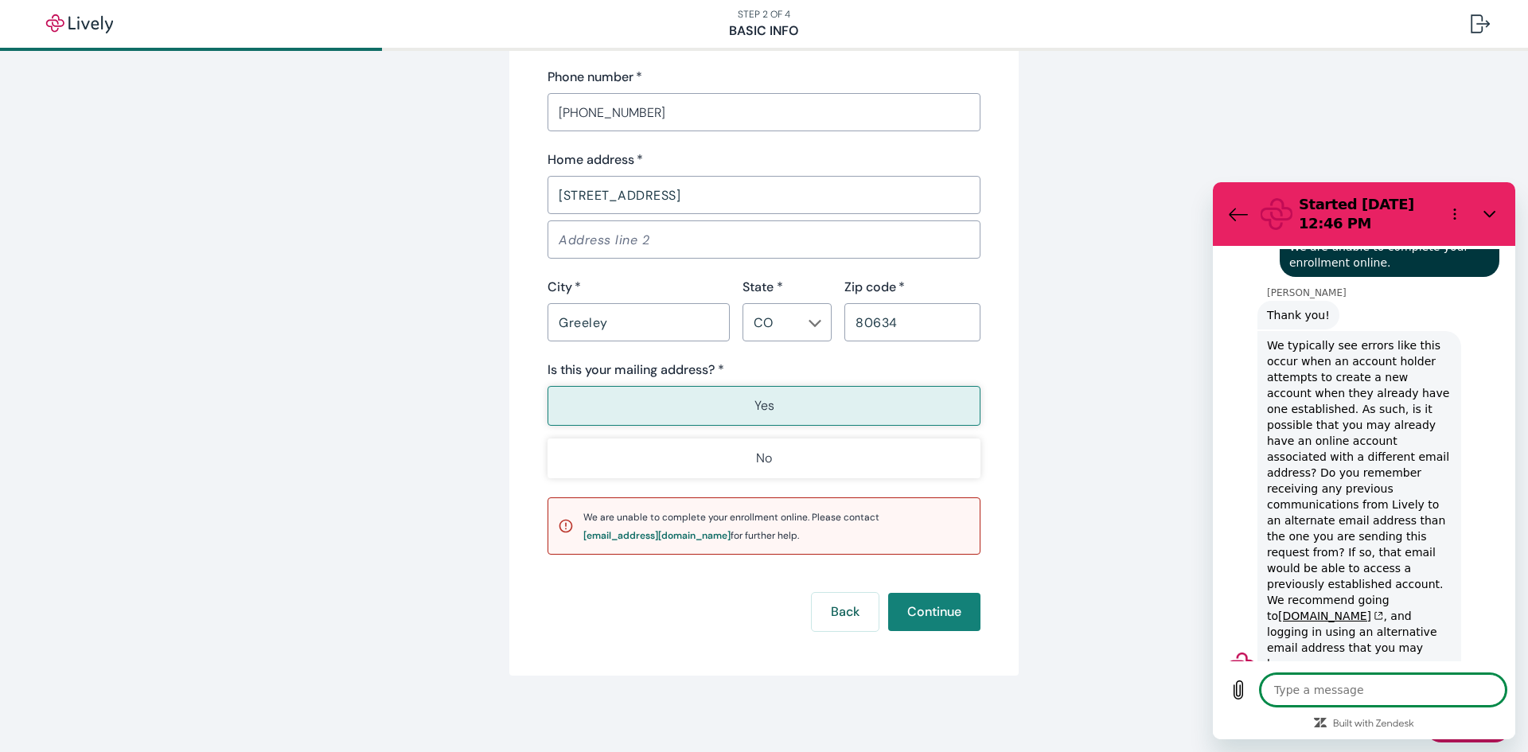
scroll to position [919, 0]
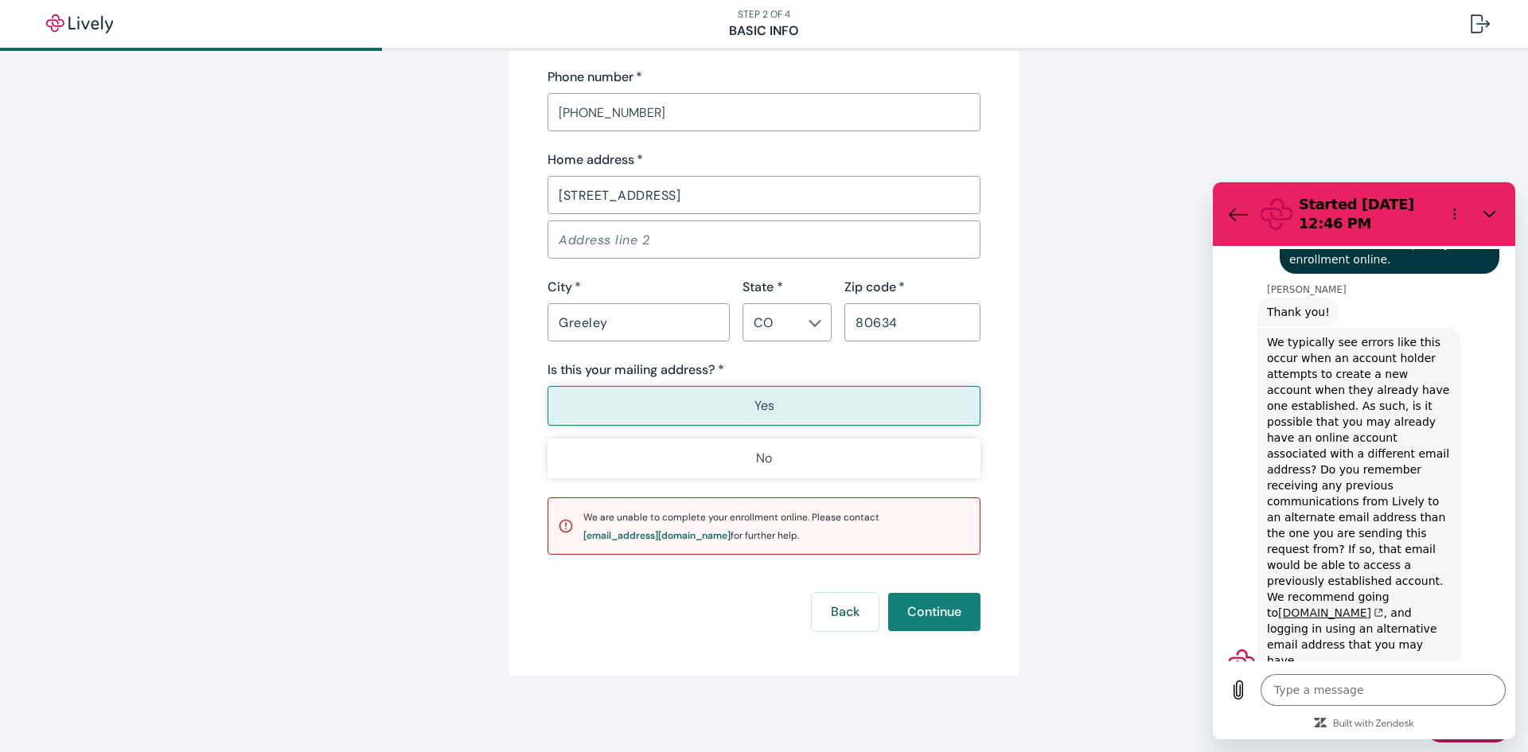
click at [1383, 606] on link "[DOMAIN_NAME]" at bounding box center [1330, 612] width 105 height 13
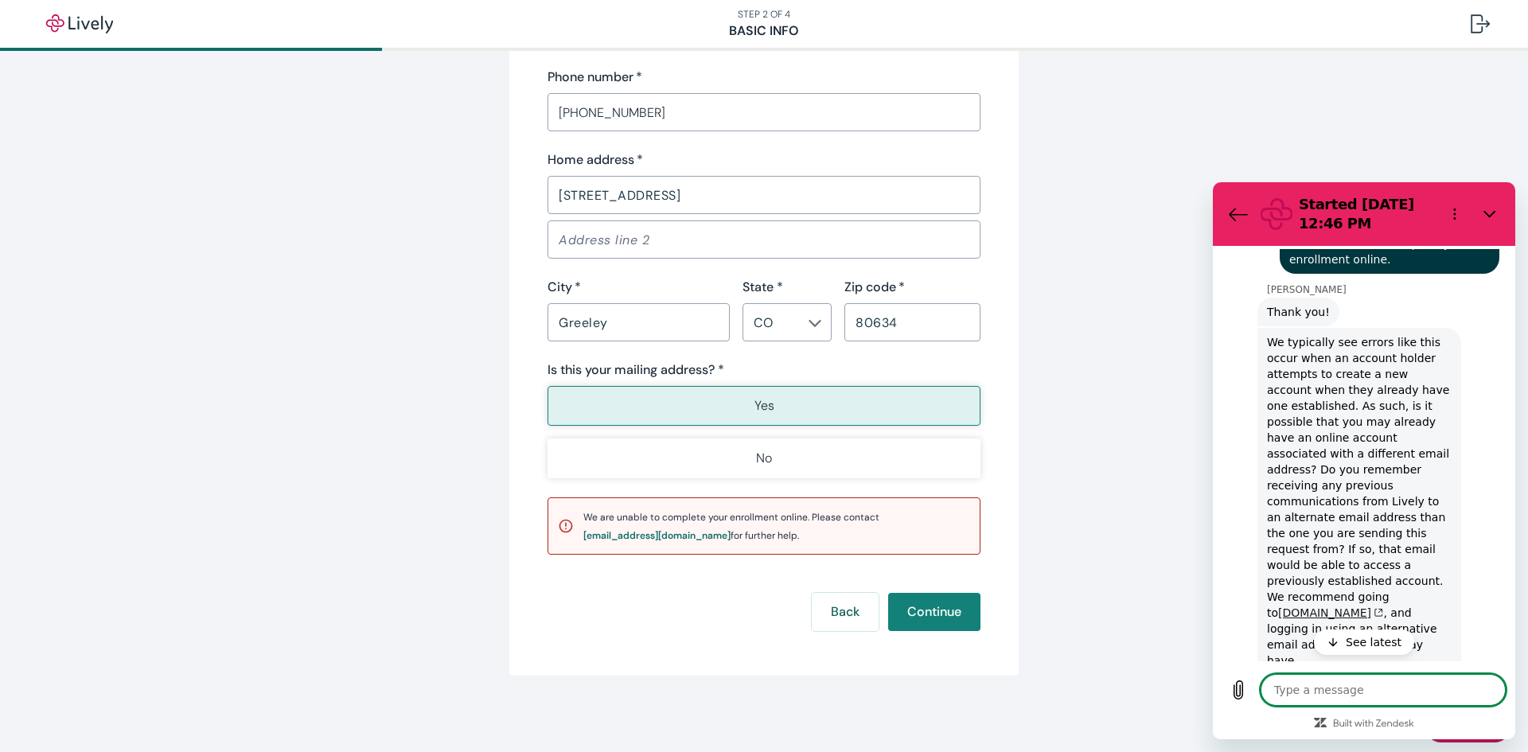
scroll to position [965, 0]
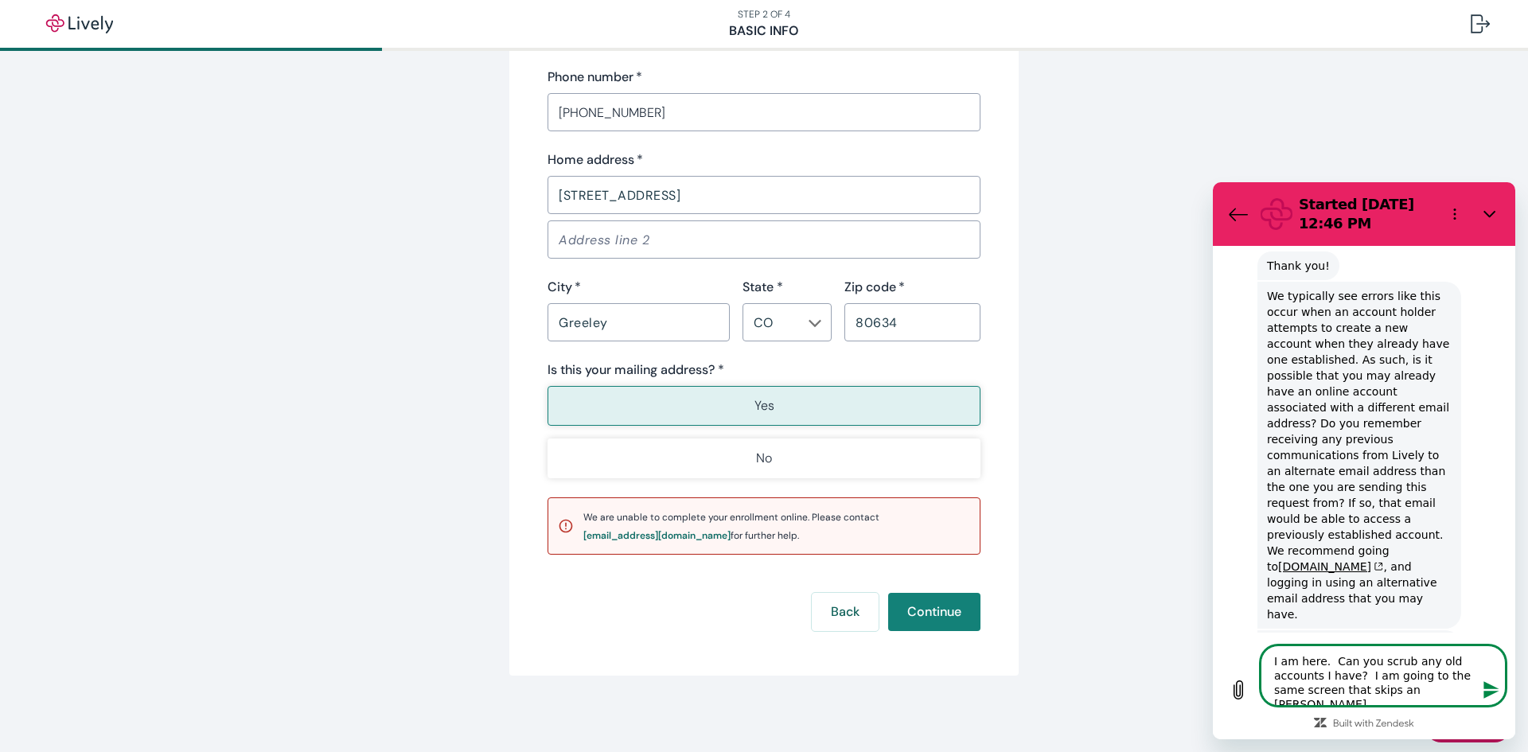
drag, startPoint x: 1430, startPoint y: 697, endPoint x: 1362, endPoint y: 679, distance: 70.9
click at [1362, 679] on textarea "I am here. Can you scrub any old accounts I have? I am going to the same screen…" at bounding box center [1383, 675] width 245 height 60
drag, startPoint x: 1496, startPoint y: 688, endPoint x: 1474, endPoint y: 678, distance: 23.5
click at [1494, 687] on icon "Send message" at bounding box center [1491, 690] width 15 height 18
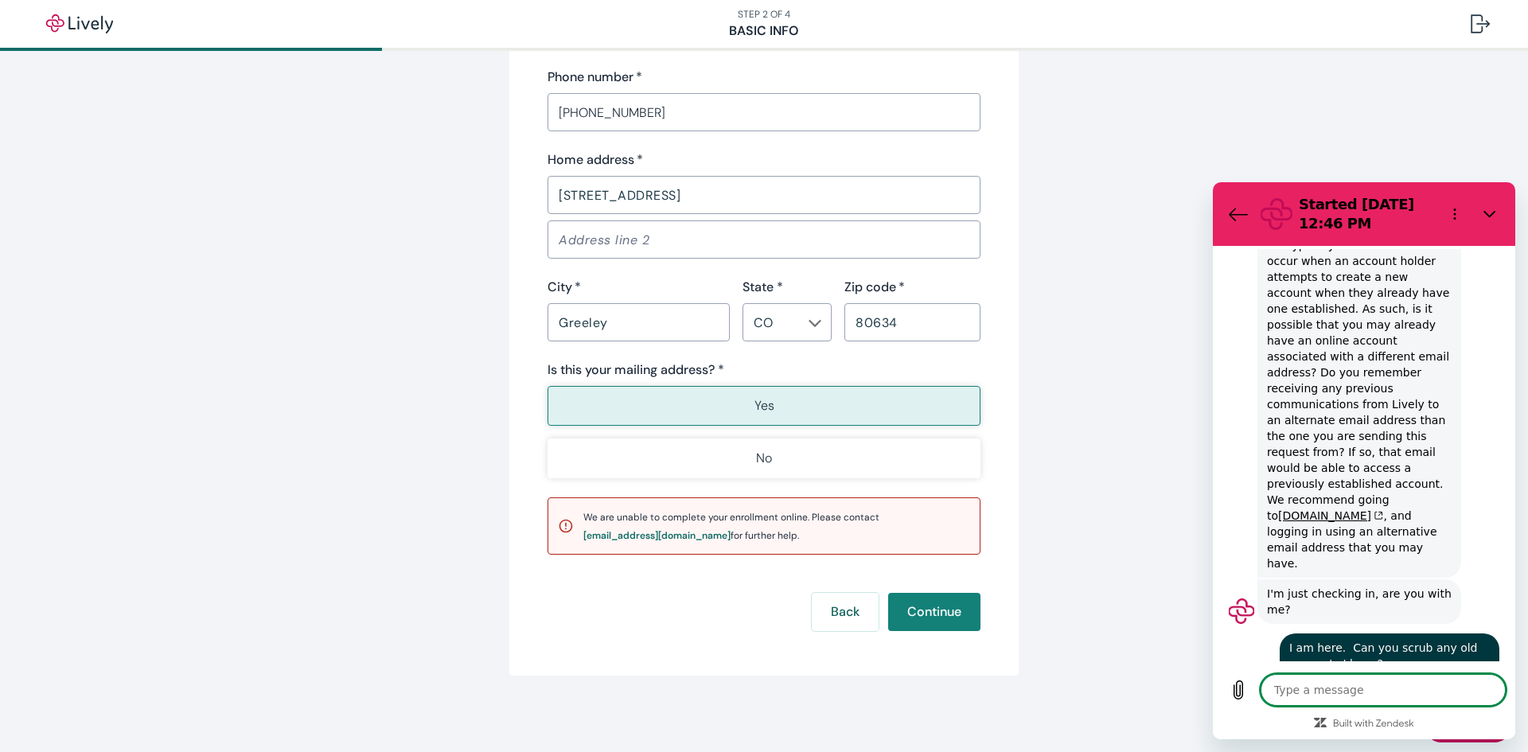
scroll to position [1020, 0]
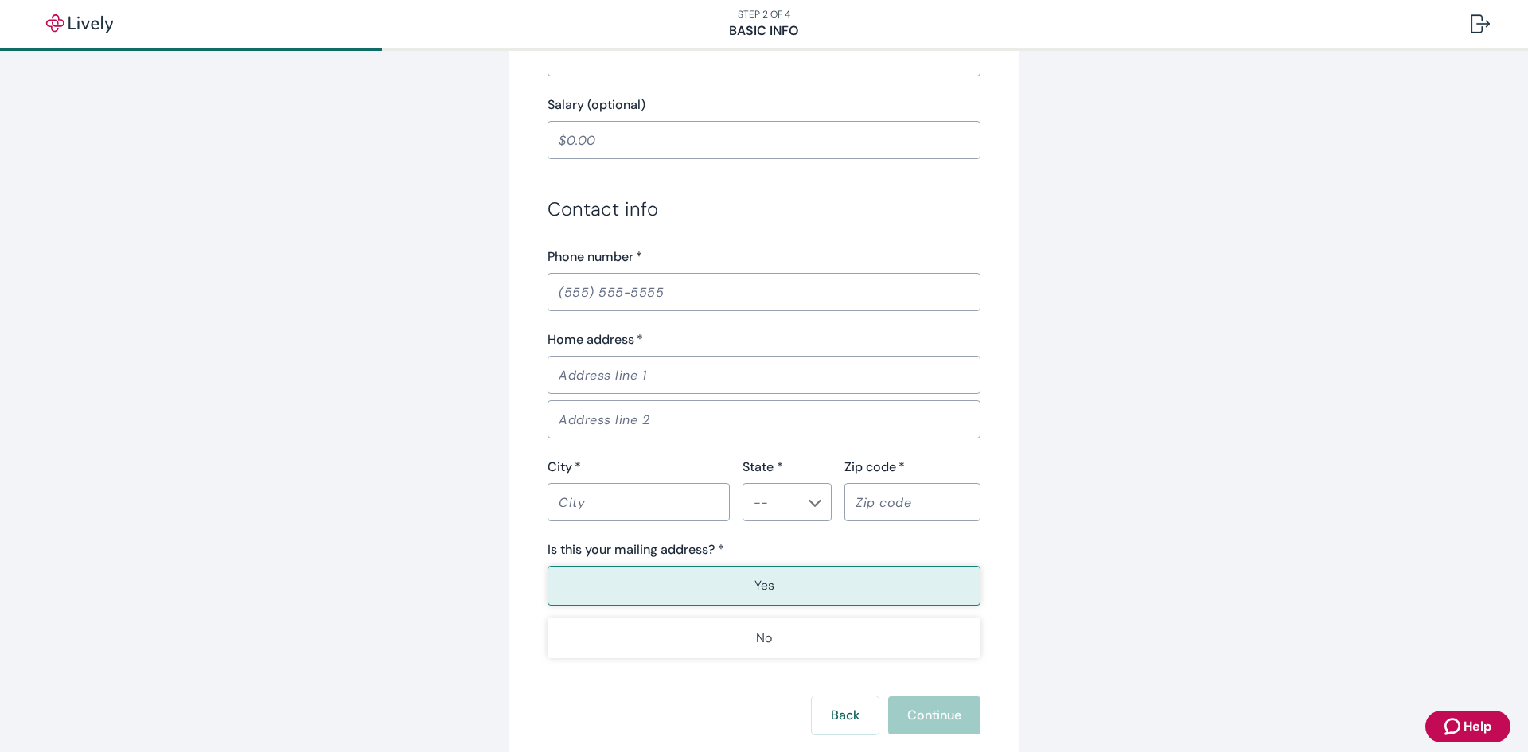
scroll to position [895, 0]
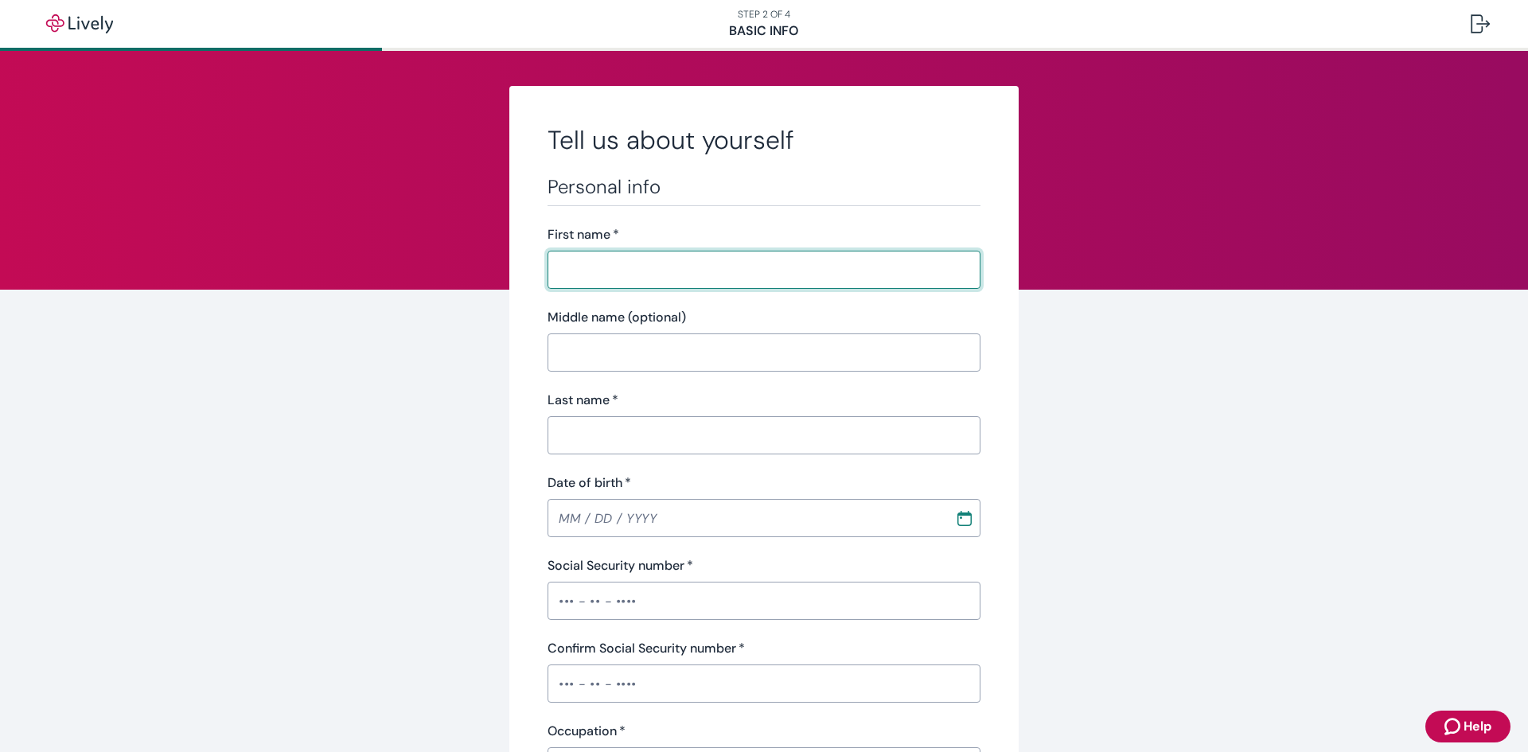
click at [612, 279] on input "First name   *" at bounding box center [764, 270] width 433 height 32
type input "[PERSON_NAME]"
type input "[PHONE_NUMBER]"
type input "[STREET_ADDRESS]"
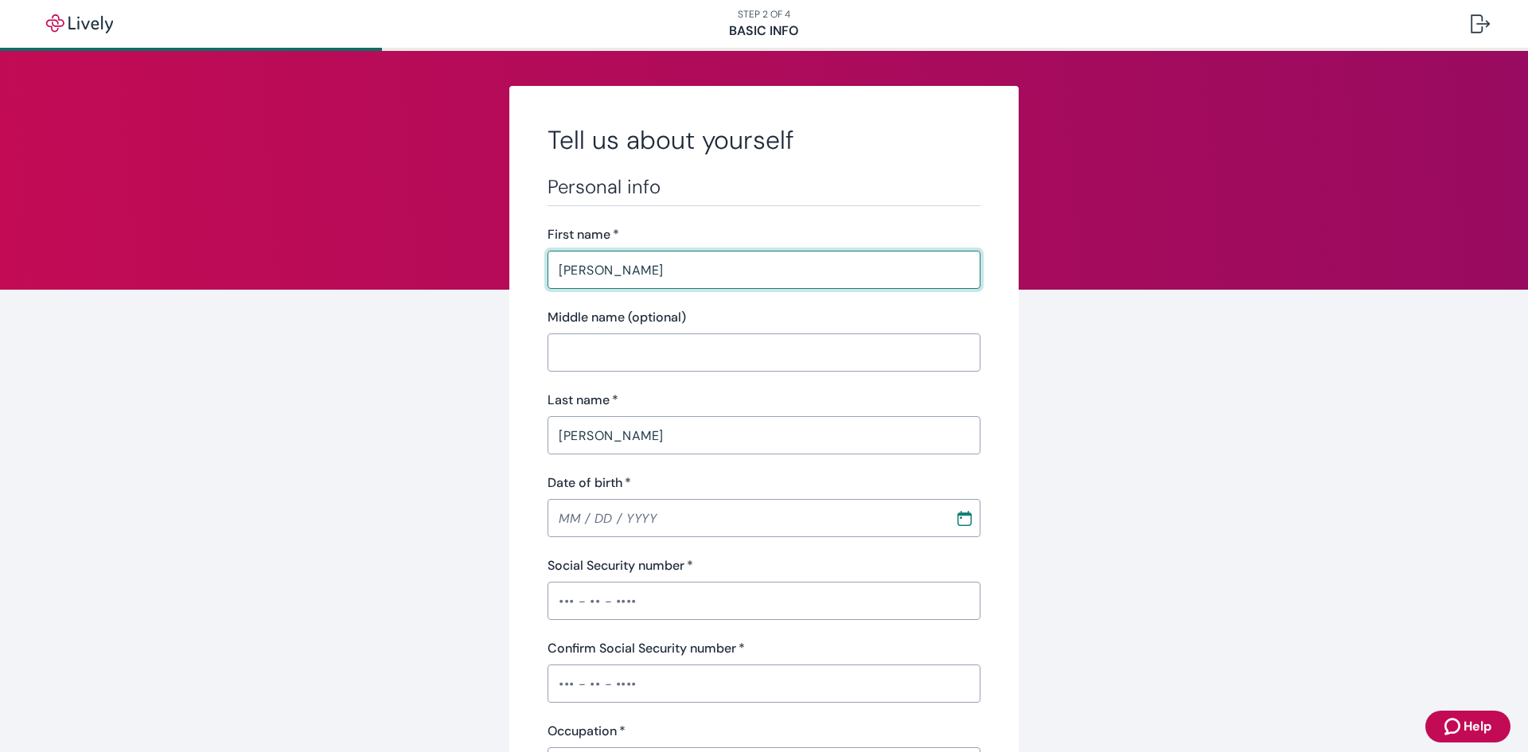
type input "Greeley"
type input "CO"
type input "80634"
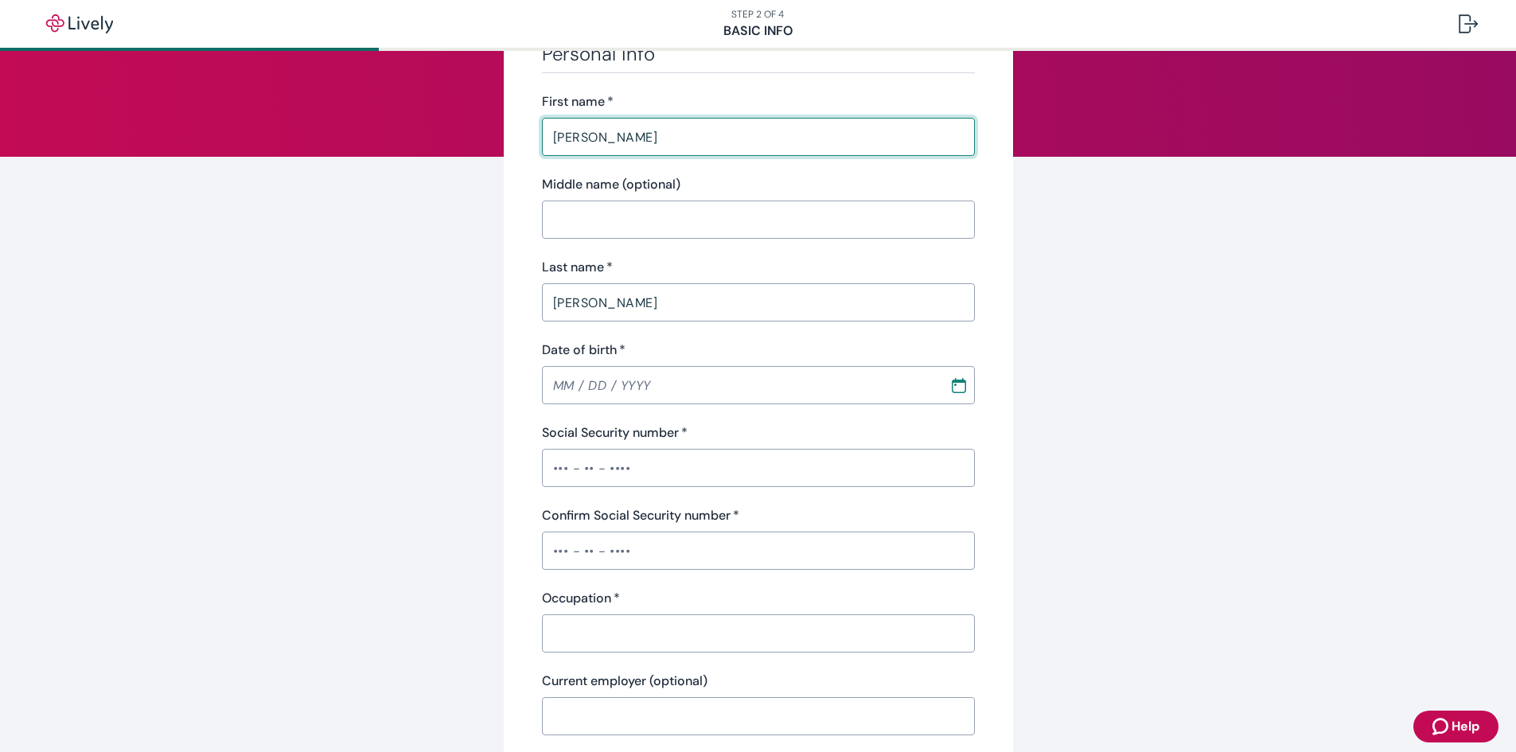
scroll to position [159, 0]
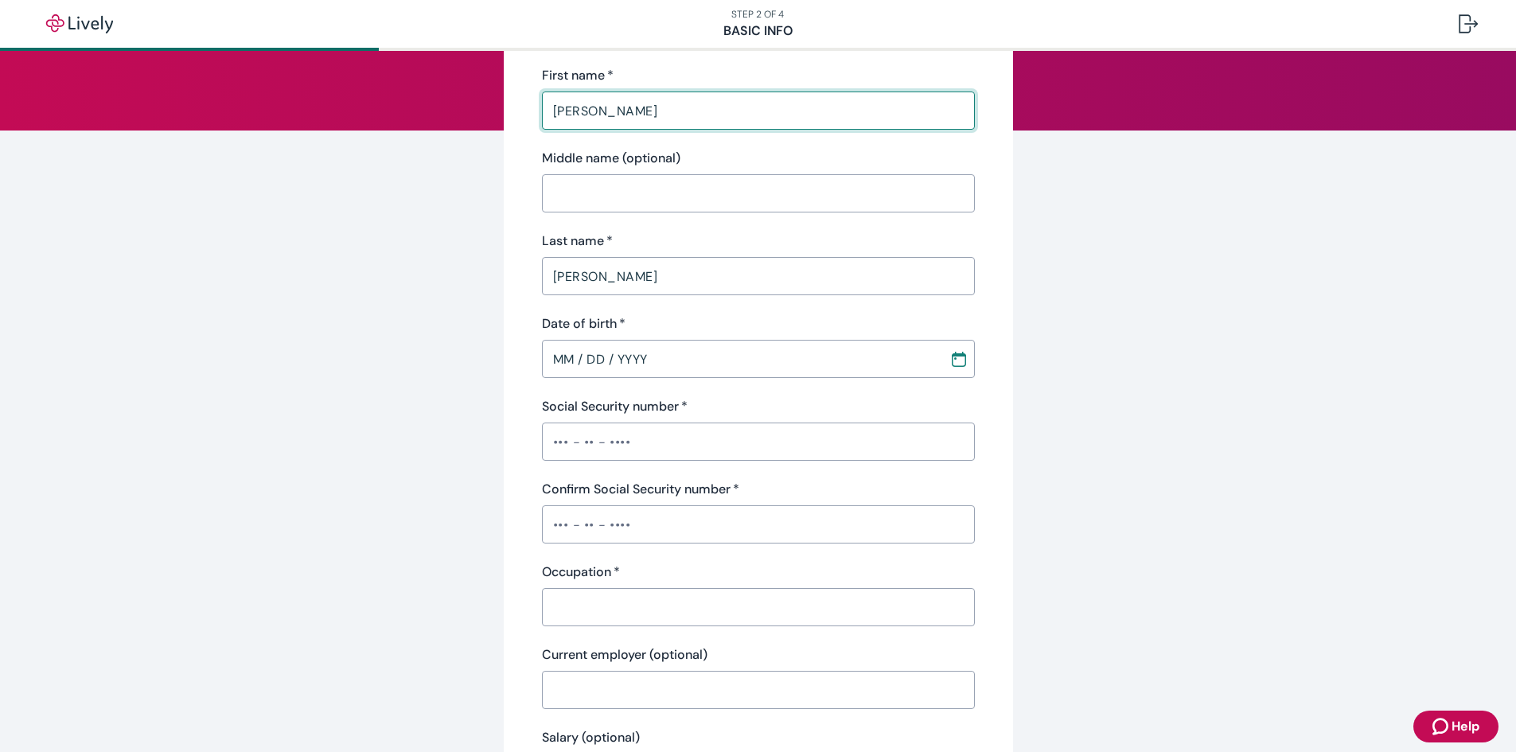
click at [580, 352] on input "MM / DD / YYYY" at bounding box center [740, 359] width 396 height 32
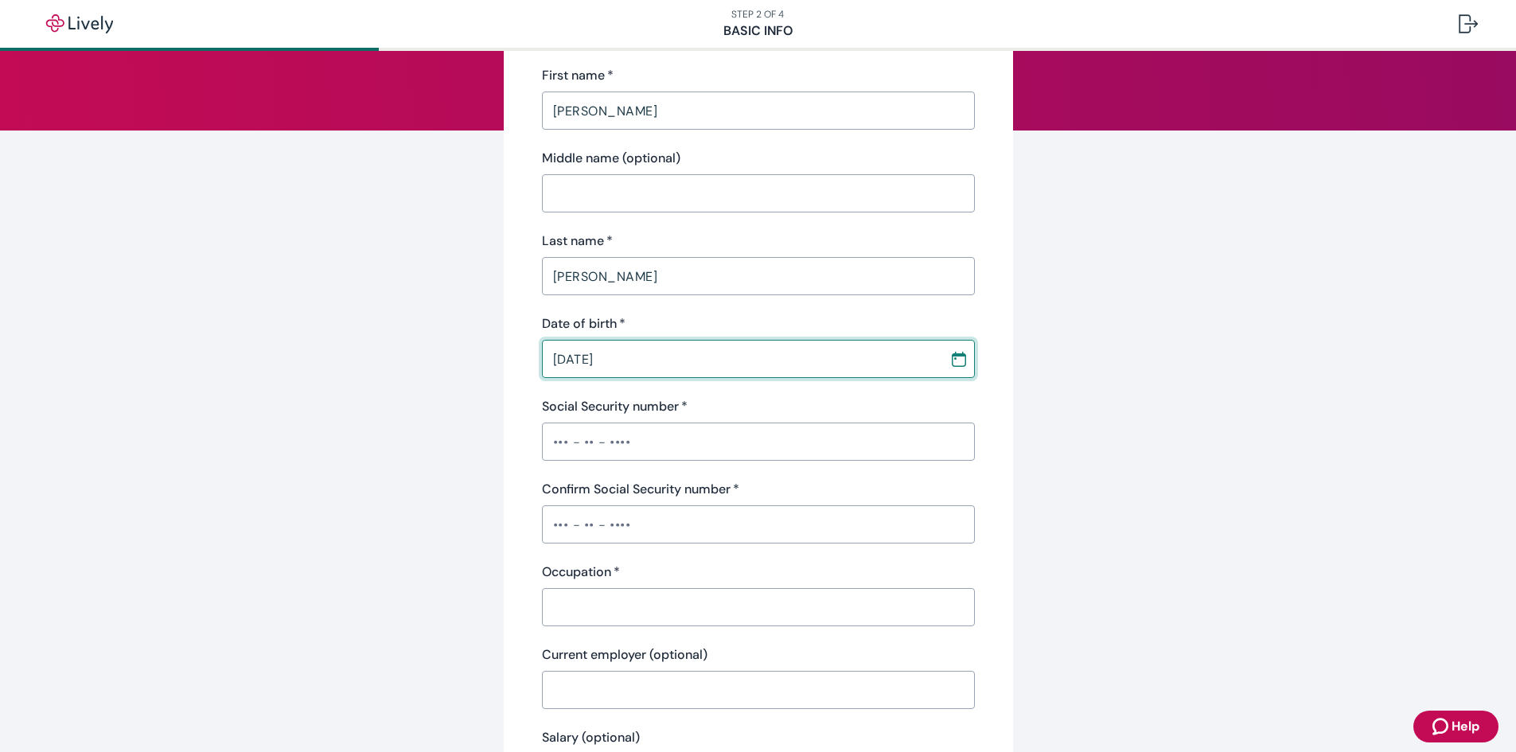
type input "[DATE]"
click at [600, 423] on div "​" at bounding box center [758, 442] width 433 height 38
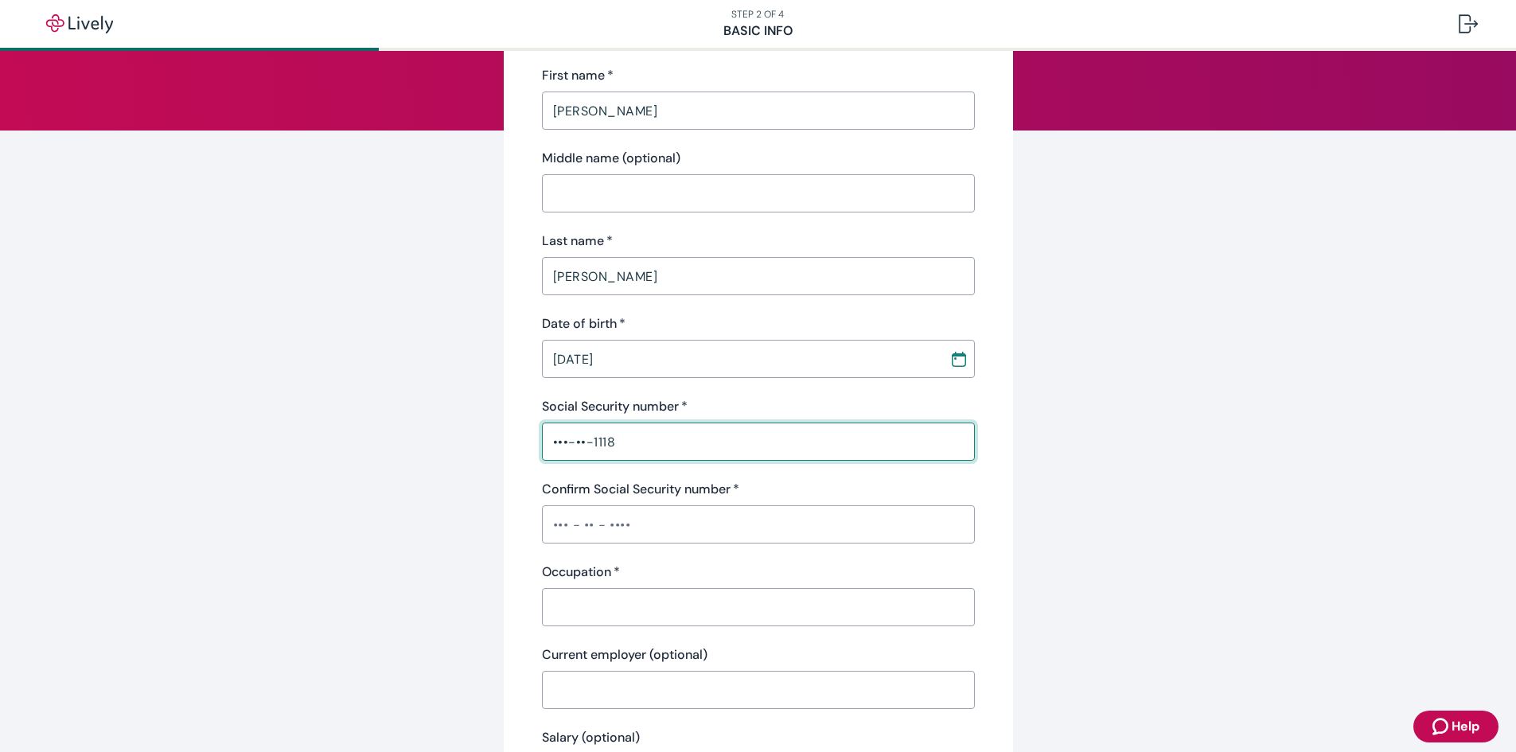
type input "•••-••-1118"
click at [615, 534] on input "Confirm Social Security number   *" at bounding box center [758, 525] width 433 height 32
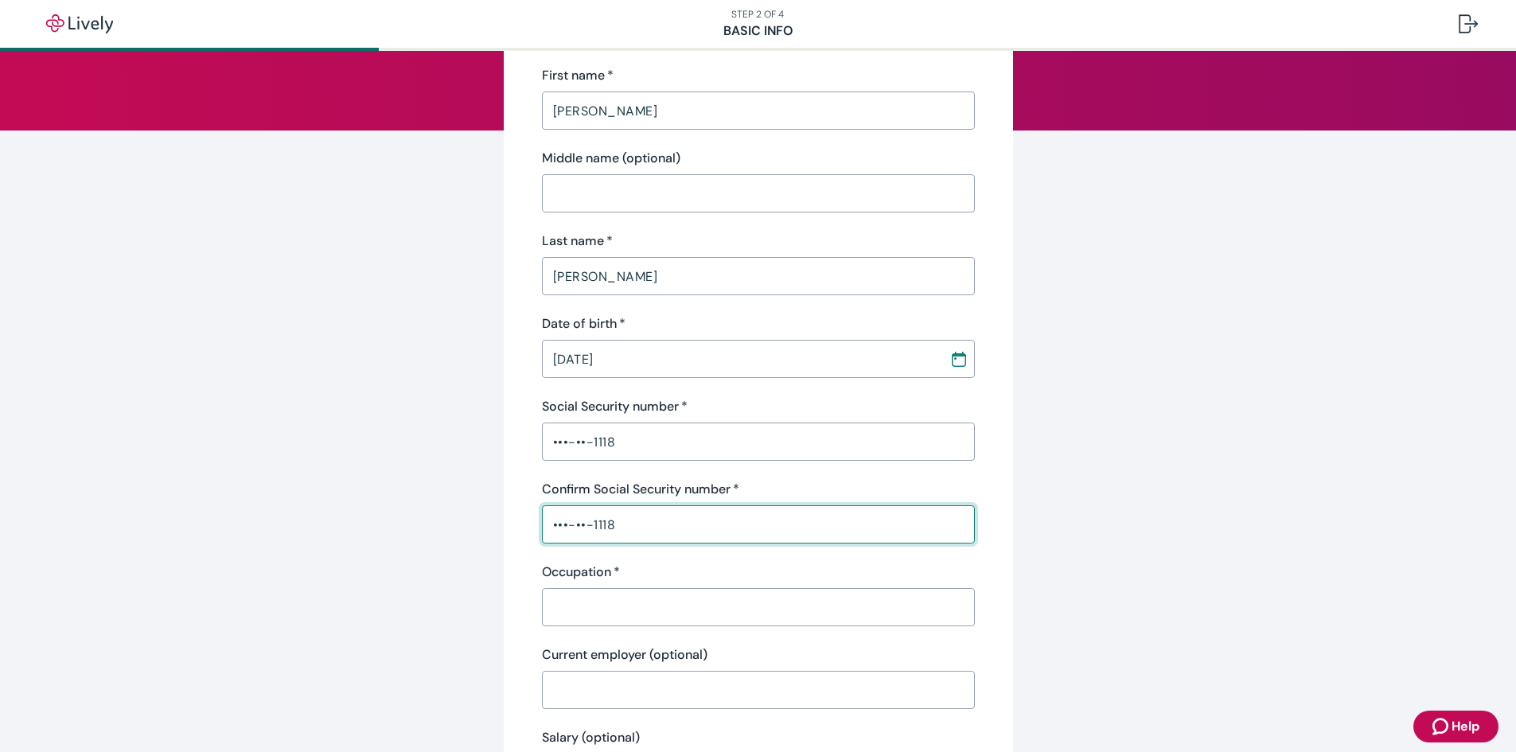
type input "•••-••-1118"
click at [610, 593] on input "Occupation   *" at bounding box center [758, 607] width 433 height 32
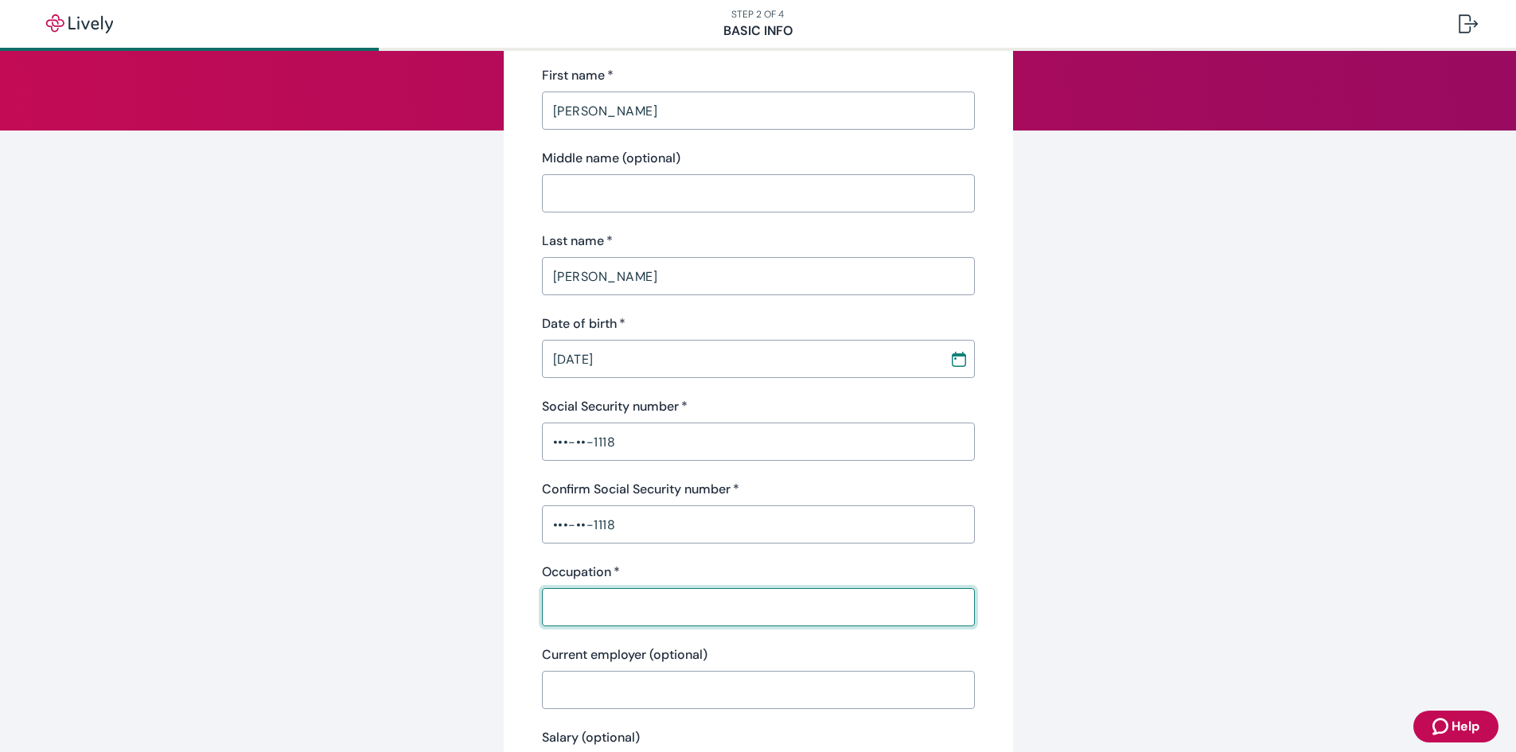
type input "Teacher"
click at [580, 678] on input "Current employer (optional)" at bounding box center [758, 690] width 433 height 32
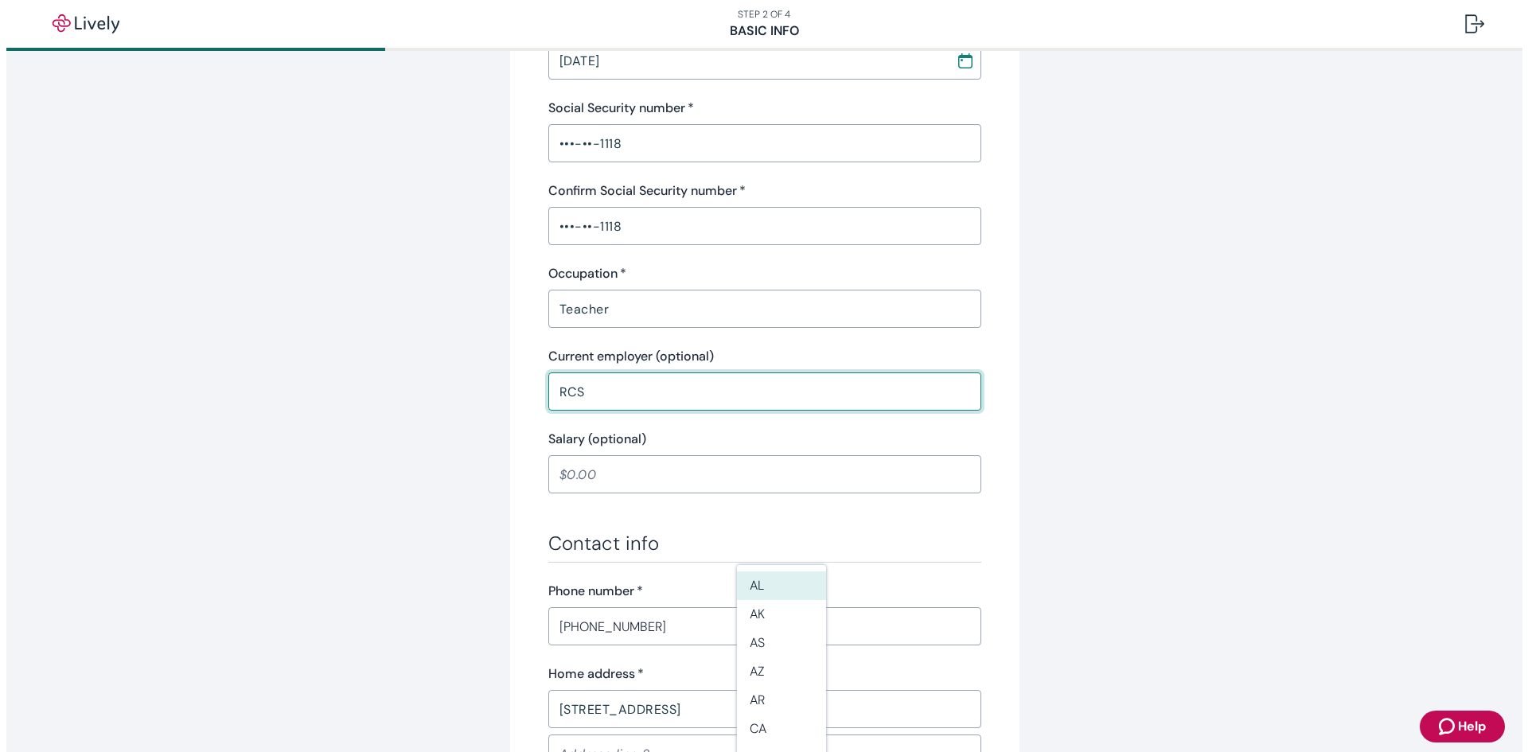
scroll to position [557, 0]
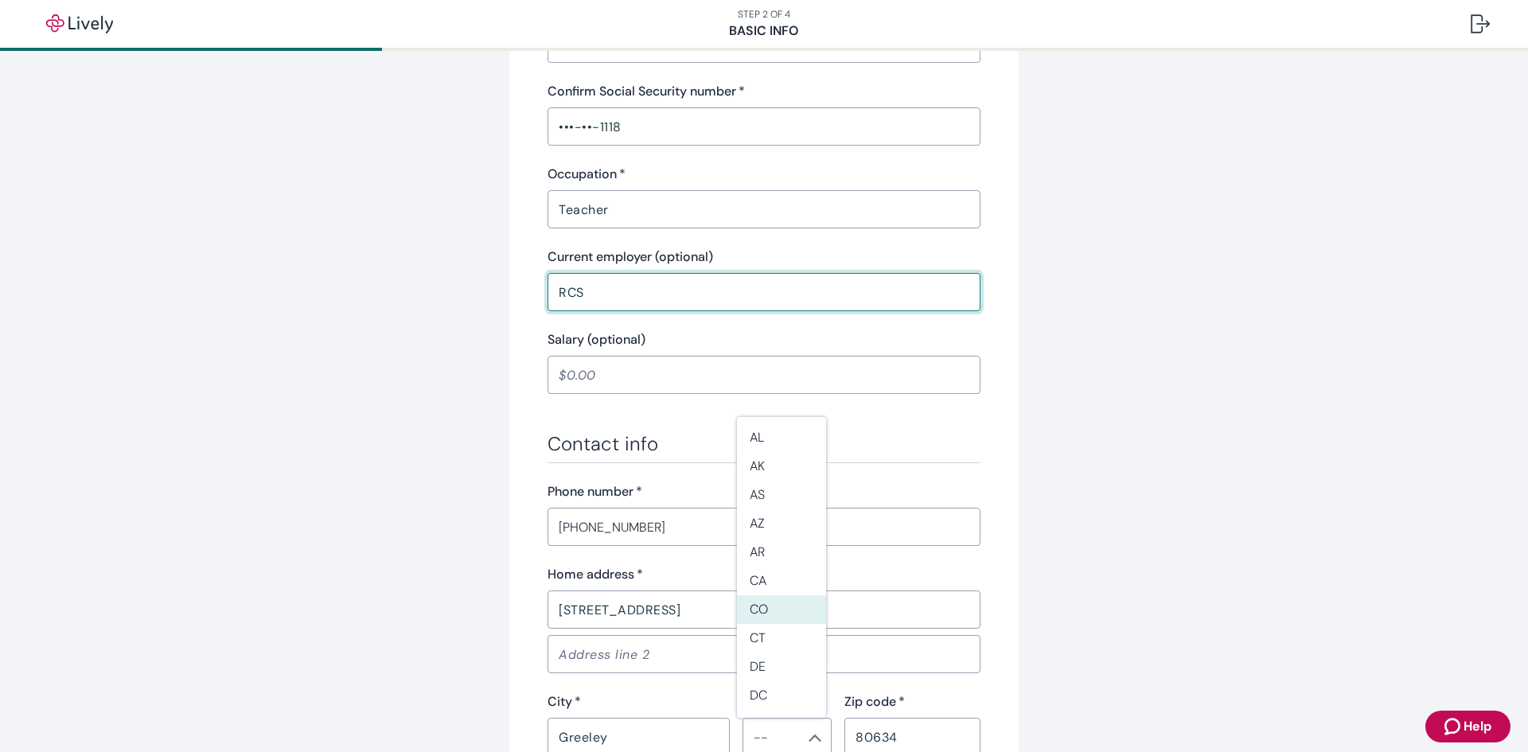
type input "RCS"
click at [1008, 546] on div "Tell us about yourself Personal info First name   * [PERSON_NAME] ​ Middle name…" at bounding box center [763, 271] width 509 height 1485
click at [759, 606] on li "CO" at bounding box center [781, 609] width 89 height 29
type input "CO"
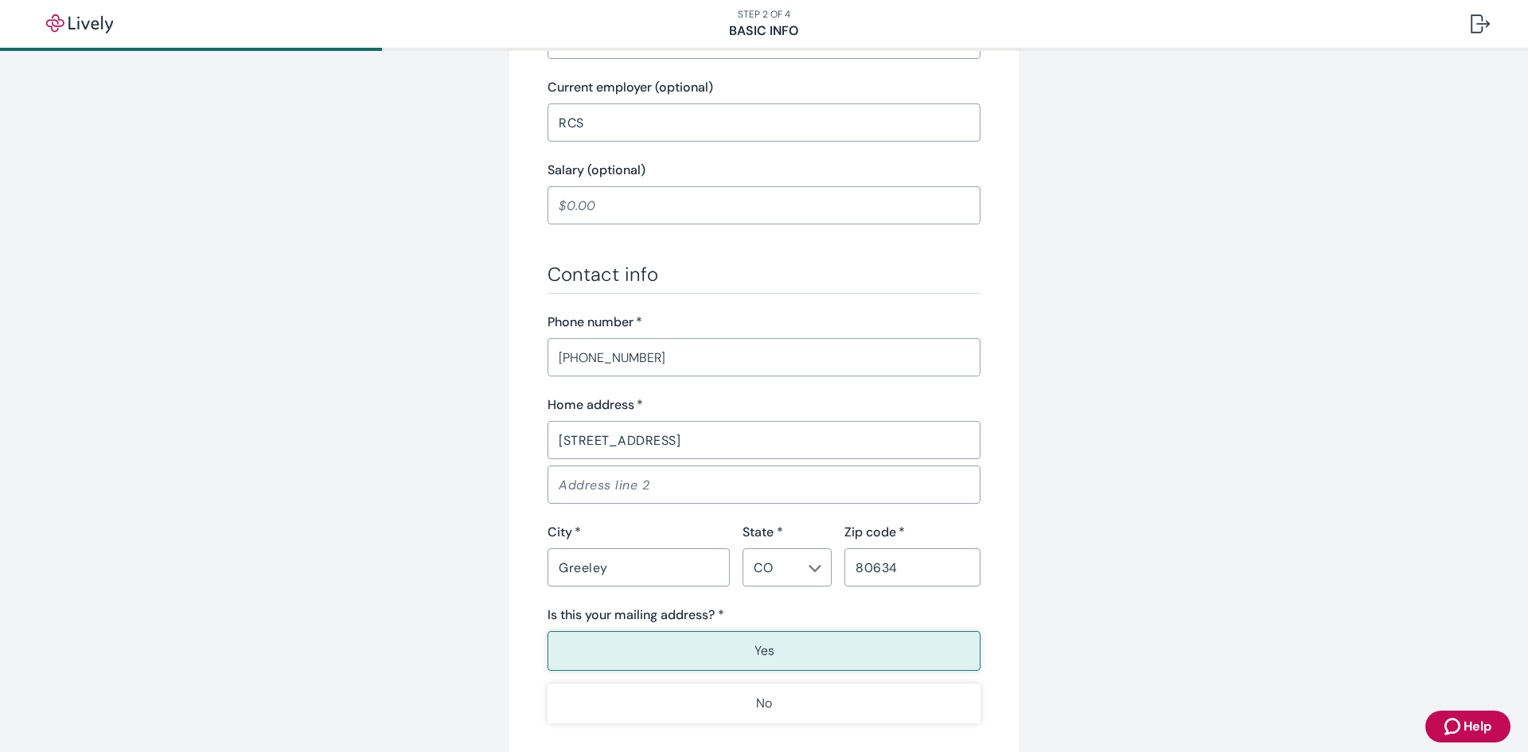
scroll to position [796, 0]
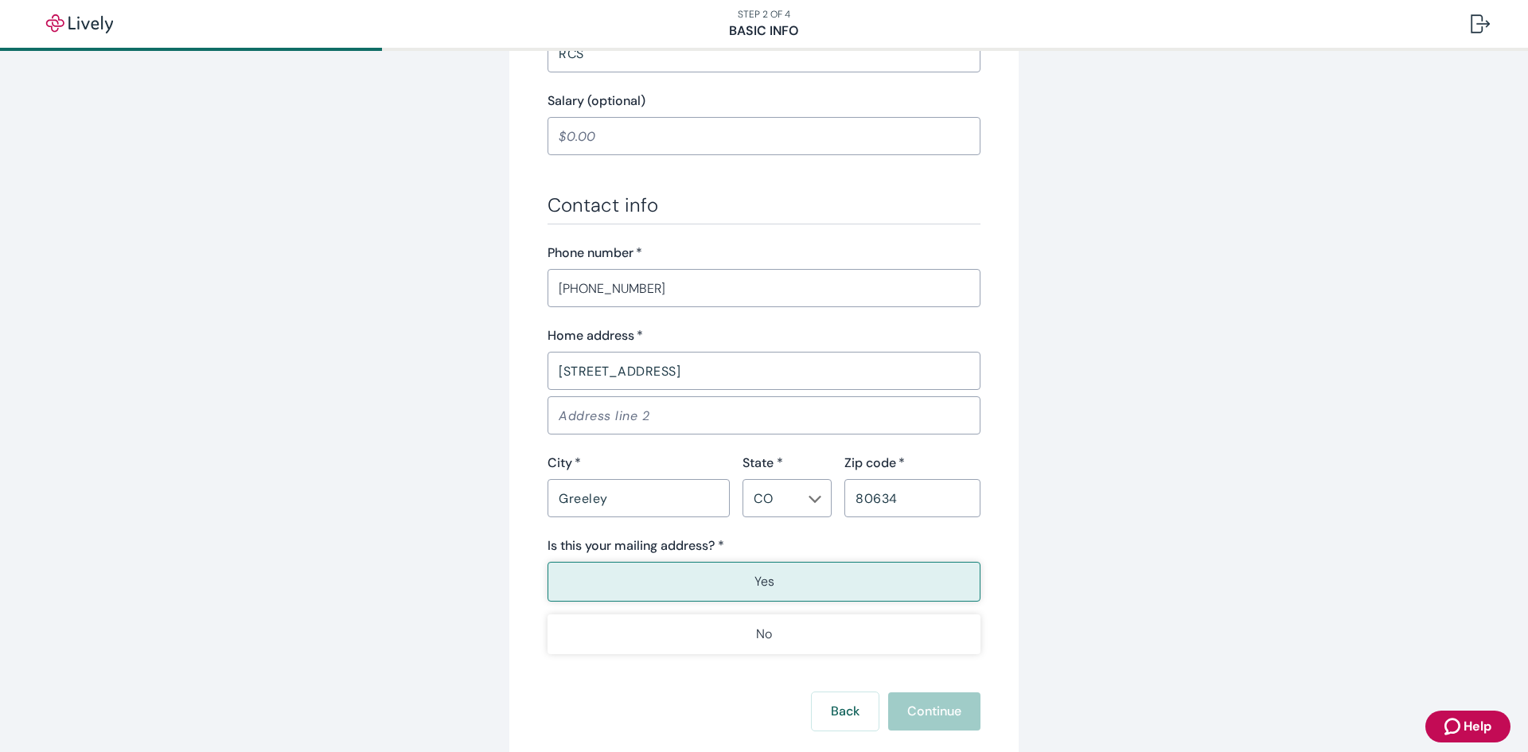
click at [798, 578] on button "Yes" at bounding box center [764, 582] width 433 height 40
click at [952, 706] on div "Back Continue" at bounding box center [764, 711] width 433 height 38
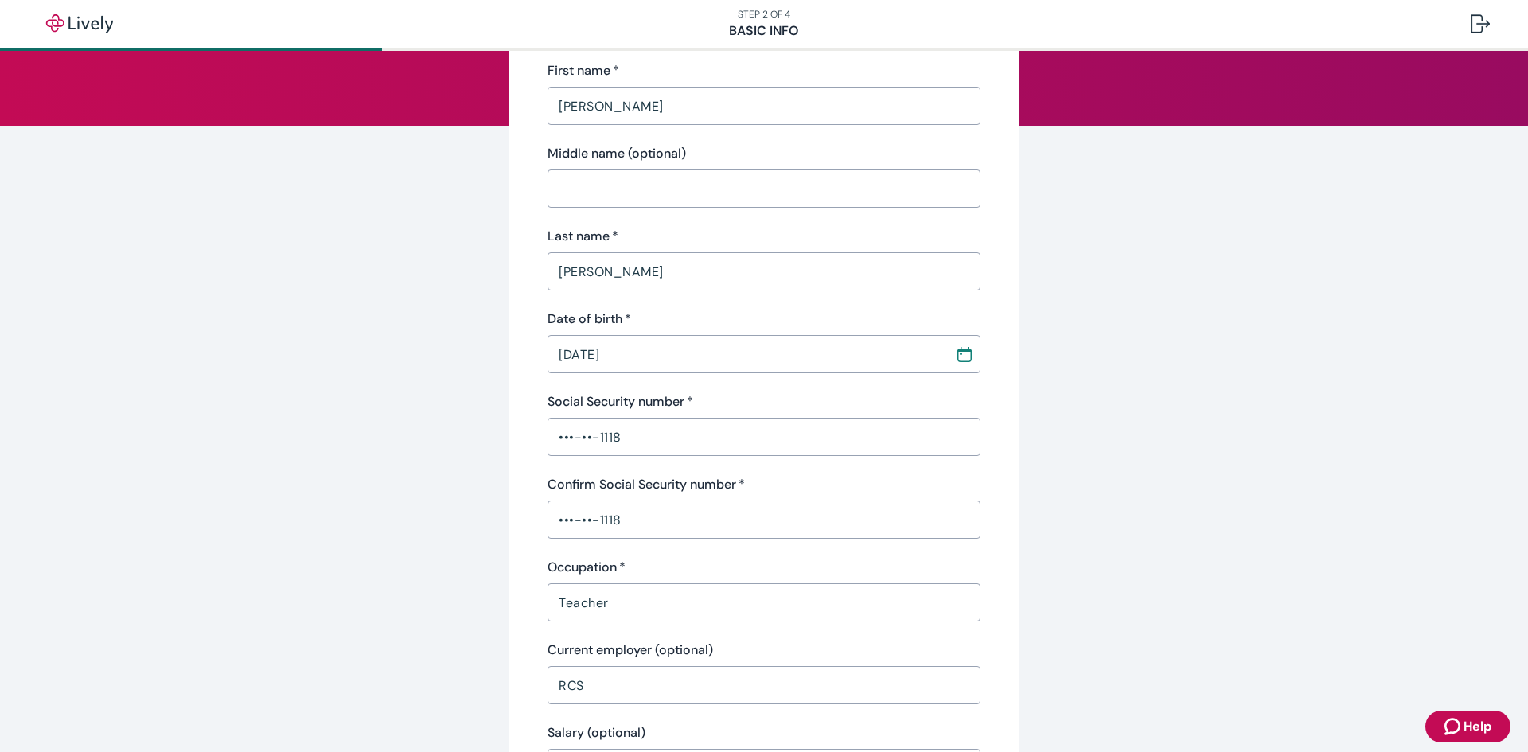
scroll to position [80, 0]
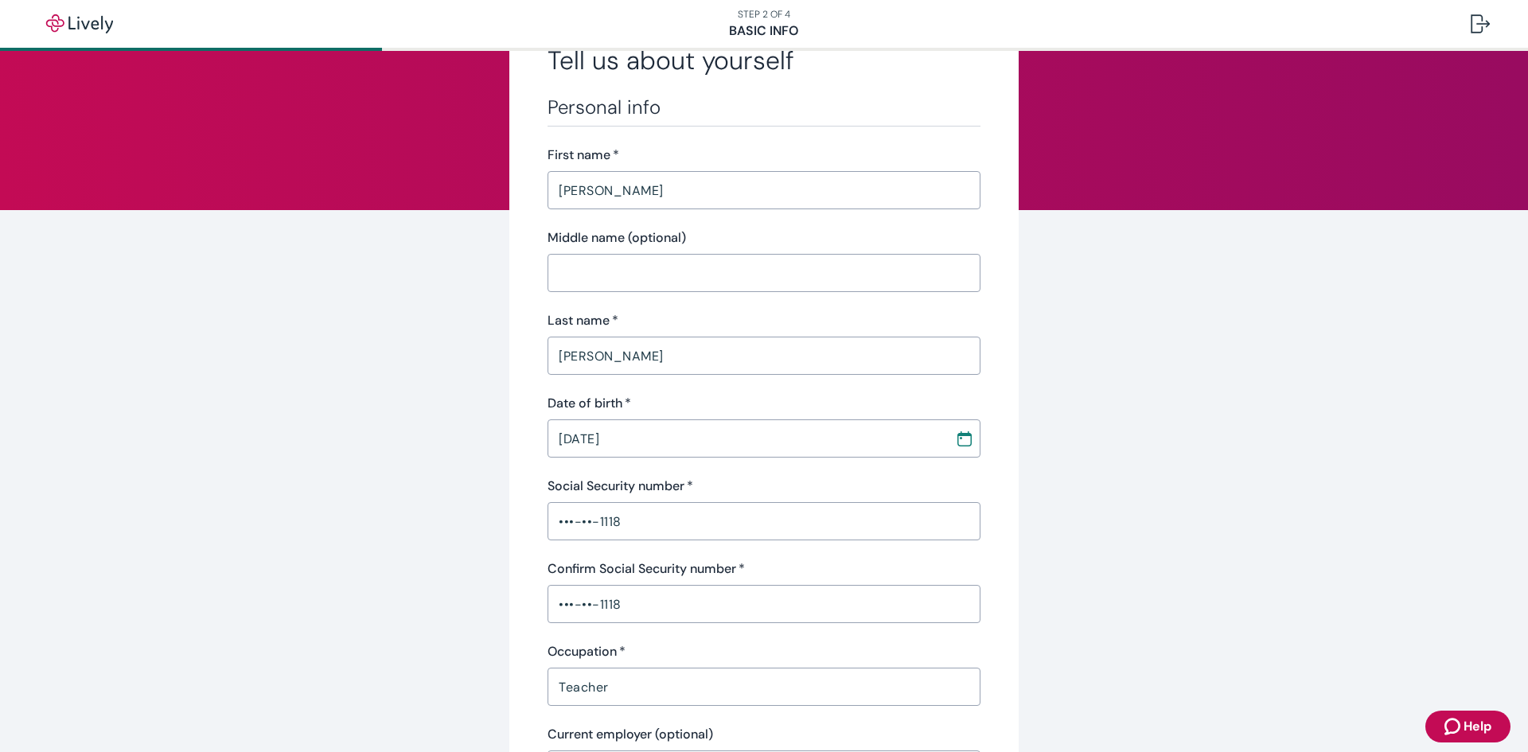
click at [575, 266] on input "Middle name (optional)" at bounding box center [764, 273] width 433 height 32
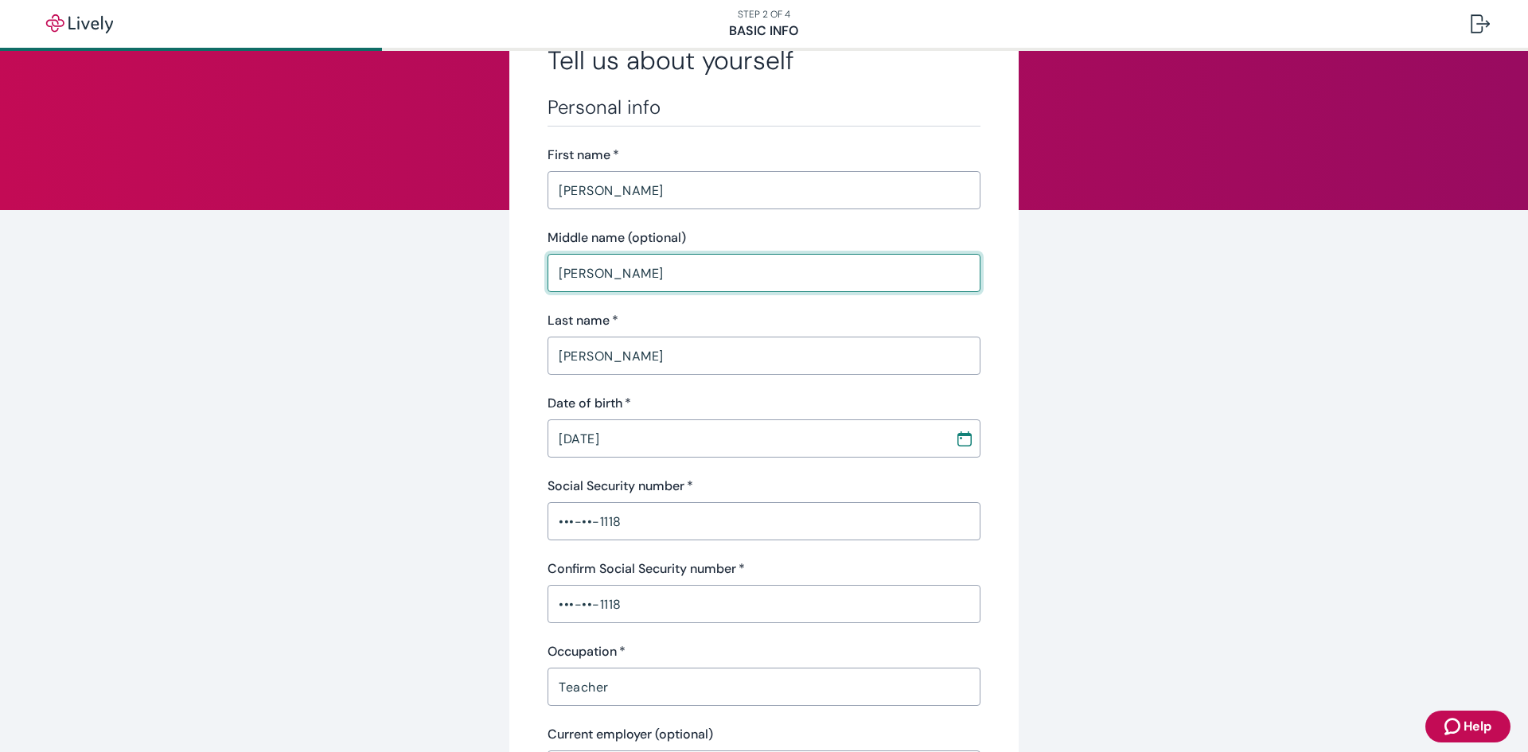
type input "[PERSON_NAME]"
click at [716, 388] on div "Personal info First name   * [PERSON_NAME] ​ Middle name (optional) [PERSON_NAM…" at bounding box center [764, 484] width 433 height 776
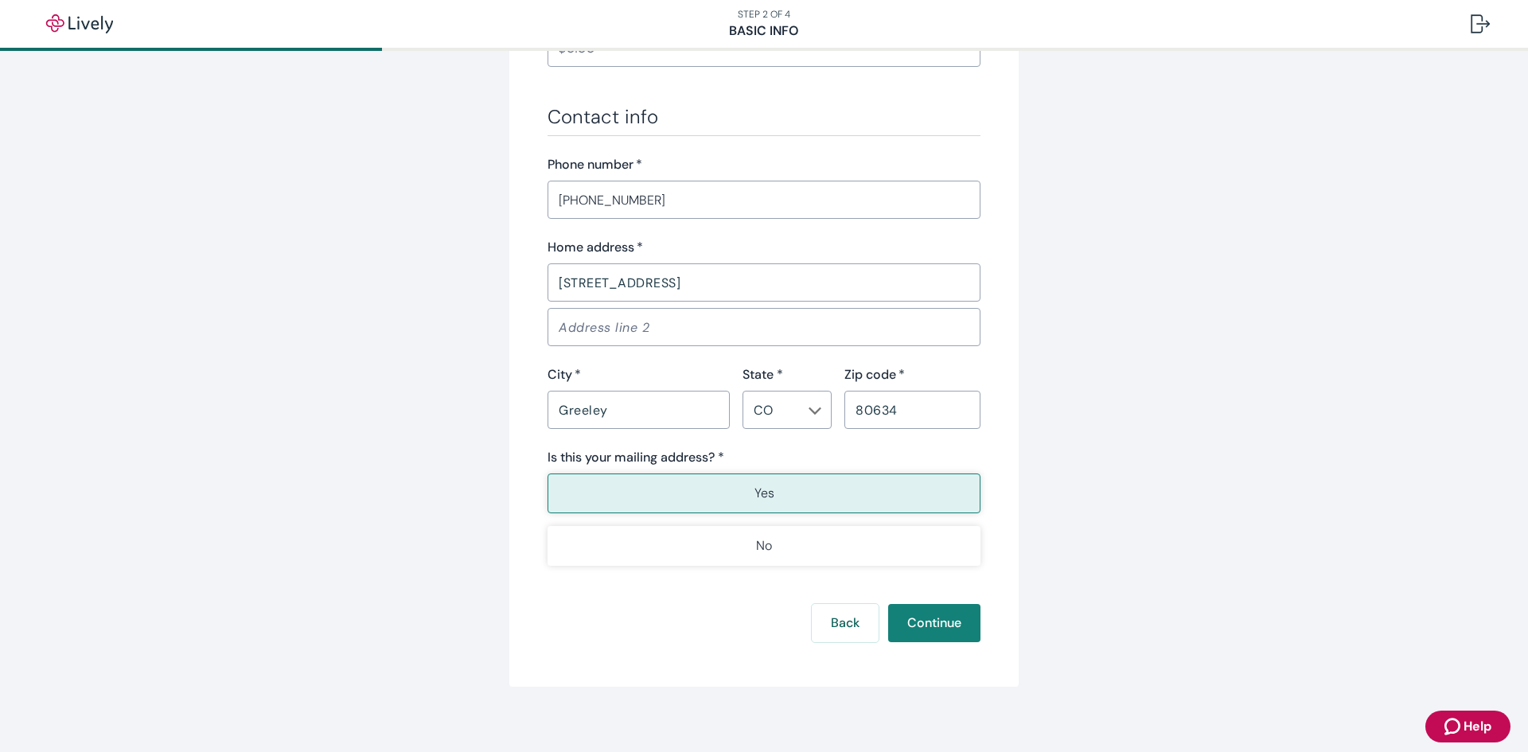
scroll to position [895, 0]
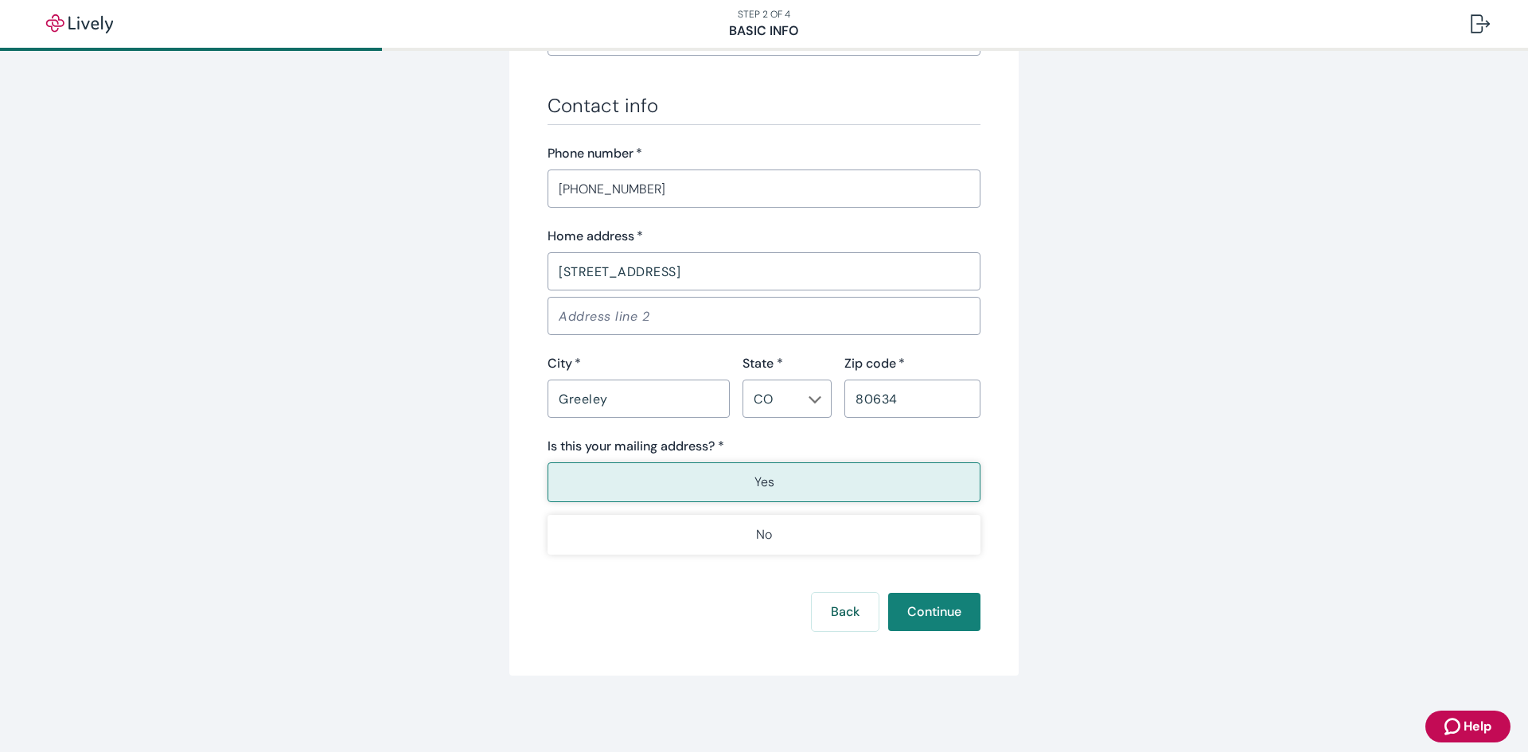
click at [782, 478] on button "Yes" at bounding box center [764, 482] width 433 height 40
click at [907, 615] on button "Continue" at bounding box center [934, 612] width 92 height 38
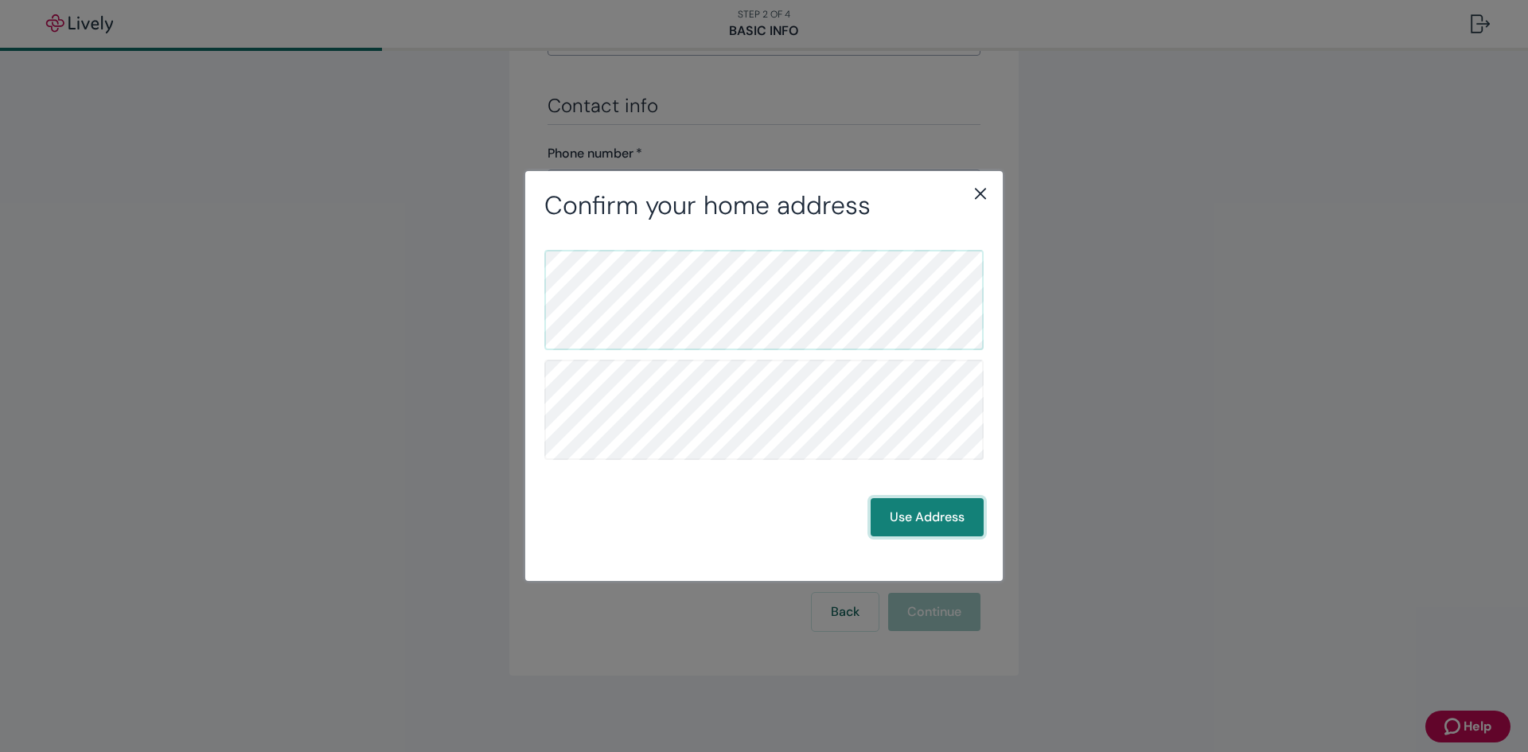
click at [925, 521] on button "Use Address" at bounding box center [927, 517] width 113 height 38
click at [899, 514] on button "Use Address" at bounding box center [927, 517] width 113 height 38
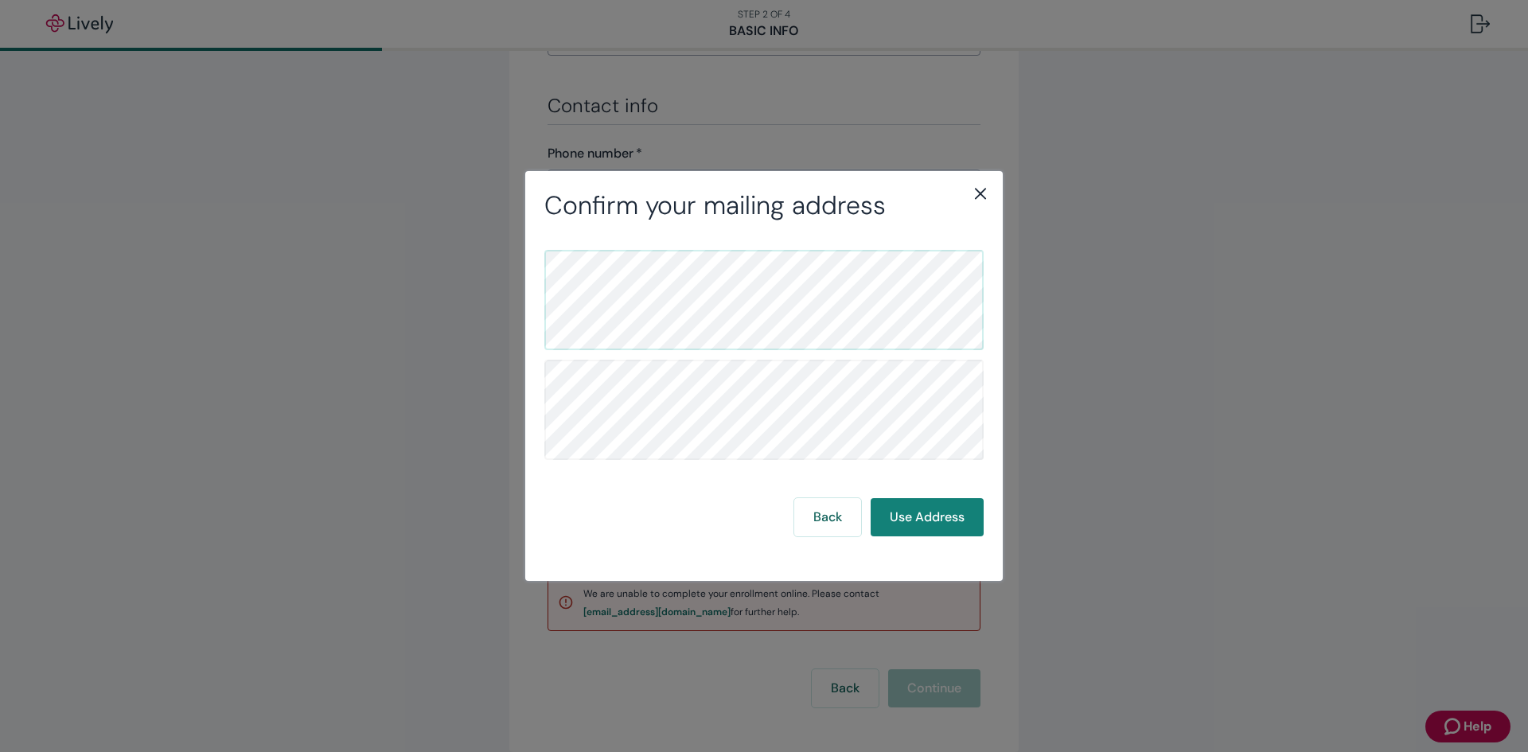
click at [974, 191] on icon "close" at bounding box center [980, 193] width 19 height 19
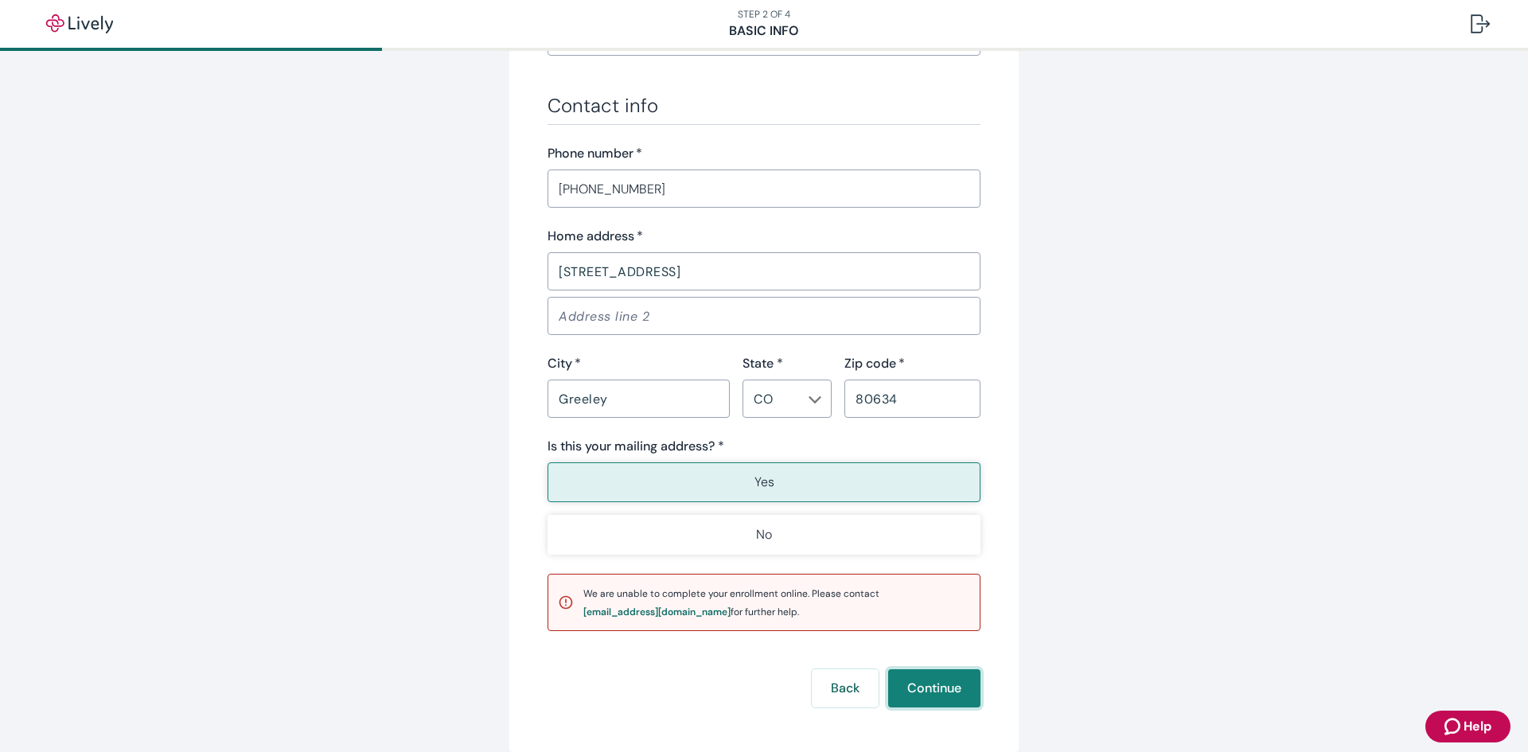
click at [920, 684] on button "Continue" at bounding box center [934, 688] width 92 height 38
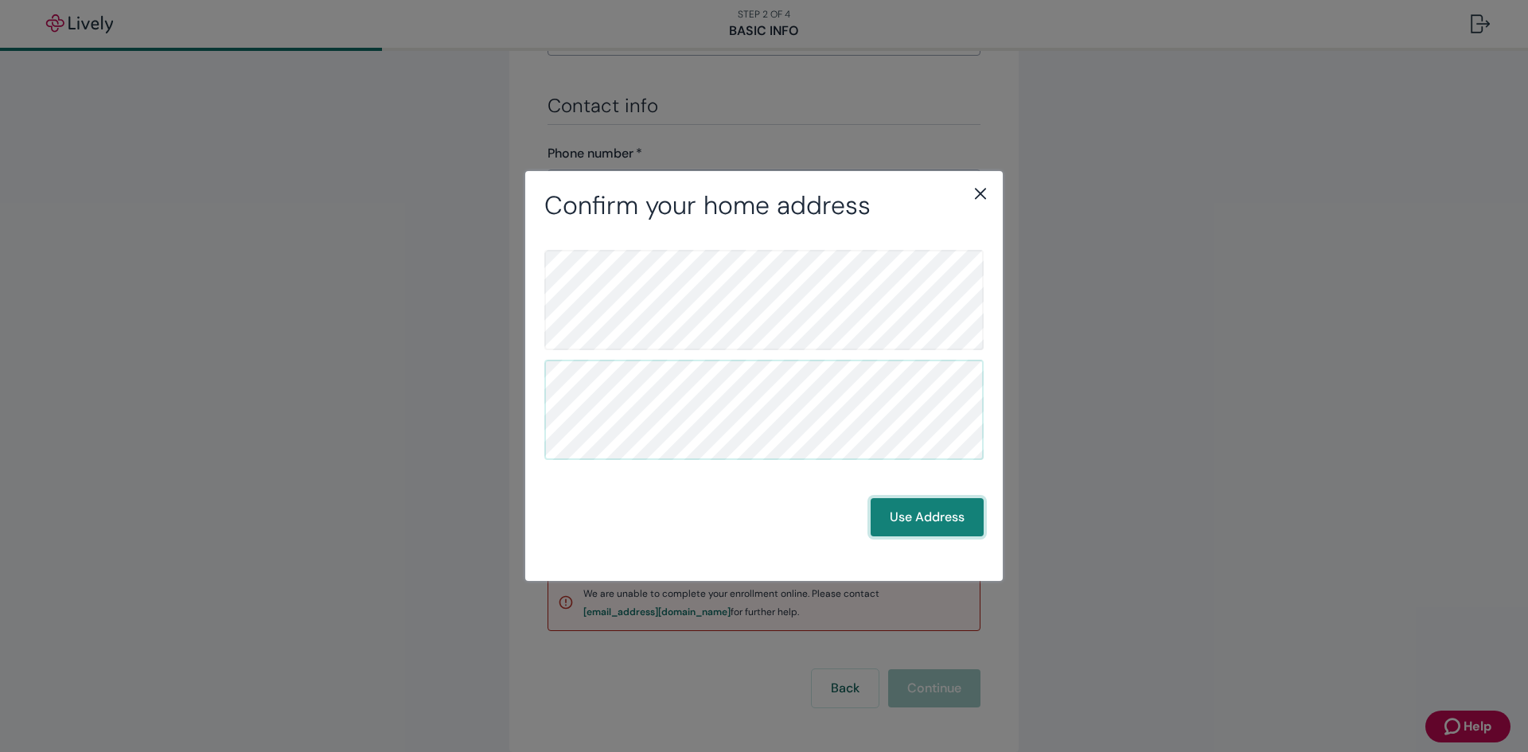
click at [908, 521] on button "Use Address" at bounding box center [927, 517] width 113 height 38
click at [931, 523] on button "Use Address" at bounding box center [927, 517] width 113 height 38
click at [976, 195] on icon "close" at bounding box center [980, 193] width 19 height 19
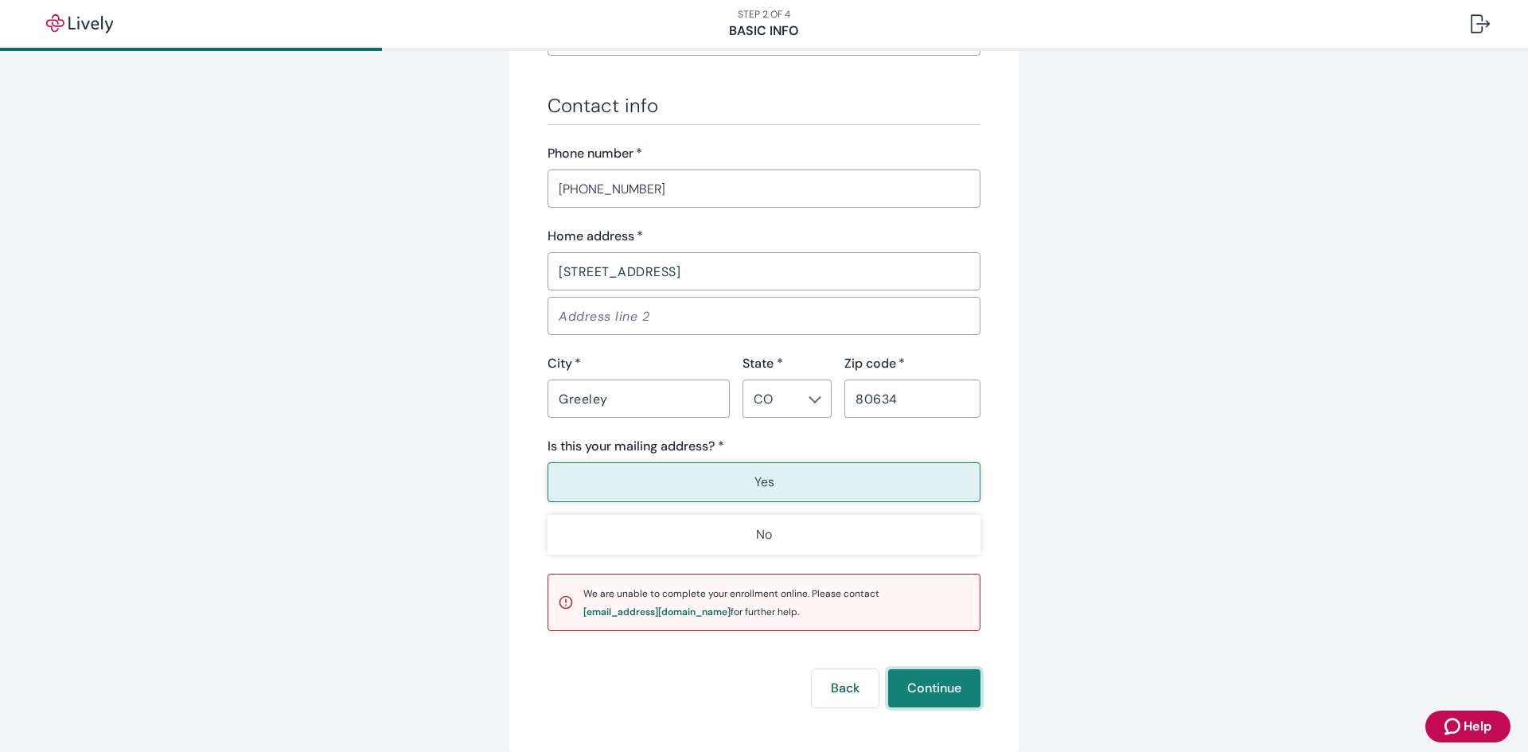
click at [911, 694] on button "Continue" at bounding box center [934, 688] width 92 height 38
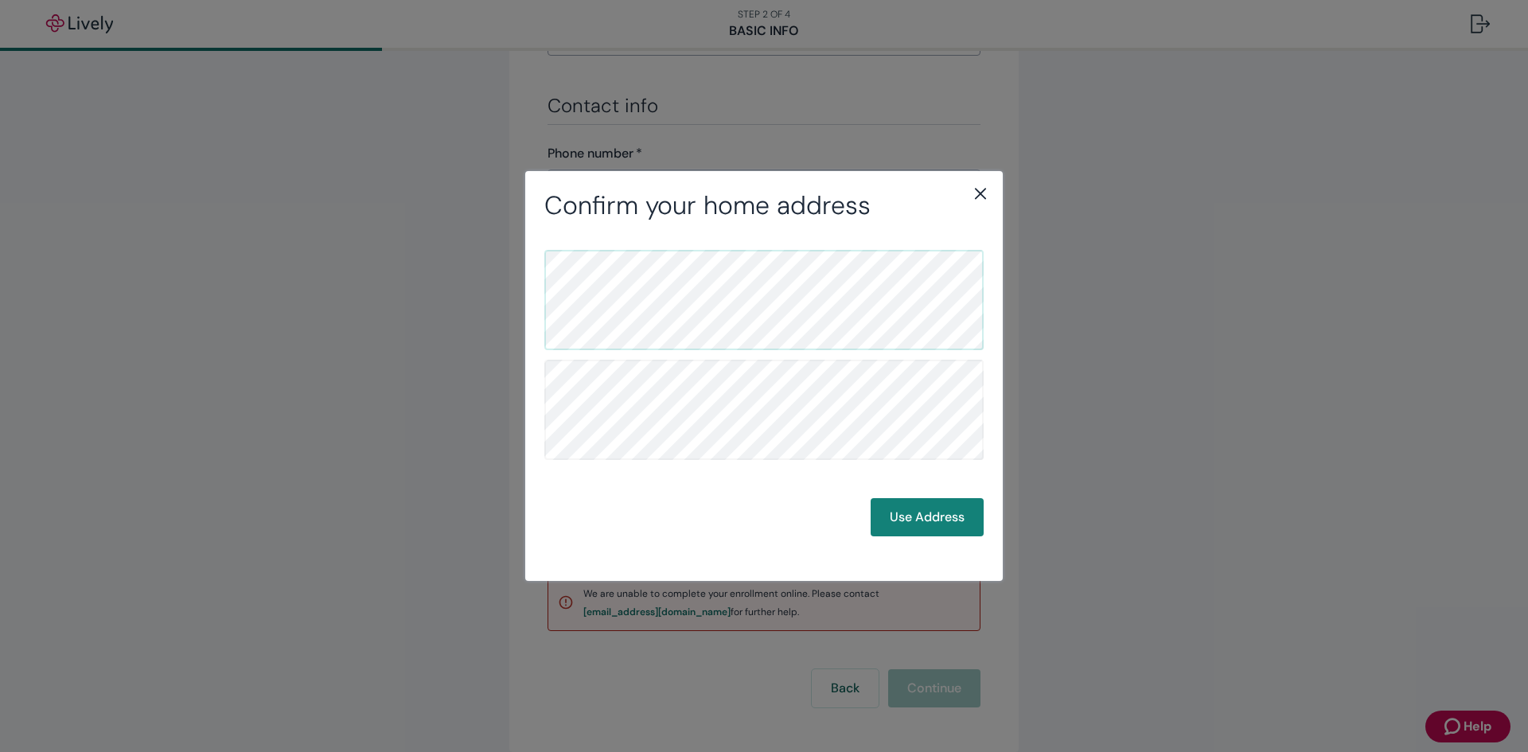
click at [980, 190] on icon "close" at bounding box center [980, 193] width 19 height 19
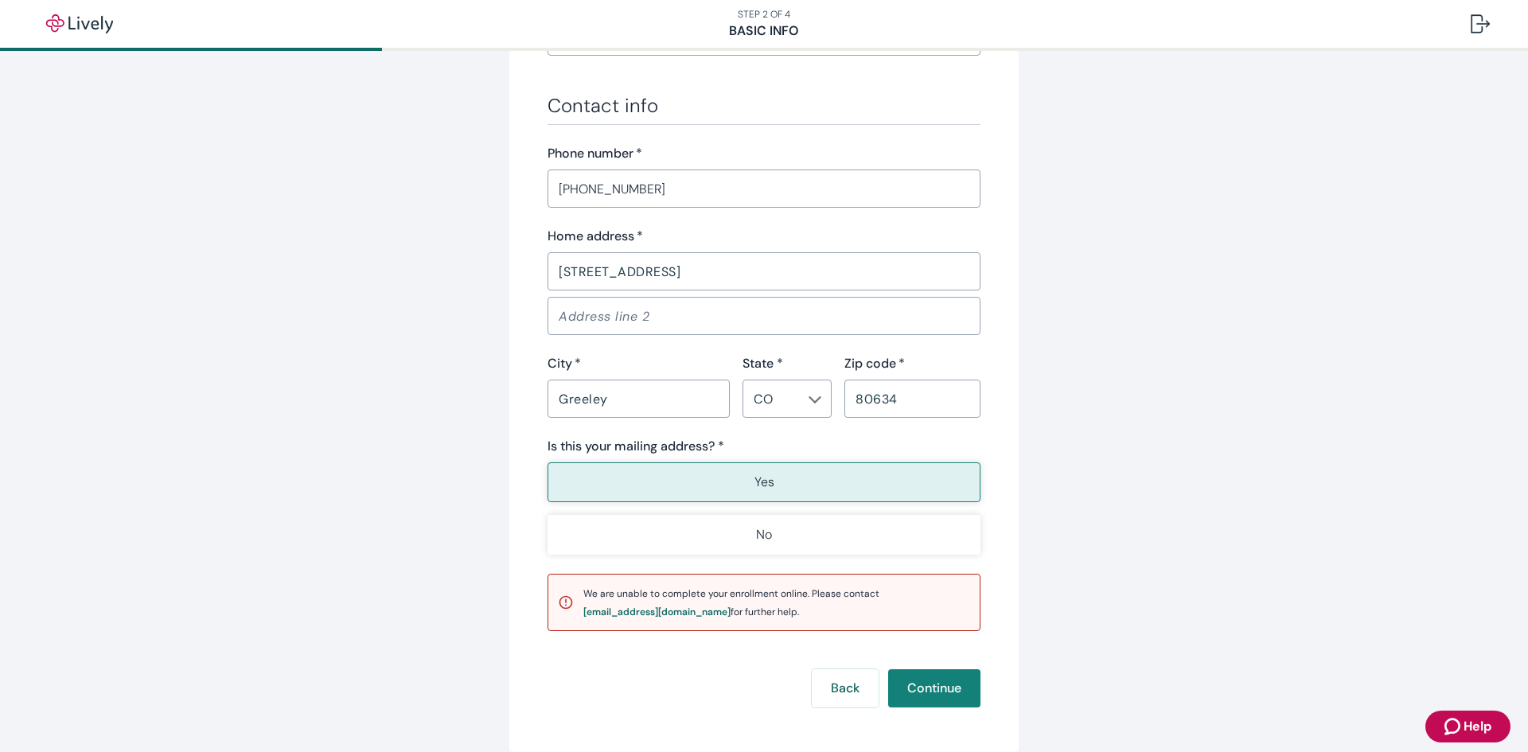
click at [1461, 717] on icon "Zendesk support icon" at bounding box center [1454, 726] width 19 height 19
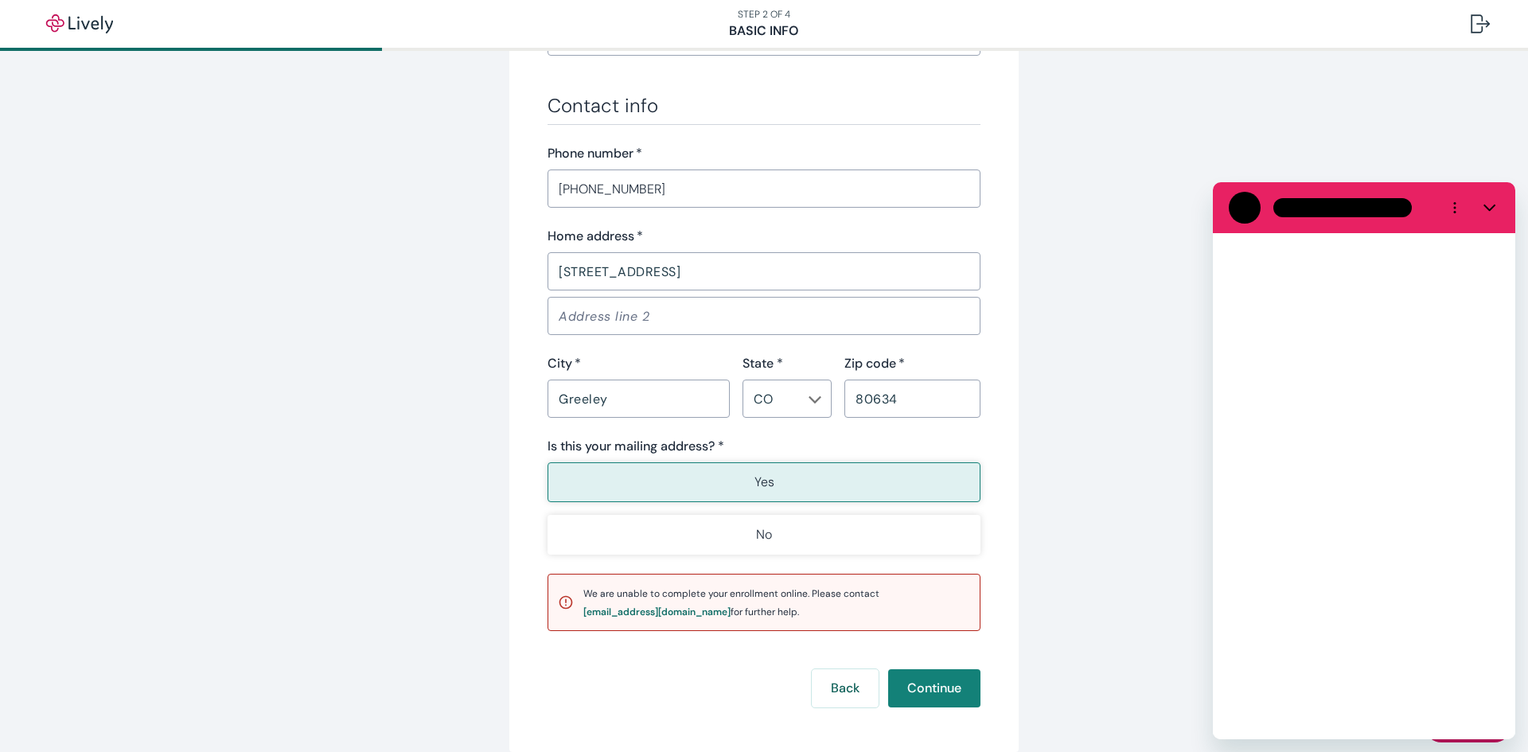
scroll to position [0, 0]
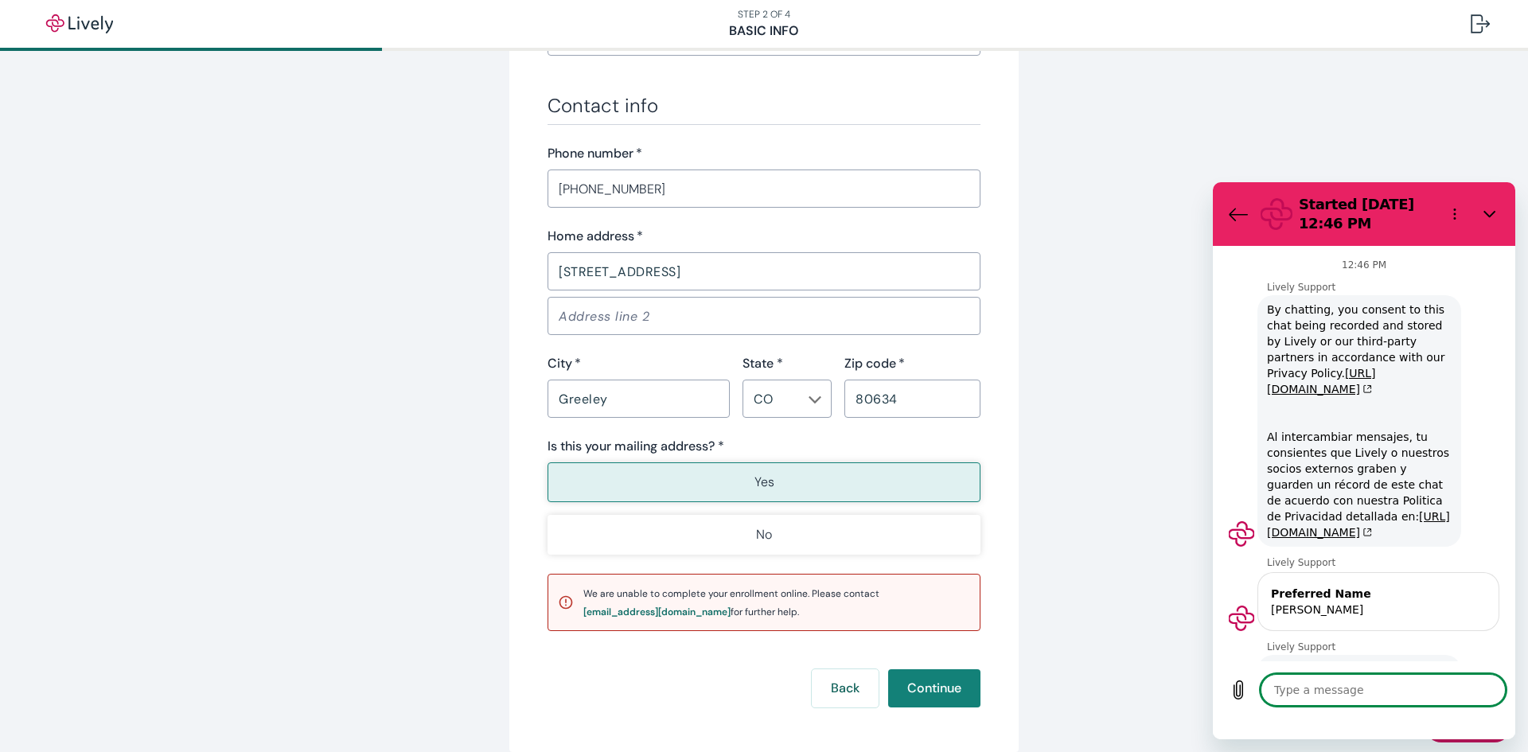
type textarea "x"
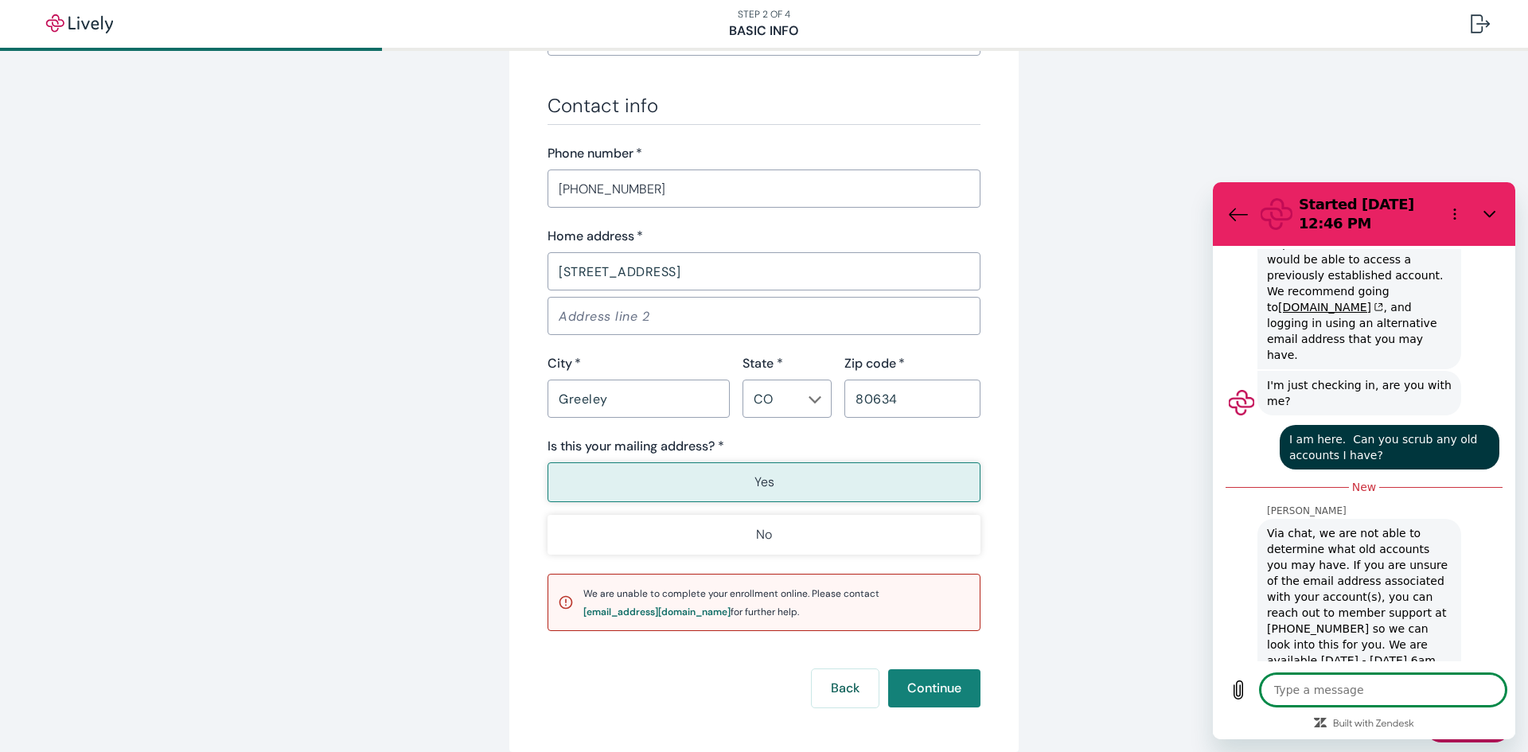
type textarea "i"
type textarea "x"
type textarea "it"
type textarea "x"
type textarea "it"
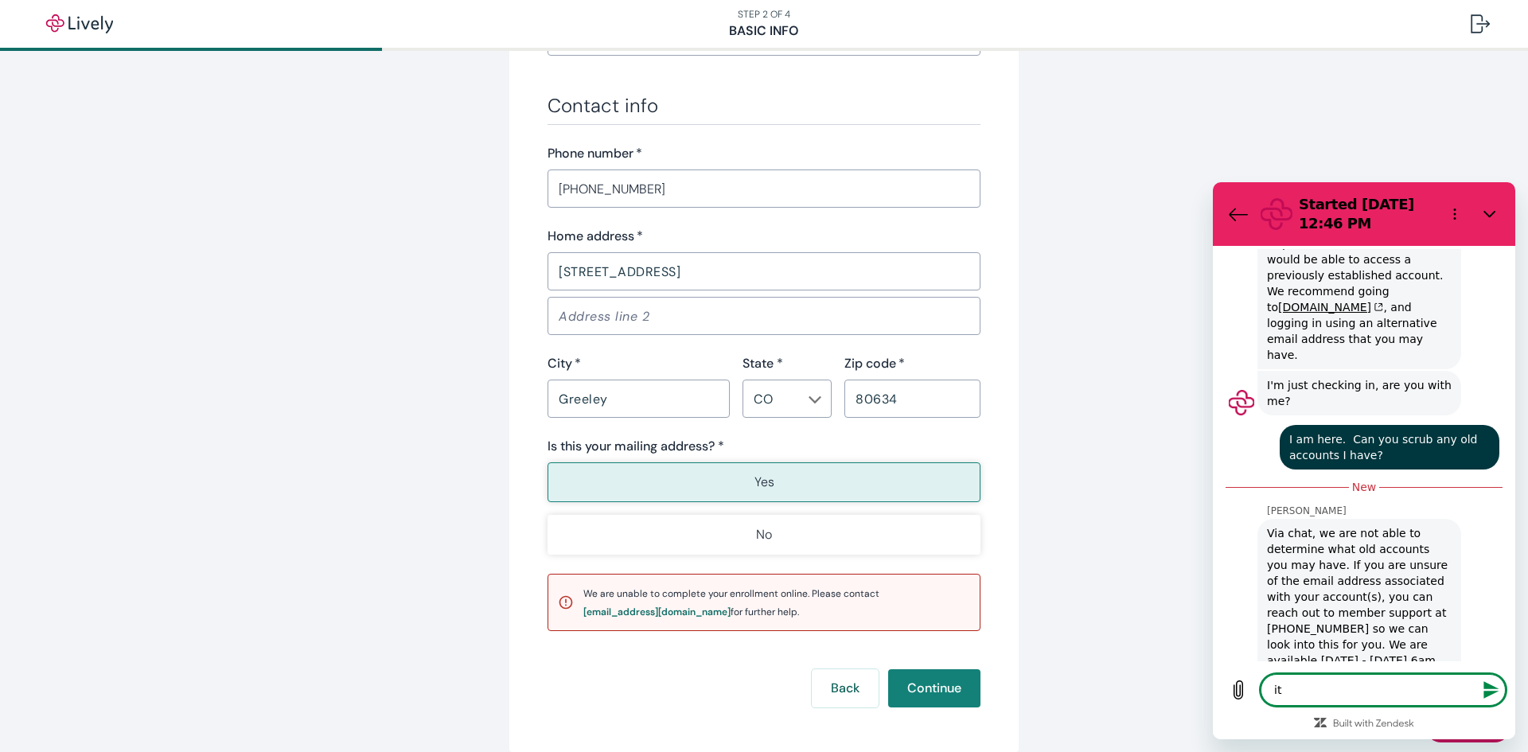
type textarea "x"
type textarea "it d"
type textarea "x"
type textarea "it do"
type textarea "x"
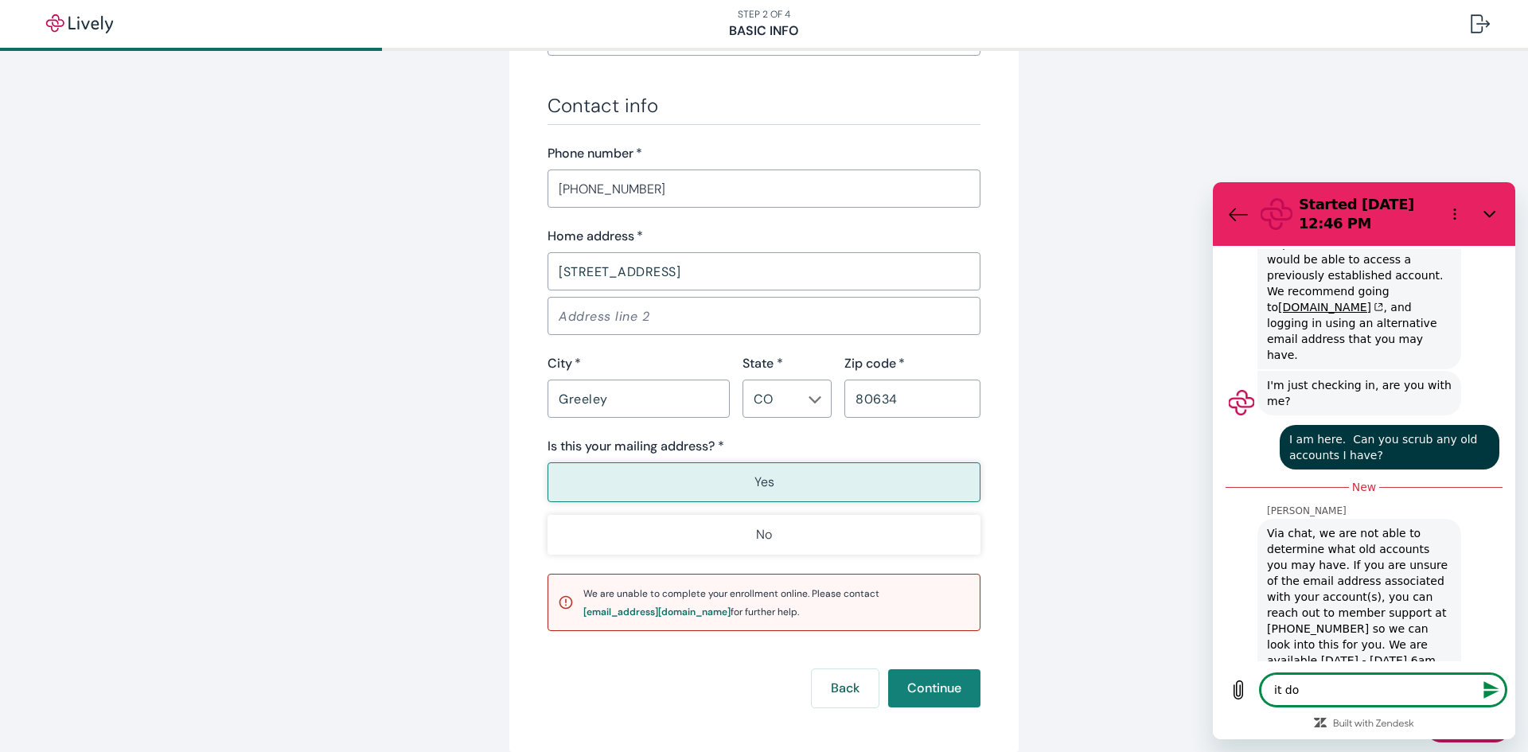
type textarea "it doe"
type textarea "x"
type textarea "it doee"
type textarea "x"
type textarea "it doe"
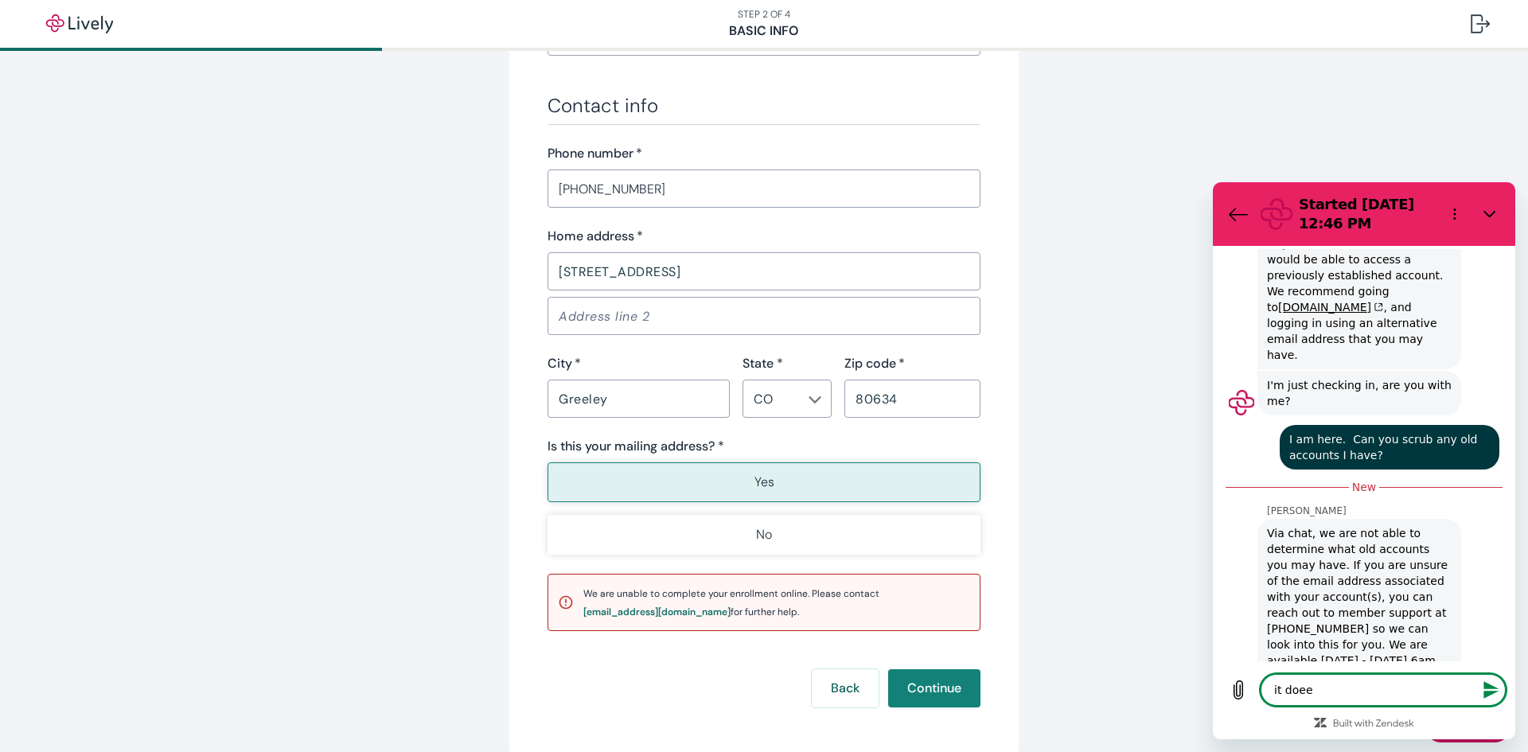
type textarea "x"
type textarea "it does"
type textarea "x"
type textarea "it doesn"
type textarea "x"
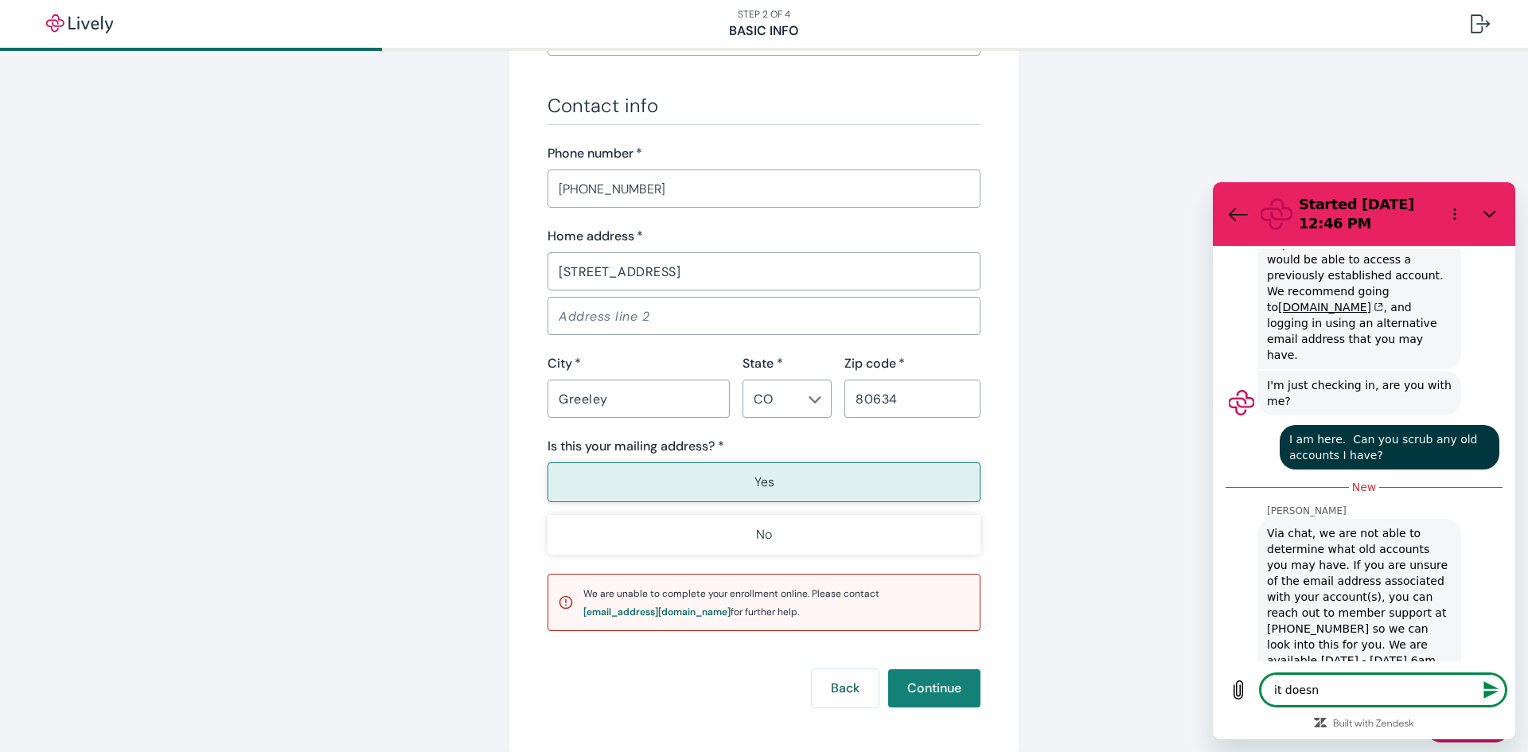
type textarea "it doesn'"
type textarea "x"
type textarea "it doesn't"
type textarea "x"
type textarea "it doesn't"
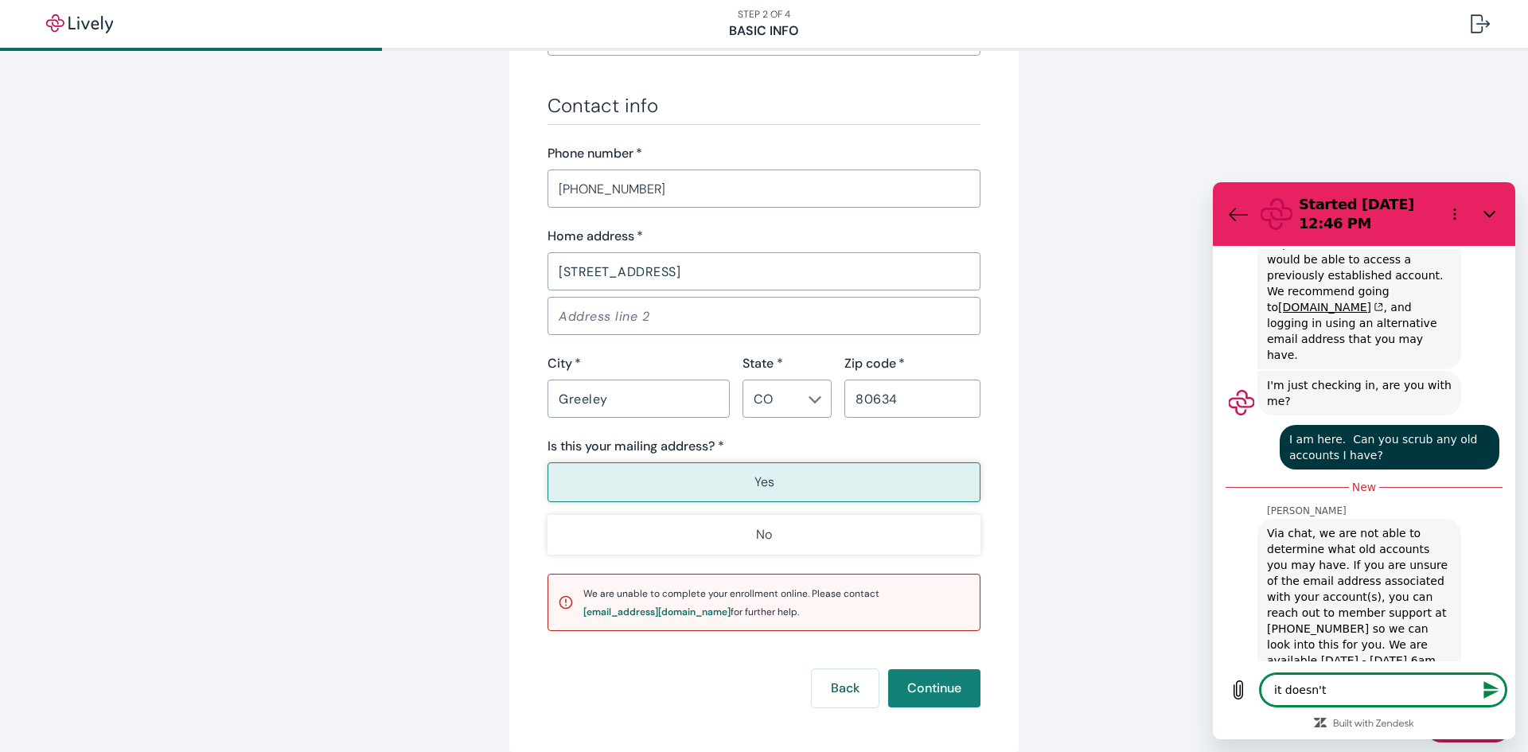
type textarea "x"
type textarea "it doesn't s"
type textarea "x"
type textarea "it doesn't se"
type textarea "x"
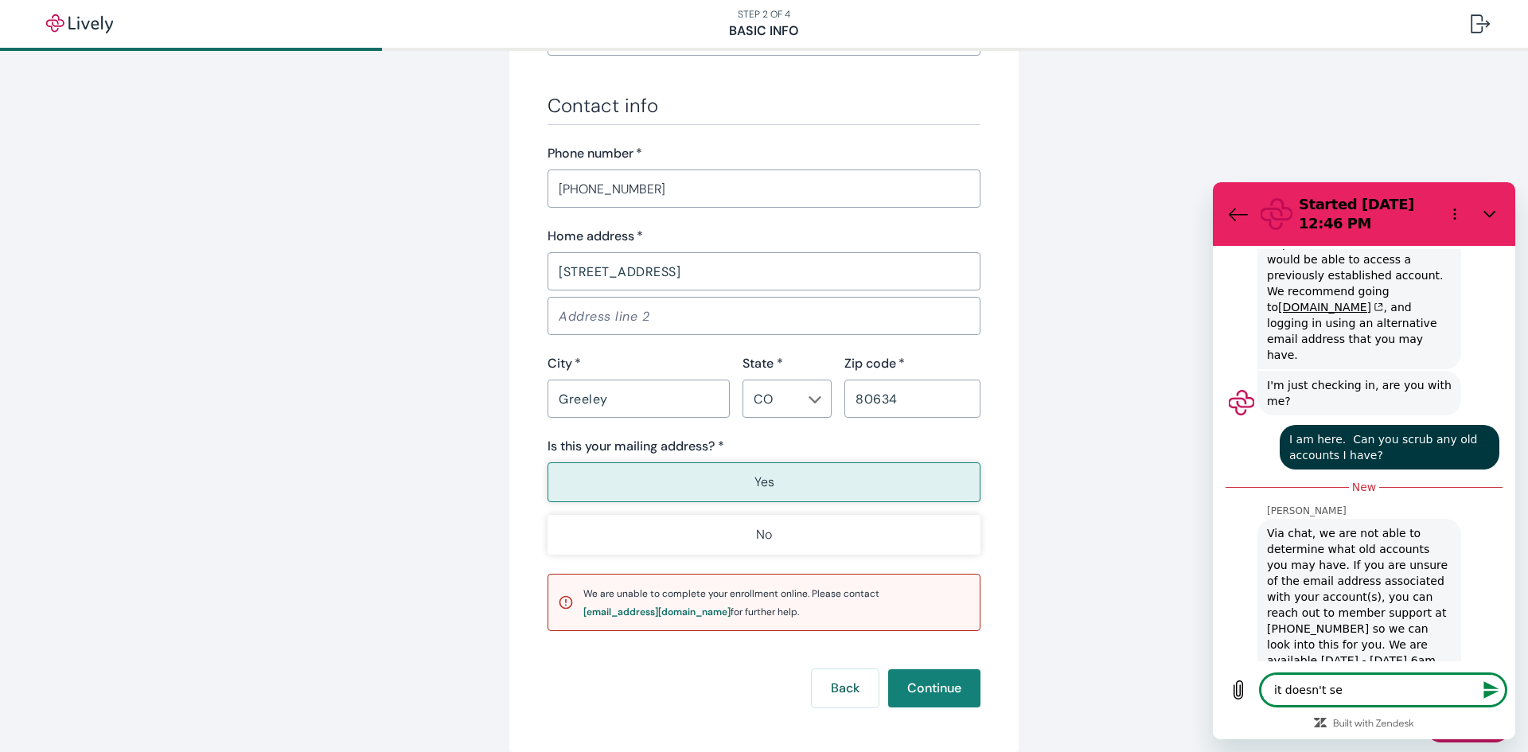
type textarea "it doesn't see"
type textarea "x"
type textarea "it doesn't seem"
type textarea "x"
type textarea "it doesn't seem"
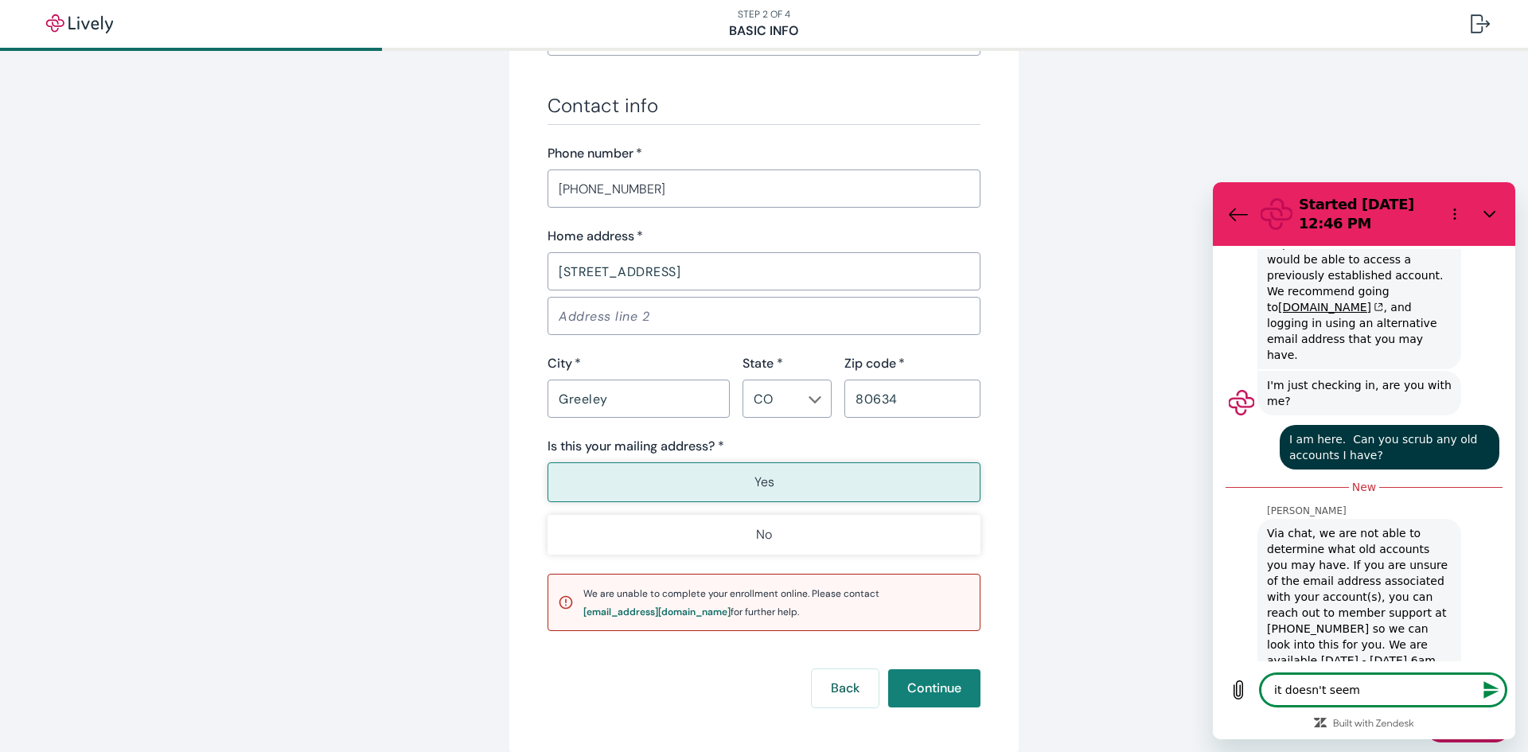
type textarea "x"
type textarea "it doesn't seem t"
type textarea "x"
type textarea "it doesn't seem to"
type textarea "x"
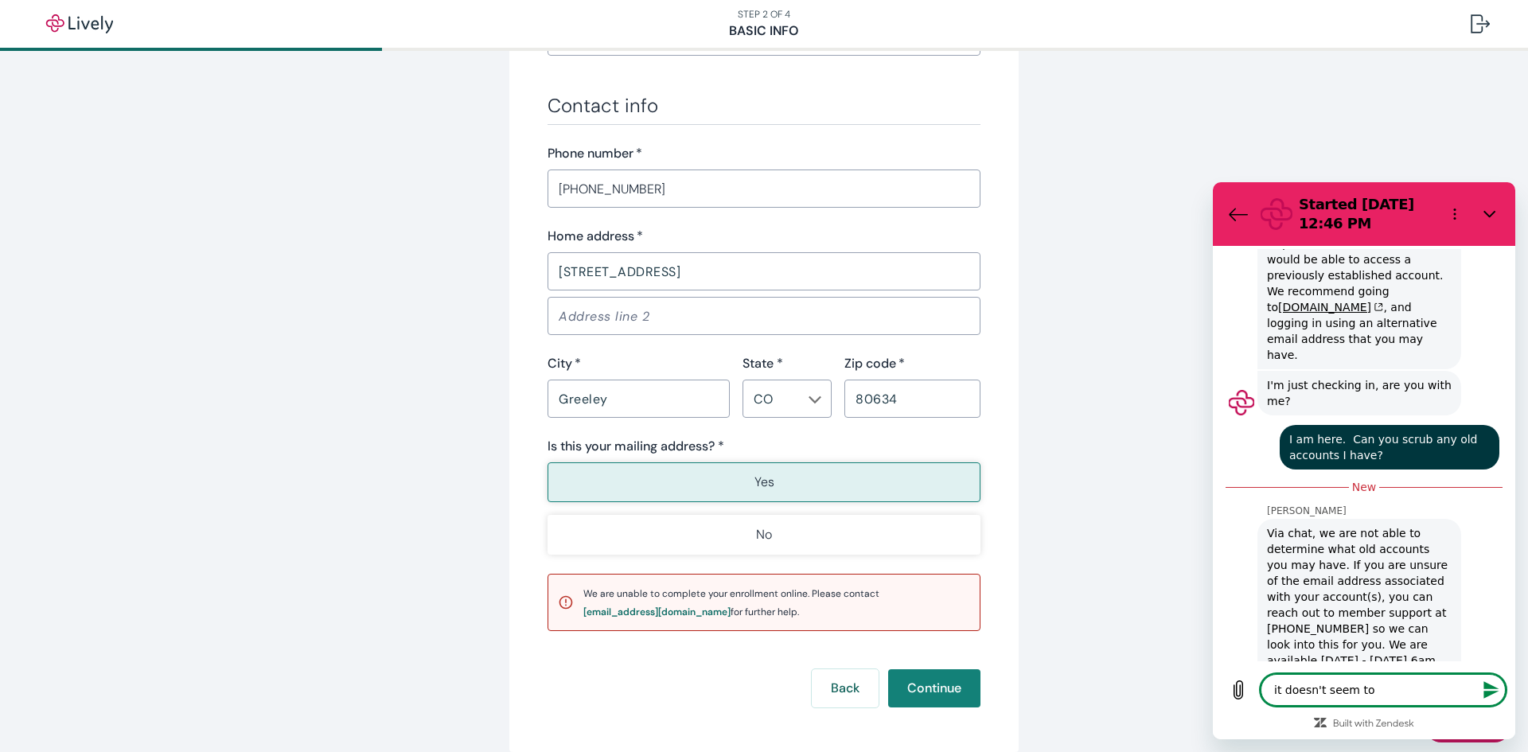
type textarea "it doesn't seem to"
type textarea "x"
type textarea "it doesn't seem to l"
type textarea "x"
type textarea "it doesn't seem to li"
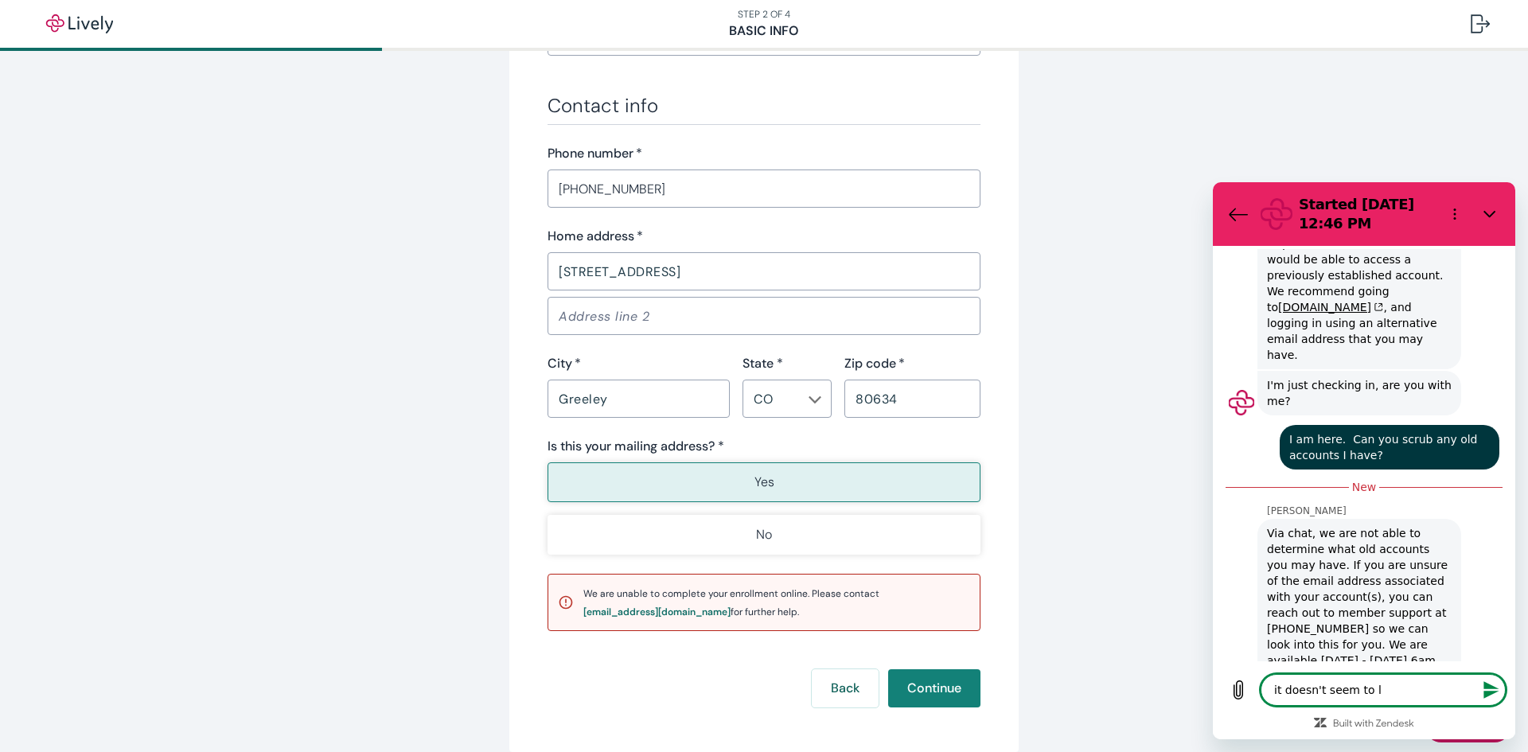
type textarea "x"
type textarea "it doesn't seem to lik"
type textarea "x"
type textarea "it doesn't seem to like"
type textarea "x"
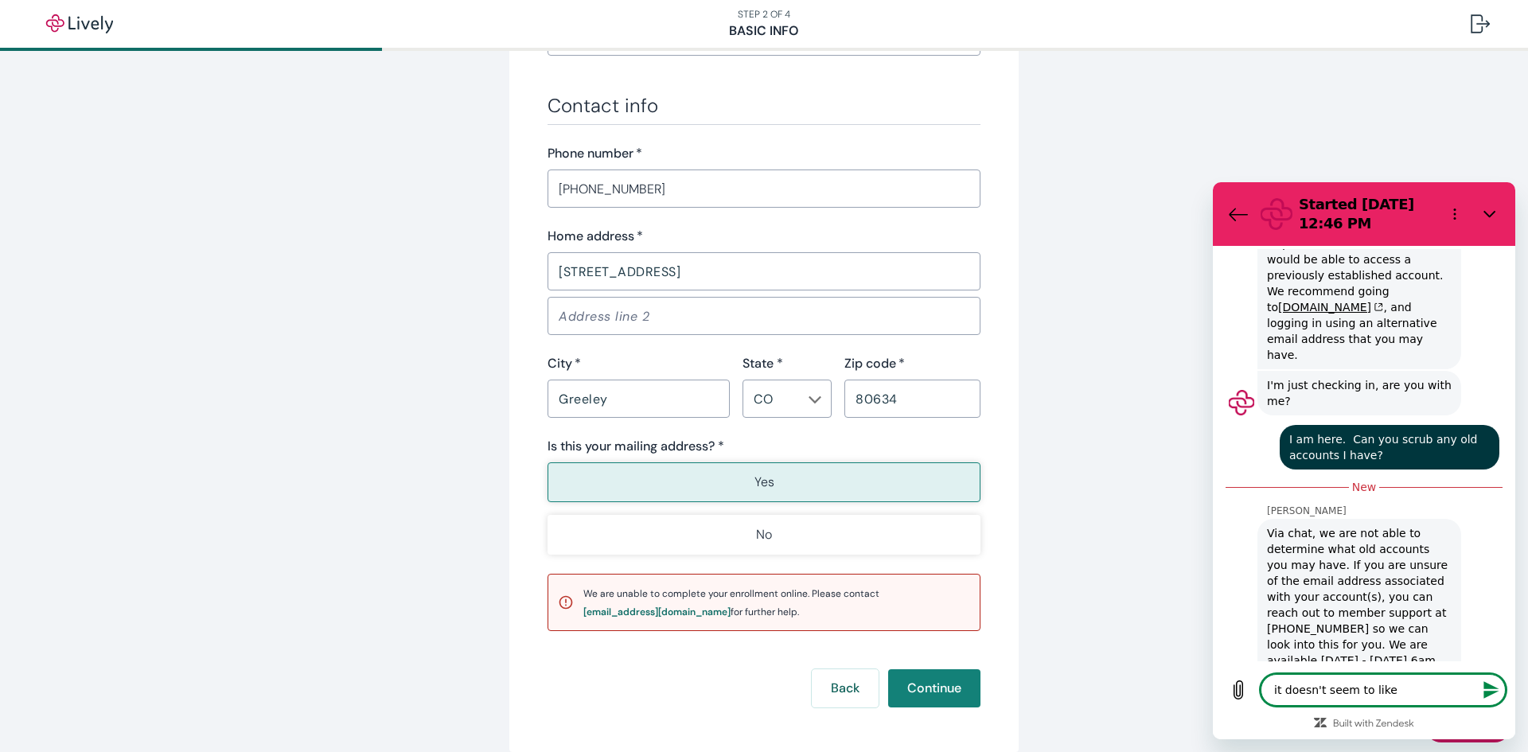
type textarea "it doesn't seem to like"
type textarea "x"
type textarea "it doesn't seem to like m"
type textarea "x"
type textarea "it doesn't seem to like my"
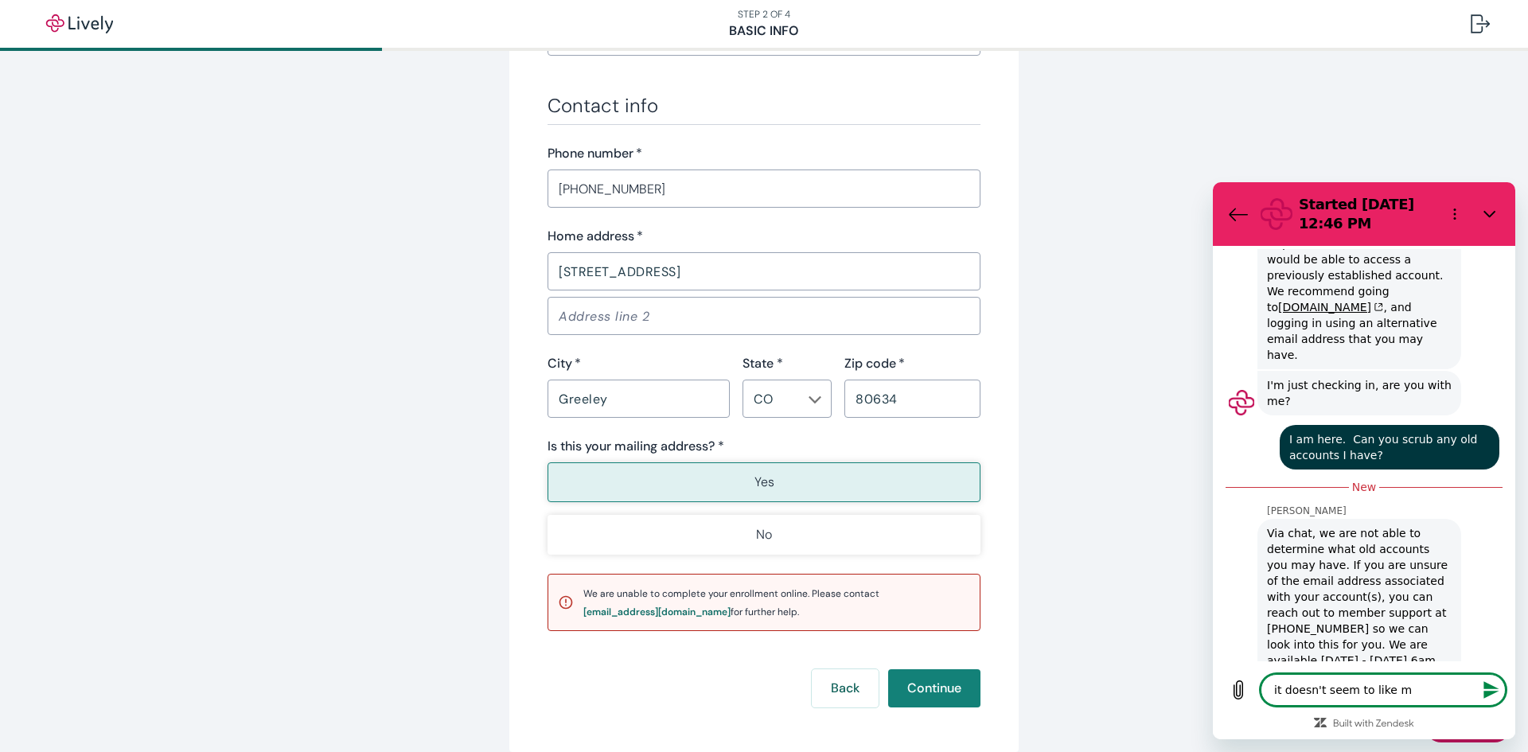
type textarea "x"
type textarea "it doesn't seem to like my"
type textarea "x"
type textarea "it doesn't seem to like my h"
type textarea "x"
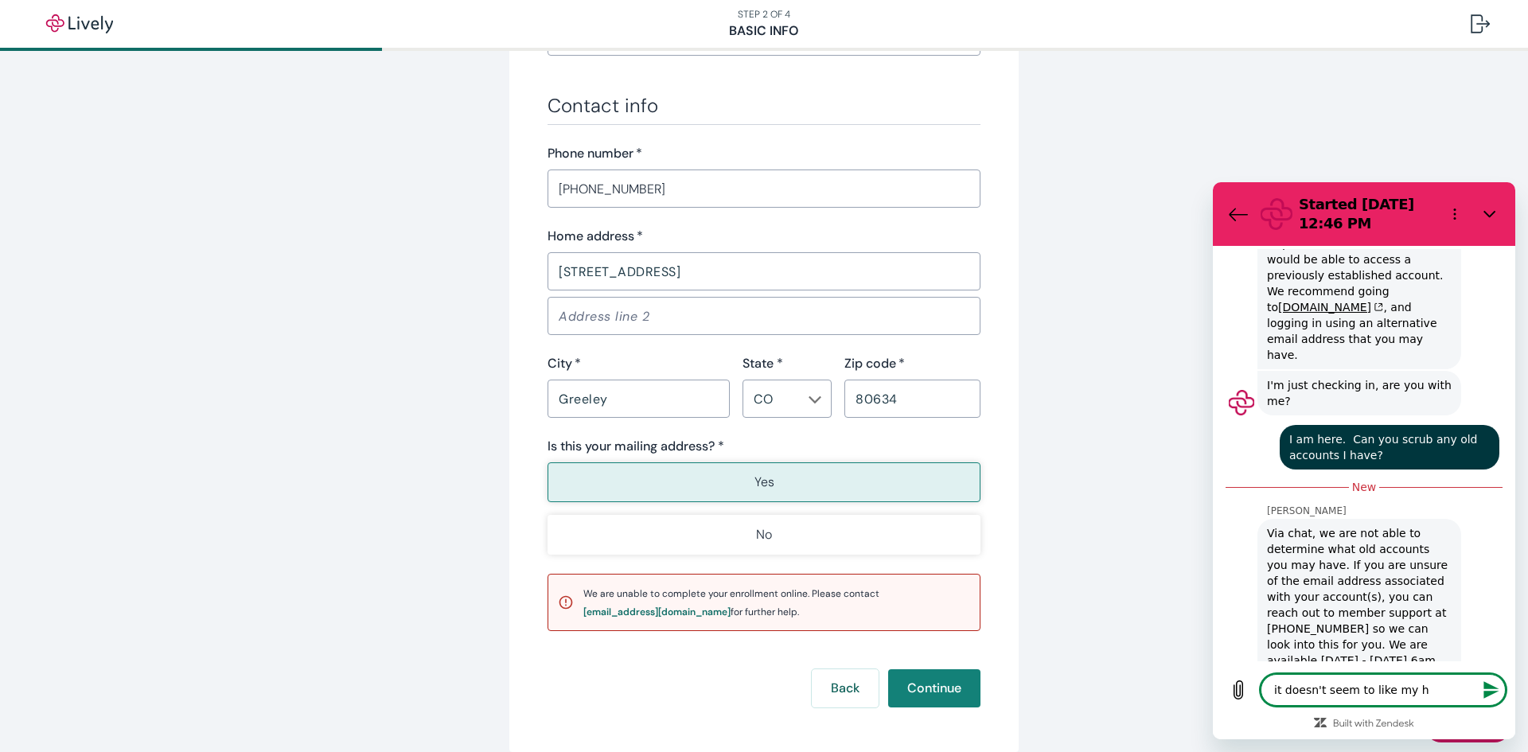
type textarea "it doesn't seem to like my ho"
type textarea "x"
type textarea "it doesn't seem to like my hom"
type textarea "x"
type textarea "it doesn't seem to like my home"
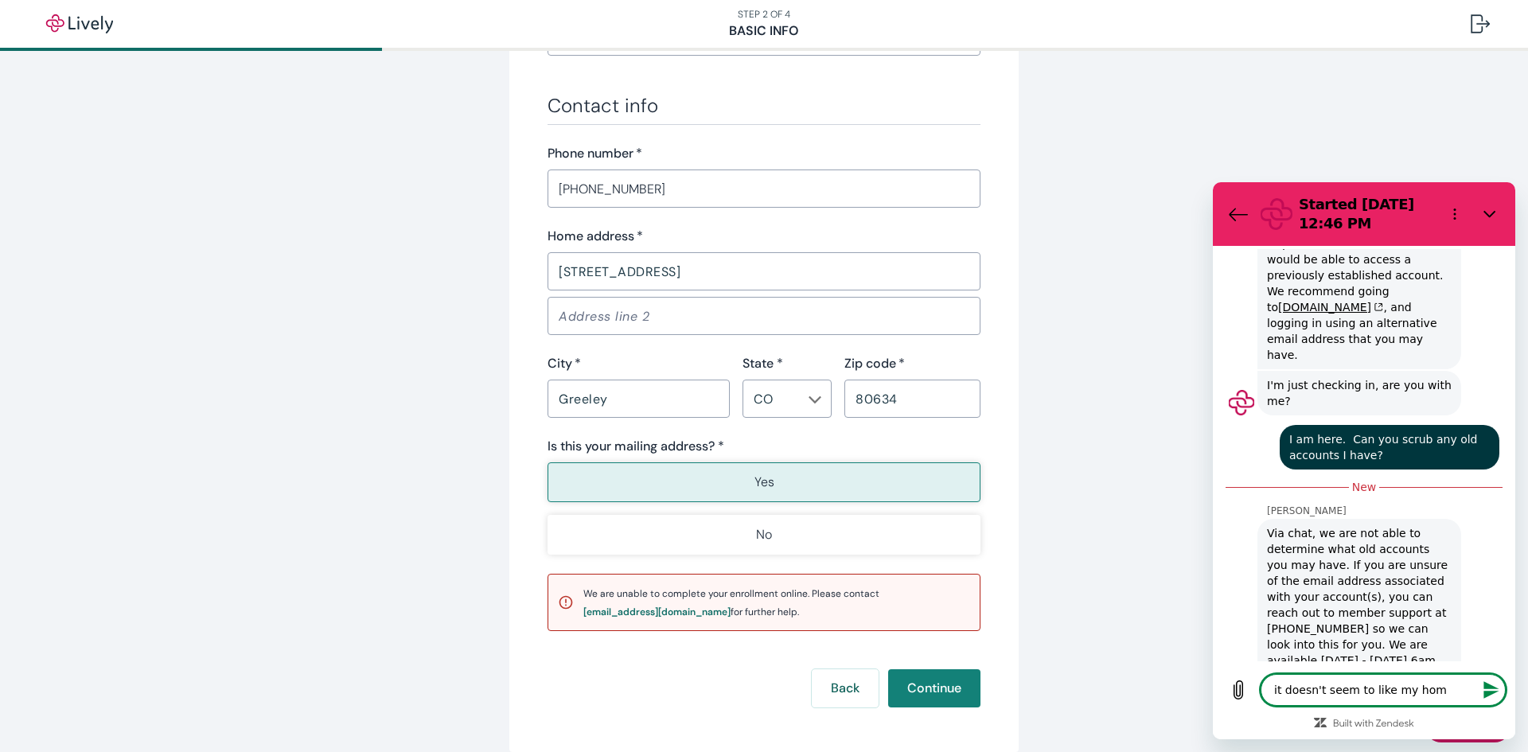
type textarea "x"
type textarea "it doesn't seem to like my home"
type textarea "x"
type textarea "it doesn't seem to like my home a"
type textarea "x"
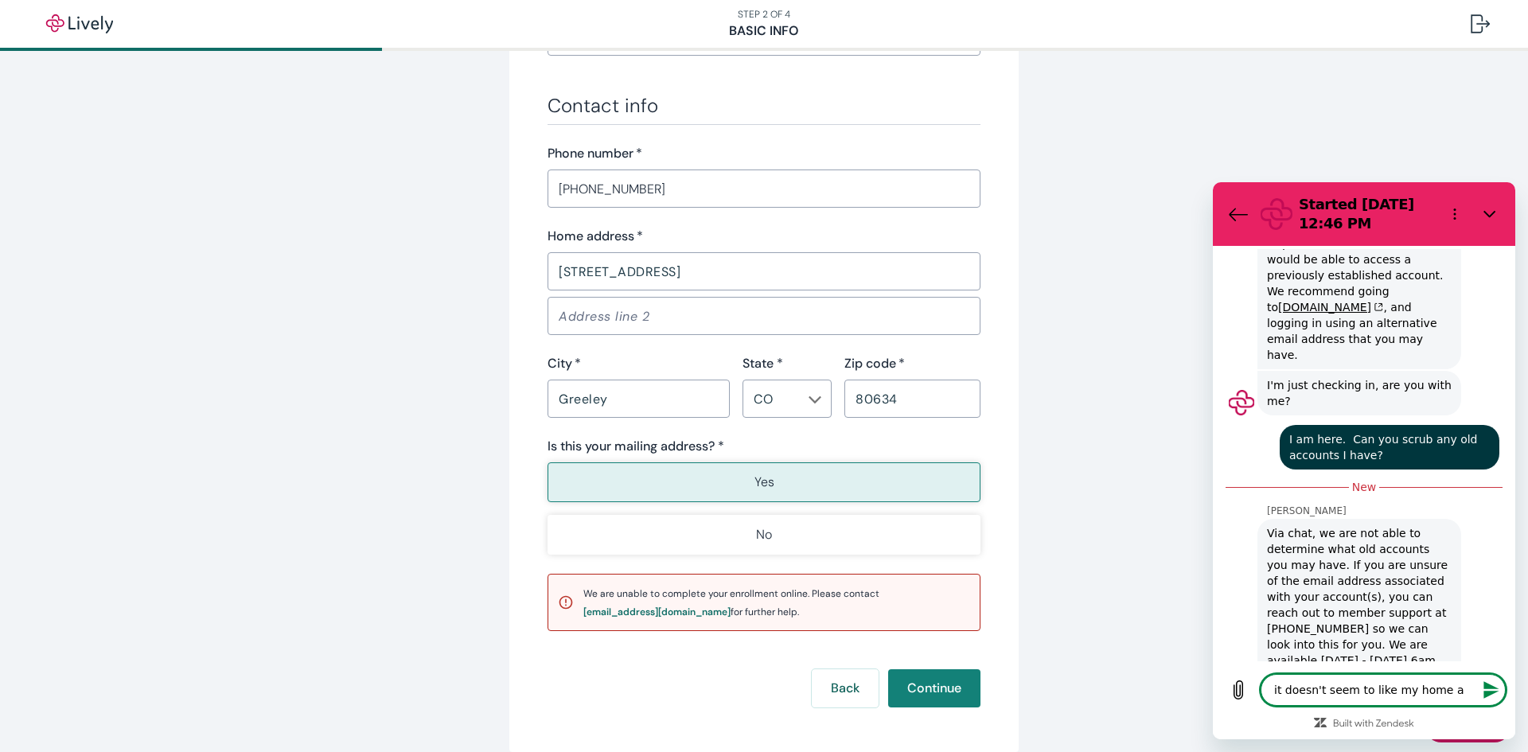
type textarea "it doesn't seem to like my home ad"
type textarea "x"
type textarea "it doesn't seem to like my home add"
type textarea "x"
type textarea "it doesn't seem to like my home addr"
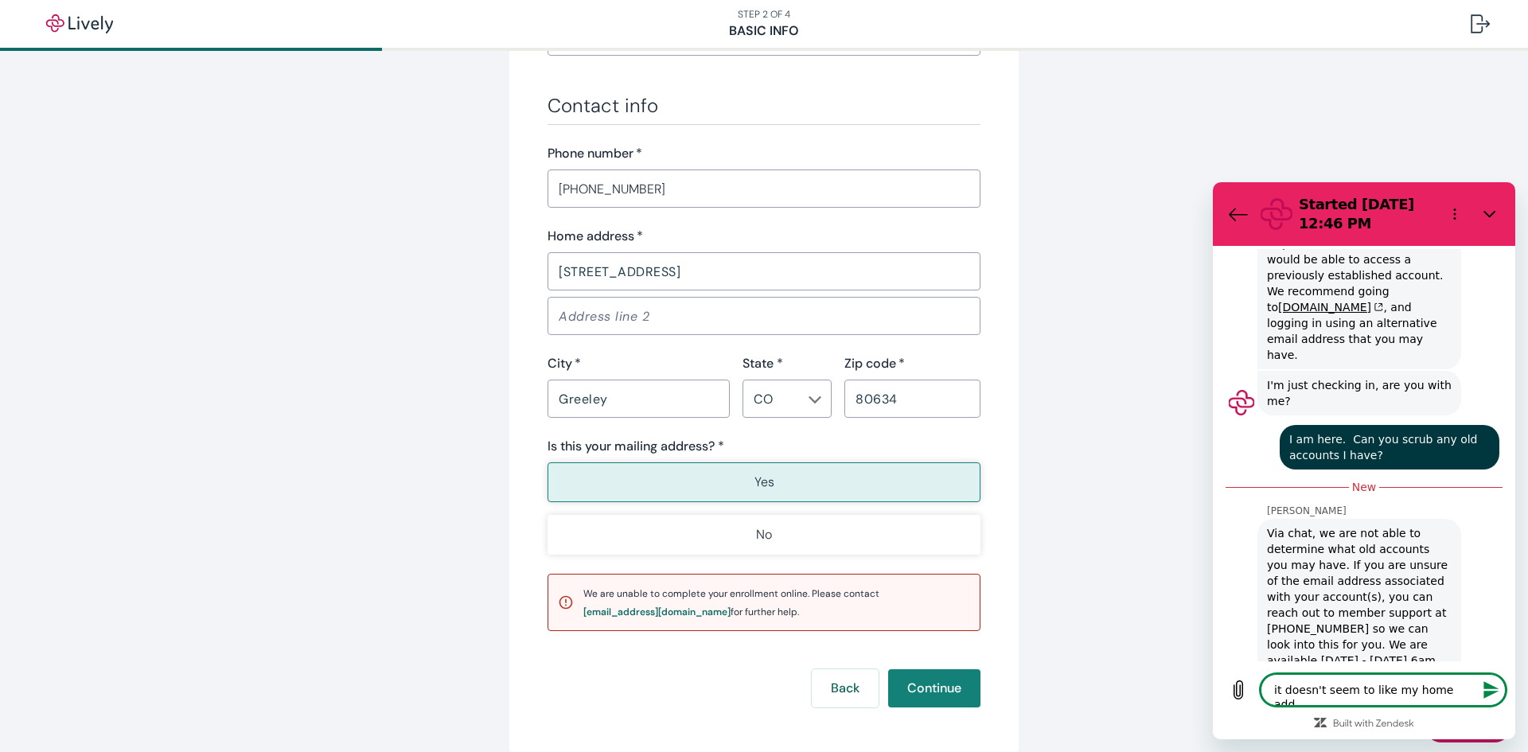
type textarea "x"
type textarea "it doesn't seem to like my home addre"
type textarea "x"
type textarea "it doesn't seem to like my home addres"
type textarea "x"
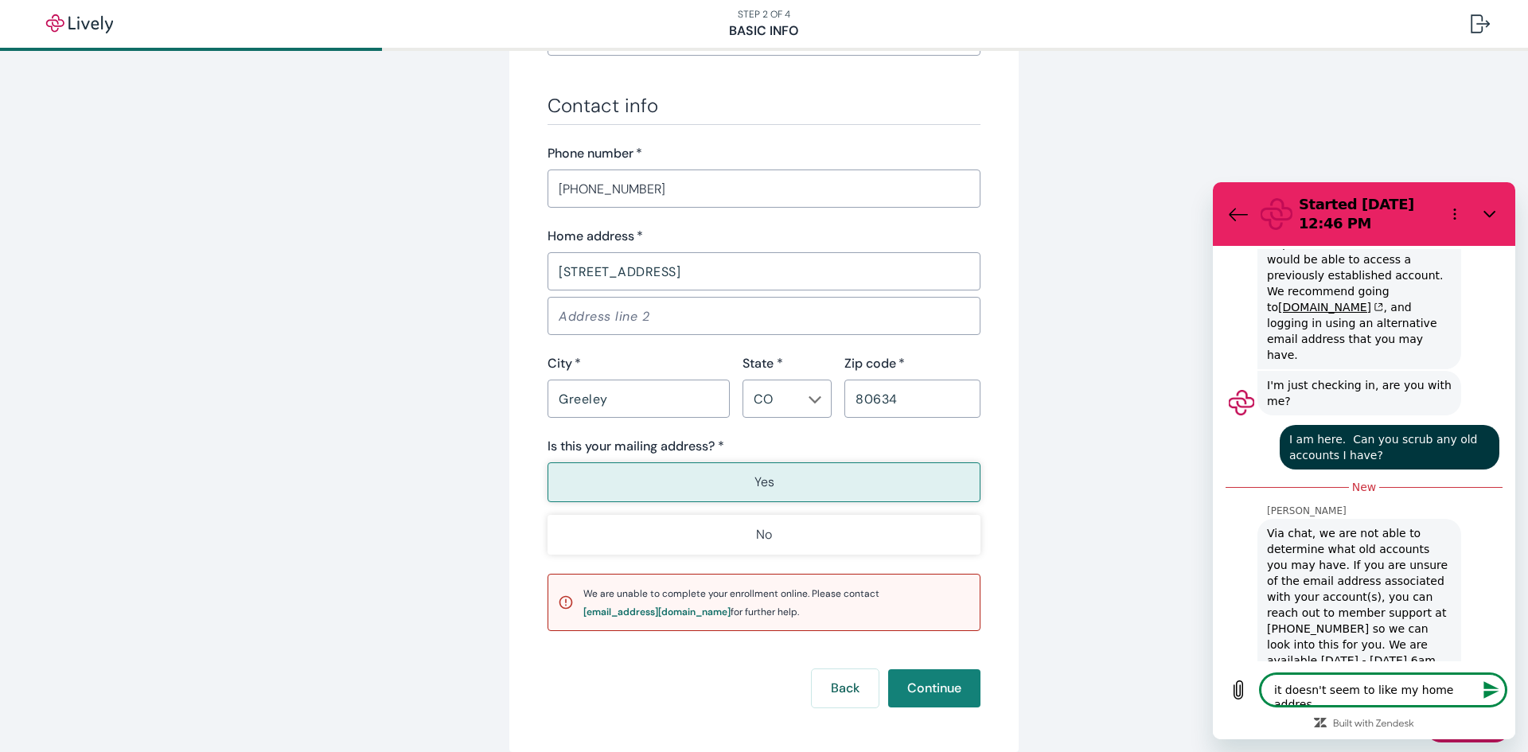
type textarea "it doesn't seem to like my home address"
type textarea "x"
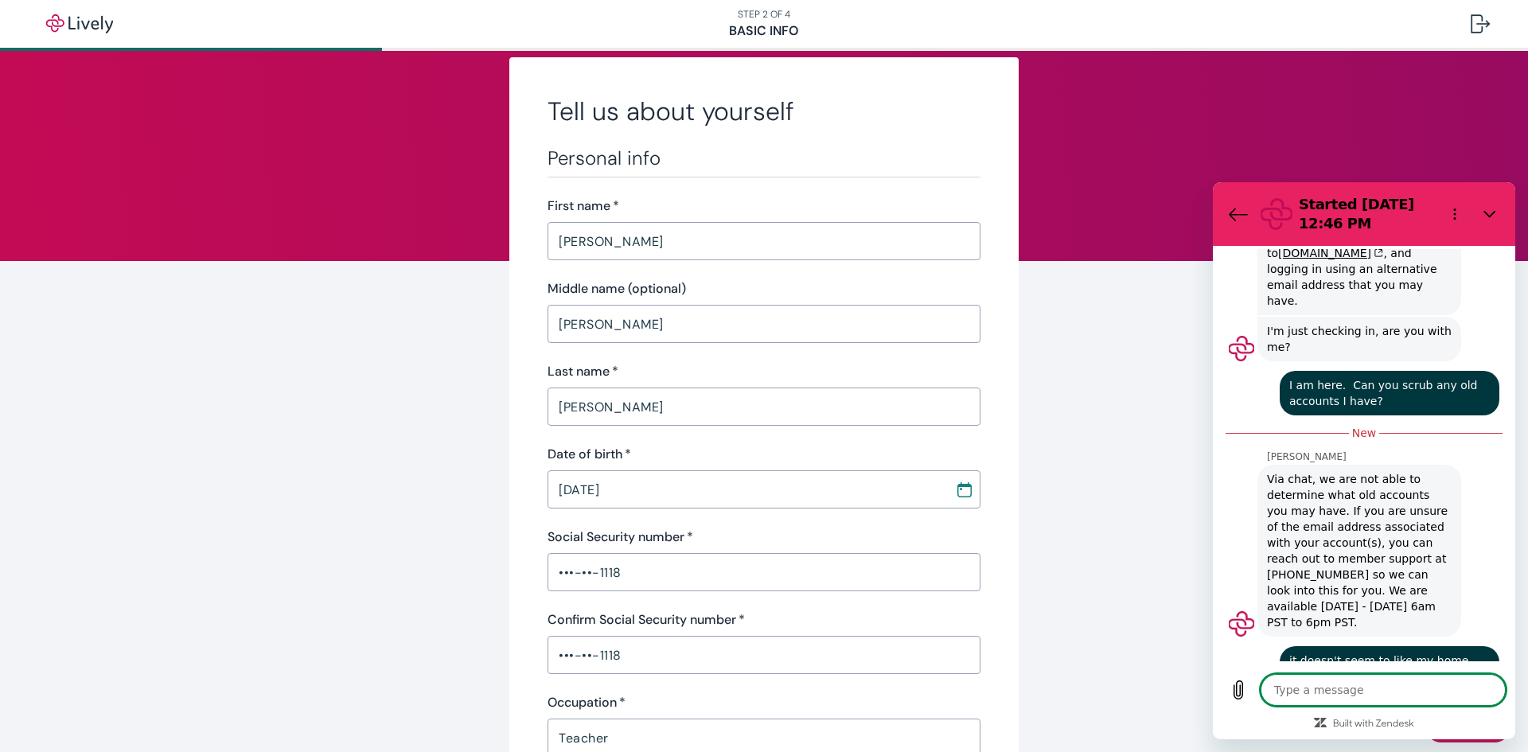
scroll to position [0, 0]
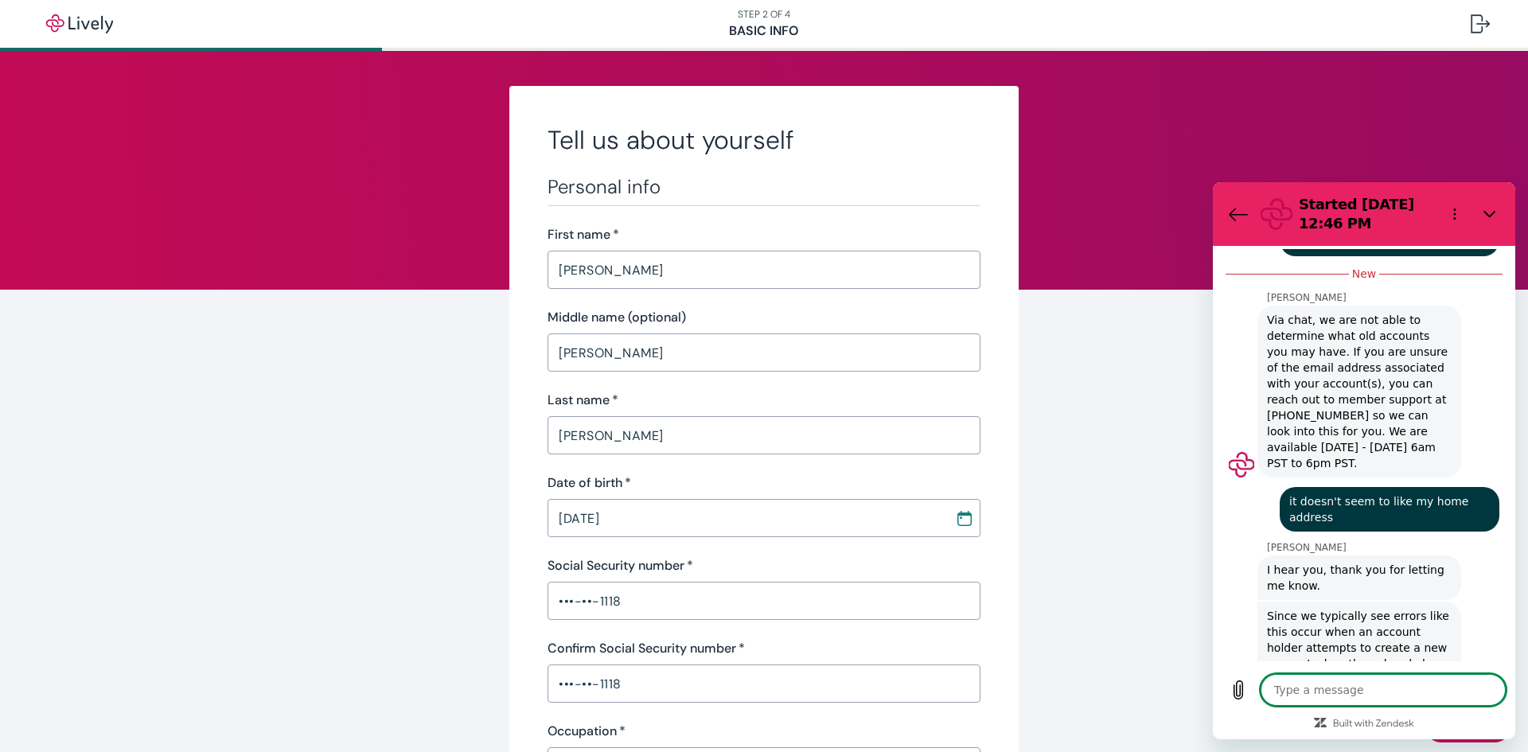
scroll to position [1441, 0]
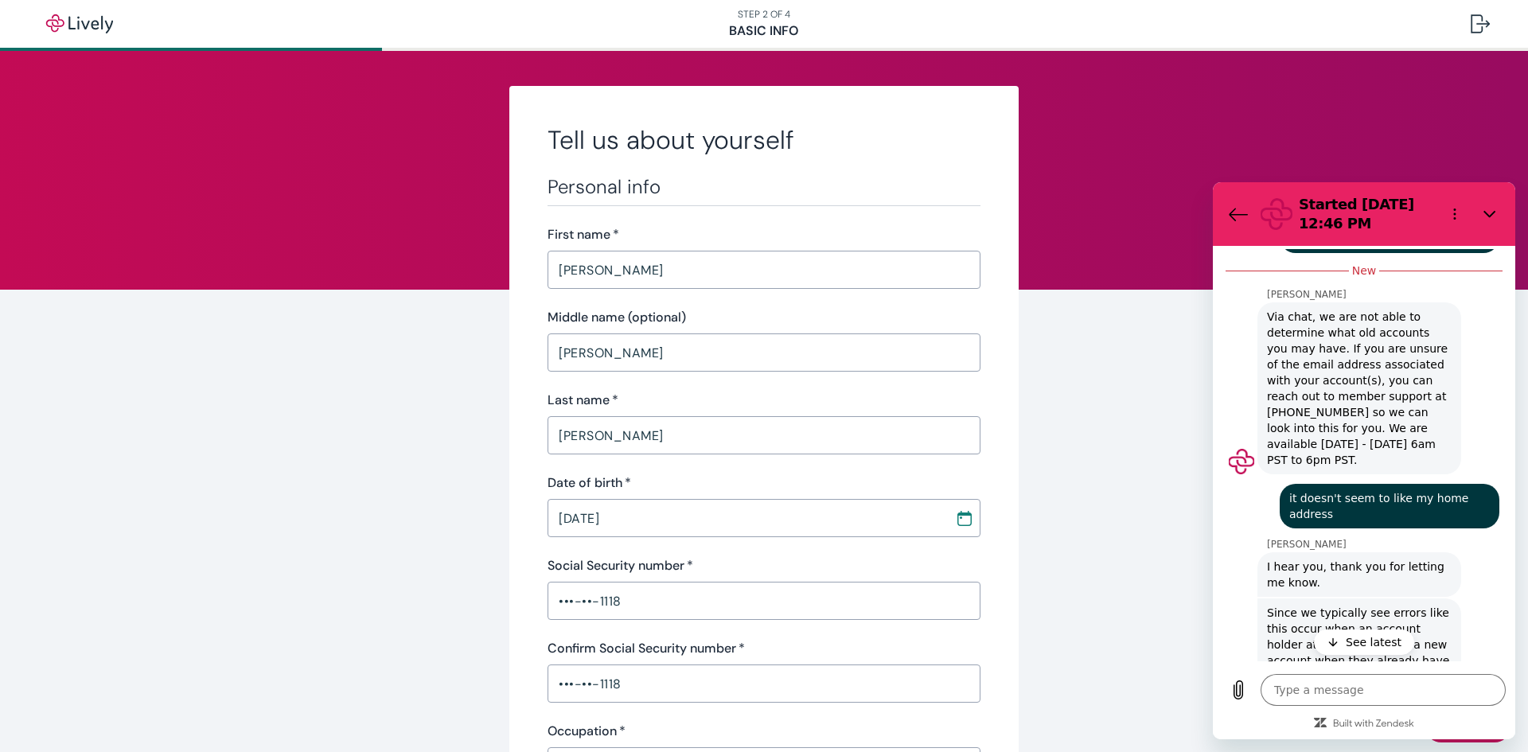
type textarea "x"
